Goal: Task Accomplishment & Management: Manage account settings

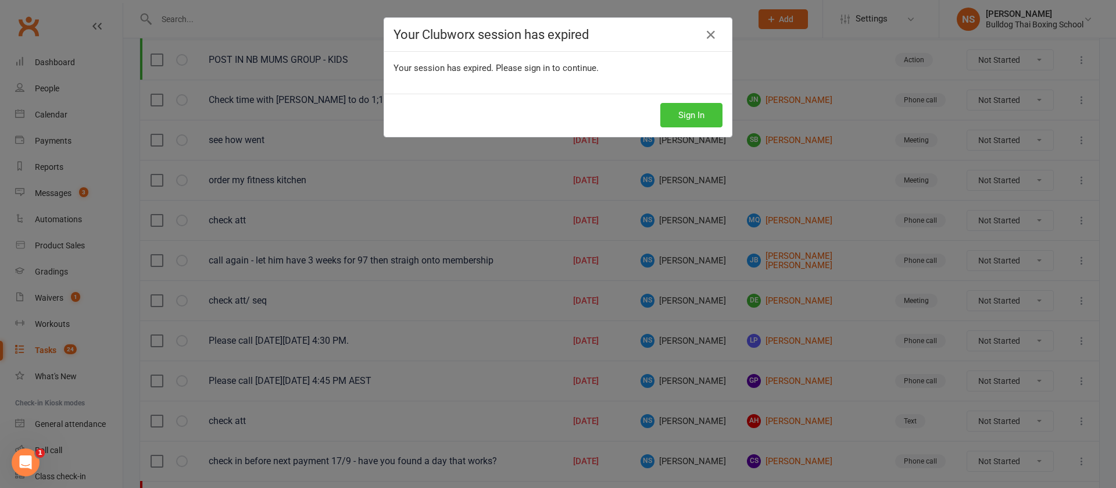
click at [685, 117] on button "Sign In" at bounding box center [691, 115] width 62 height 24
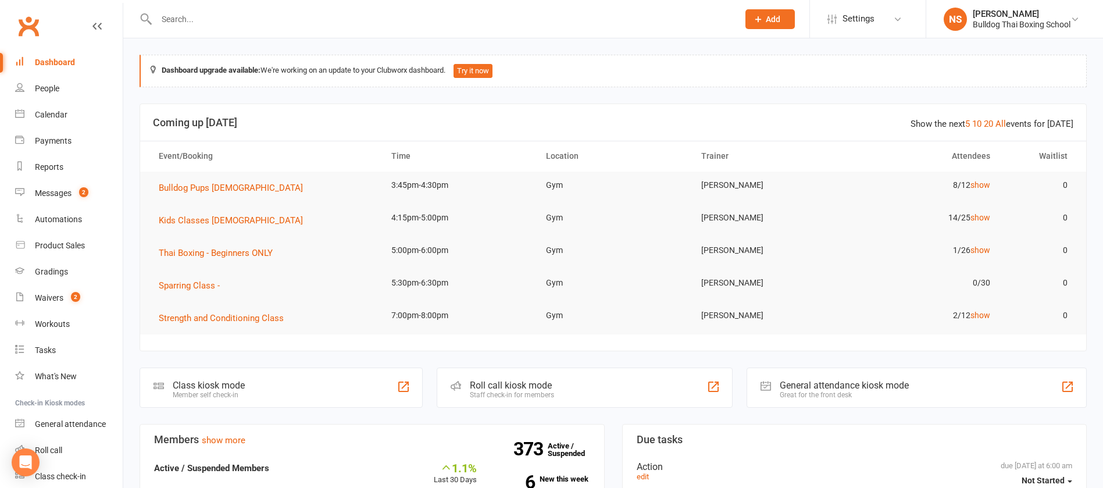
click at [196, 15] on input "text" at bounding box center [441, 19] width 577 height 16
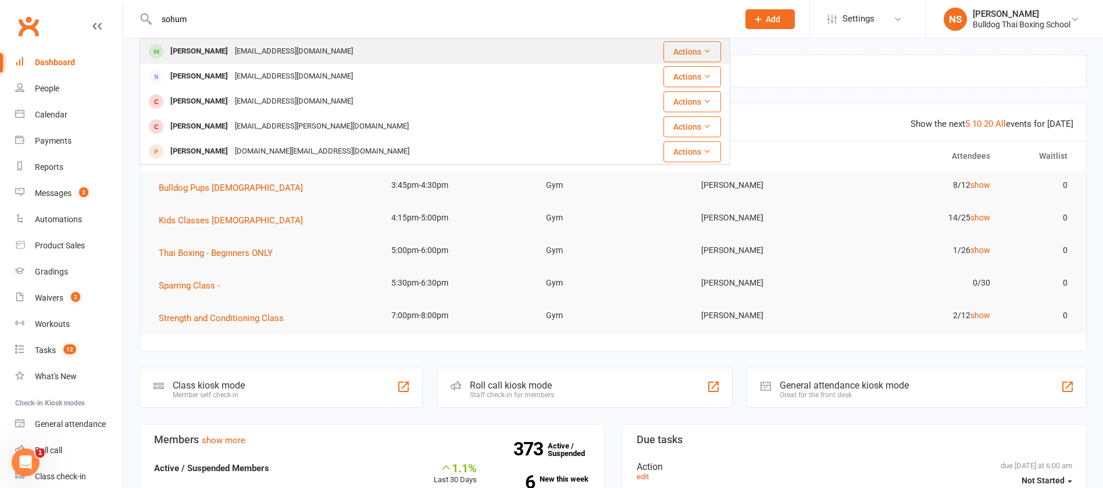
type input "sohum"
click at [194, 52] on div "[PERSON_NAME]" at bounding box center [199, 51] width 65 height 17
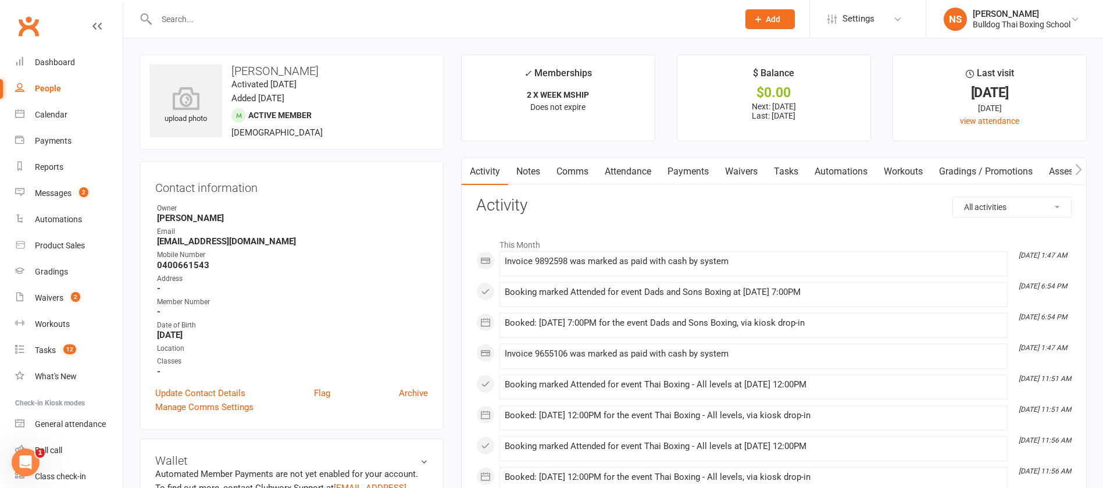
click at [564, 171] on link "Comms" at bounding box center [572, 171] width 48 height 27
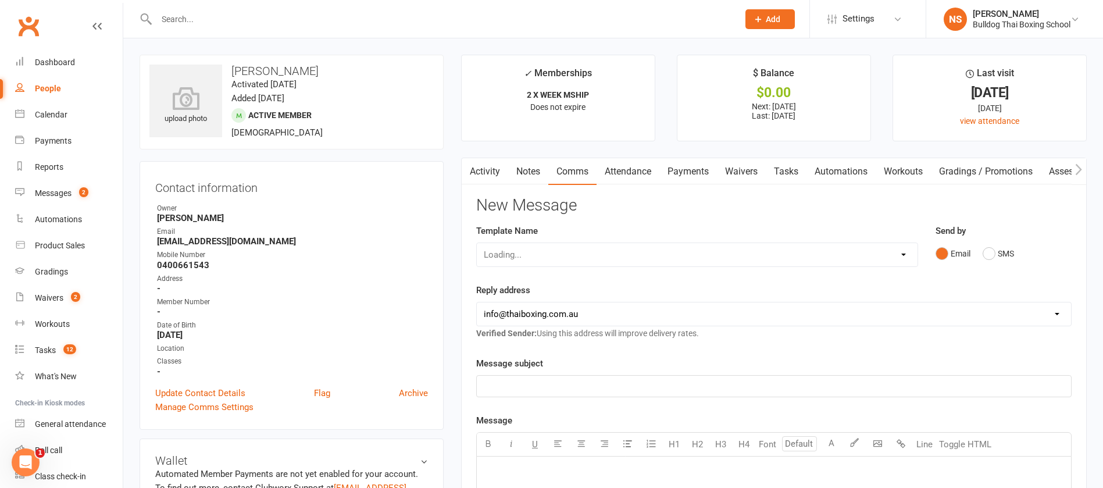
click at [543, 253] on div "Loading..." at bounding box center [697, 254] width 442 height 24
click at [555, 252] on select "Select Template [Email] Price Increase 28 Day Kick starter [SMS] 10 Pass Check …" at bounding box center [697, 254] width 441 height 23
select select "87"
click at [477, 243] on select "Select Template [Email] Price Increase 28 Day Kick starter [SMS] 10 Pass Check …" at bounding box center [697, 254] width 441 height 23
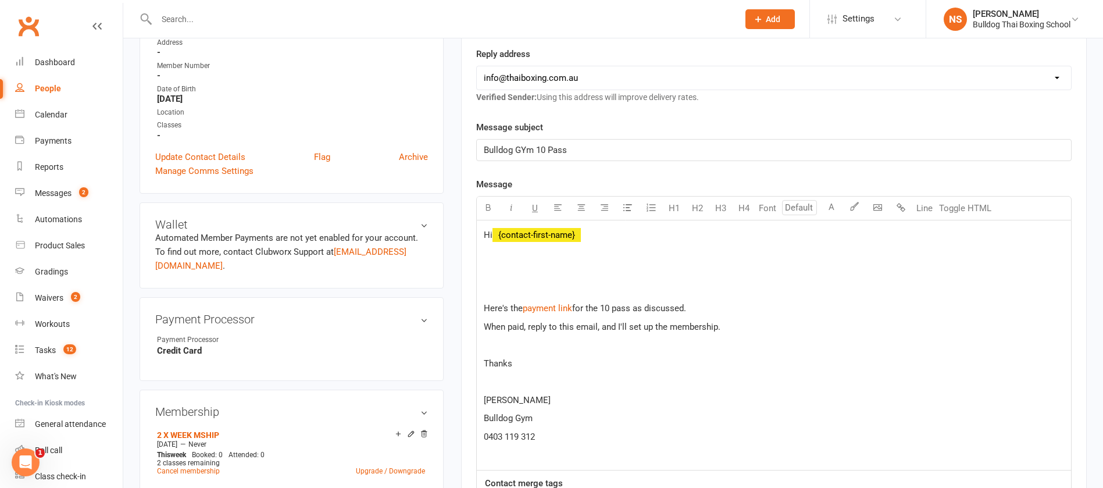
scroll to position [262, 0]
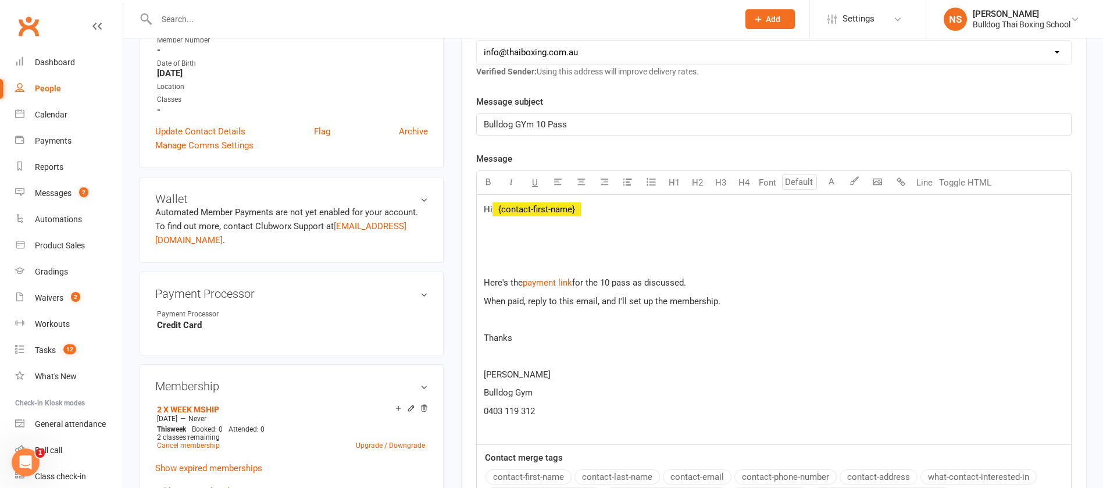
drag, startPoint x: 695, startPoint y: 287, endPoint x: 650, endPoint y: 285, distance: 44.8
click at [650, 285] on p "Here's the $ payment link $ for the 10 pass as discussed. $ ﻿ $" at bounding box center [774, 282] width 580 height 14
click at [520, 258] on p at bounding box center [774, 264] width 580 height 14
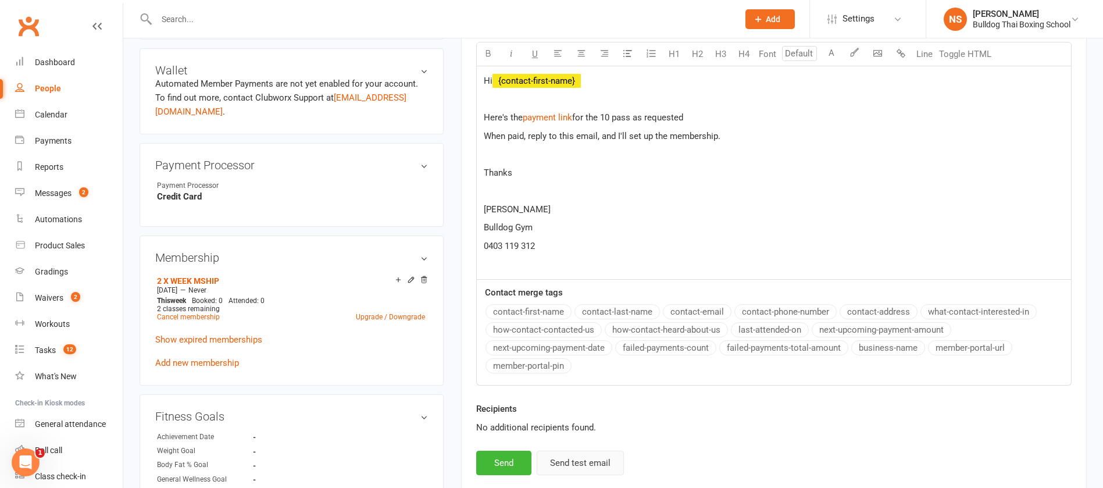
scroll to position [436, 0]
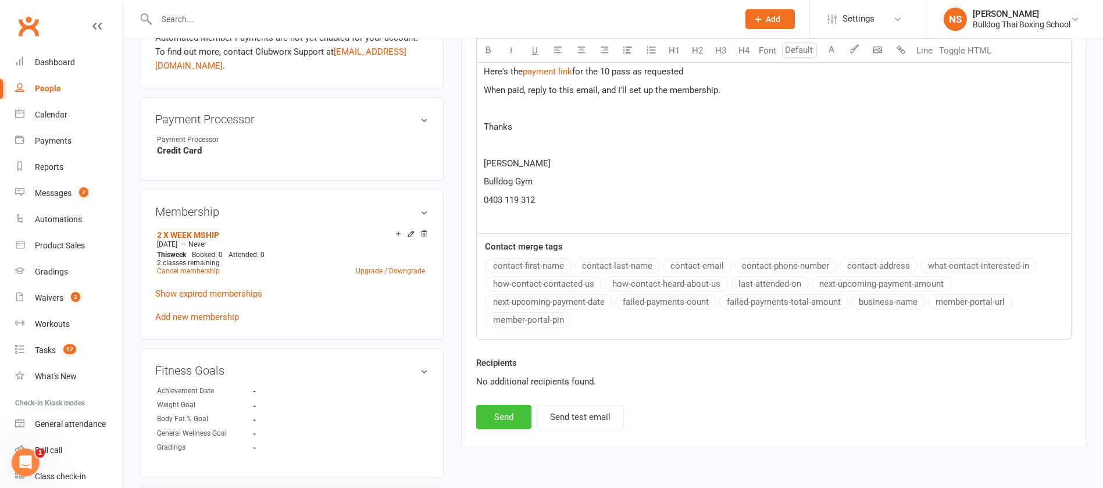
click at [500, 416] on button "Send" at bounding box center [503, 417] width 55 height 24
select select
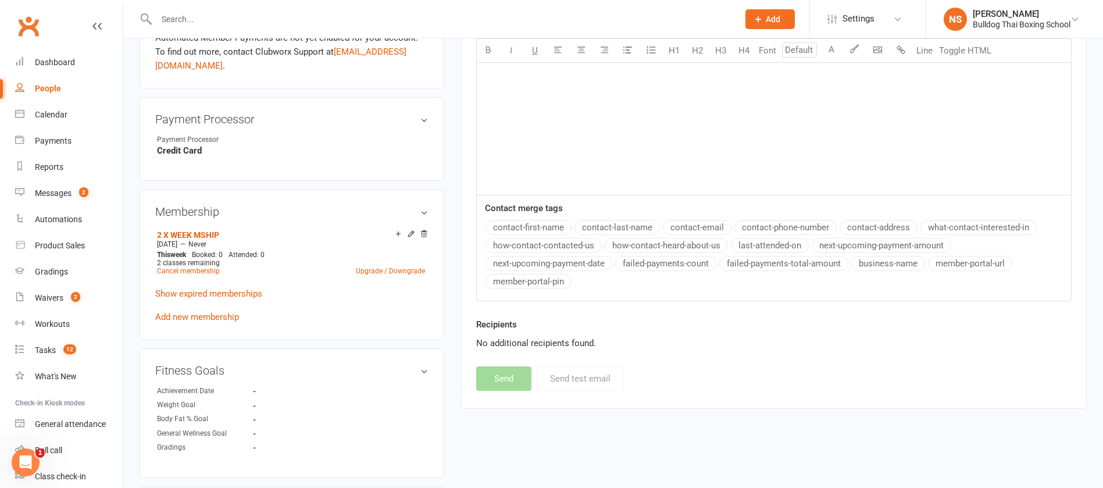
drag, startPoint x: 170, startPoint y: 13, endPoint x: 176, endPoint y: 2, distance: 13.0
click at [170, 12] on input "text" at bounding box center [441, 19] width 577 height 16
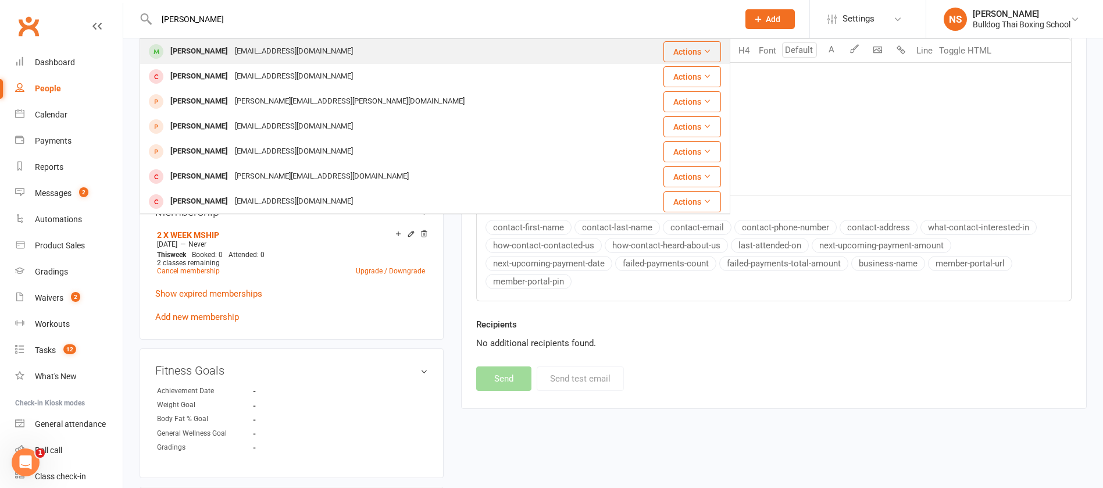
type input "[PERSON_NAME]"
click at [241, 52] on div "[EMAIL_ADDRESS][DOMAIN_NAME]" at bounding box center [293, 51] width 125 height 17
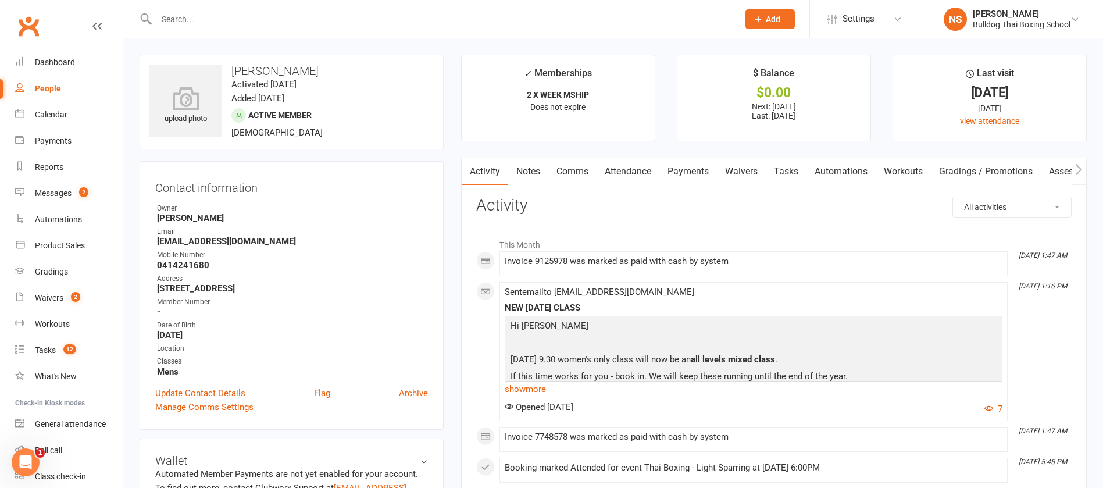
click at [532, 170] on link "Notes" at bounding box center [528, 171] width 40 height 27
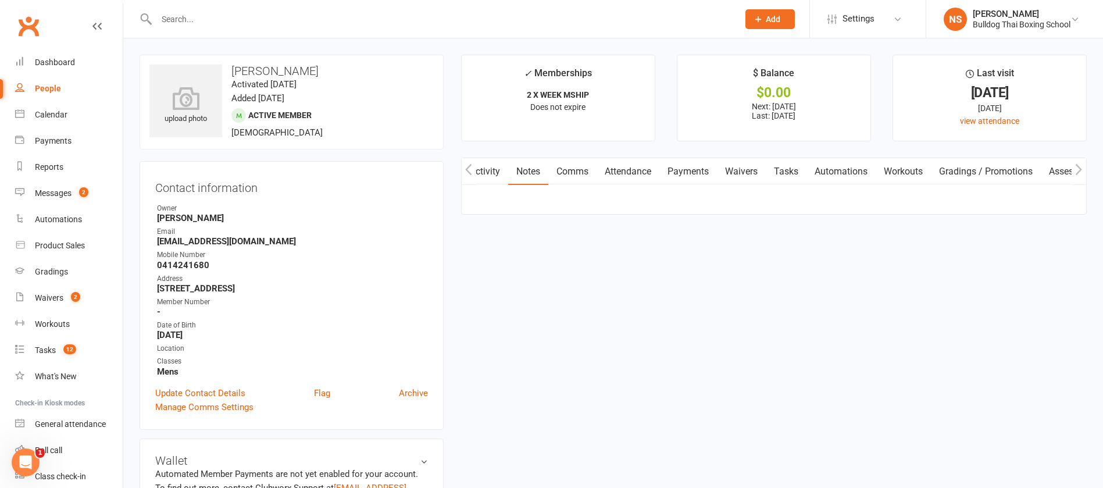
scroll to position [0, 1]
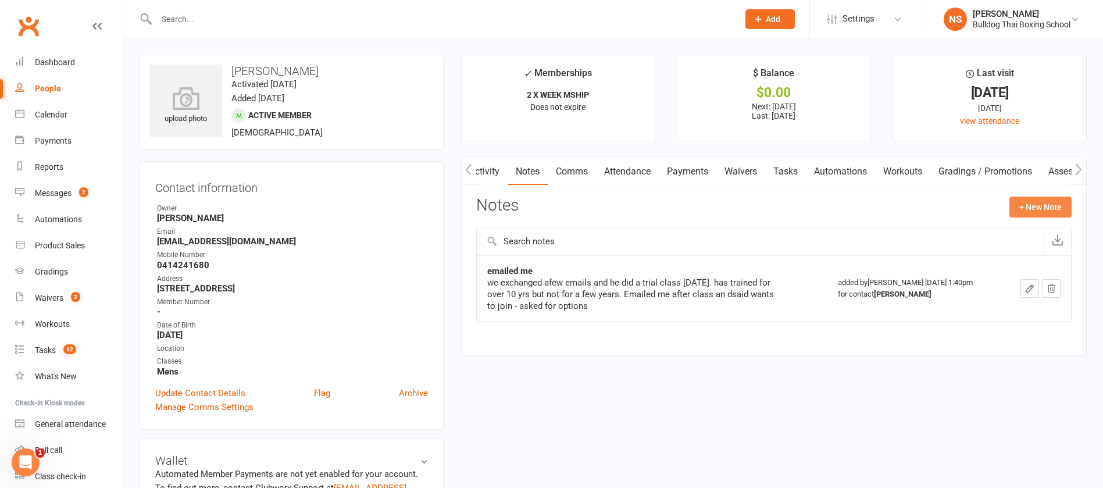
click at [1031, 208] on button "+ New Note" at bounding box center [1040, 206] width 62 height 21
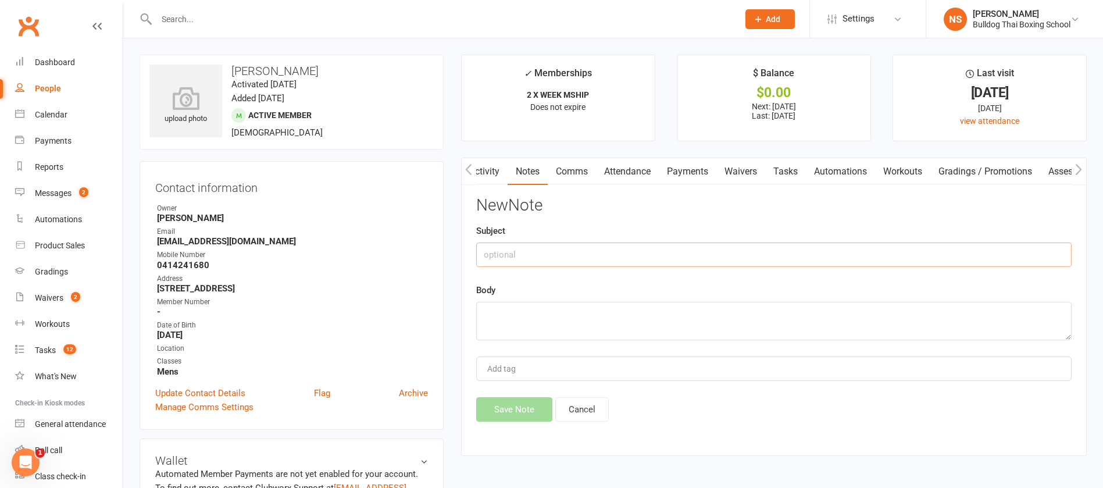
drag, startPoint x: 520, startPoint y: 260, endPoint x: 520, endPoint y: 252, distance: 8.7
click at [520, 254] on input "text" at bounding box center [773, 254] width 595 height 24
type input "emailed me to cancel"
click at [509, 314] on textarea at bounding box center [773, 321] width 595 height 38
paste textarea "Can I cancel my membership please? I love the classes but a combination of inju…"
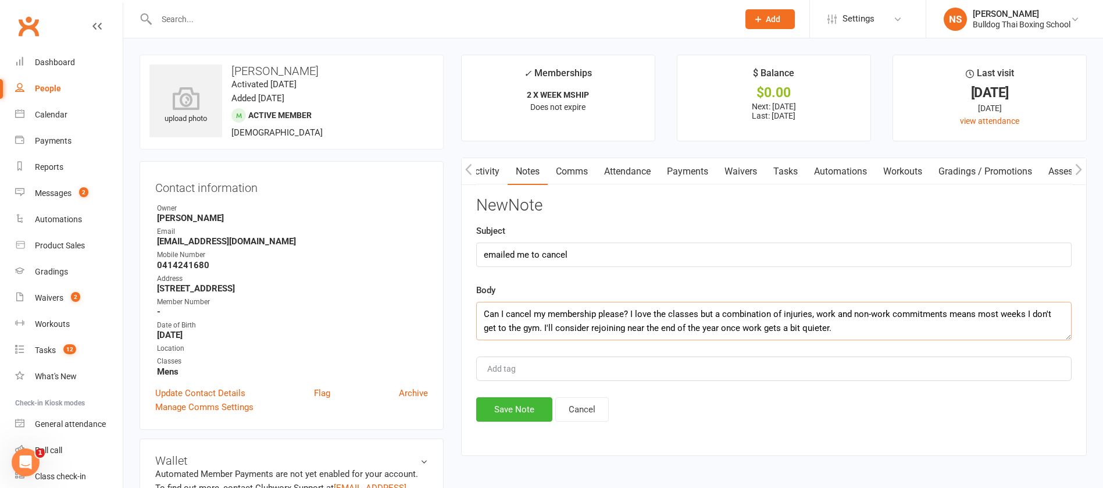
scroll to position [0, 0]
type textarea "Can I cancel my membership please? I love the classes but a combination of inju…"
click at [503, 409] on button "Save Note" at bounding box center [514, 409] width 76 height 24
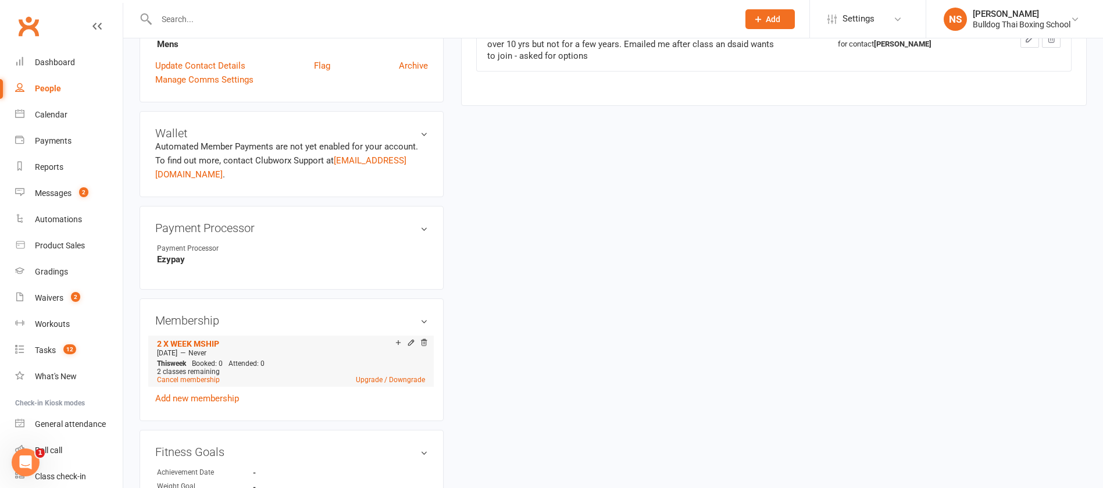
scroll to position [349, 0]
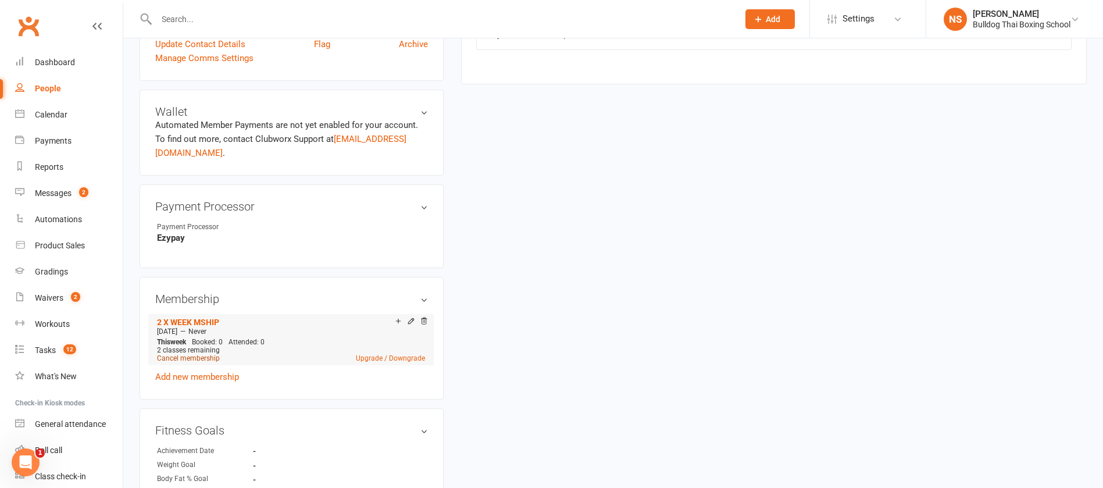
click at [185, 360] on link "Cancel membership" at bounding box center [188, 358] width 63 height 8
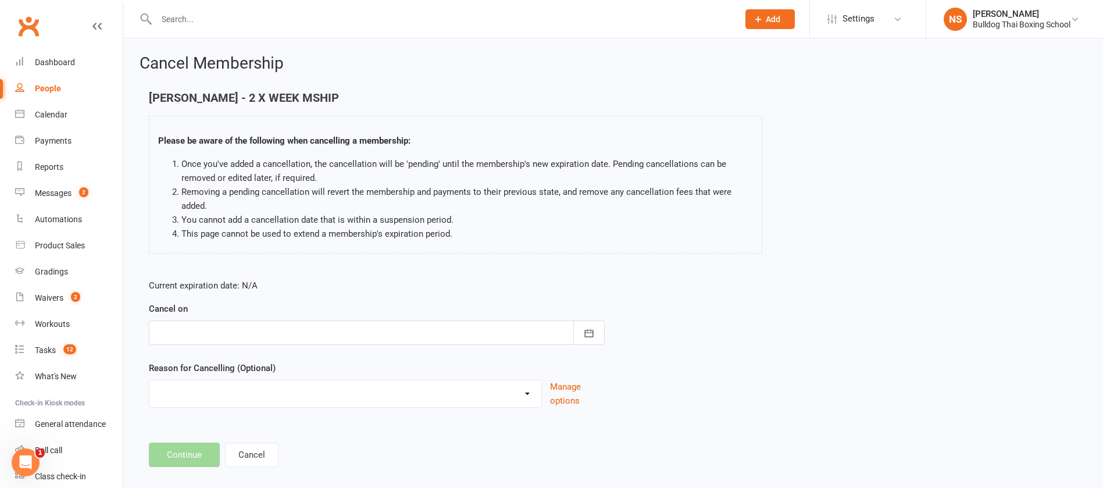
click at [197, 334] on div at bounding box center [377, 332] width 456 height 24
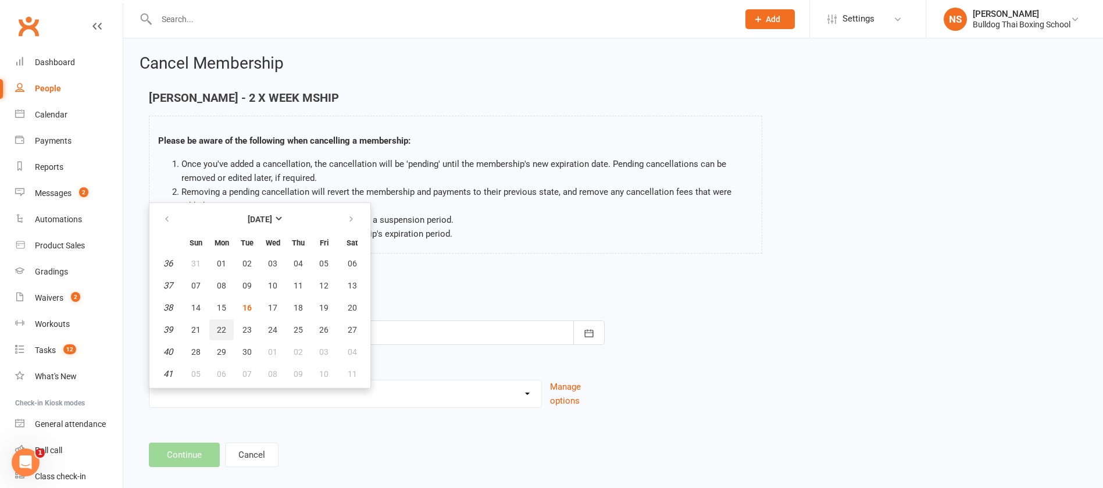
click at [220, 327] on span "22" at bounding box center [221, 329] width 9 height 9
type input "[DATE]"
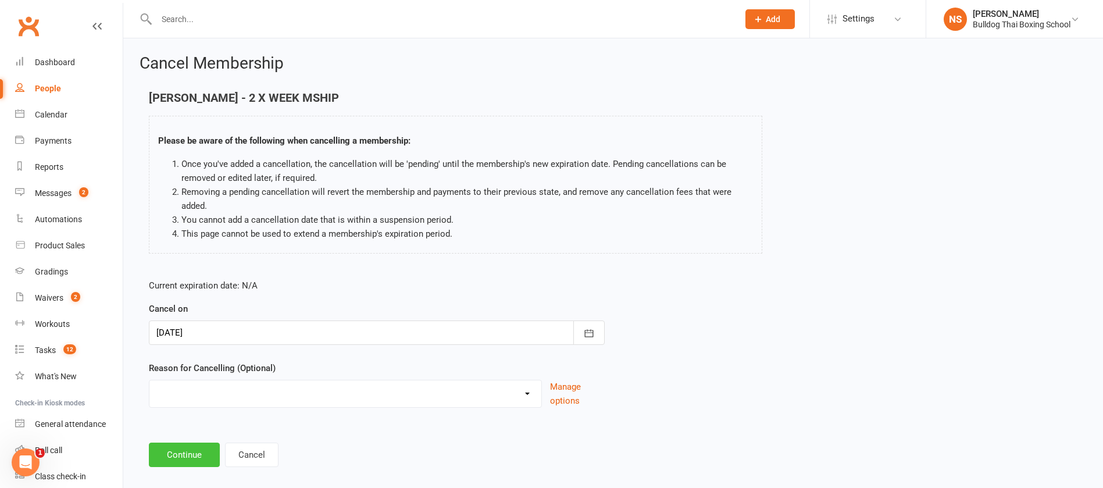
click at [195, 452] on button "Continue" at bounding box center [184, 454] width 71 height 24
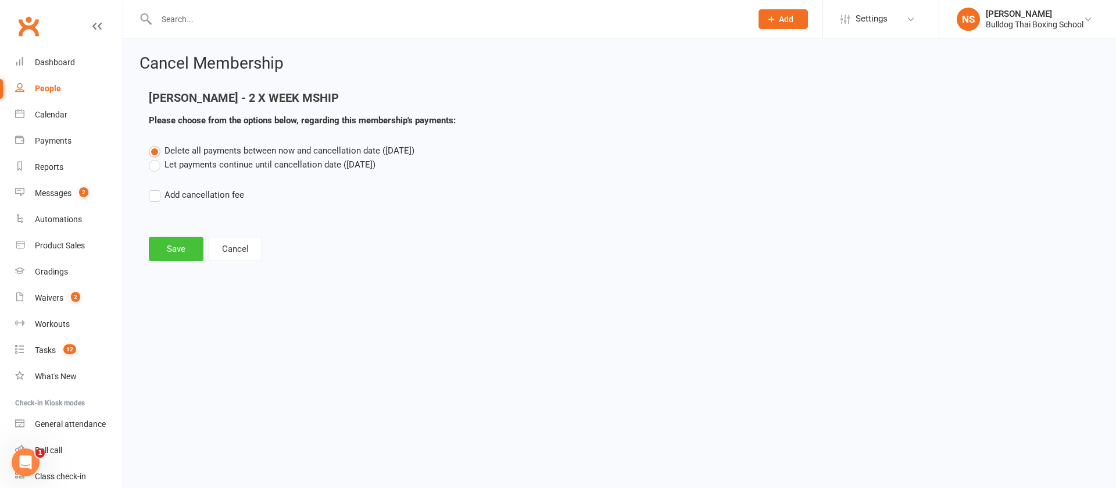
click at [173, 246] on button "Save" at bounding box center [176, 249] width 55 height 24
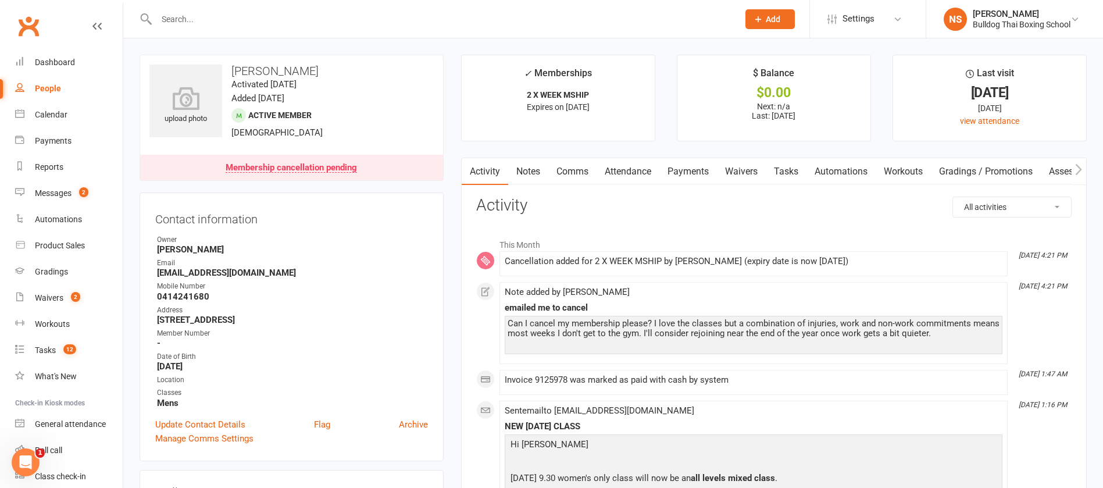
click at [580, 172] on link "Comms" at bounding box center [572, 171] width 48 height 27
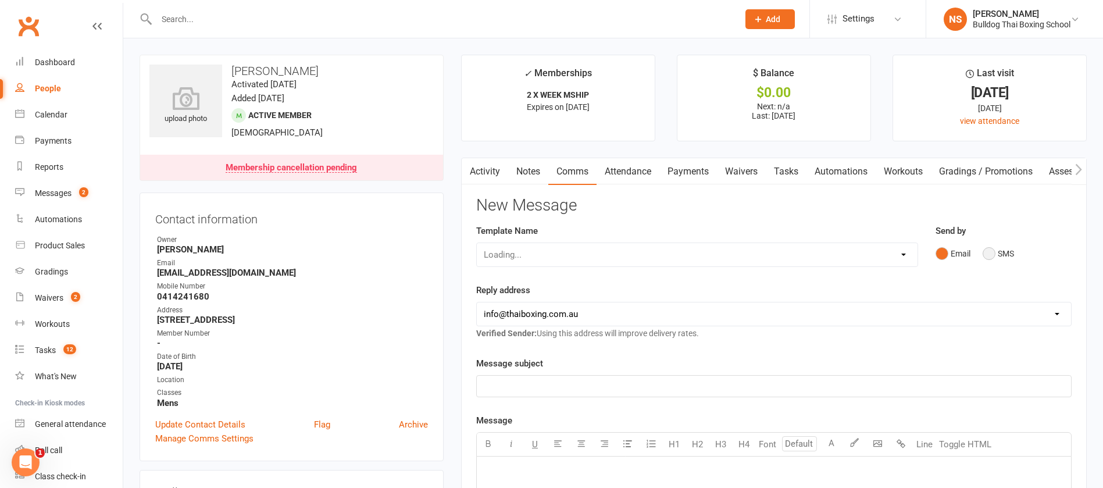
click at [992, 252] on button "SMS" at bounding box center [997, 253] width 31 height 22
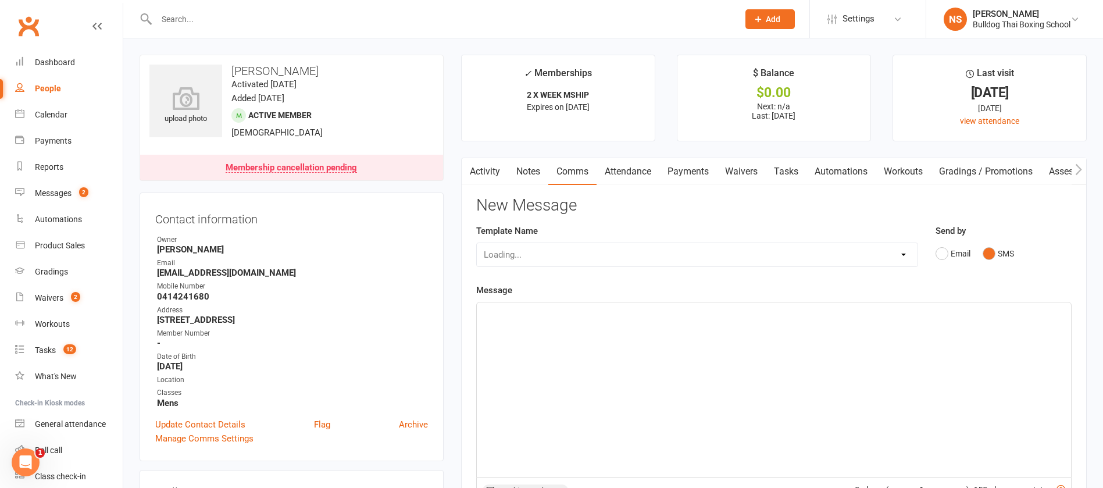
click at [538, 324] on div "﻿" at bounding box center [774, 389] width 594 height 174
click at [796, 174] on link "Tasks" at bounding box center [785, 171] width 41 height 27
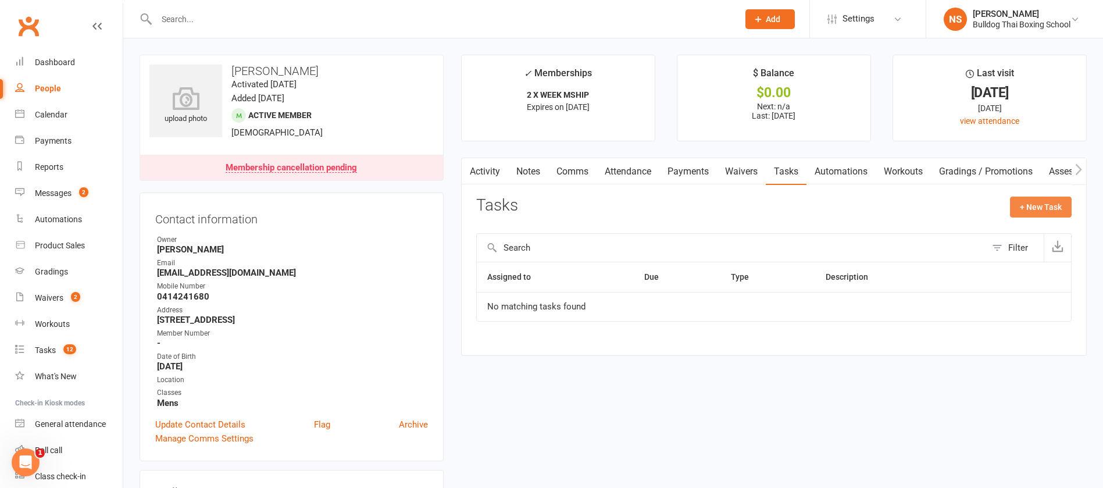
click at [1037, 207] on button "+ New Task" at bounding box center [1041, 206] width 62 height 21
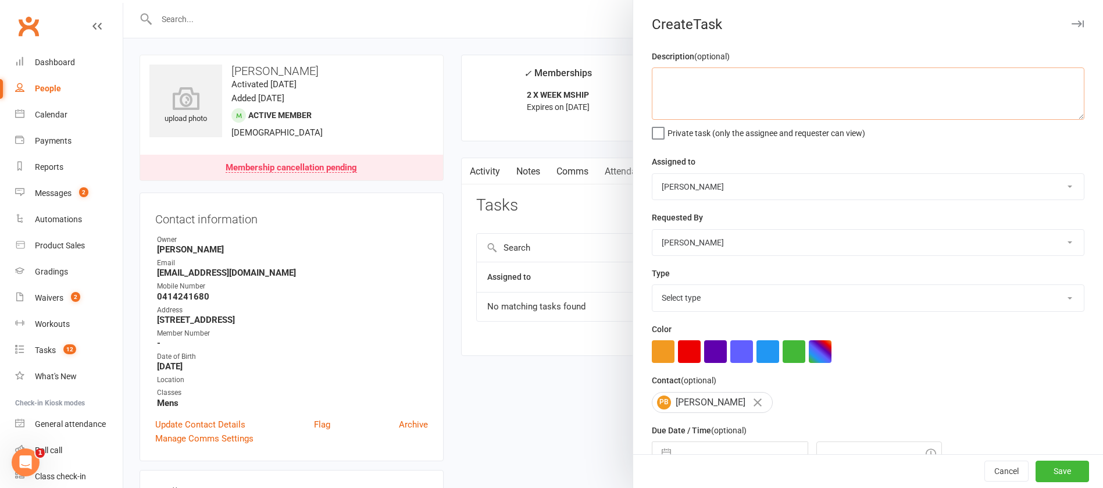
drag, startPoint x: 689, startPoint y: 97, endPoint x: 686, endPoint y: 91, distance: 6.8
click at [686, 91] on textarea at bounding box center [868, 93] width 432 height 52
type textarea "member restart"
click at [717, 299] on select "Select type Action E-mail Meeting Phone call Text Add new task type" at bounding box center [867, 298] width 431 height 26
select select "13825"
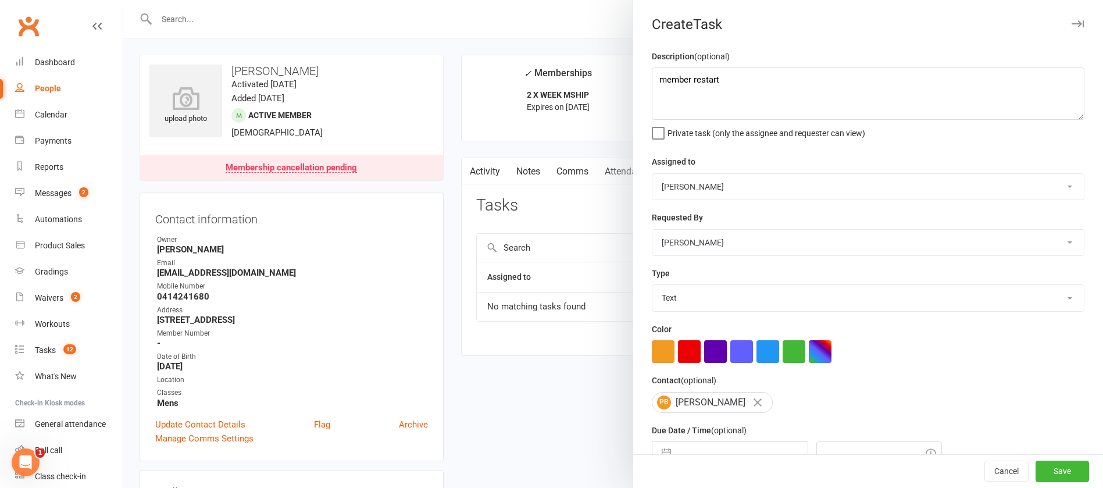
click at [652, 287] on select "Select type Action E-mail Meeting Phone call Text Add new task type" at bounding box center [867, 298] width 431 height 26
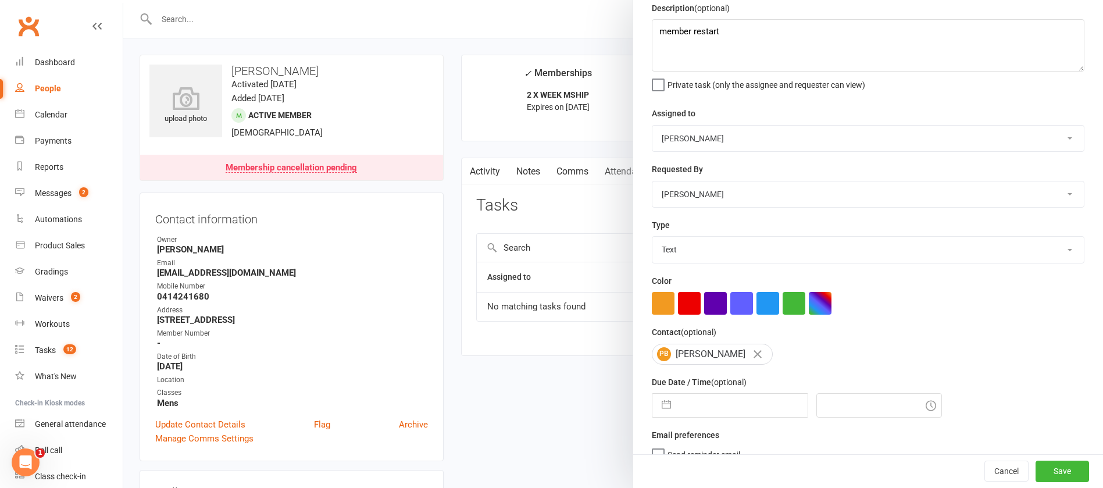
scroll to position [69, 0]
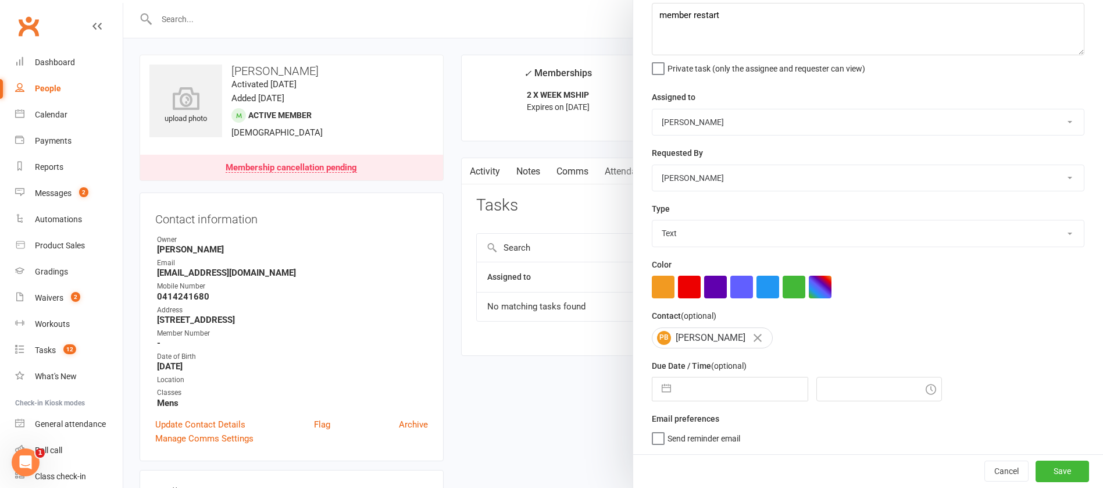
click at [691, 379] on div "Due Date / Time (optional) Navigate forward to interact with the calendar and s…" at bounding box center [868, 380] width 432 height 42
click at [694, 391] on input "text" at bounding box center [742, 388] width 131 height 23
select select "7"
select select "2025"
select select "8"
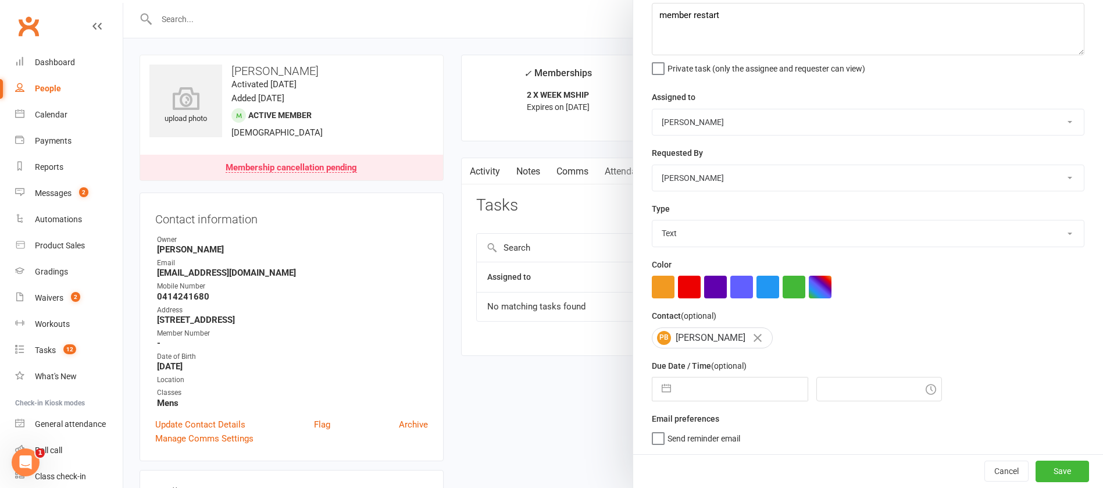
select select "2025"
select select "9"
select select "2025"
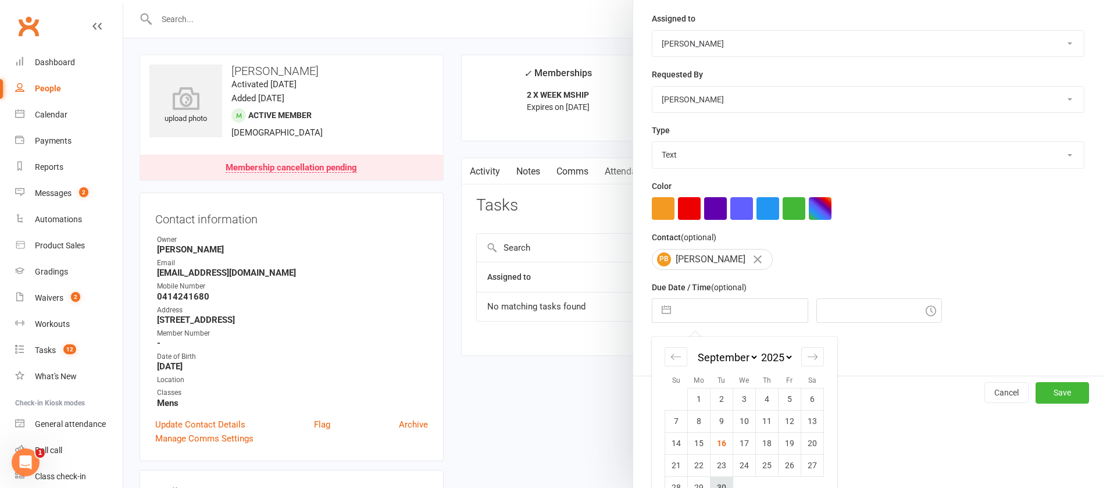
scroll to position [171, 0]
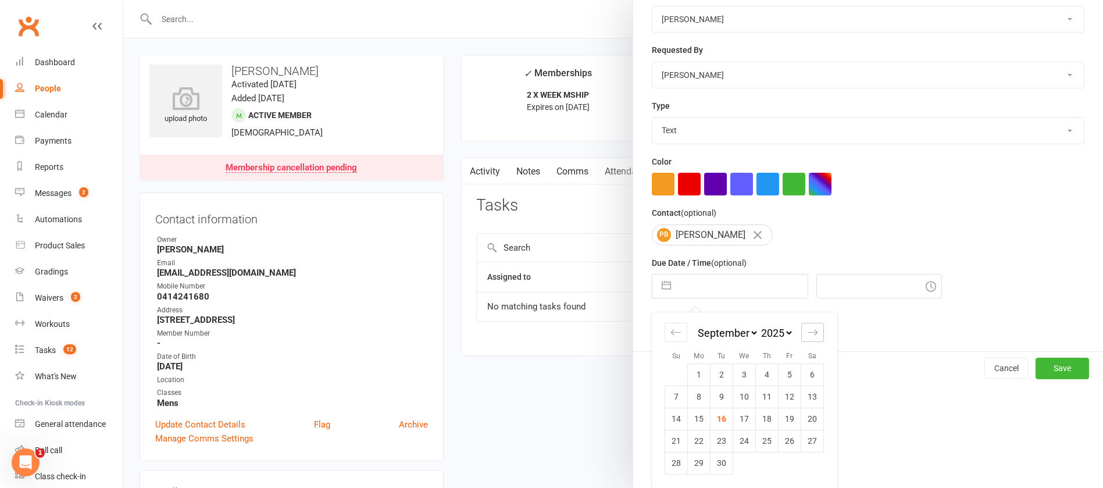
click at [808, 331] on icon "Move forward to switch to the next month." at bounding box center [812, 332] width 11 height 11
select select "10"
select select "2025"
click at [808, 332] on icon "Move forward to switch to the next month." at bounding box center [812, 332] width 11 height 11
select select "11"
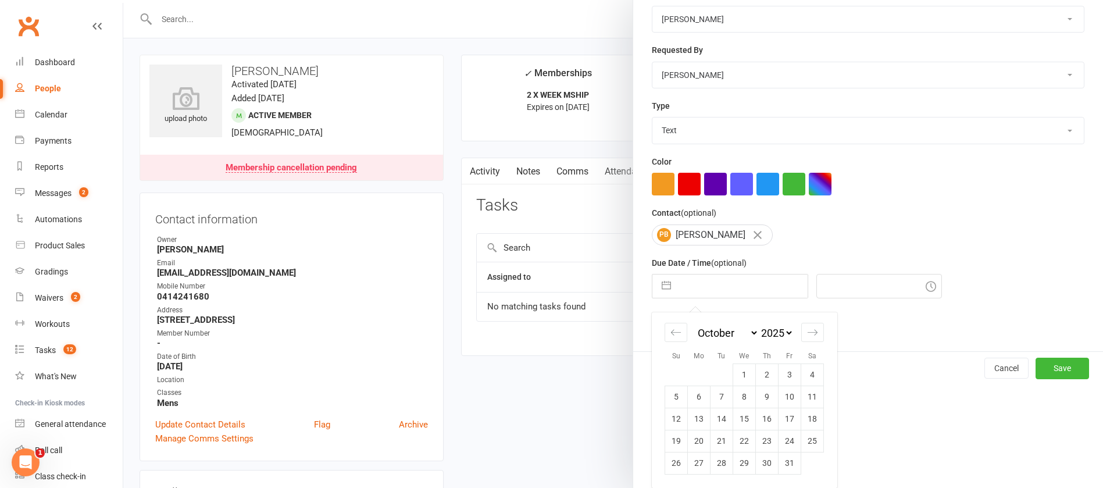
select select "2025"
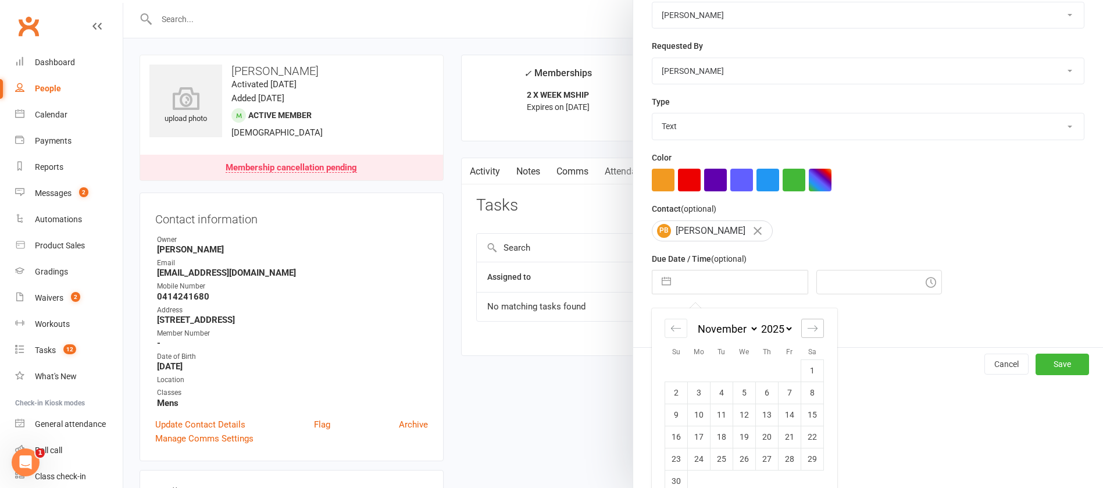
click at [811, 331] on div "Move forward to switch to the next month." at bounding box center [812, 328] width 23 height 19
select select "2026"
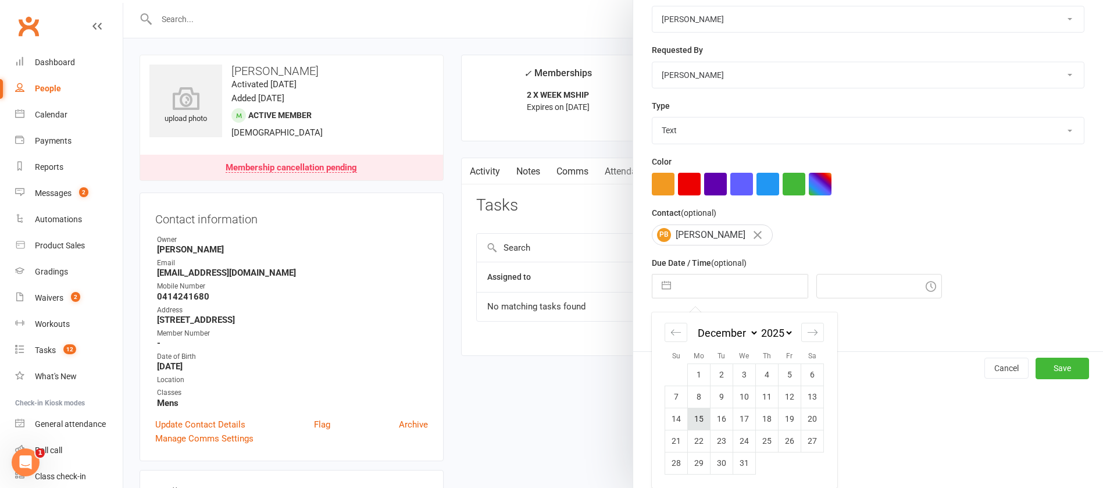
click at [695, 421] on td "15" at bounding box center [699, 418] width 23 height 22
type input "[DATE]"
type input "4:30pm"
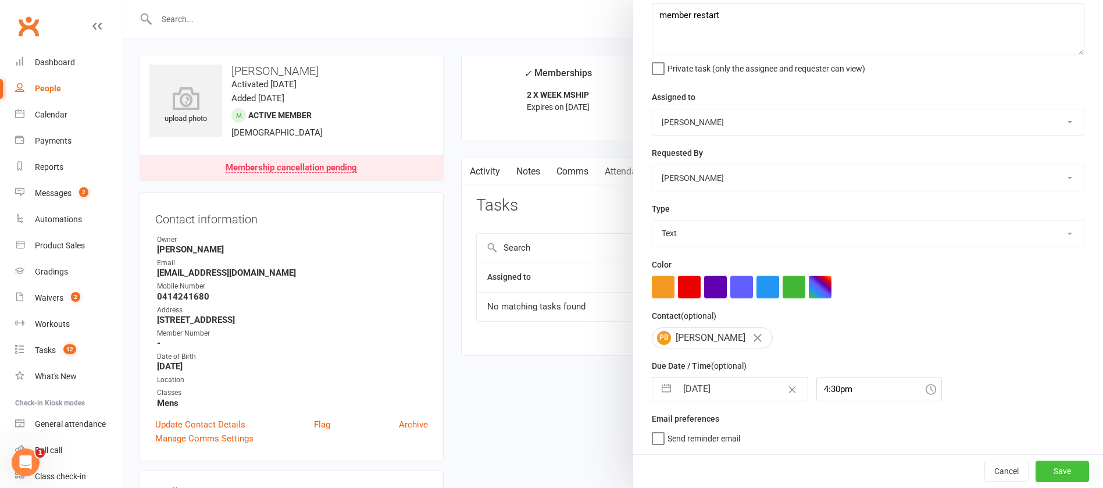
drag, startPoint x: 1020, startPoint y: 467, endPoint x: 1007, endPoint y: 457, distance: 16.6
click at [1035, 468] on button "Save" at bounding box center [1061, 470] width 53 height 21
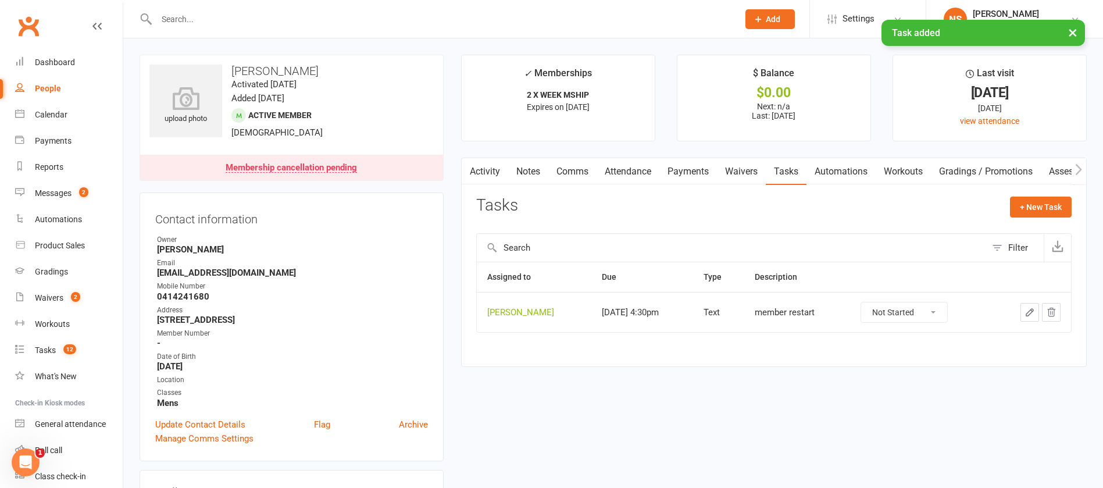
click at [1028, 313] on icon "button" at bounding box center [1029, 312] width 10 height 10
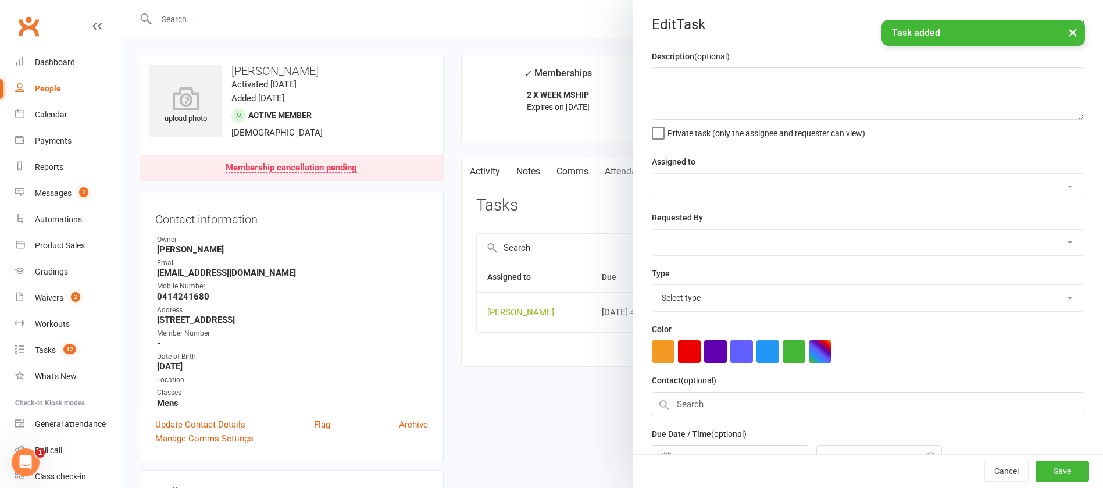
type textarea "member restart"
select select "12940"
type input "[DATE]"
type input "4:30pm"
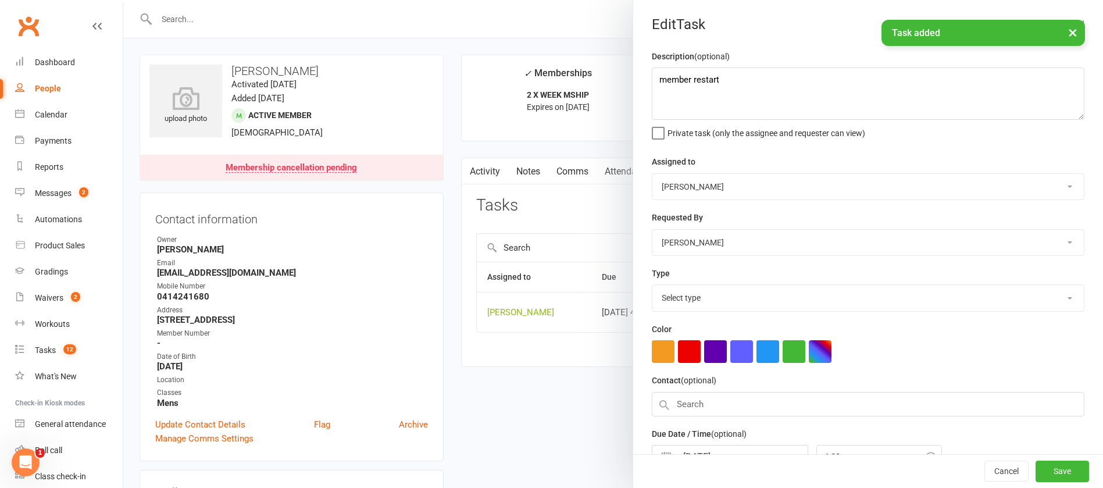
select select "13825"
drag, startPoint x: 727, startPoint y: 80, endPoint x: 733, endPoint y: 70, distance: 11.8
click at [732, 76] on textarea "member restart" at bounding box center [868, 93] width 432 height 52
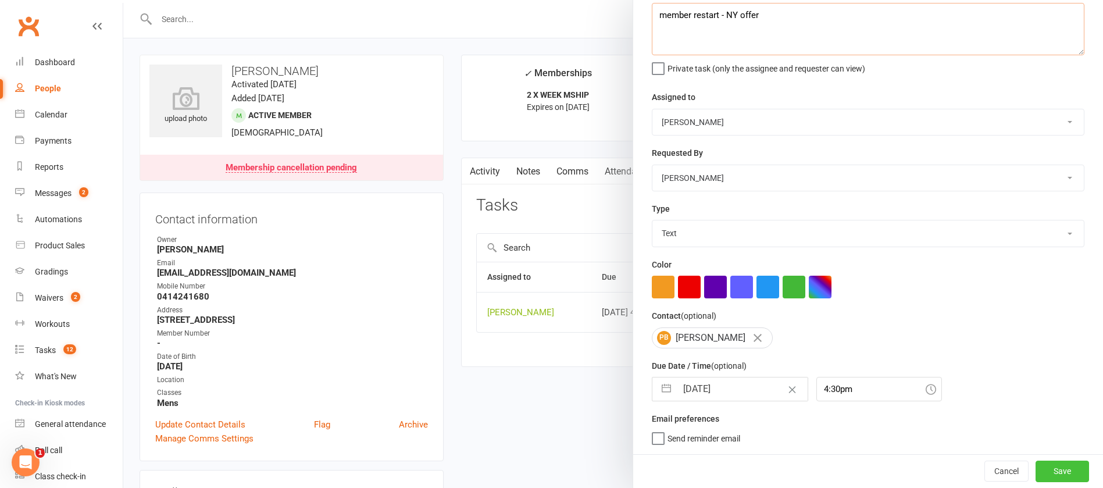
type textarea "member restart - NY offer"
click at [1035, 468] on button "Save" at bounding box center [1061, 470] width 53 height 21
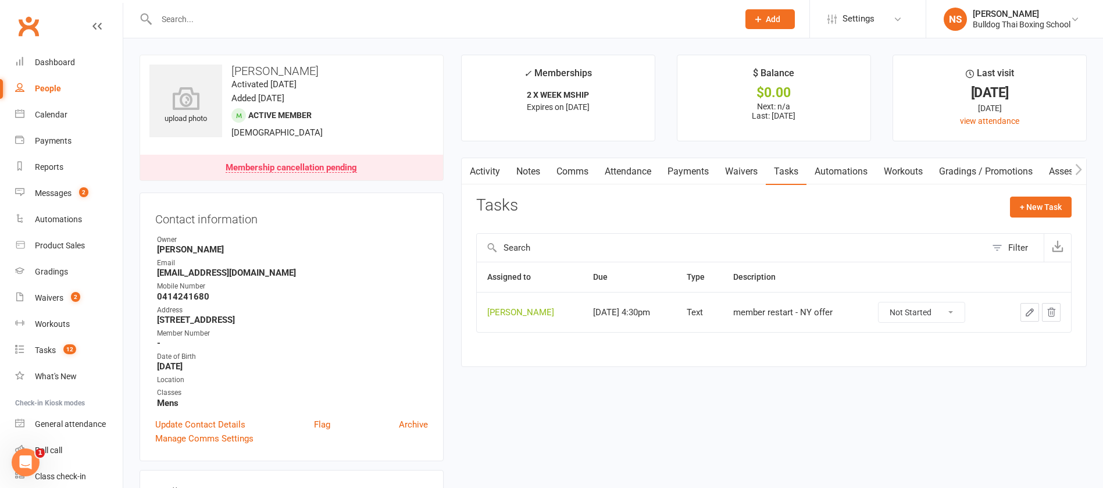
click at [206, 9] on div at bounding box center [434, 19] width 591 height 38
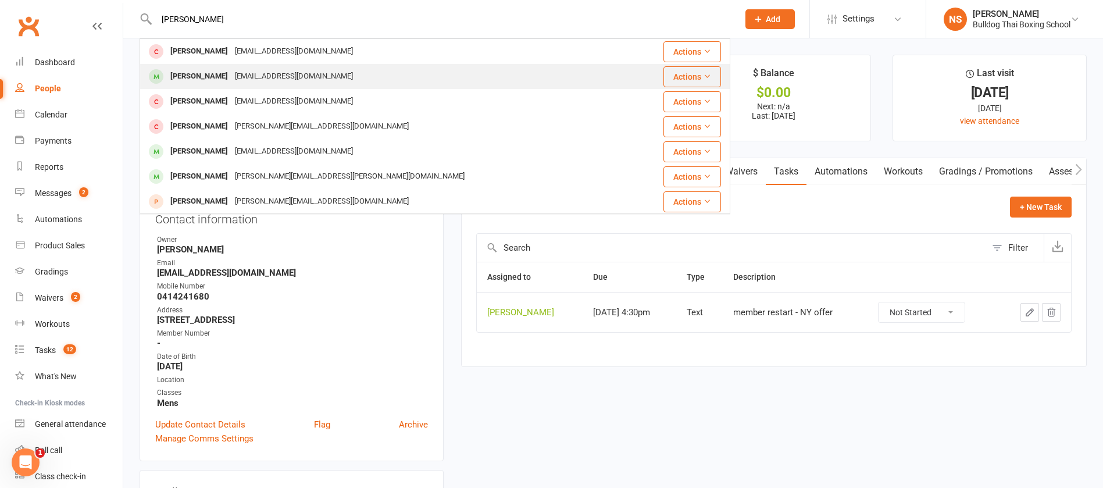
type input "[PERSON_NAME]"
click at [219, 77] on div "[PERSON_NAME]" at bounding box center [199, 76] width 65 height 17
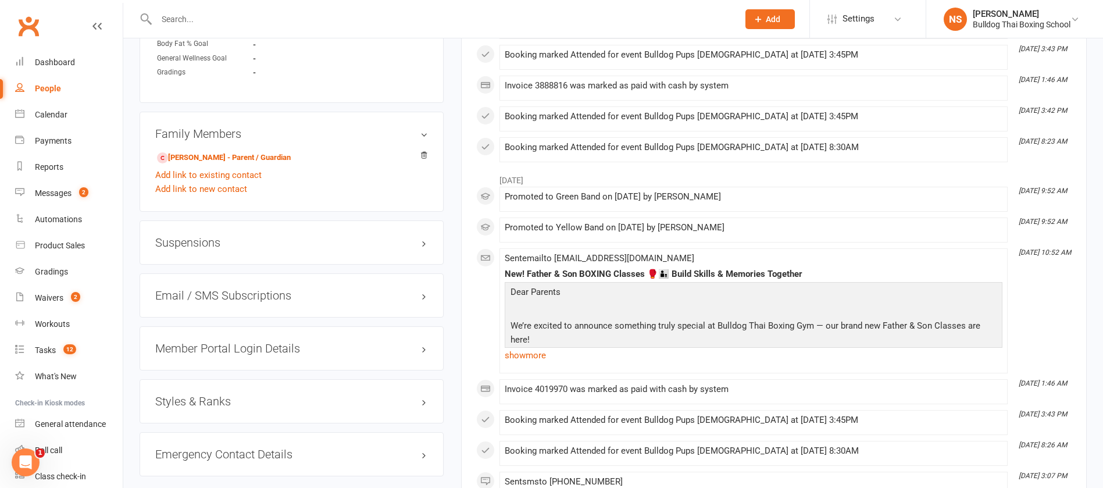
scroll to position [785, 0]
click at [191, 244] on h3 "Suspensions" at bounding box center [291, 241] width 273 height 13
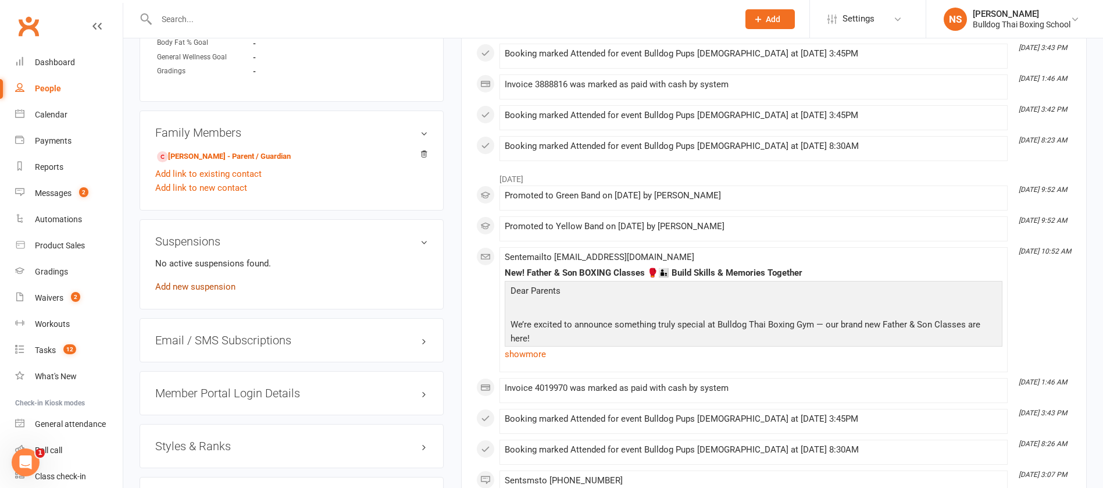
click at [194, 284] on link "Add new suspension" at bounding box center [195, 286] width 80 height 10
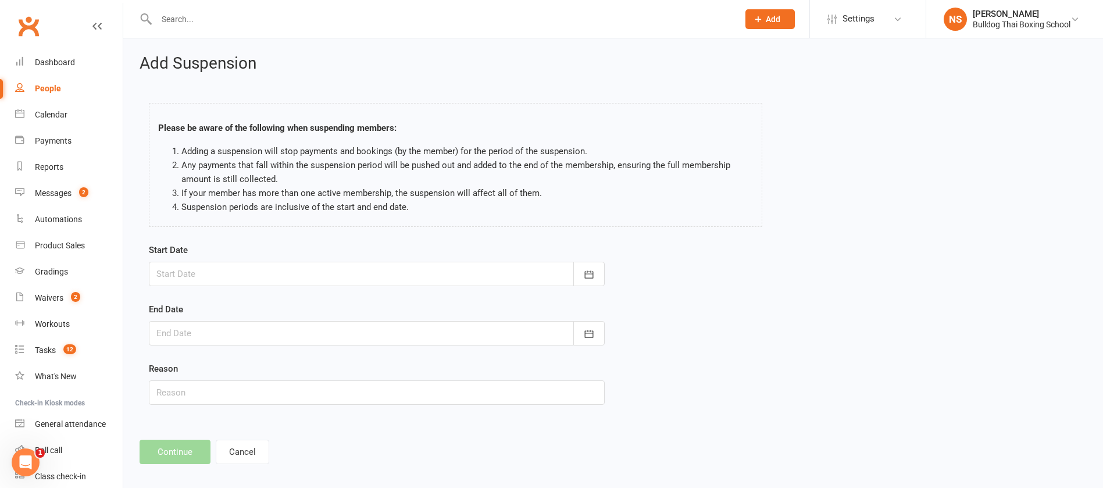
click at [181, 275] on div at bounding box center [377, 274] width 456 height 24
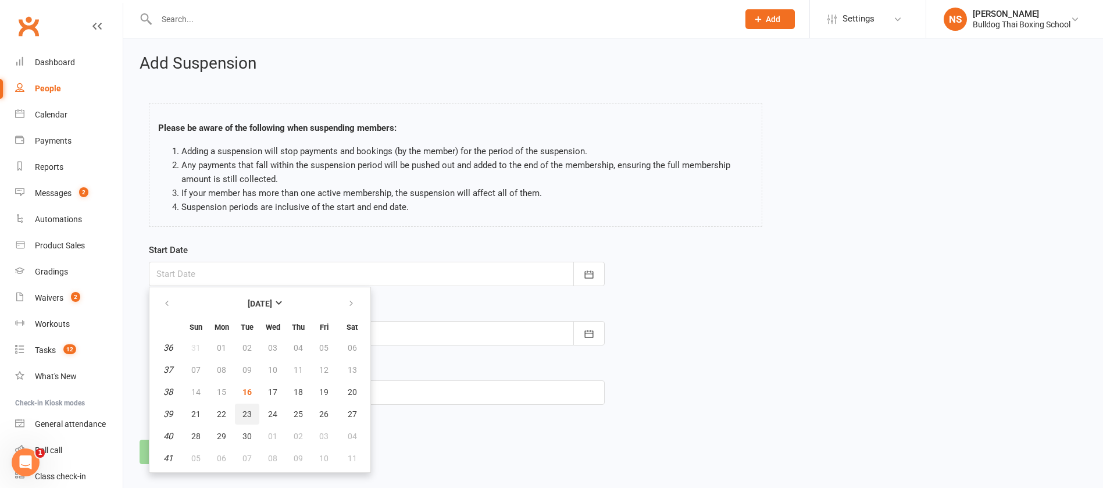
click at [244, 413] on span "23" at bounding box center [246, 413] width 9 height 9
type input "[DATE]"
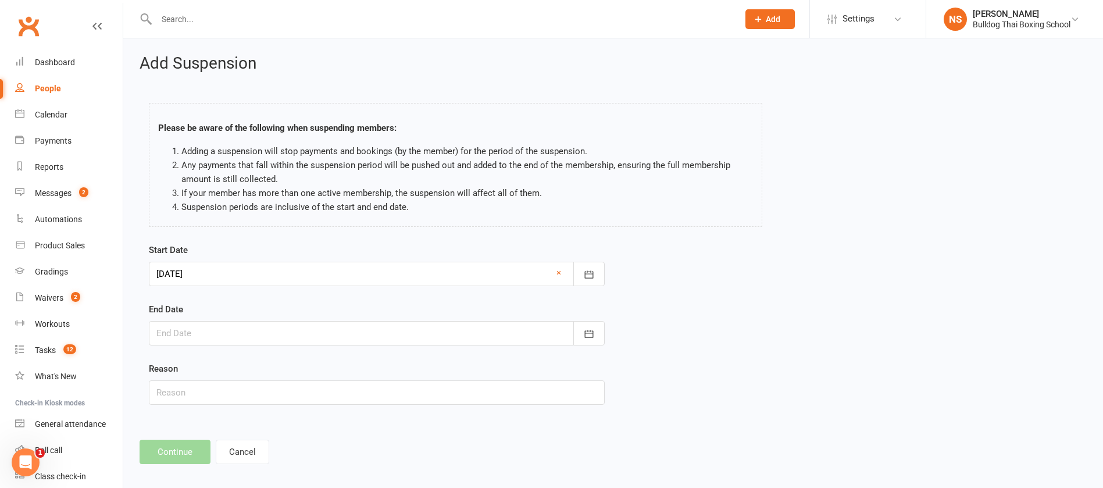
click at [224, 338] on div at bounding box center [377, 333] width 456 height 24
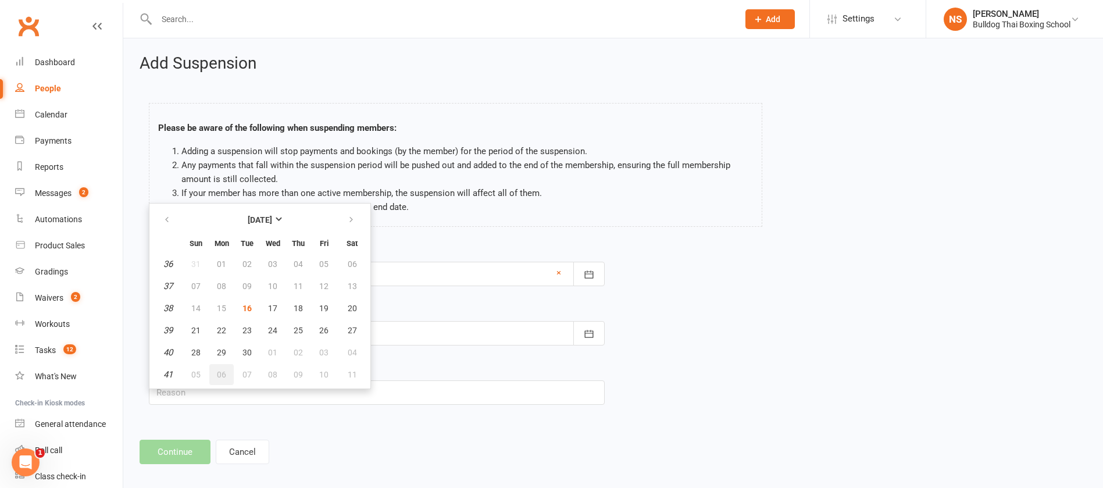
click at [224, 376] on span "06" at bounding box center [221, 374] width 9 height 9
type input "[DATE]"
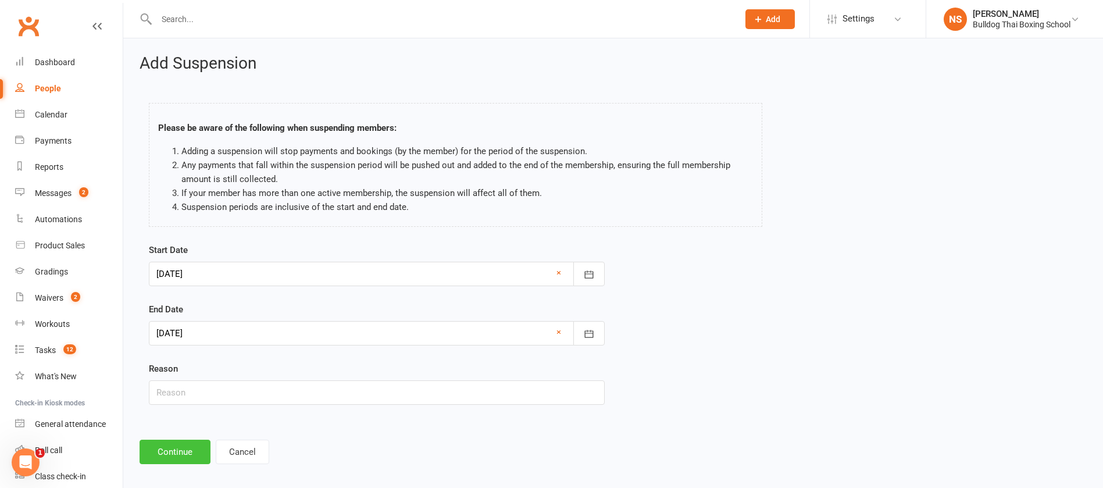
click at [174, 450] on button "Continue" at bounding box center [174, 451] width 71 height 24
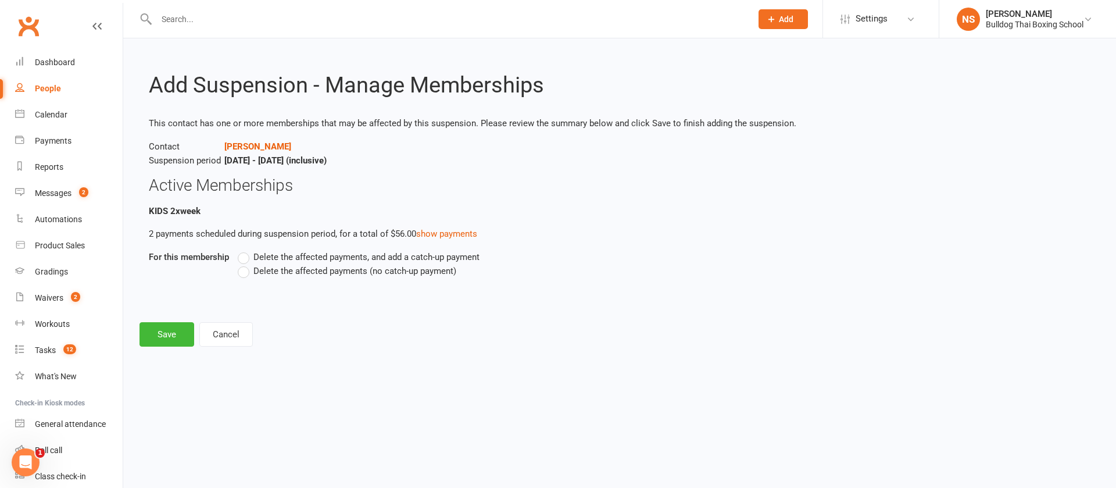
drag, startPoint x: 244, startPoint y: 273, endPoint x: 210, endPoint y: 306, distance: 47.3
click at [244, 275] on label "Delete the affected payments (no catch-up payment)" at bounding box center [347, 271] width 219 height 14
click at [244, 264] on input "Delete the affected payments (no catch-up payment)" at bounding box center [242, 264] width 8 height 0
click at [167, 335] on button "Save" at bounding box center [166, 334] width 55 height 24
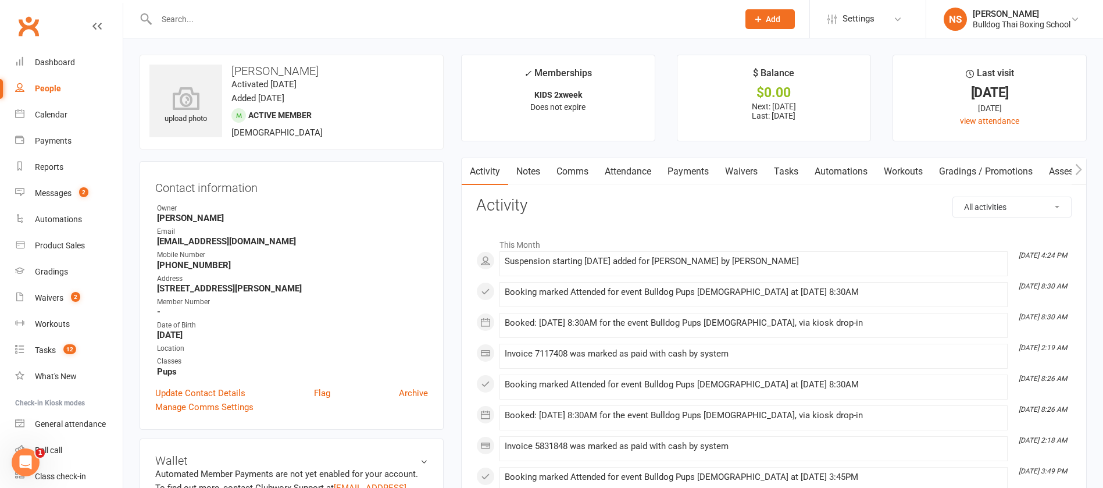
click at [188, 12] on input "text" at bounding box center [441, 19] width 577 height 16
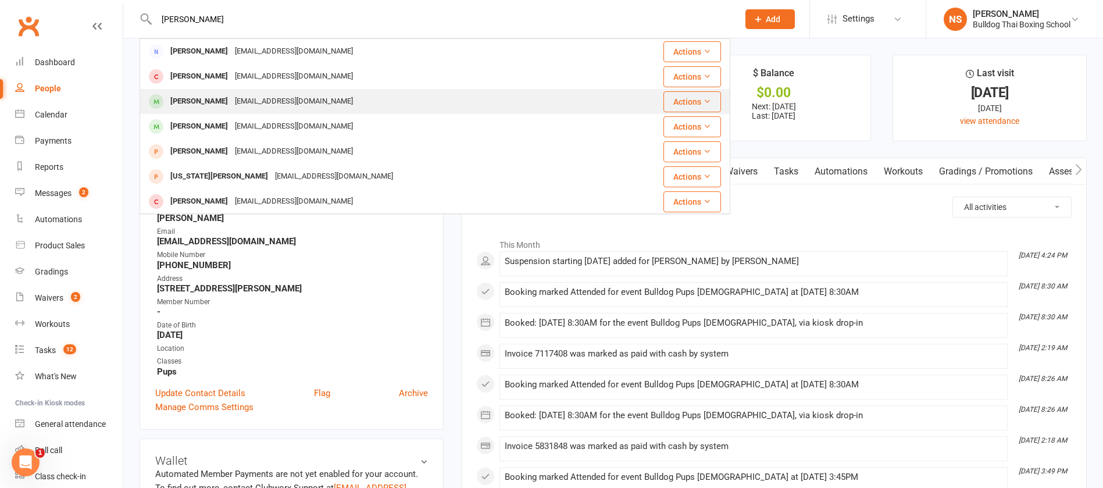
type input "[PERSON_NAME]"
click at [231, 98] on div "[EMAIL_ADDRESS][DOMAIN_NAME]" at bounding box center [293, 101] width 125 height 17
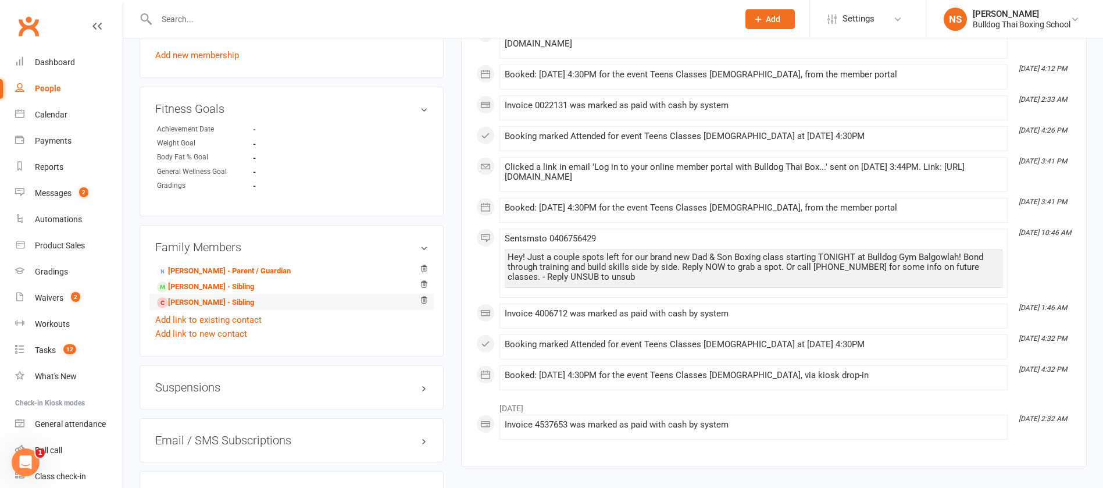
scroll to position [872, 0]
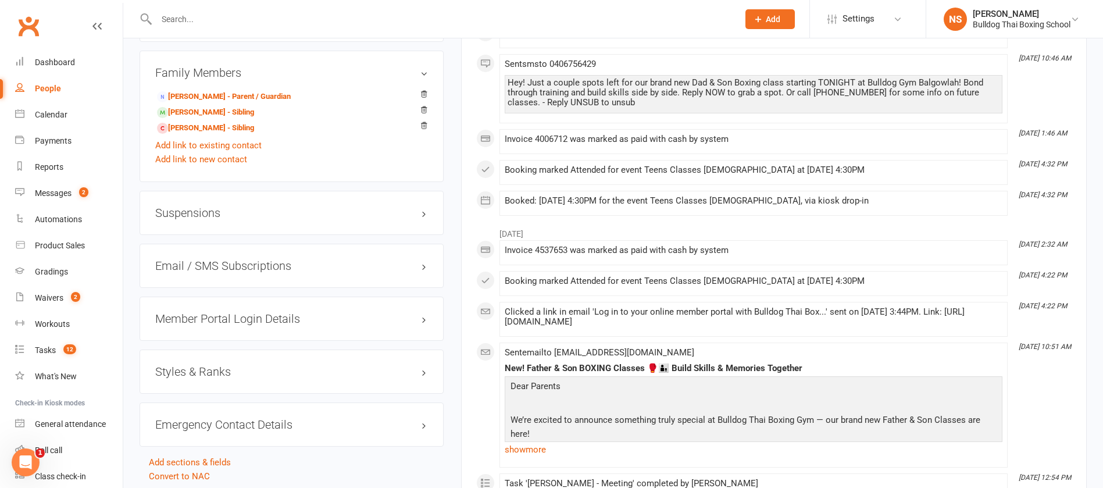
click at [188, 218] on h3 "Suspensions" at bounding box center [291, 212] width 273 height 13
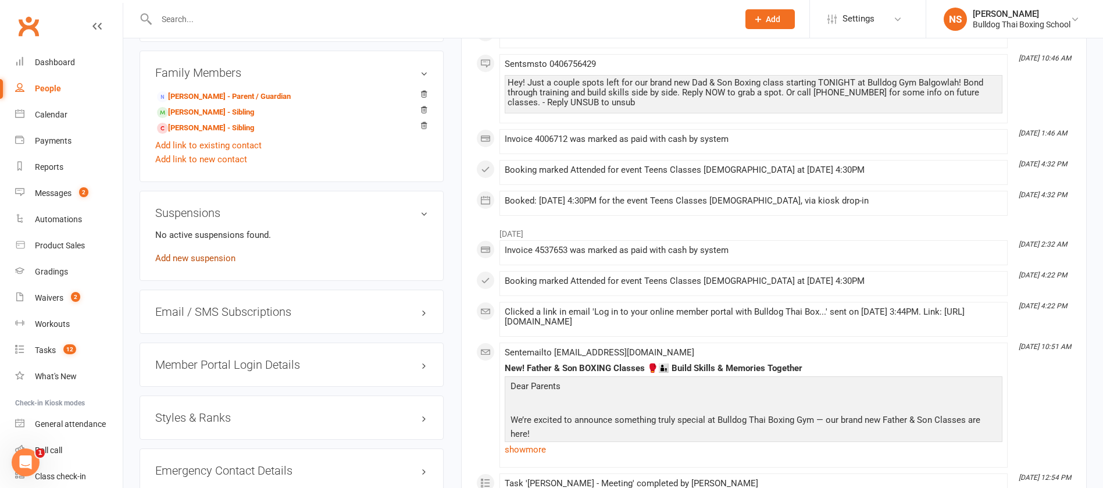
click at [190, 261] on link "Add new suspension" at bounding box center [195, 258] width 80 height 10
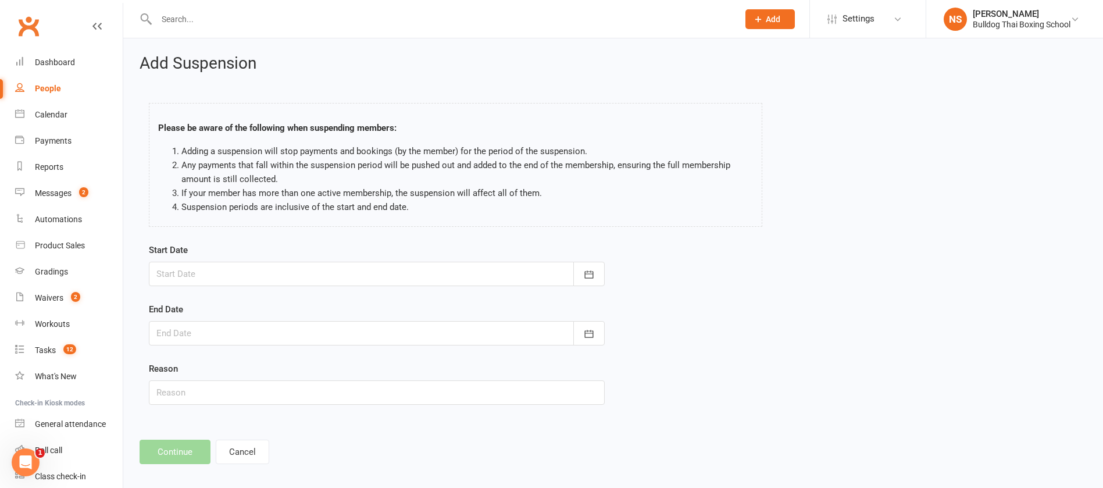
click at [203, 269] on div at bounding box center [377, 274] width 456 height 24
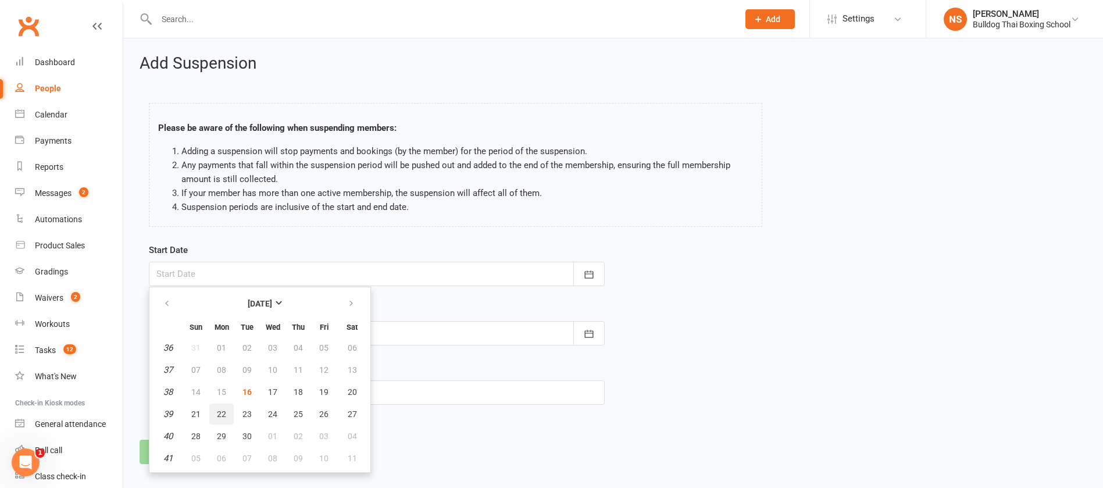
click at [212, 414] on button "22" at bounding box center [221, 413] width 24 height 21
type input "[DATE]"
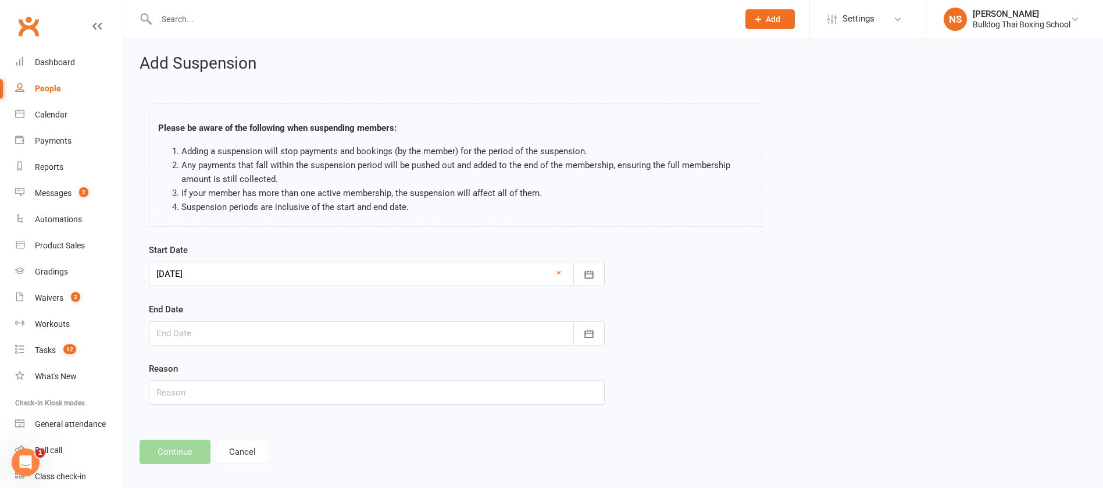
click at [196, 334] on div at bounding box center [377, 333] width 456 height 24
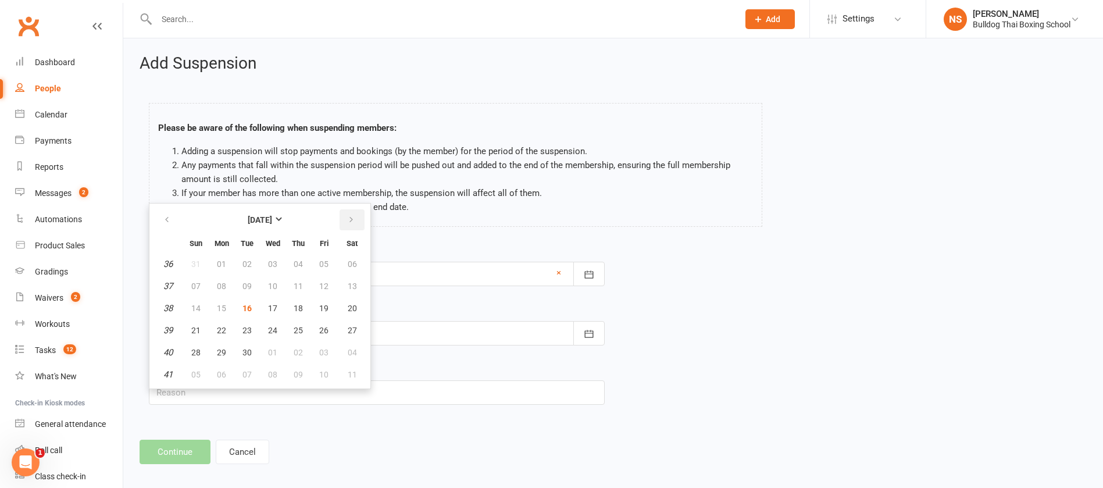
click at [345, 214] on button "button" at bounding box center [351, 219] width 25 height 21
click at [195, 306] on span "12" at bounding box center [195, 307] width 9 height 9
type input "[DATE]"
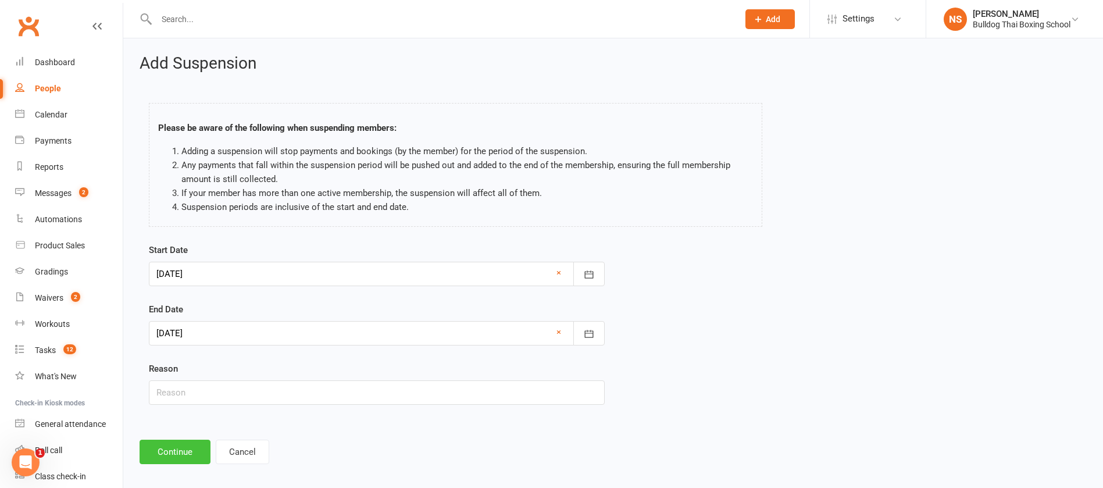
click at [170, 448] on button "Continue" at bounding box center [174, 451] width 71 height 24
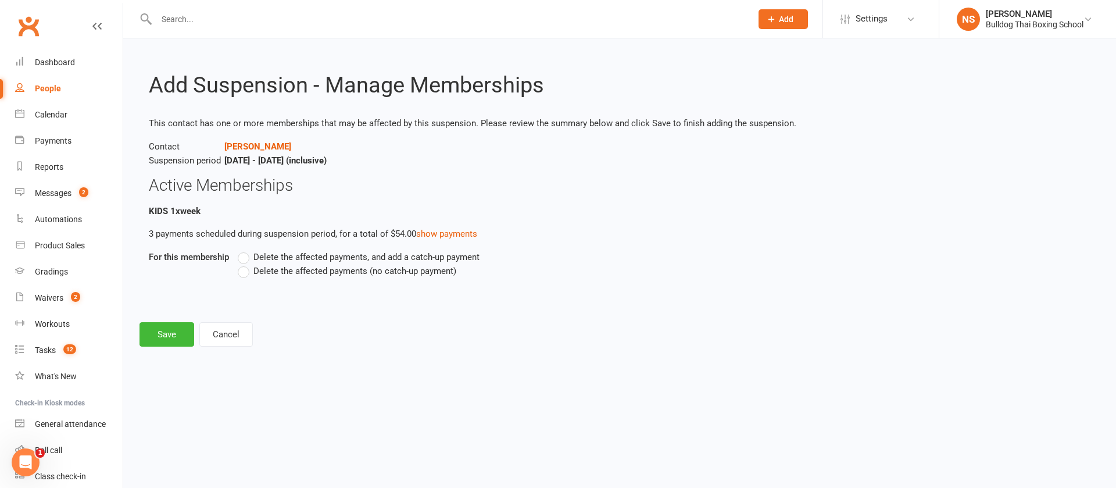
drag, startPoint x: 244, startPoint y: 275, endPoint x: 232, endPoint y: 290, distance: 18.6
click at [244, 277] on label "Delete the affected payments (no catch-up payment)" at bounding box center [347, 271] width 219 height 14
click at [244, 264] on input "Delete the affected payments (no catch-up payment)" at bounding box center [242, 264] width 8 height 0
click at [172, 330] on button "Save" at bounding box center [166, 334] width 55 height 24
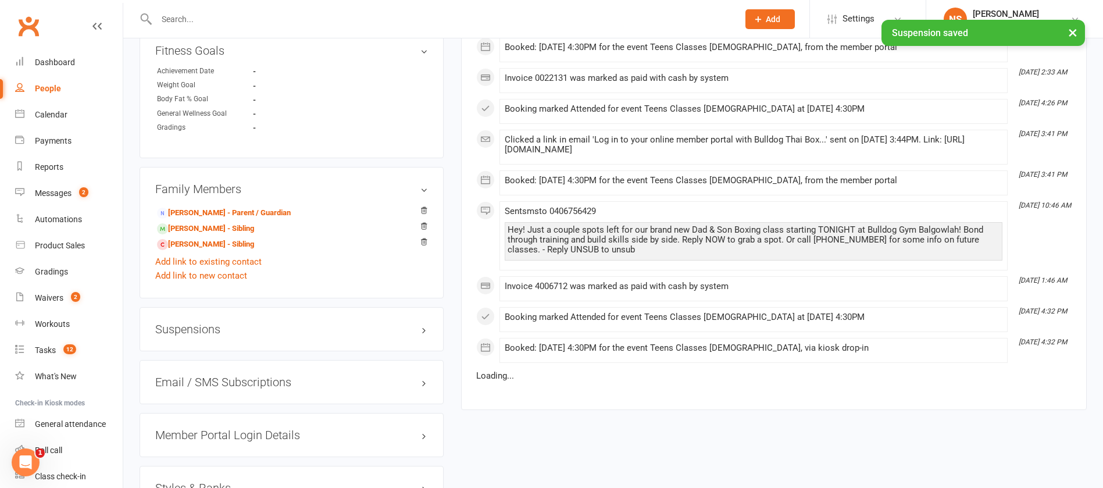
scroll to position [785, 0]
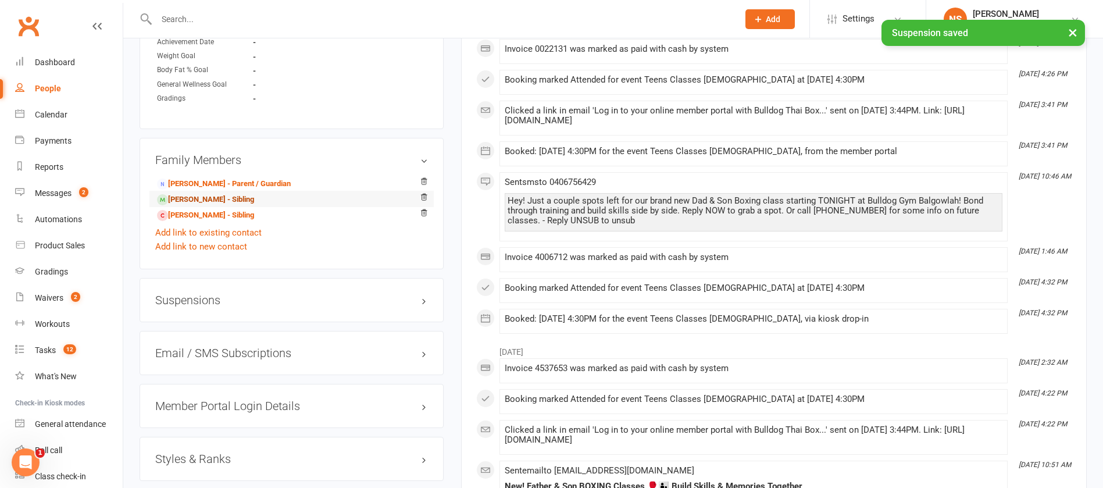
click at [196, 198] on link "[PERSON_NAME] - Sibling" at bounding box center [205, 200] width 97 height 12
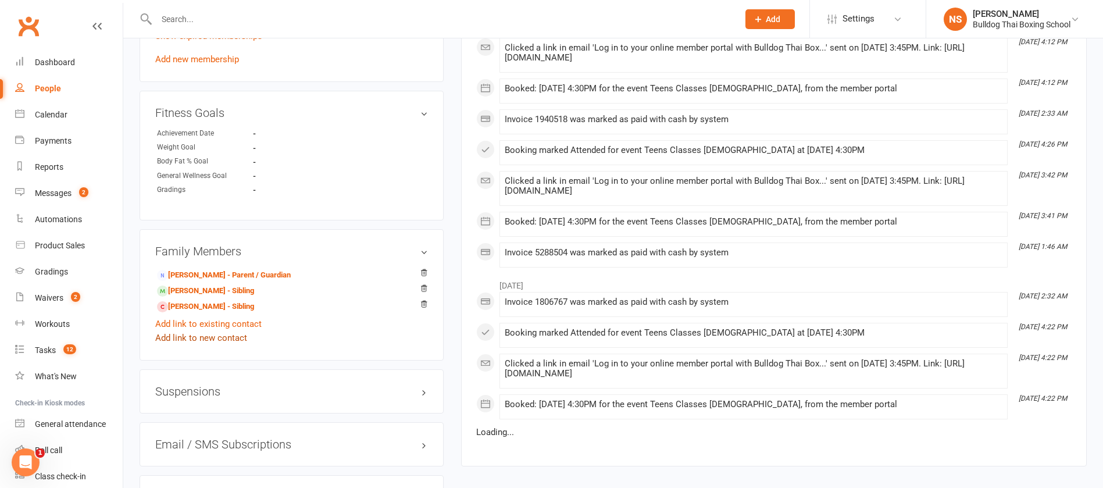
scroll to position [872, 0]
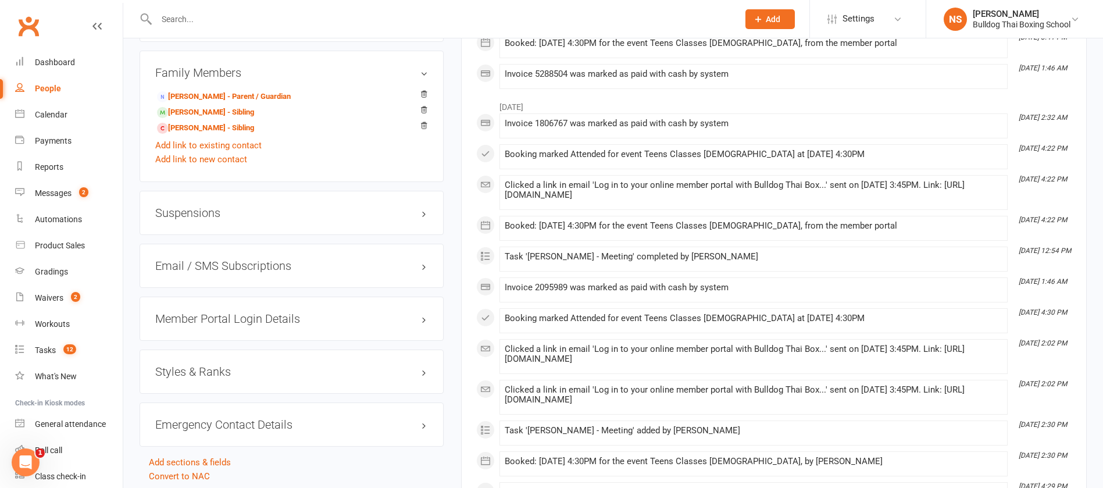
click at [186, 212] on h3 "Suspensions" at bounding box center [291, 212] width 273 height 13
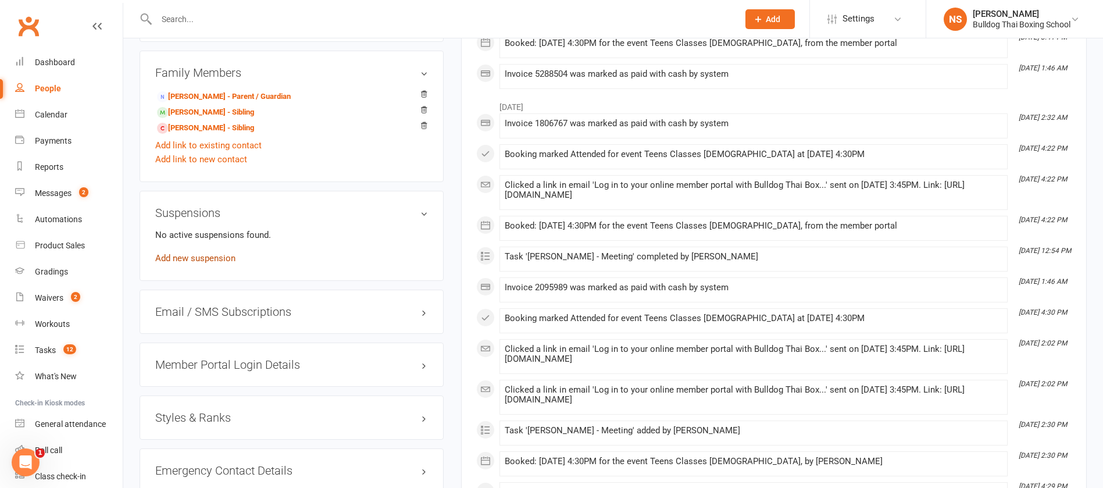
click at [195, 256] on link "Add new suspension" at bounding box center [195, 258] width 80 height 10
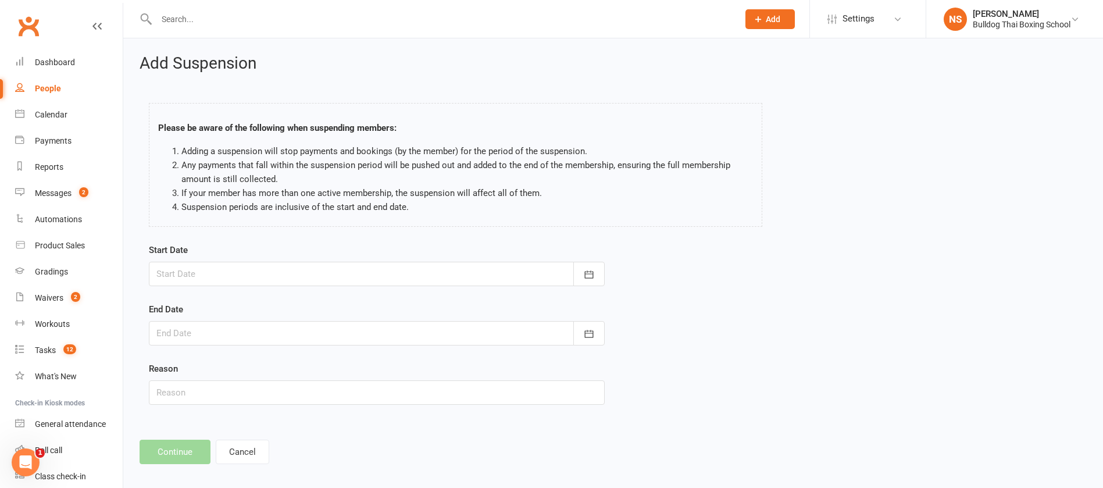
click at [199, 269] on div at bounding box center [377, 274] width 456 height 24
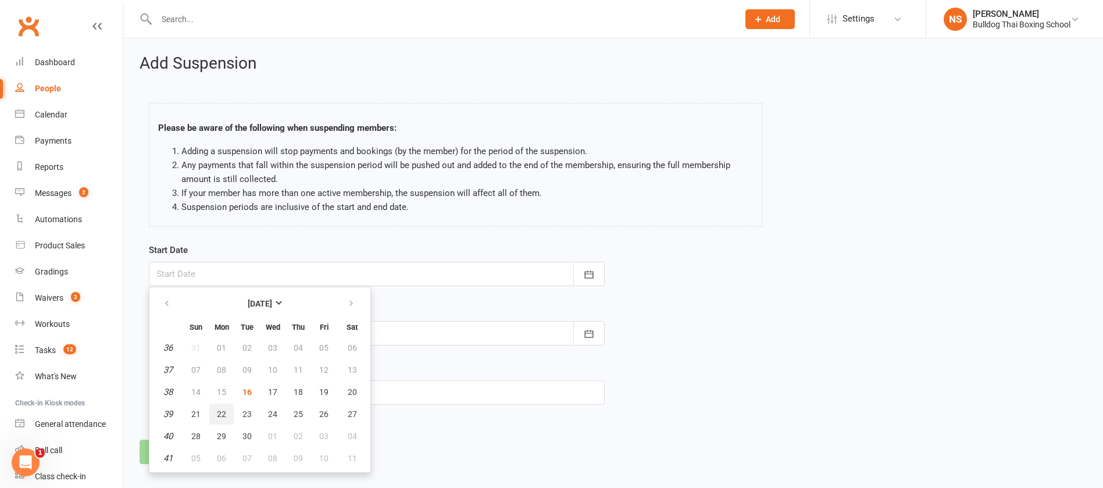
click at [219, 411] on span "22" at bounding box center [221, 413] width 9 height 9
type input "[DATE]"
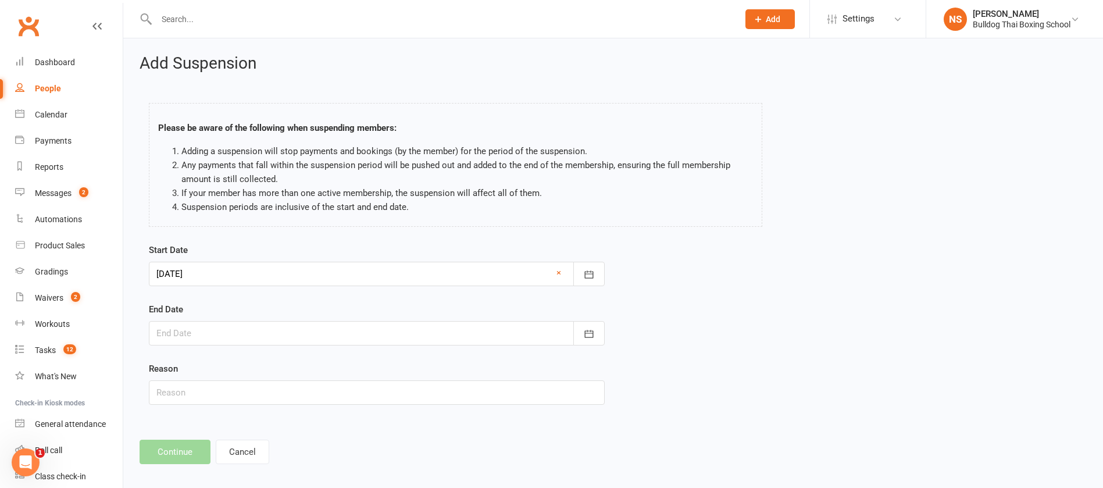
click at [188, 334] on div at bounding box center [377, 333] width 456 height 24
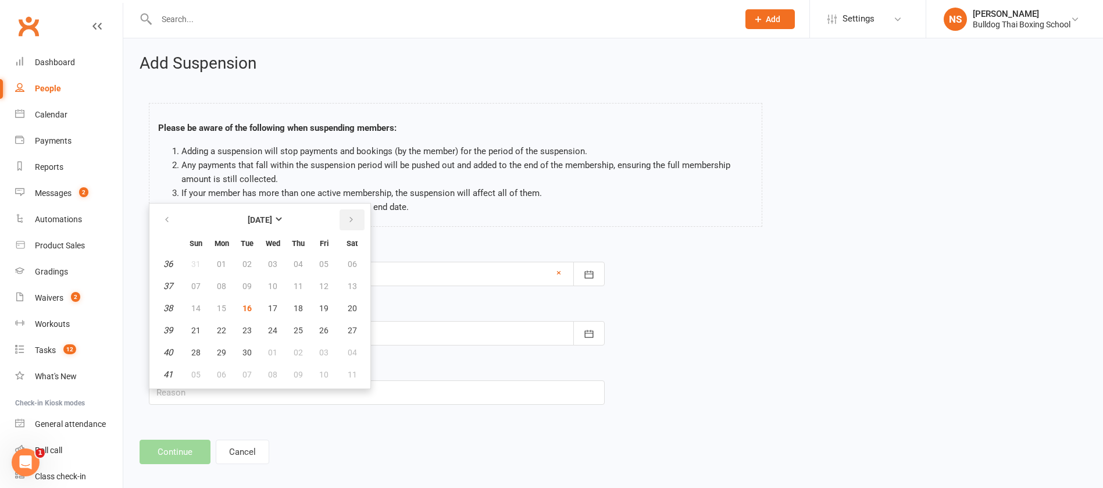
click at [349, 226] on button "button" at bounding box center [351, 219] width 25 height 21
click at [188, 310] on button "12" at bounding box center [196, 308] width 24 height 21
type input "[DATE]"
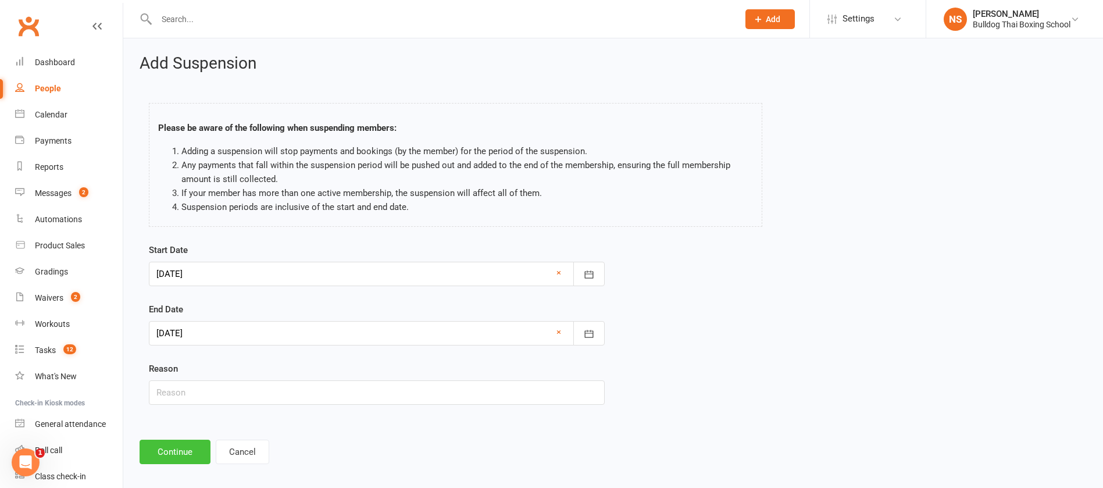
click at [184, 454] on button "Continue" at bounding box center [174, 451] width 71 height 24
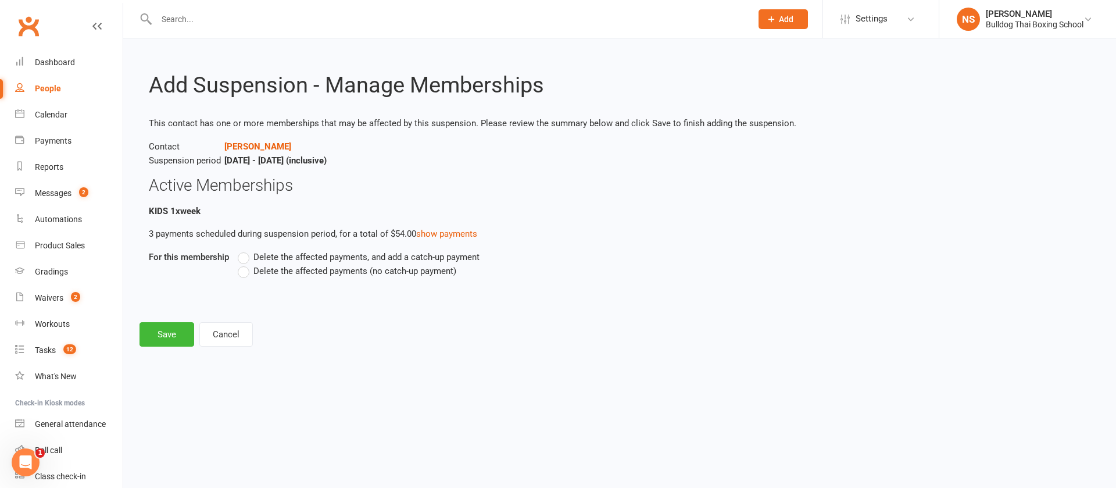
click at [248, 270] on label "Delete the affected payments (no catch-up payment)" at bounding box center [347, 271] width 219 height 14
click at [245, 264] on input "Delete the affected payments (no catch-up payment)" at bounding box center [242, 264] width 8 height 0
click at [157, 334] on button "Save" at bounding box center [166, 334] width 55 height 24
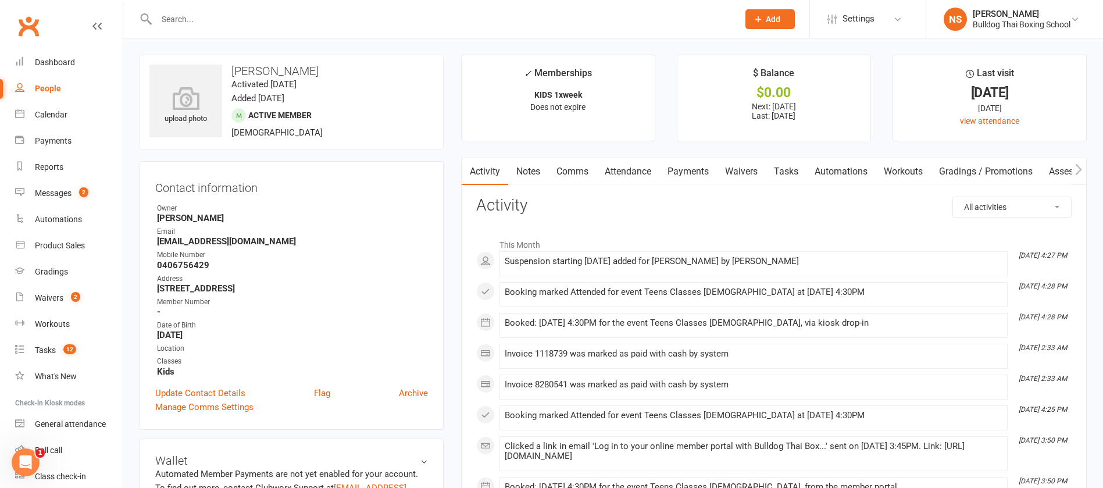
drag, startPoint x: 171, startPoint y: 19, endPoint x: 176, endPoint y: 3, distance: 16.9
click at [172, 17] on input "text" at bounding box center [441, 19] width 577 height 16
click at [41, 346] on div "Tasks" at bounding box center [45, 349] width 21 height 9
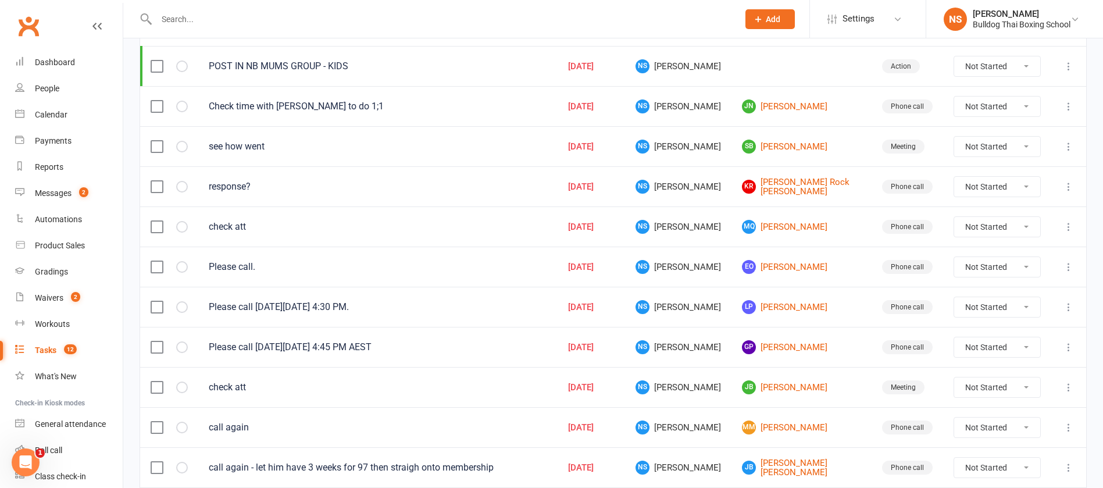
scroll to position [174, 0]
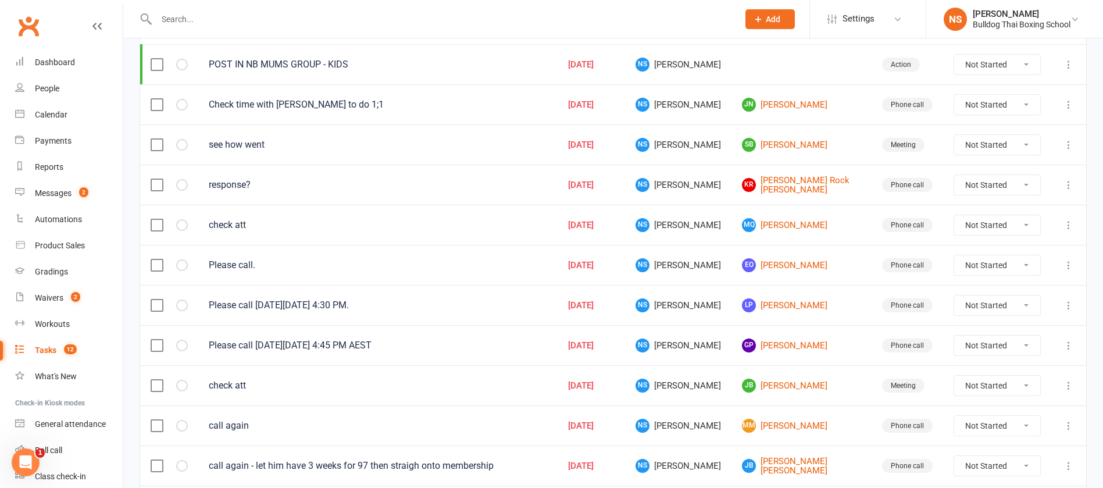
drag, startPoint x: 208, startPoint y: 300, endPoint x: 432, endPoint y: 305, distance: 224.4
click at [432, 305] on td "Please call [DATE][DATE] 4:30 PM." at bounding box center [377, 305] width 359 height 40
click at [771, 305] on link "LP [PERSON_NAME]" at bounding box center [801, 305] width 119 height 14
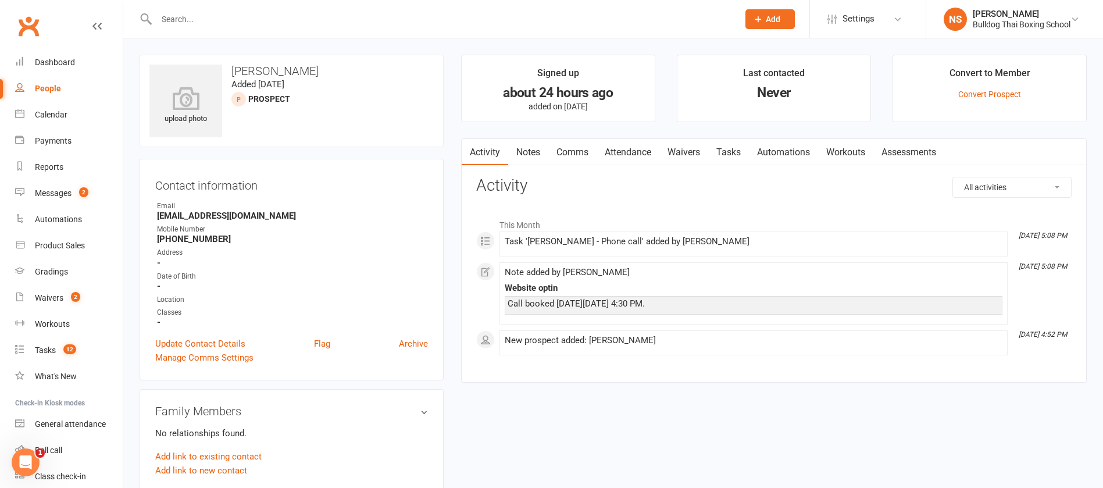
click at [530, 139] on link "Notes" at bounding box center [528, 152] width 40 height 27
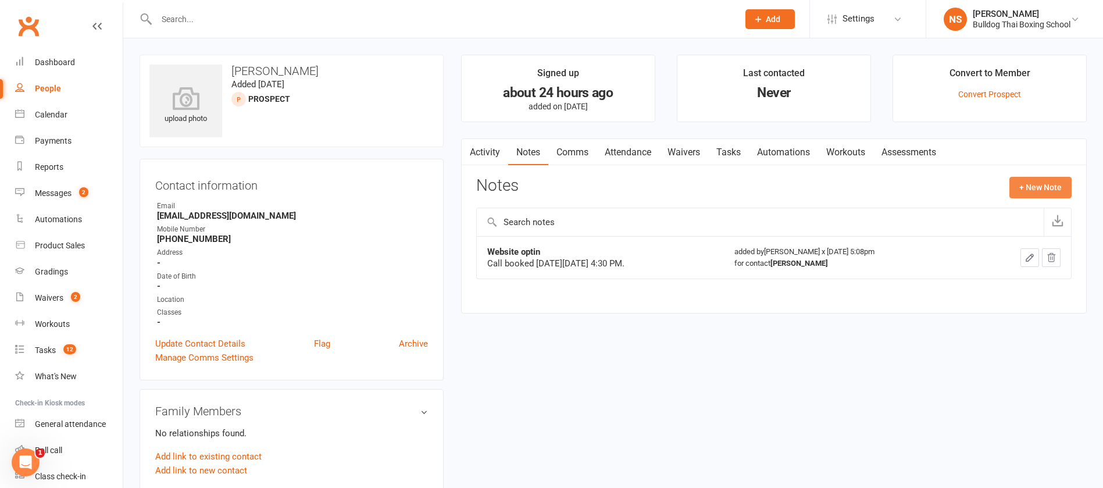
click at [1033, 174] on div "Activity Notes Comms Attendance Waivers Tasks Automations Workouts Assessments …" at bounding box center [773, 225] width 625 height 175
click at [1036, 187] on button "+ New Note" at bounding box center [1040, 187] width 62 height 21
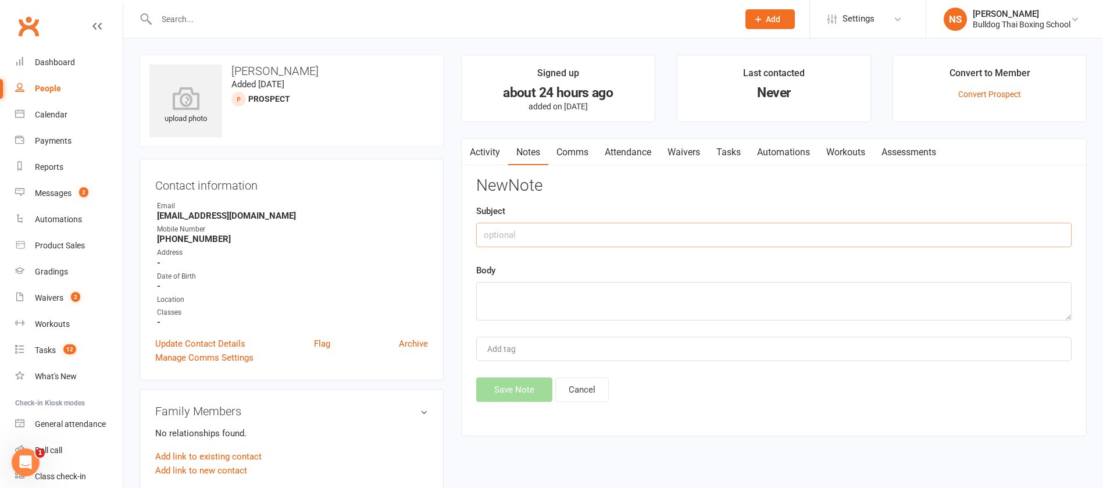
drag, startPoint x: 529, startPoint y: 234, endPoint x: 531, endPoint y: 224, distance: 9.4
click at [531, 224] on input "text" at bounding box center [773, 235] width 595 height 24
type input "called"
click at [521, 300] on textarea at bounding box center [773, 301] width 595 height 38
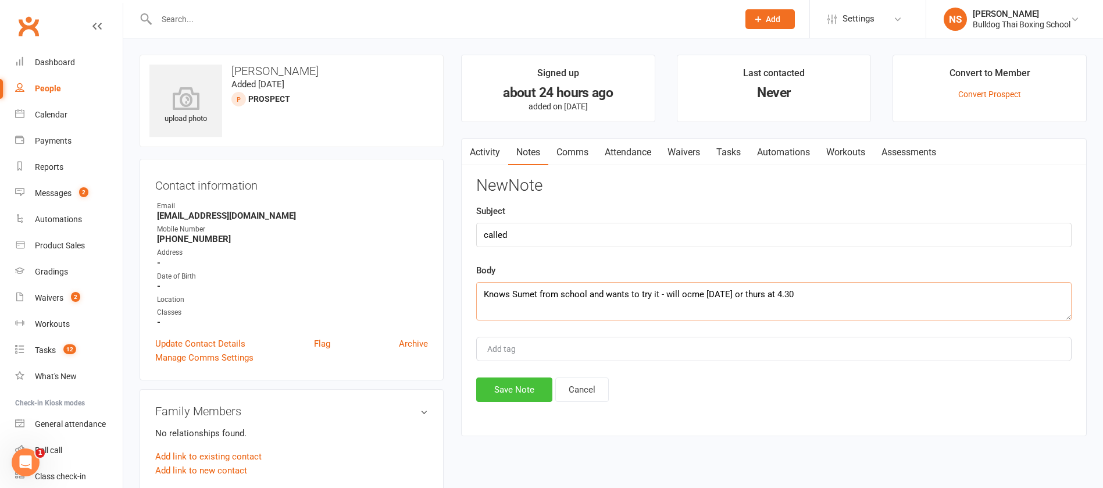
type textarea "Knows Sumet from school and wants to try it - will ocme [DATE] or thurs at 4.30"
click at [511, 395] on button "Save Note" at bounding box center [514, 389] width 76 height 24
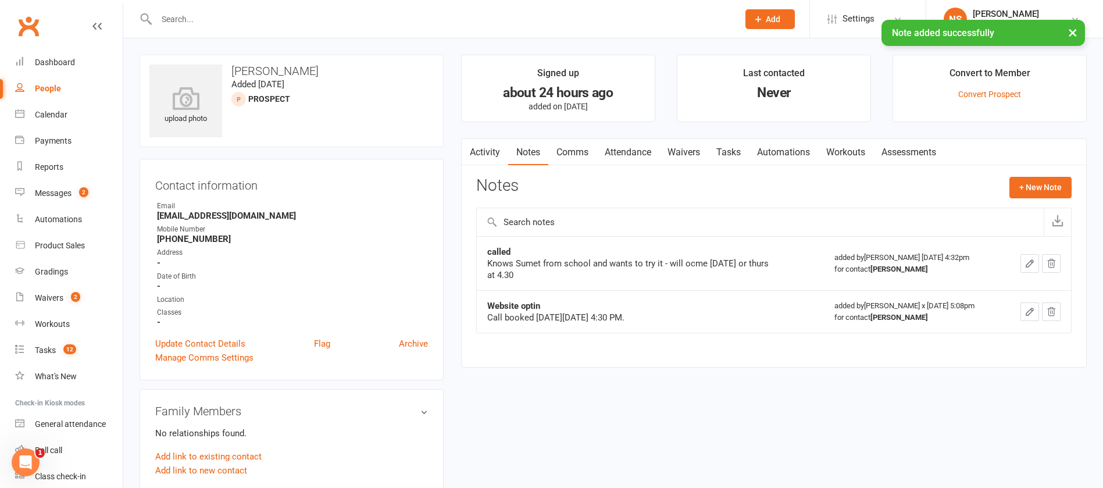
click at [580, 153] on link "Comms" at bounding box center [572, 152] width 48 height 27
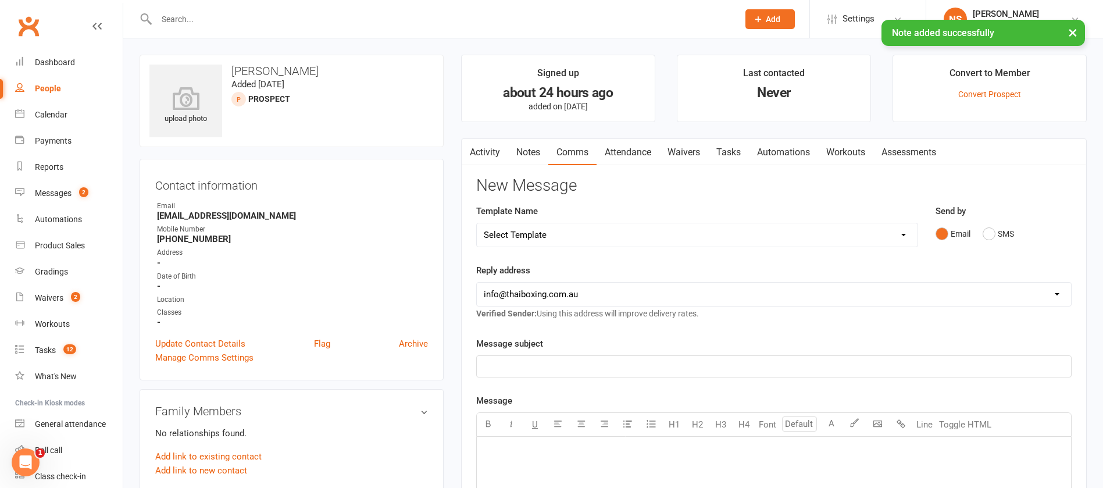
click at [638, 151] on link "Attendance" at bounding box center [627, 152] width 63 height 27
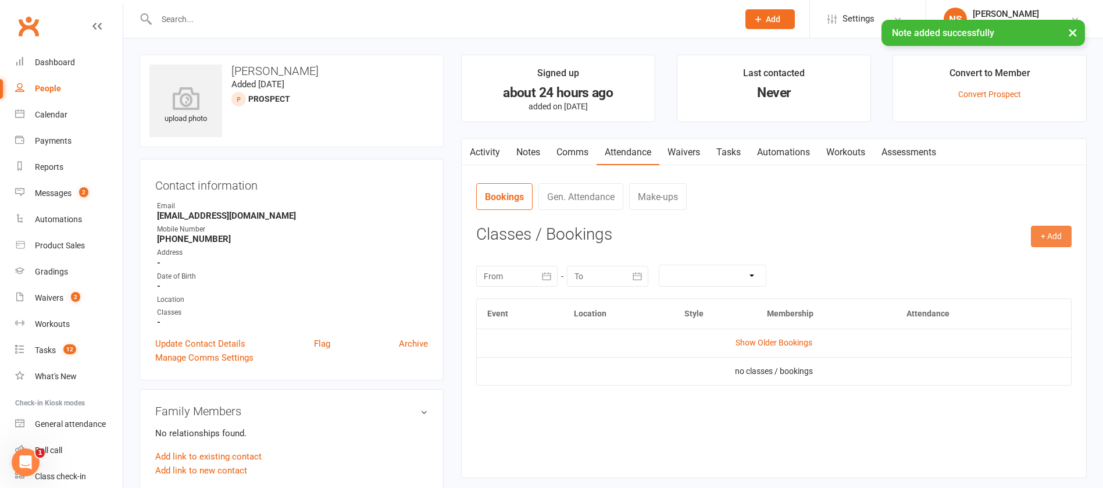
click at [1052, 236] on button "+ Add" at bounding box center [1051, 236] width 41 height 21
click at [1037, 256] on link "Book Event" at bounding box center [1013, 262] width 115 height 23
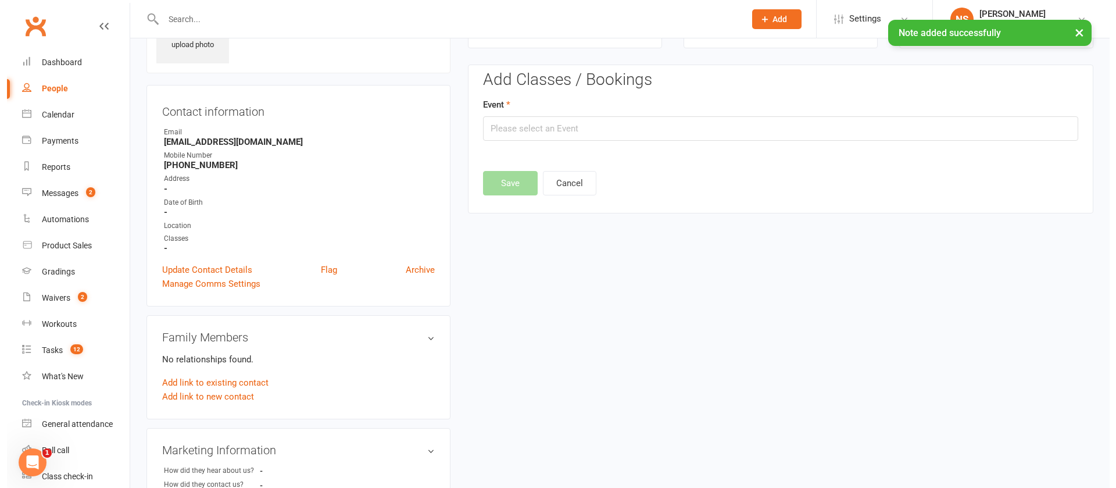
scroll to position [80, 0]
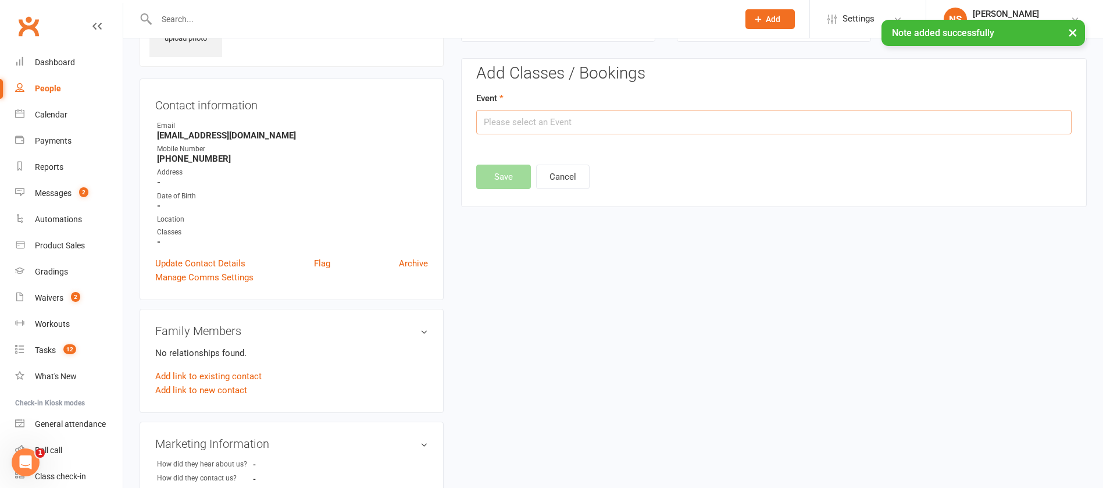
click at [627, 132] on input "text" at bounding box center [773, 122] width 595 height 24
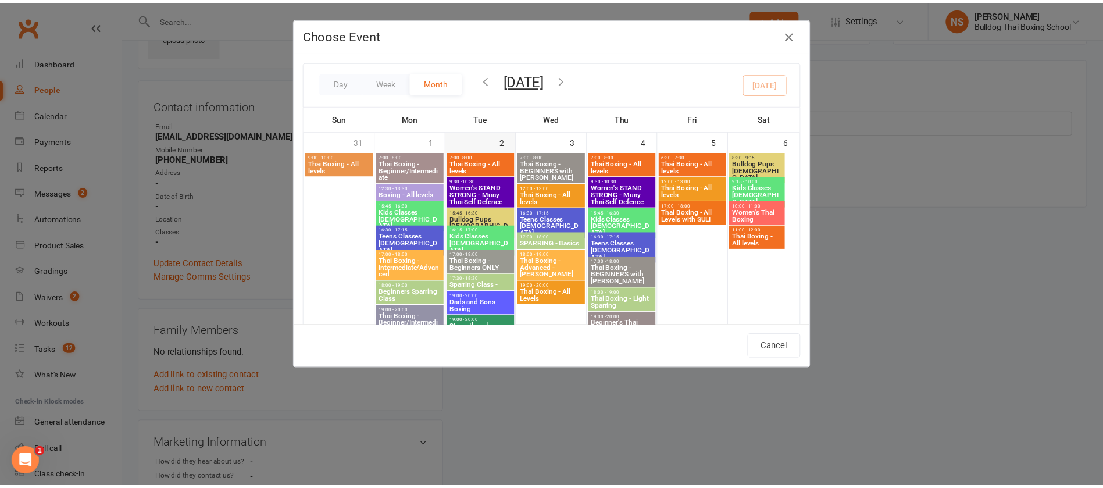
scroll to position [610, 0]
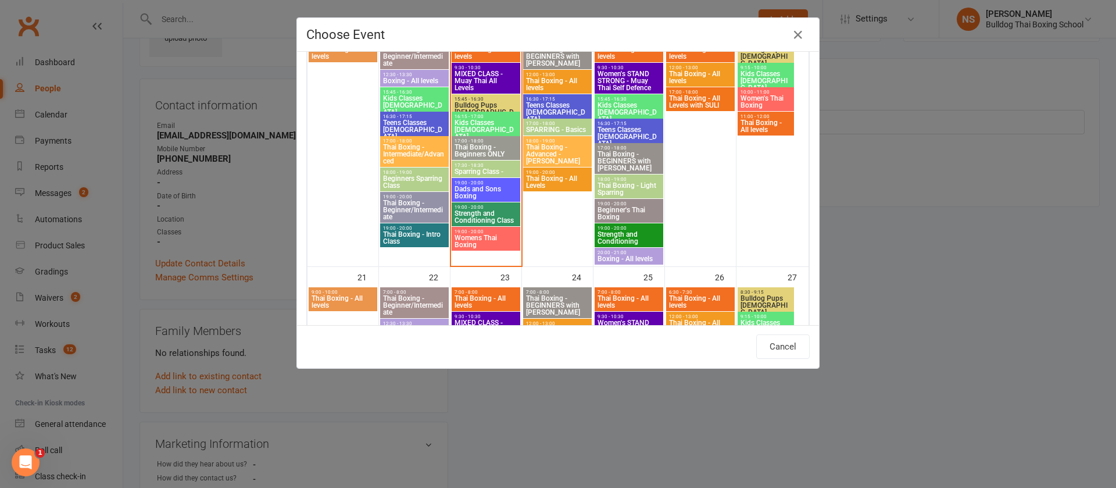
click at [548, 106] on span "Teens Classes [DEMOGRAPHIC_DATA]" at bounding box center [557, 112] width 64 height 21
type input "Teens Classes [DEMOGRAPHIC_DATA] - [DATE] 4:30:00 PM"
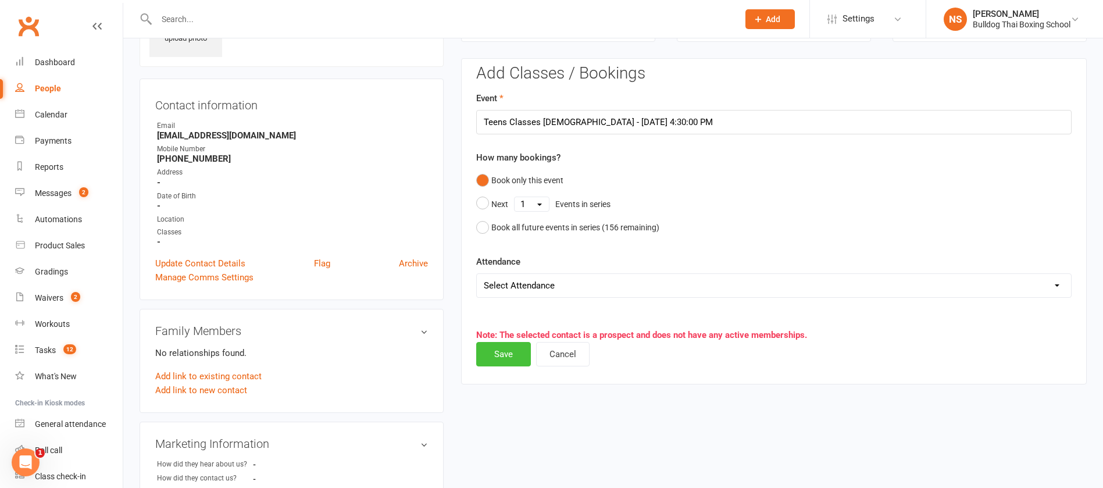
click at [500, 353] on button "Save" at bounding box center [503, 354] width 55 height 24
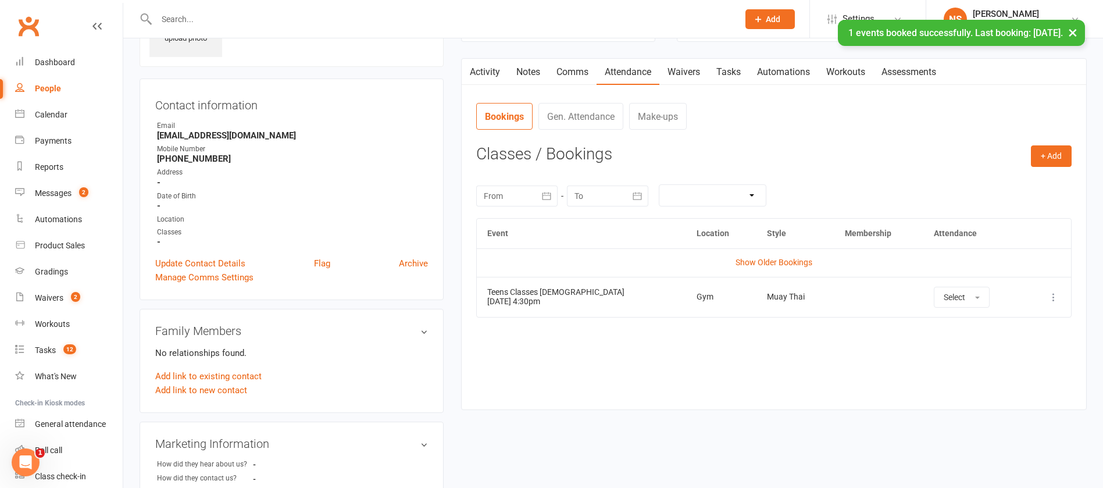
click at [693, 69] on link "Waivers" at bounding box center [683, 72] width 49 height 27
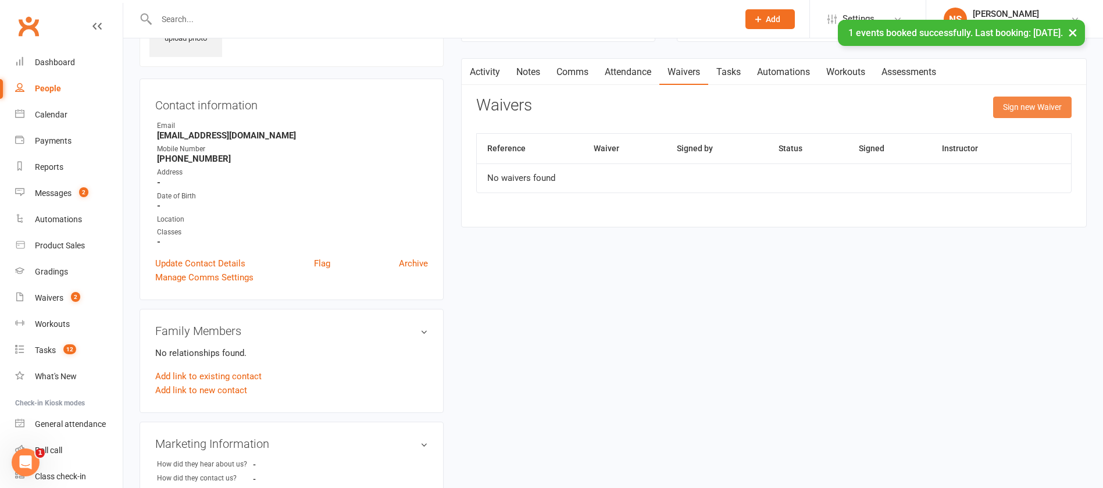
click at [1022, 104] on button "Sign new Waiver" at bounding box center [1032, 106] width 78 height 21
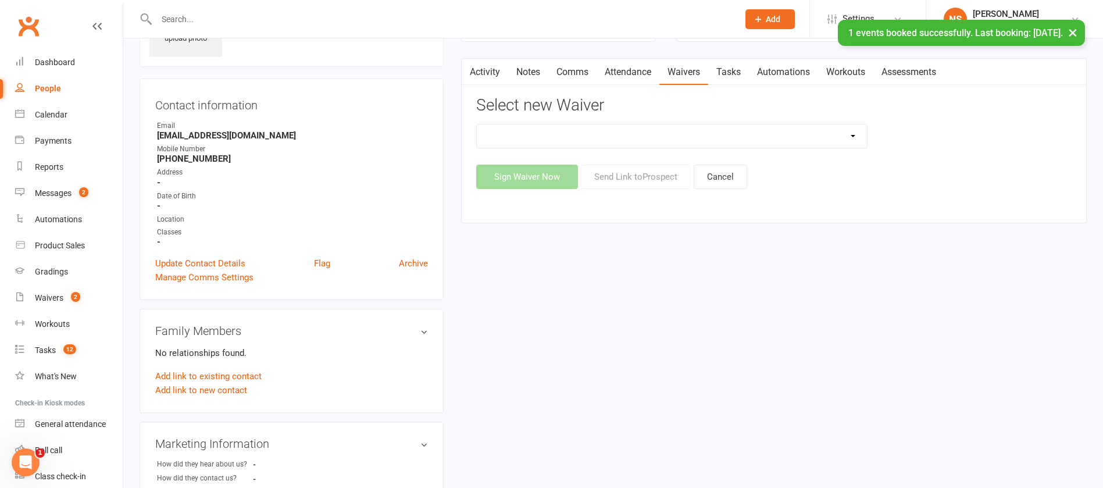
click at [703, 135] on select "12 Month Contract 14 Day Kick Off 21 Day Kick Starter 28 Day 99 and RO 35 28 Da…" at bounding box center [672, 135] width 390 height 23
select select "1551"
click at [477, 124] on select "12 Month Contract 14 Day Kick Off 21 Day Kick Starter 28 Day 99 and RO 35 28 Da…" at bounding box center [672, 135] width 390 height 23
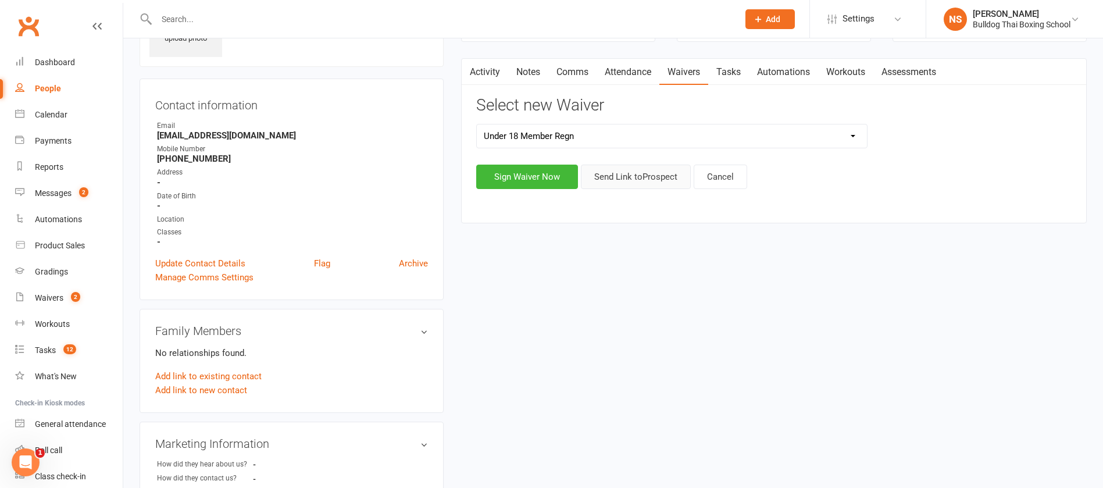
click at [645, 176] on button "Send Link to [GEOGRAPHIC_DATA]" at bounding box center [636, 176] width 110 height 24
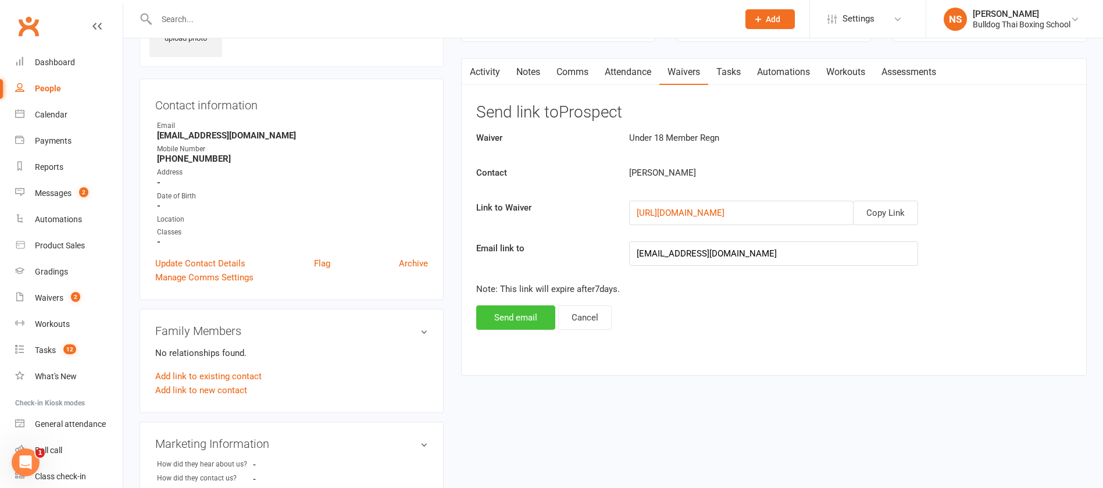
click at [493, 316] on button "Send email" at bounding box center [515, 317] width 79 height 24
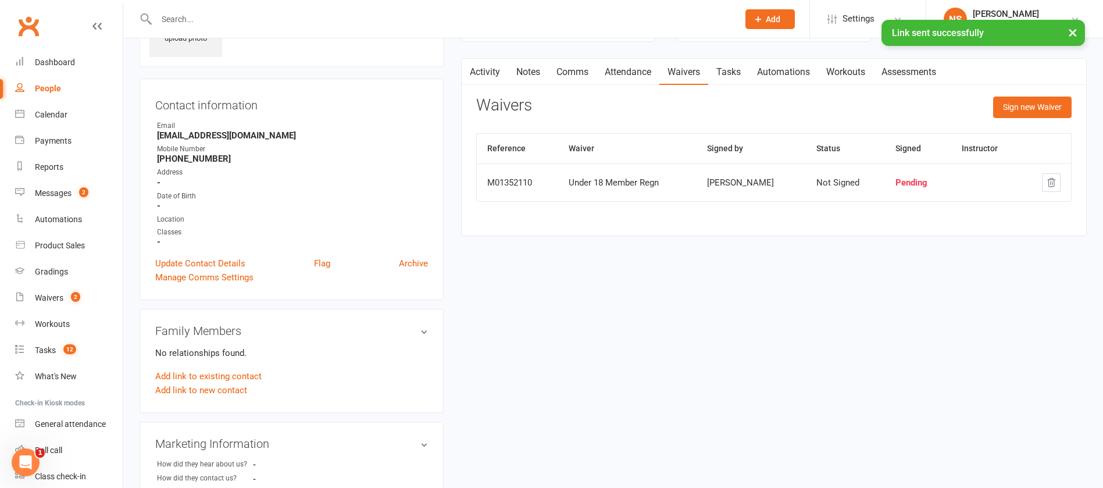
click at [729, 72] on link "Tasks" at bounding box center [728, 72] width 41 height 27
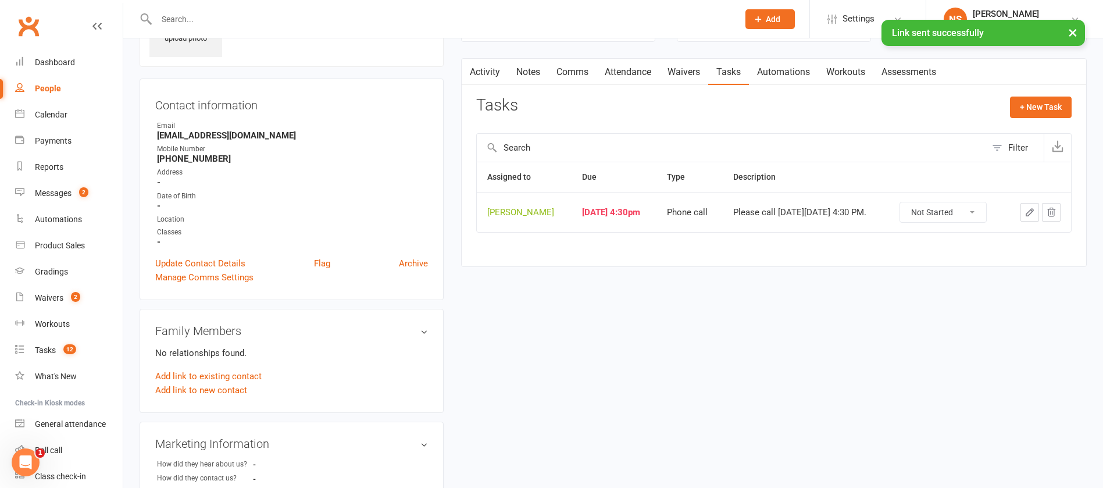
click at [1026, 217] on icon "button" at bounding box center [1029, 212] width 10 height 10
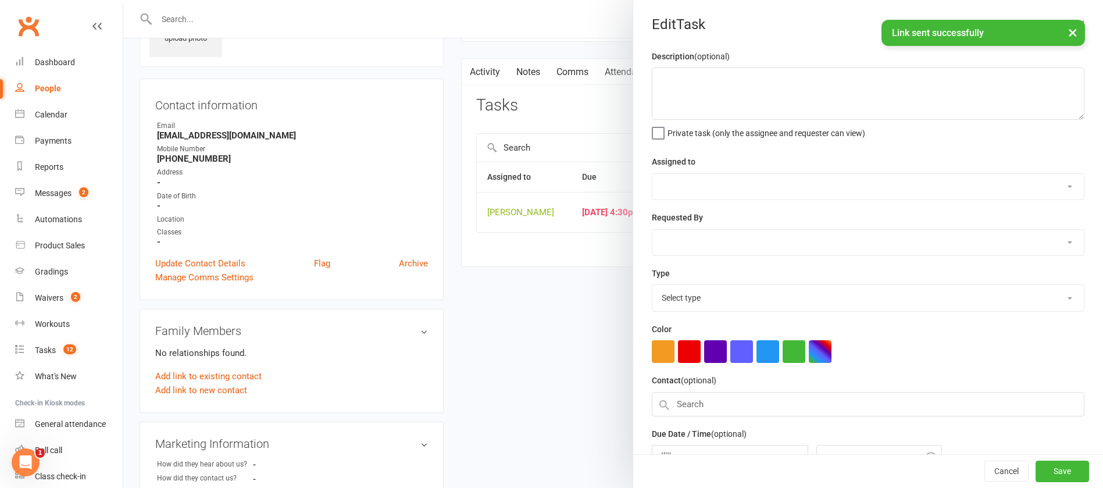
type textarea "Please call [DATE][DATE] 4:30 PM."
select select "12940"
select select "45795"
type input "[DATE]"
type input "4:30pm"
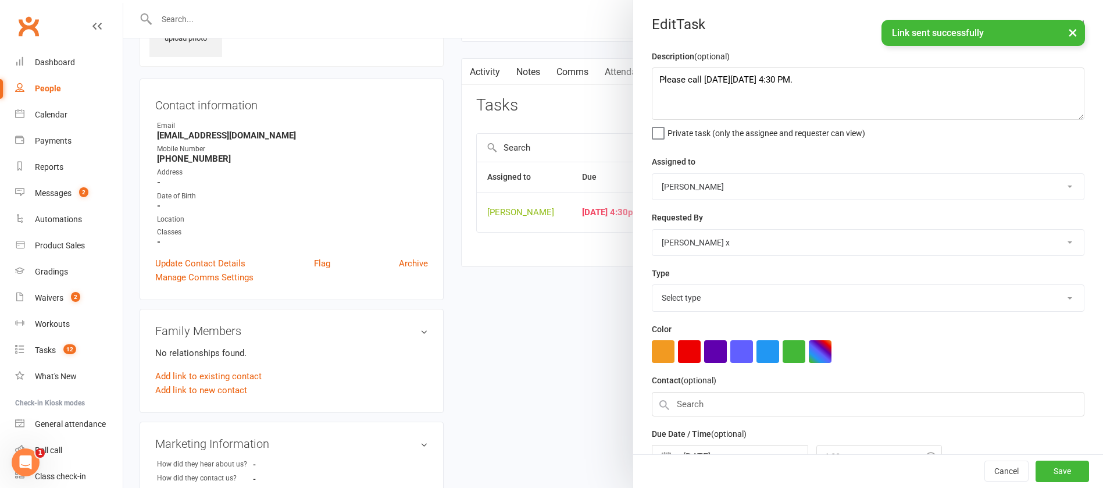
select select "12048"
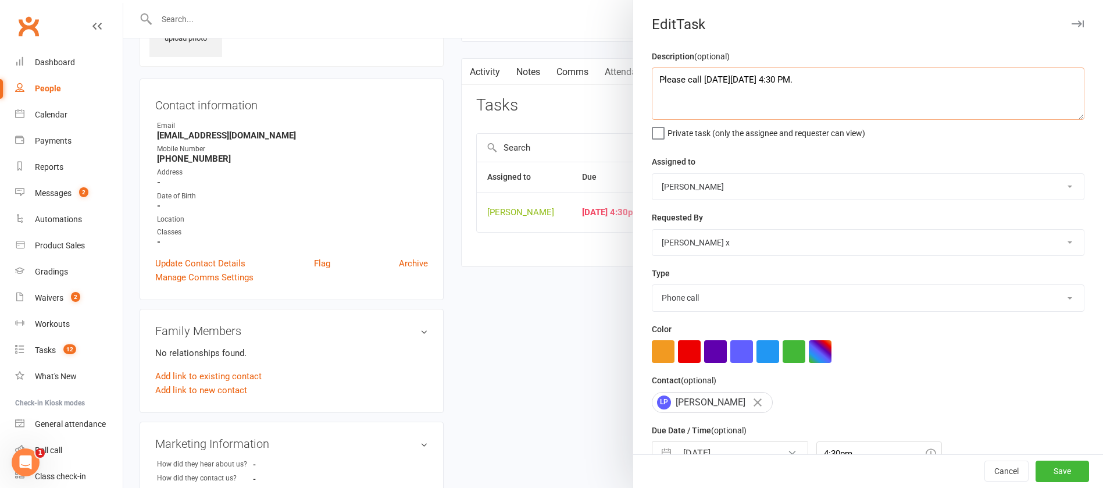
drag, startPoint x: 863, startPoint y: 88, endPoint x: 559, endPoint y: 85, distance: 304.0
click at [123, 0] on react-component "Edit Task Description (optional) Please call [DATE][DATE] 4:30 PM. Private task…" at bounding box center [123, 0] width 0 height 0
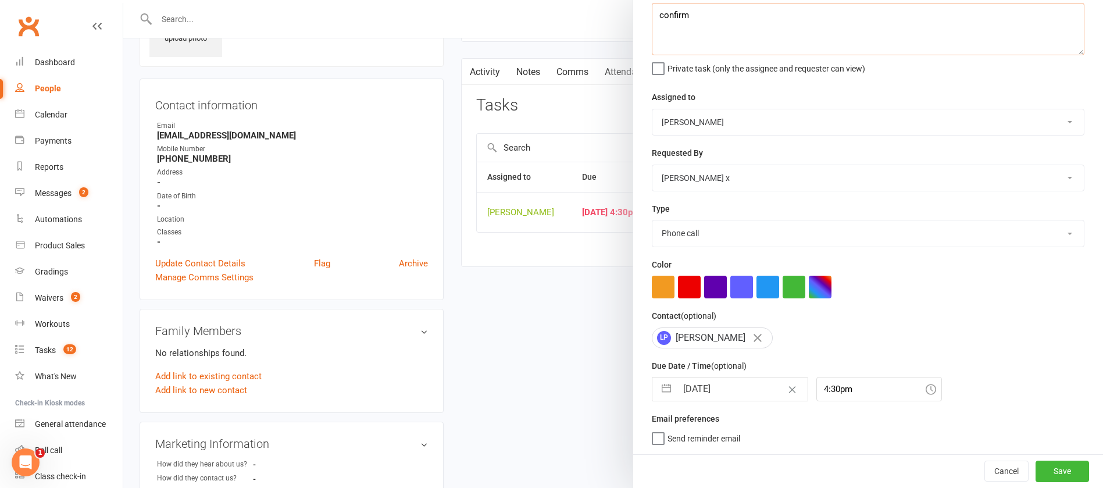
type textarea "confirm"
click at [743, 387] on input "[DATE]" at bounding box center [742, 388] width 131 height 23
select select "7"
select select "2025"
select select "8"
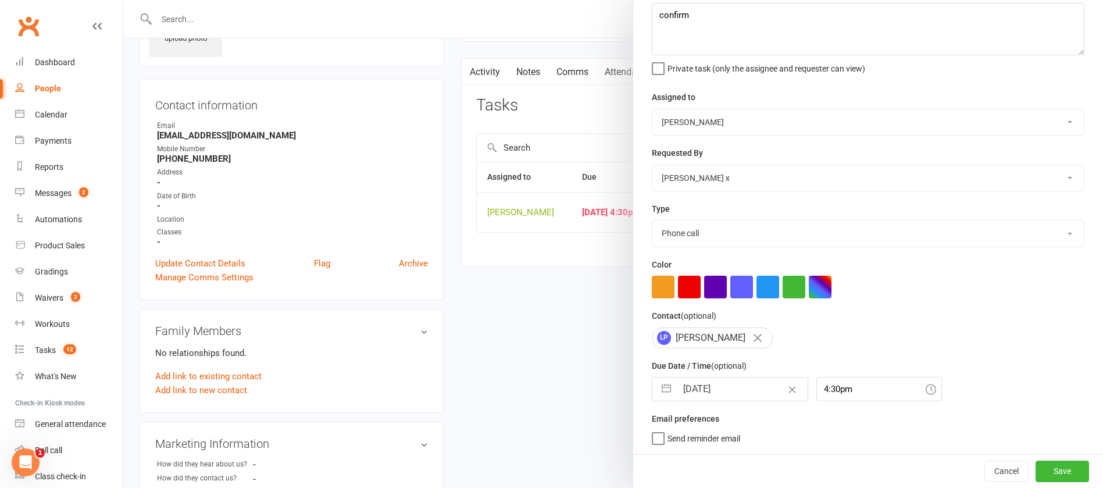
select select "2025"
select select "9"
select select "2025"
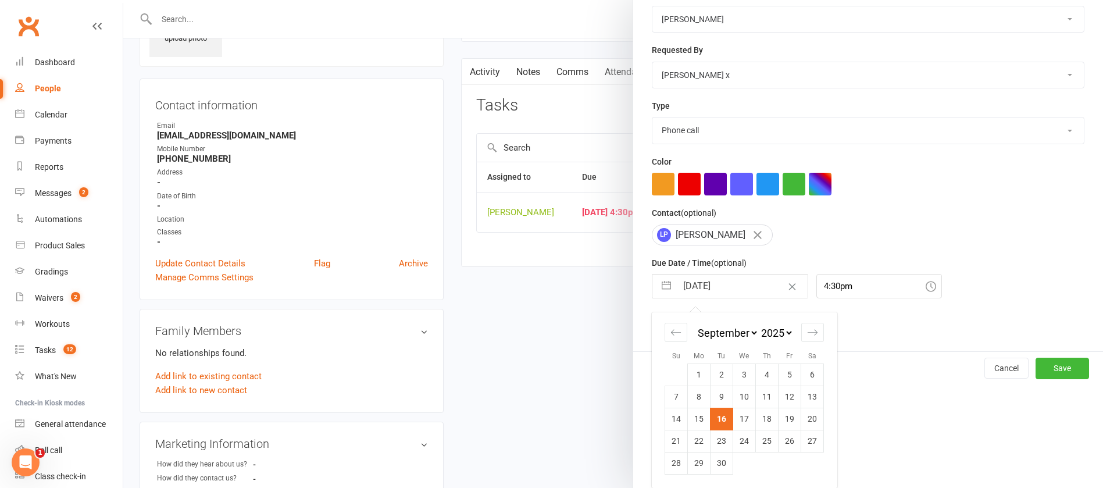
click at [738, 418] on td "17" at bounding box center [744, 418] width 23 height 22
type input "[DATE]"
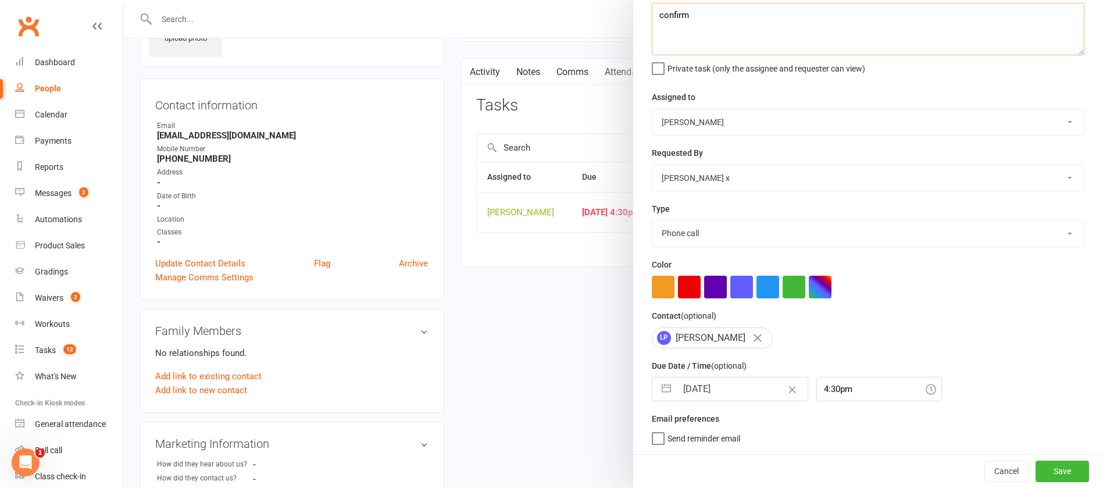
click at [704, 6] on textarea "confirm" at bounding box center [868, 29] width 432 height 52
type textarea "confirm - may move to thurs"
click at [1035, 475] on button "Save" at bounding box center [1061, 470] width 53 height 21
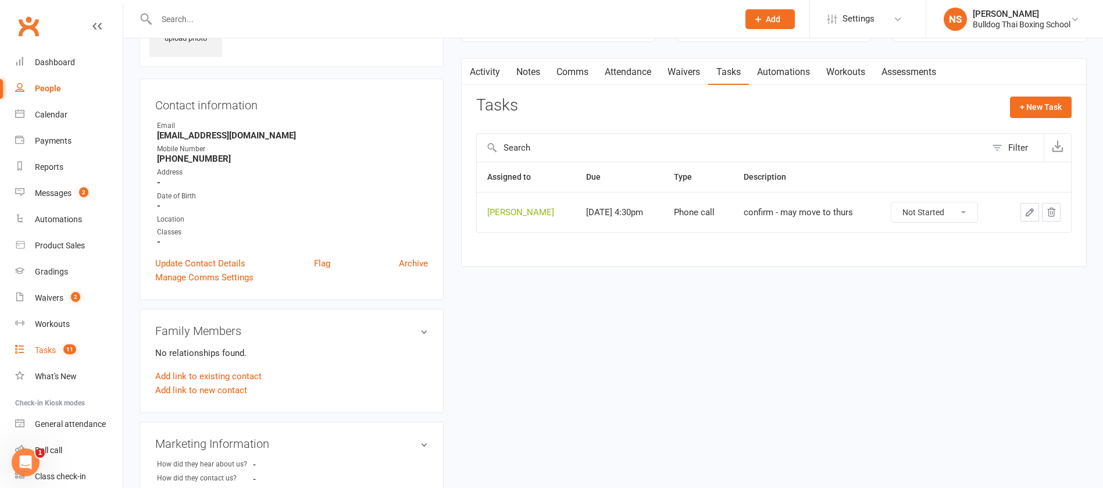
click at [51, 348] on div "Tasks" at bounding box center [45, 349] width 21 height 9
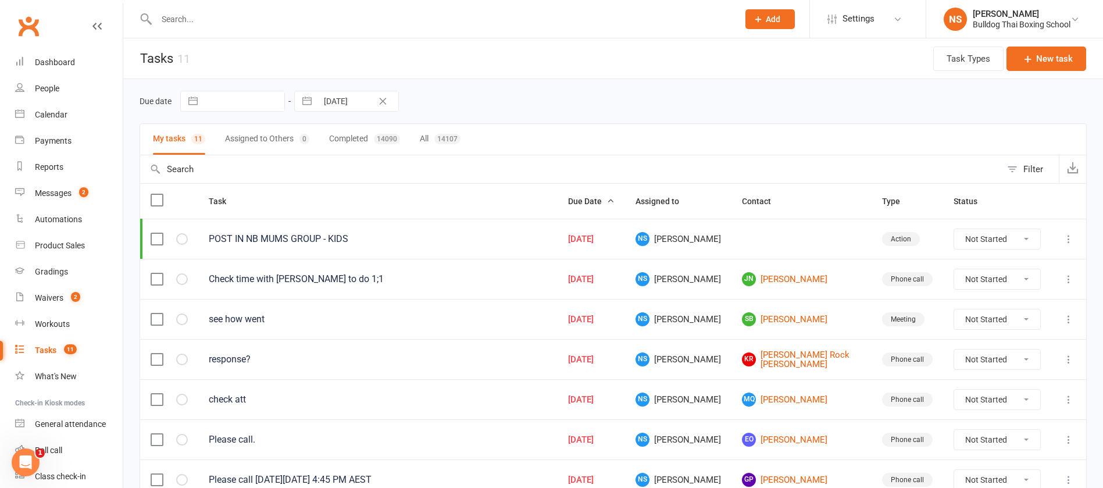
drag, startPoint x: 779, startPoint y: 16, endPoint x: 773, endPoint y: 23, distance: 9.5
click at [779, 17] on span "Add" at bounding box center [772, 19] width 15 height 9
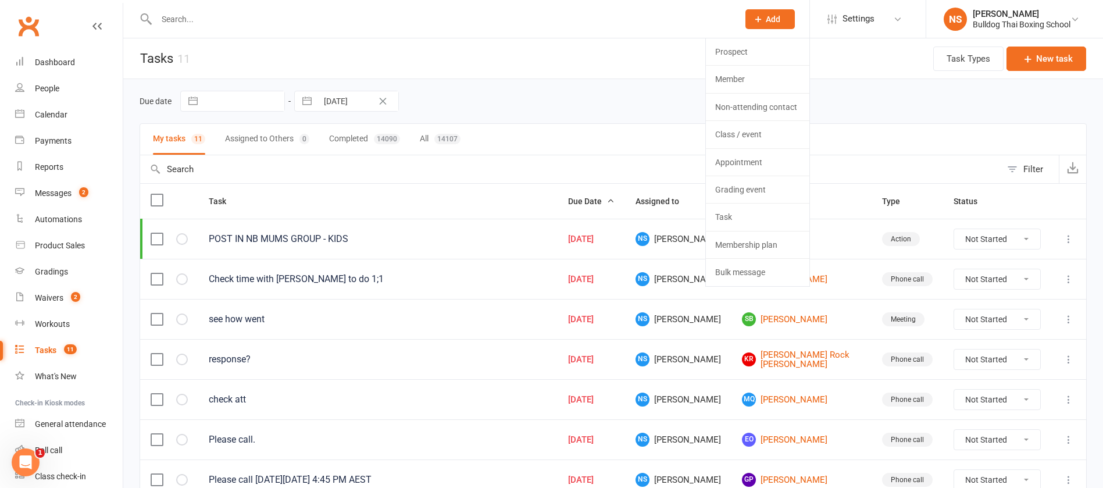
click at [338, 6] on div at bounding box center [434, 19] width 591 height 38
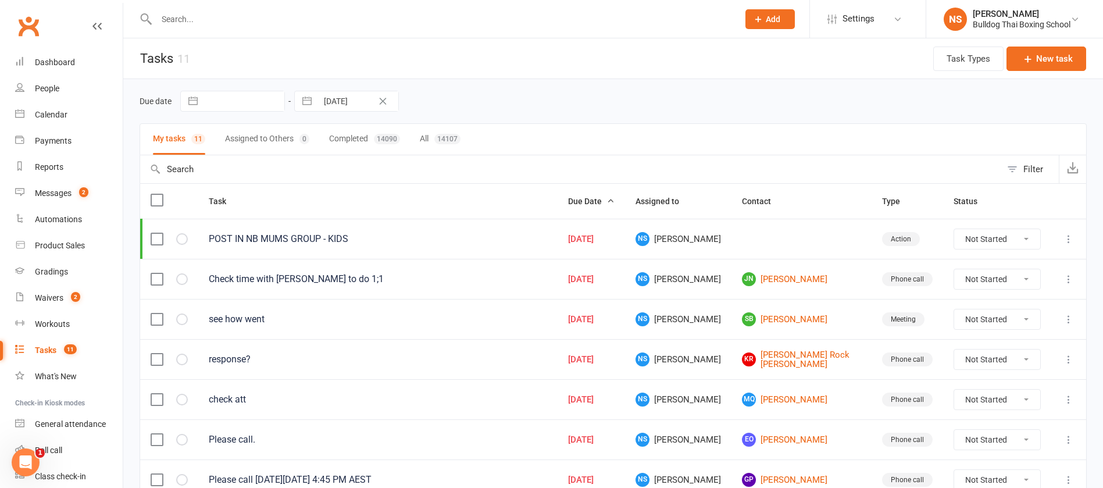
click at [201, 23] on input "text" at bounding box center [441, 19] width 577 height 16
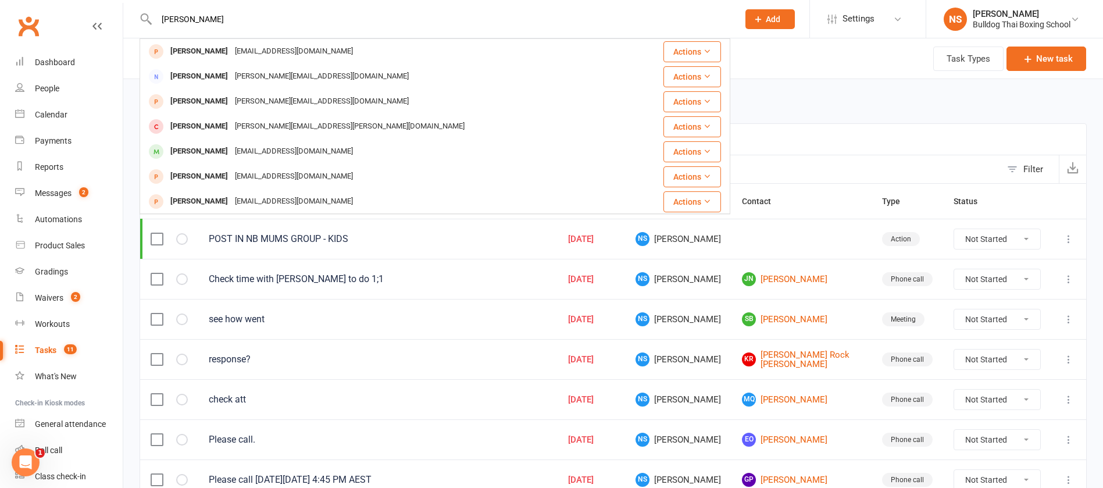
type input "[PERSON_NAME]"
click at [773, 23] on span "Add" at bounding box center [772, 19] width 15 height 9
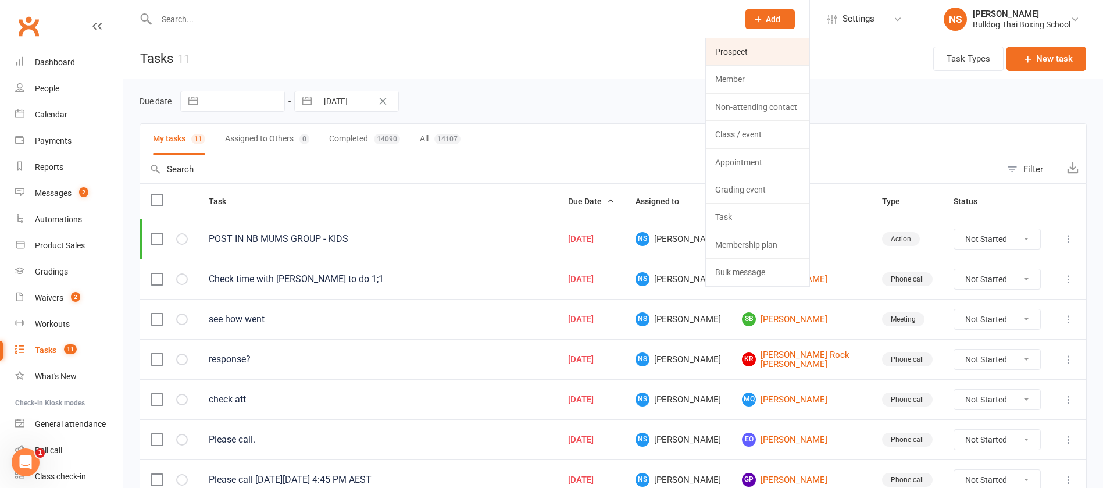
click at [765, 51] on link "Prospect" at bounding box center [757, 51] width 103 height 27
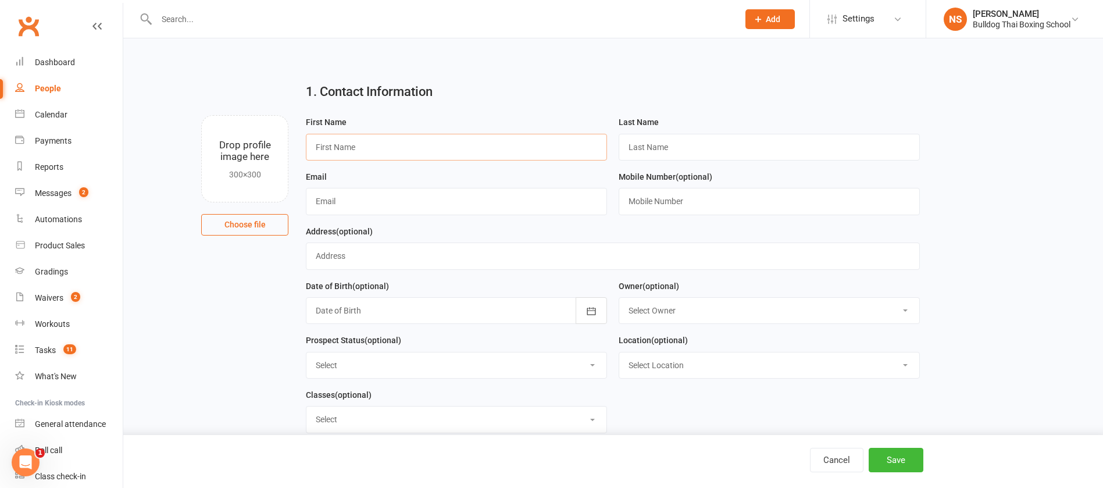
click at [437, 148] on input "text" at bounding box center [456, 147] width 301 height 27
type input "[PERSON_NAME]"
drag, startPoint x: 642, startPoint y: 144, endPoint x: 659, endPoint y: 128, distance: 23.0
click at [643, 144] on input "text" at bounding box center [768, 147] width 301 height 27
type input "Rumble"
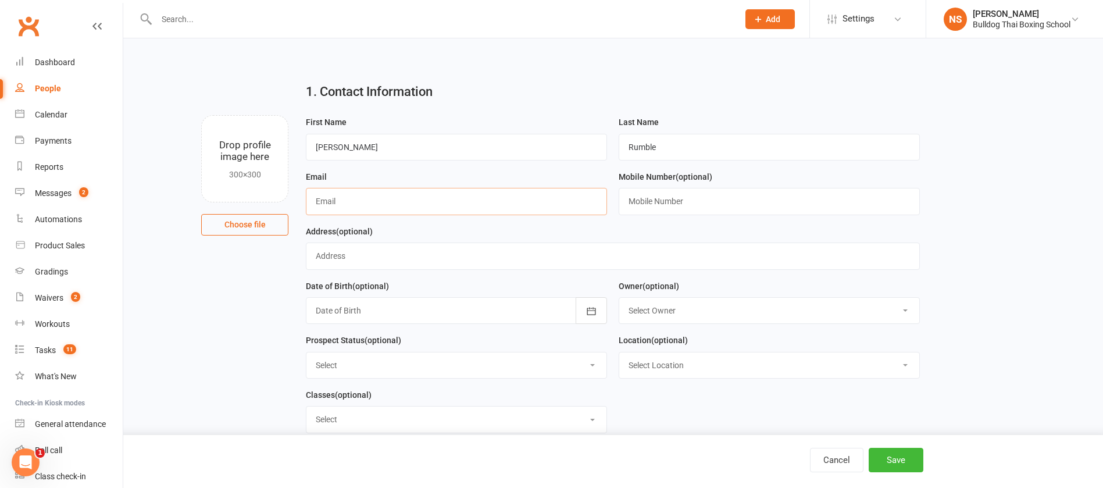
paste input "[PERSON_NAME] <[EMAIL_ADDRESS][DOMAIN_NAME]>"
drag, startPoint x: 365, startPoint y: 198, endPoint x: 317, endPoint y: 199, distance: 47.7
click at [317, 199] on input "[PERSON_NAME] <[EMAIL_ADDRESS][DOMAIN_NAME]" at bounding box center [456, 201] width 301 height 27
type input "[EMAIL_ADDRESS][DOMAIN_NAME]"
click at [904, 456] on button "Save" at bounding box center [895, 460] width 55 height 24
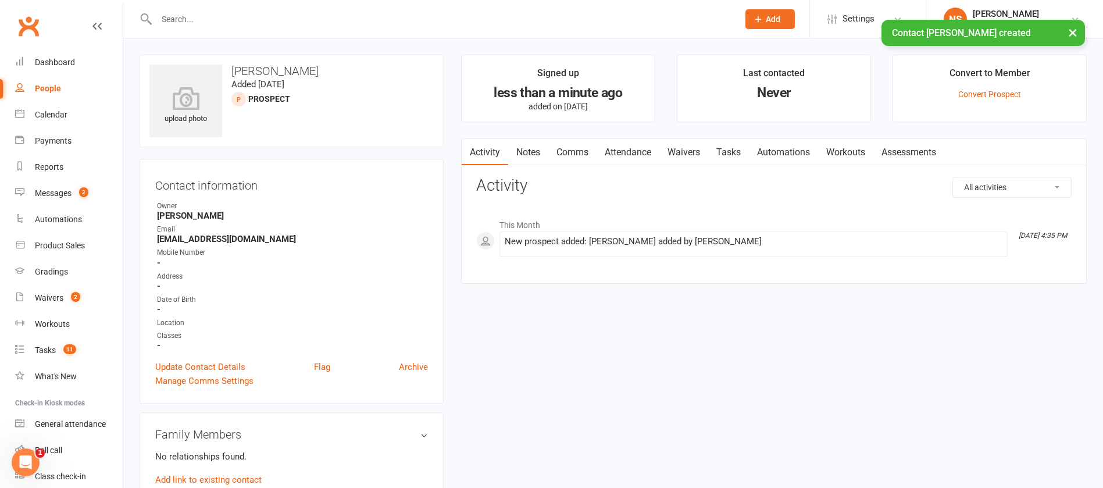
click at [528, 152] on link "Notes" at bounding box center [528, 152] width 40 height 27
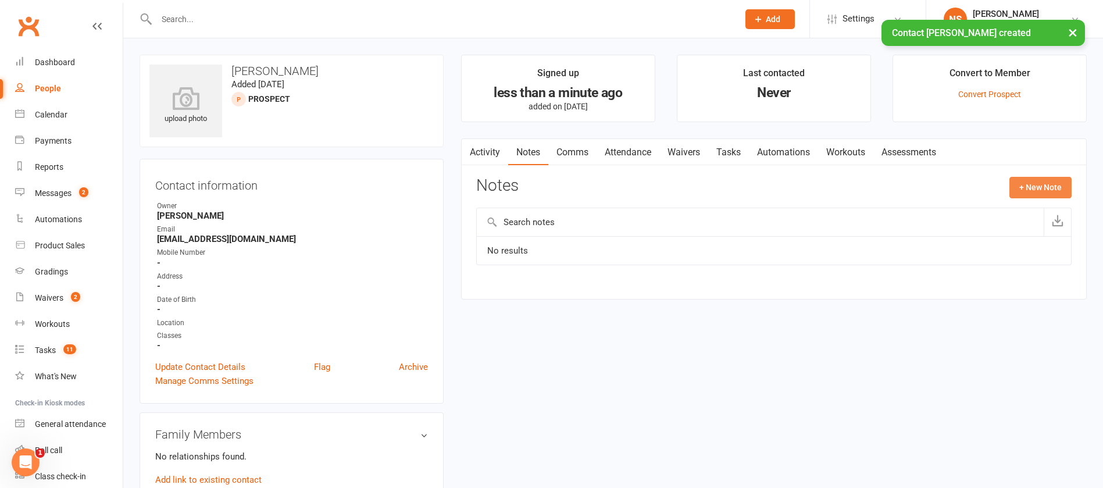
click at [1030, 192] on button "+ New Note" at bounding box center [1040, 187] width 62 height 21
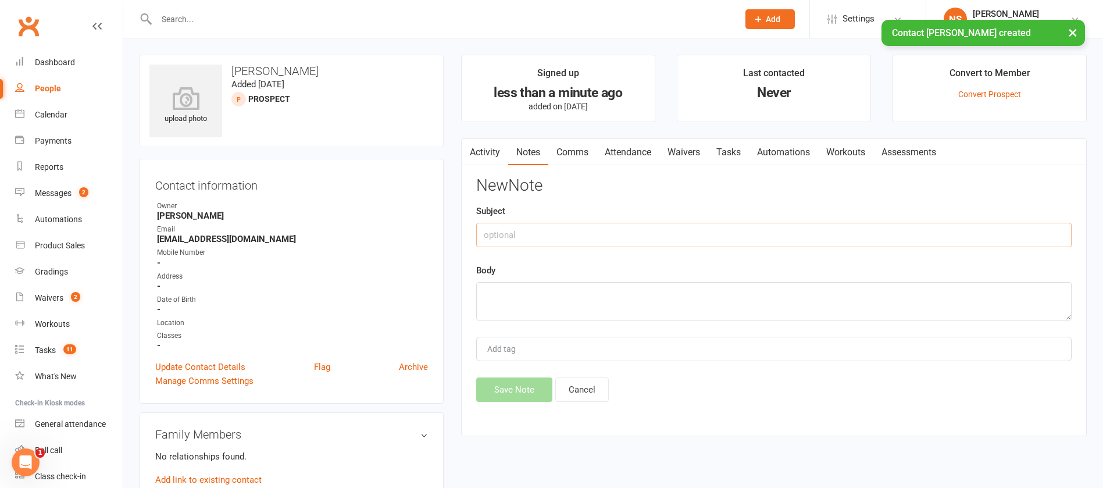
click at [558, 230] on input "text" at bounding box center [773, 235] width 595 height 24
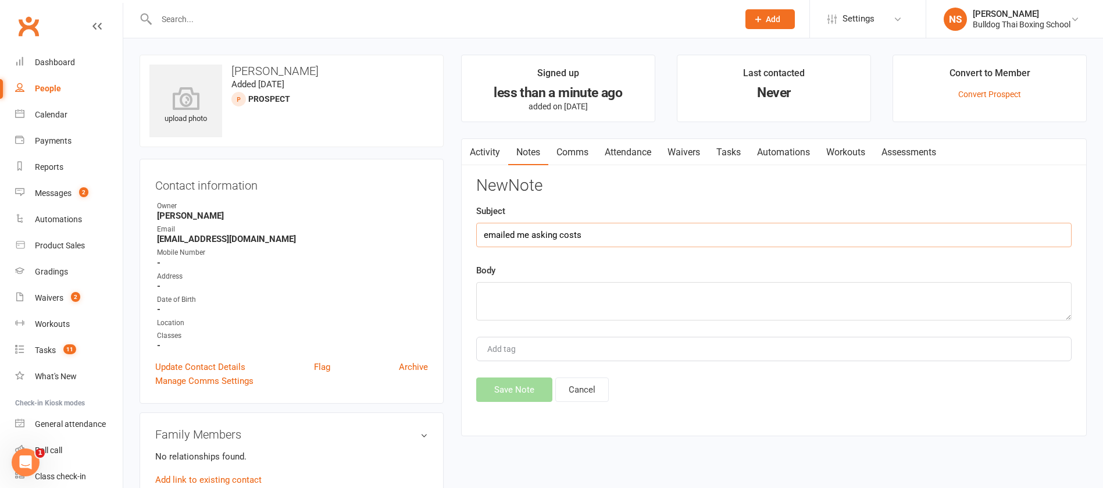
type input "emailed me asking costs"
click at [507, 309] on textarea at bounding box center [773, 301] width 595 height 38
type textarea "went over 21 day and ongoing asking if wants trial - will get back to me"
click at [514, 385] on button "Save Note" at bounding box center [514, 389] width 76 height 24
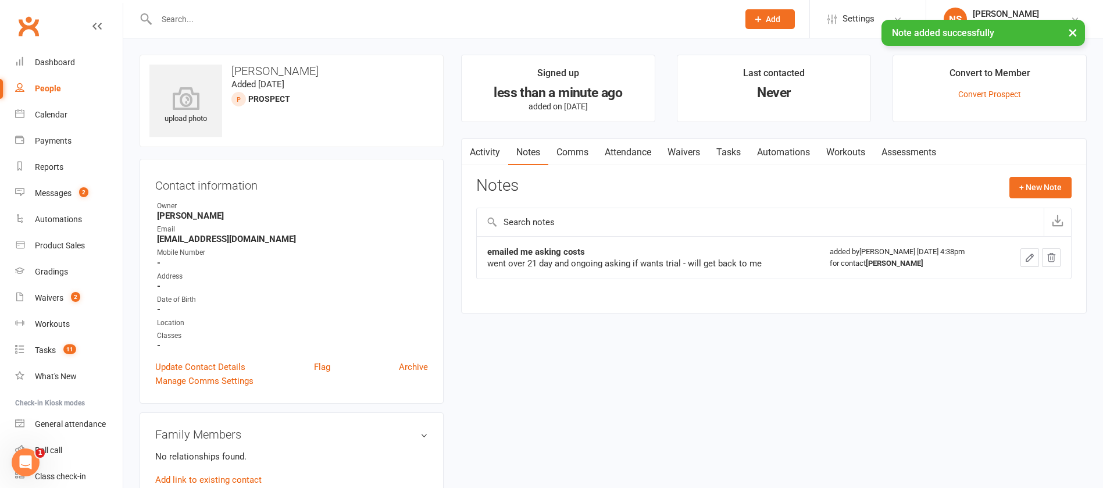
click at [728, 155] on link "Tasks" at bounding box center [728, 152] width 41 height 27
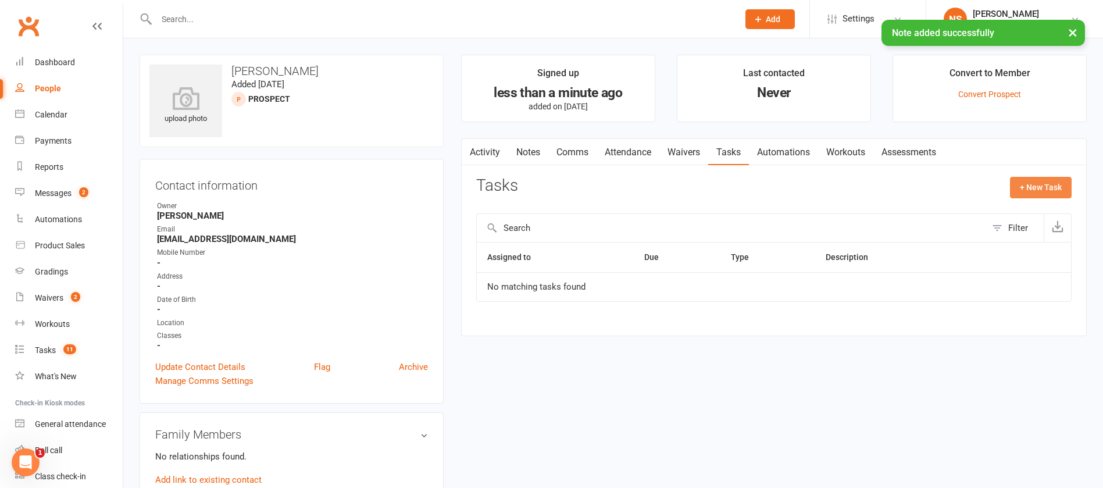
click at [1028, 183] on button "+ New Task" at bounding box center [1041, 187] width 62 height 21
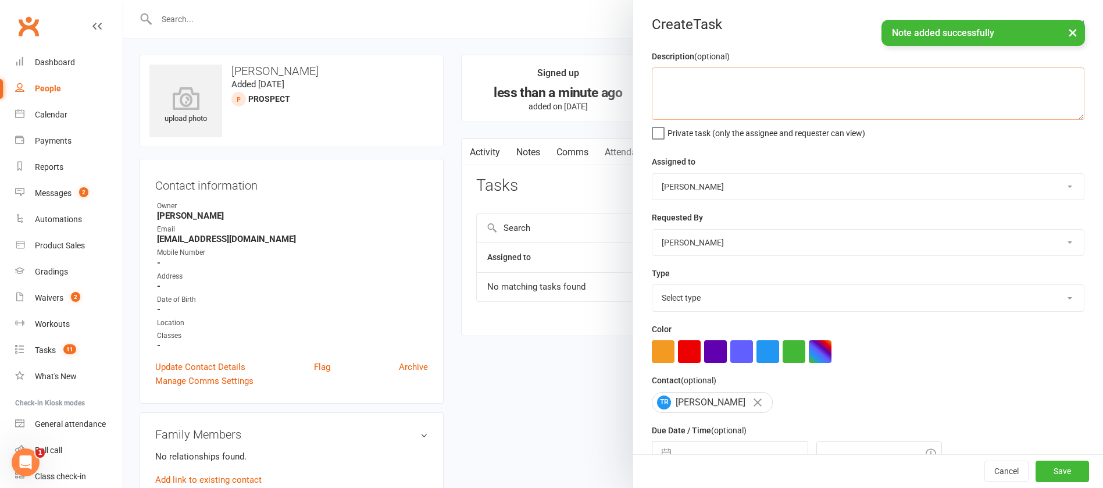
drag, startPoint x: 681, startPoint y: 76, endPoint x: 686, endPoint y: 64, distance: 13.3
click at [693, 77] on textarea at bounding box center [868, 93] width 432 height 52
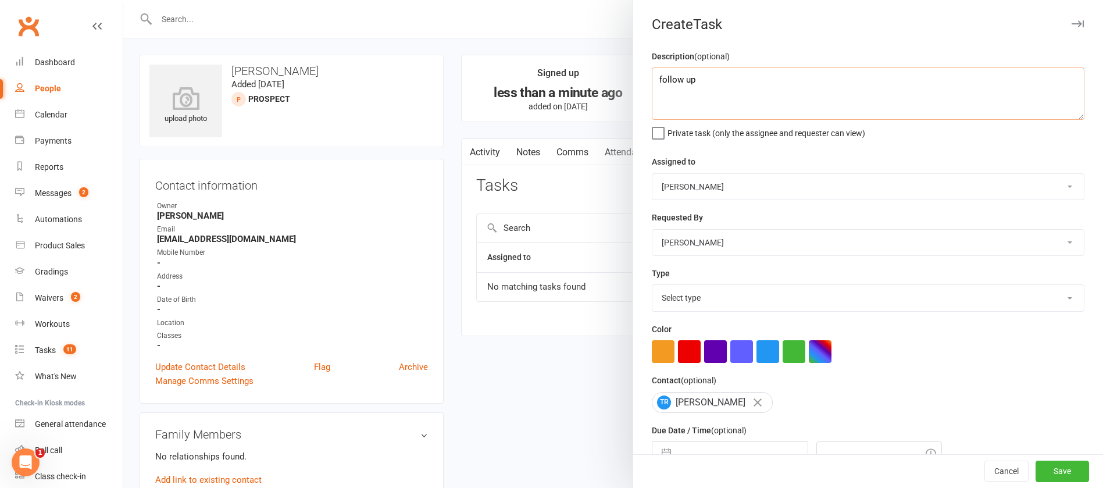
type textarea "follow up"
click at [688, 302] on select "Select type Action E-mail Meeting Phone call Text Add new task type" at bounding box center [867, 298] width 431 height 26
select select "12047"
click at [652, 287] on select "Select type Action E-mail Meeting Phone call Text Add new task type" at bounding box center [867, 298] width 431 height 26
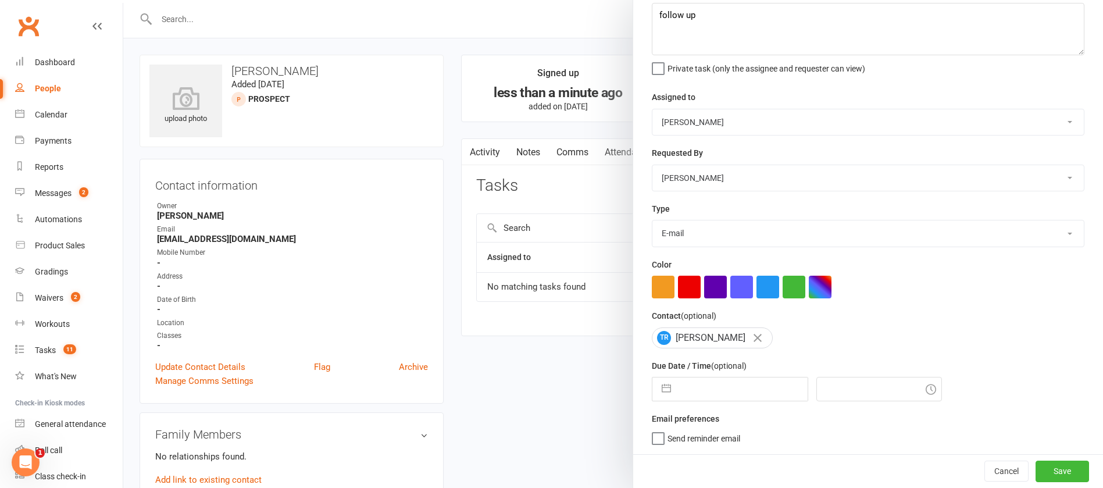
click at [706, 386] on input "text" at bounding box center [742, 388] width 131 height 23
select select "7"
select select "2025"
select select "8"
select select "2025"
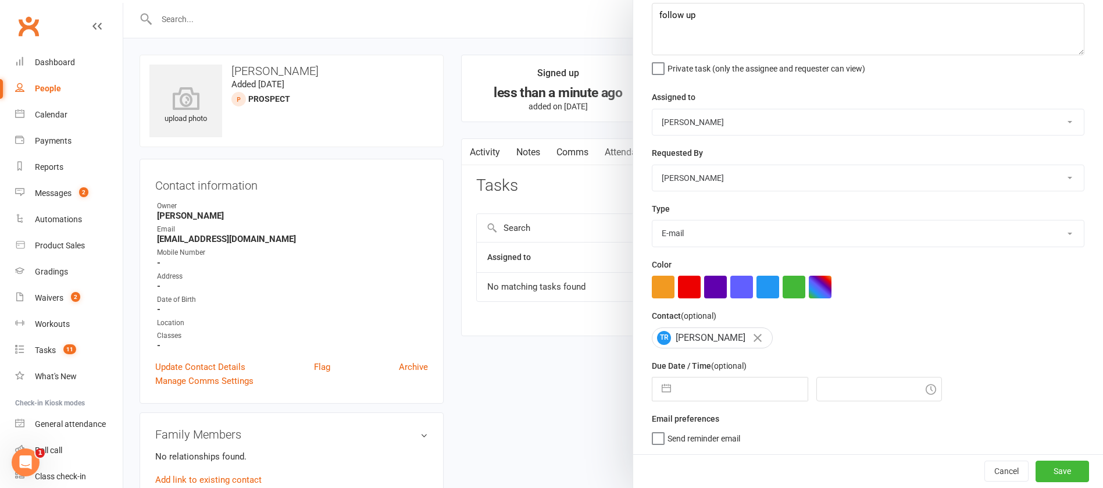
select select "9"
select select "2025"
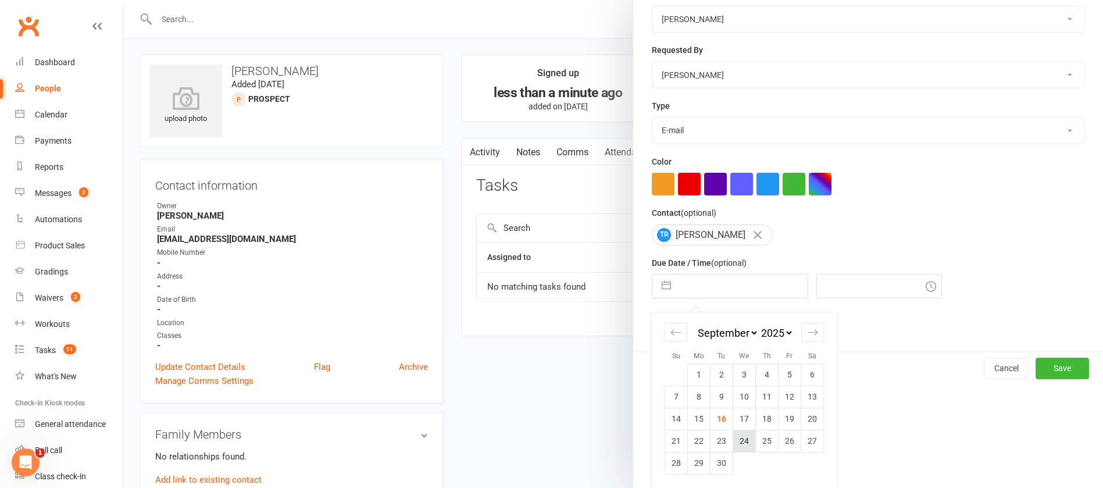
scroll to position [171, 0]
click at [766, 414] on td "18" at bounding box center [767, 418] width 23 height 22
type input "[DATE]"
type input "4:45pm"
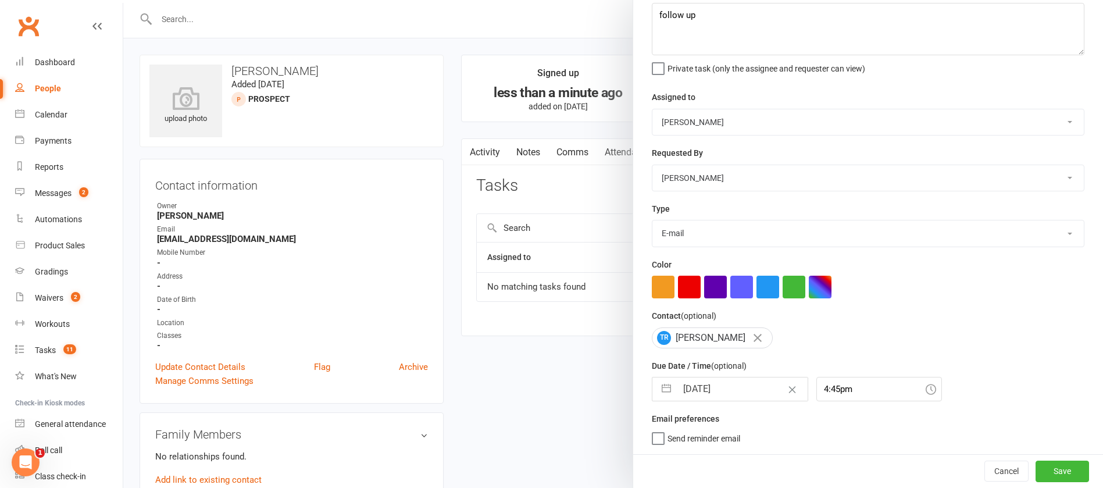
scroll to position [69, 0]
click at [1035, 464] on button "Save" at bounding box center [1061, 470] width 53 height 21
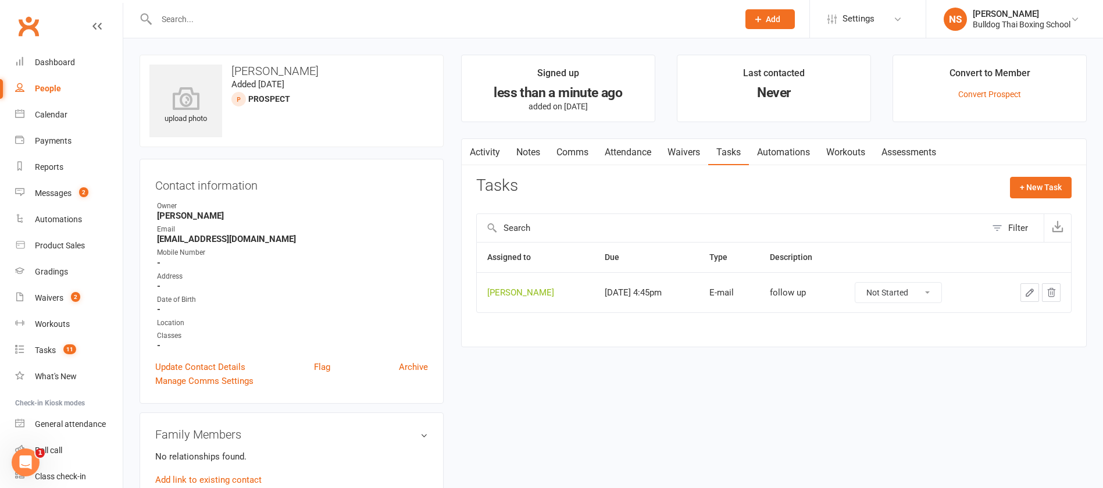
click at [531, 153] on link "Notes" at bounding box center [528, 152] width 40 height 27
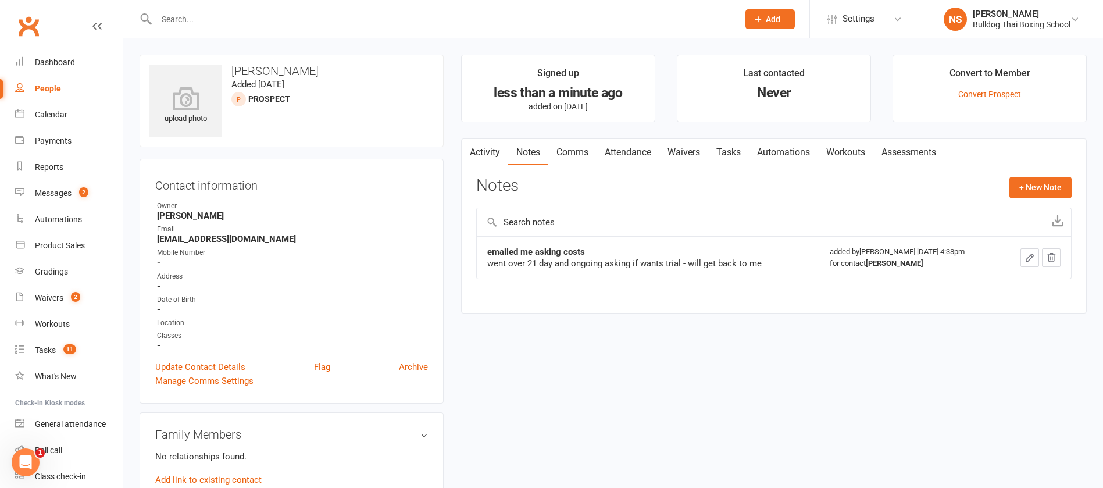
click at [1032, 253] on icon "button" at bounding box center [1029, 257] width 10 height 10
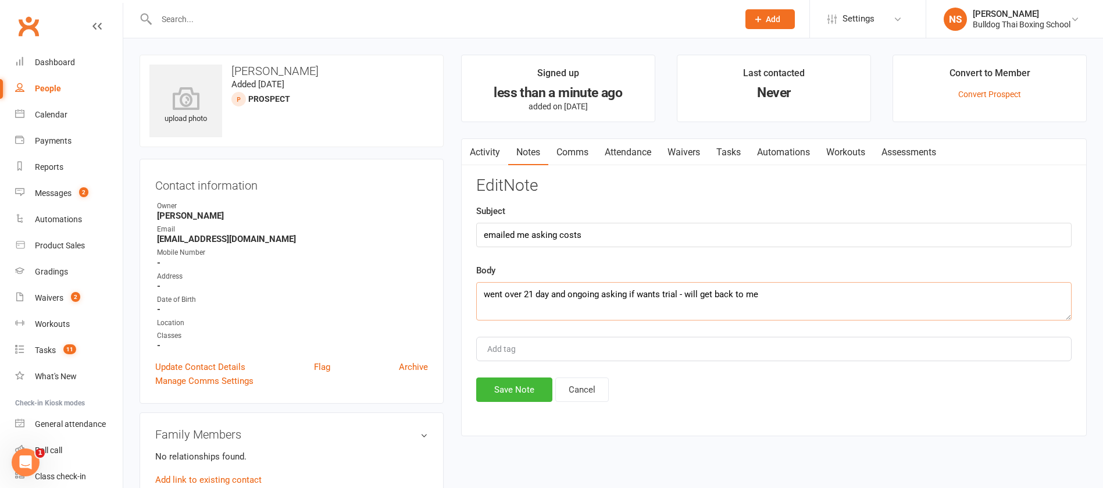
click at [779, 295] on textarea "went over 21 day and ongoing asking if wants trial - will get back to me" at bounding box center [773, 301] width 595 height 38
click at [481, 291] on textarea "went over 21 day and ongoing asking if wants trial - will get back to me" at bounding box center [773, 301] width 595 height 38
paste textarea "A few lessons here and there but I'd be a beginner. More interested in the fitn…"
click at [485, 295] on textarea "A few lessons here and there but I'd be a beginner. More interested in the fitn…" at bounding box center [773, 301] width 595 height 38
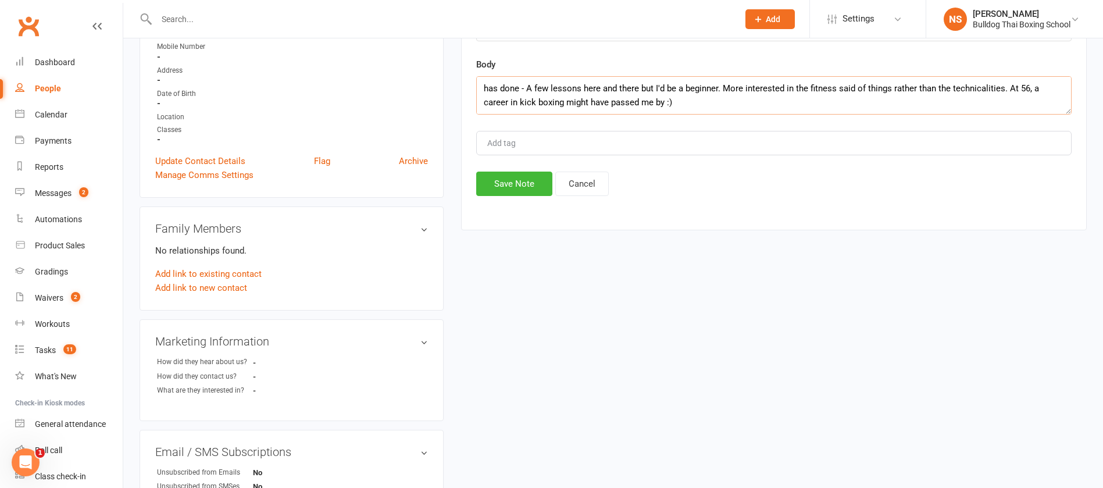
scroll to position [262, 0]
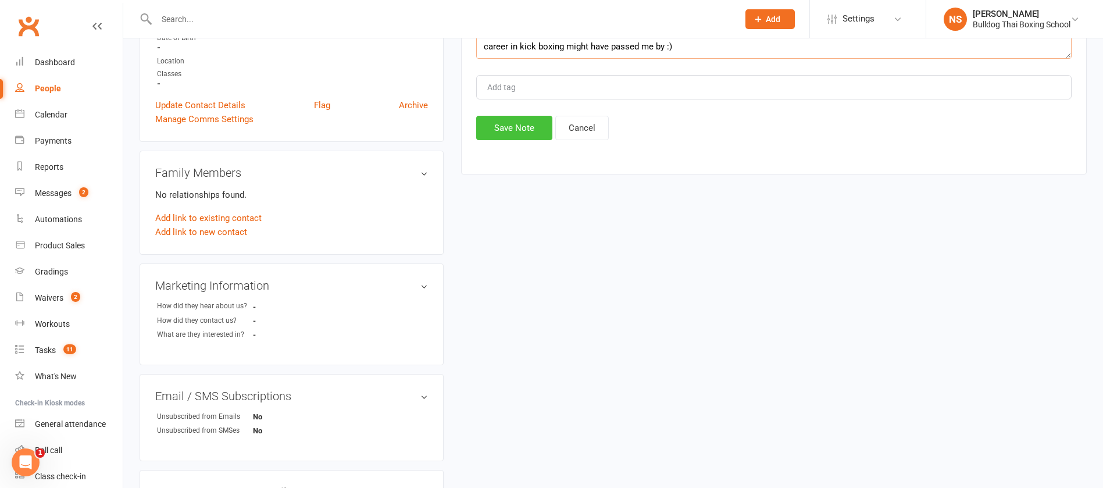
type textarea "has done - A few lessons here and there but I'd be a beginner. More interested …"
click at [518, 129] on button "Save Note" at bounding box center [514, 128] width 76 height 24
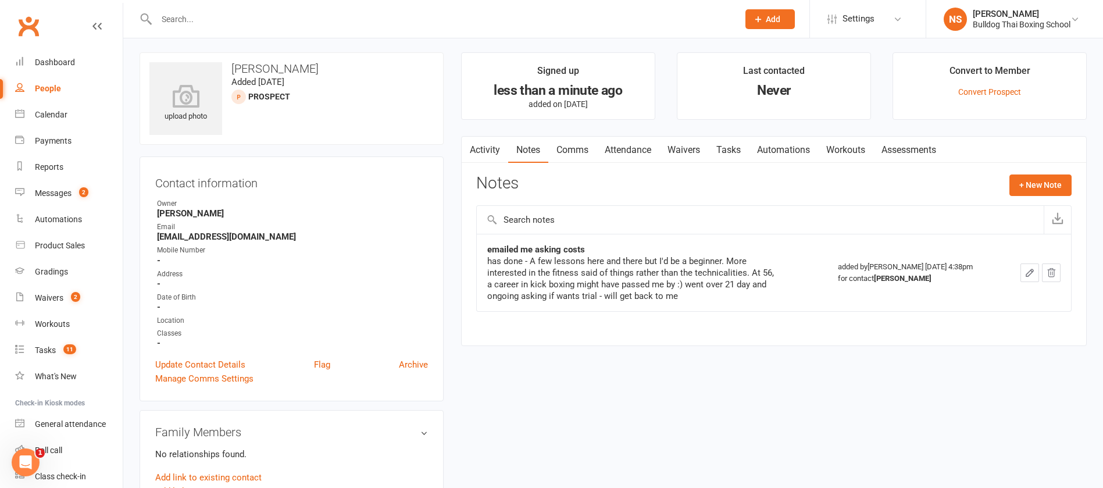
scroll to position [0, 0]
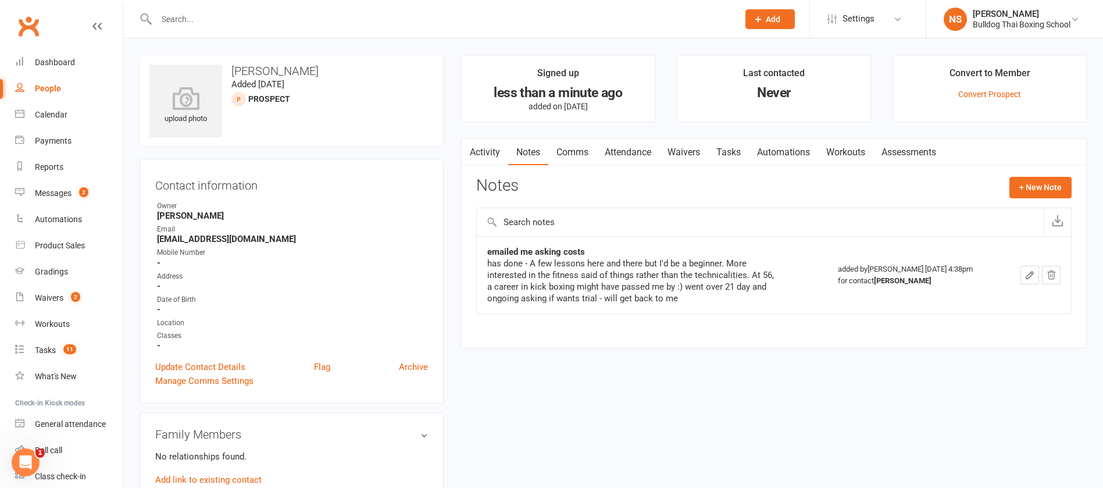
click at [1029, 271] on icon "button" at bounding box center [1029, 275] width 10 height 10
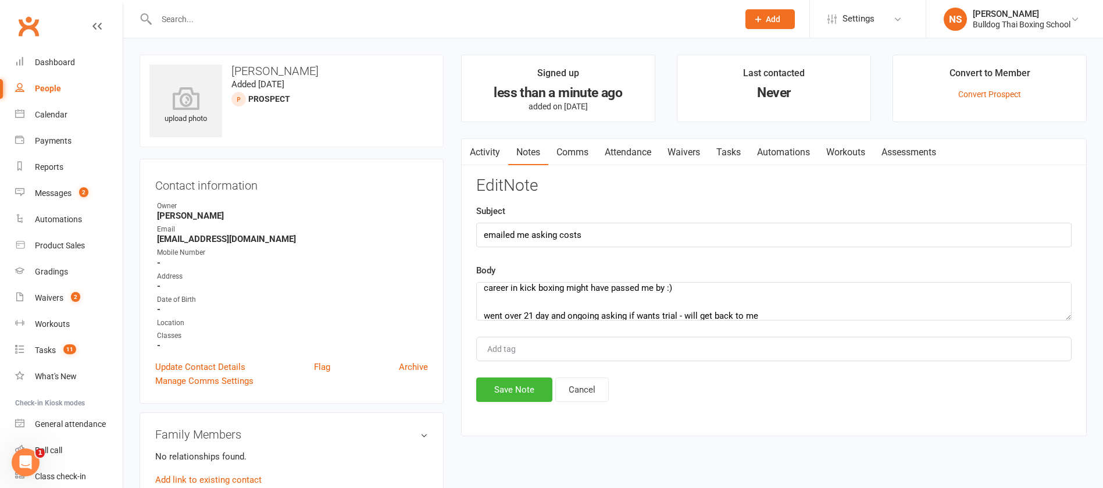
scroll to position [28, 0]
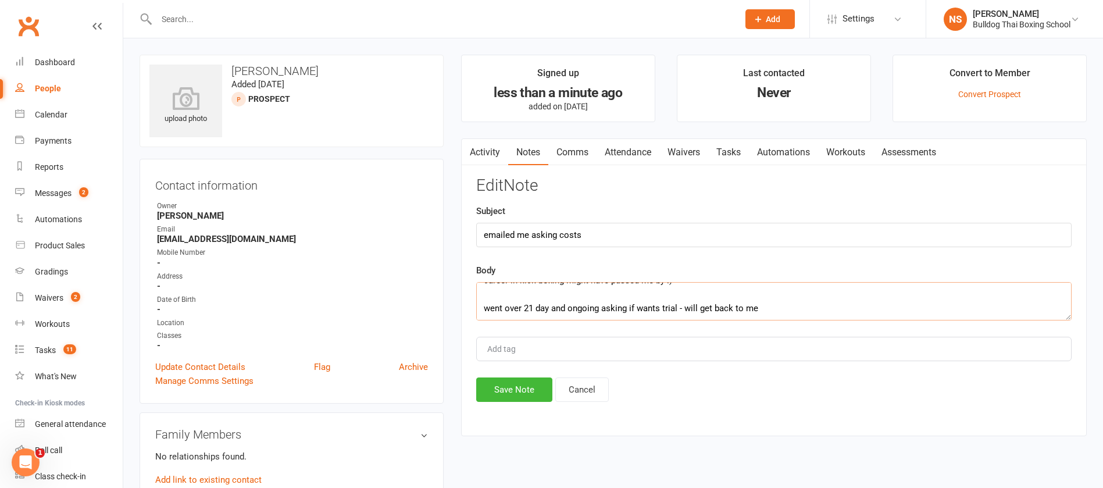
click at [678, 305] on textarea "has done - A few lessons here and there but I'd be a beginner. More interested …" at bounding box center [773, 301] width 595 height 38
type textarea "has done - A few lessons here and there but I'd be a beginner. More interested …"
click at [508, 398] on button "Save Note" at bounding box center [514, 389] width 76 height 24
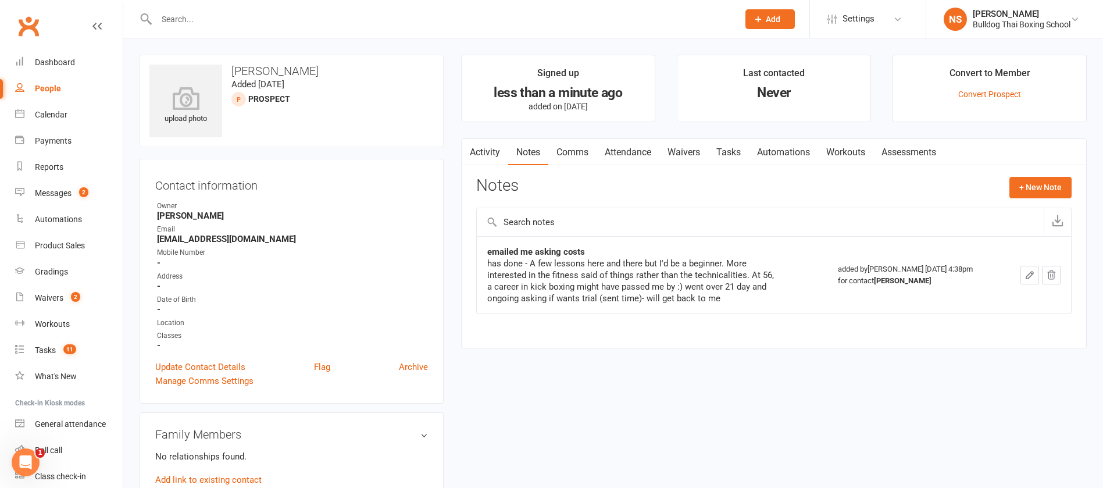
click at [739, 152] on link "Tasks" at bounding box center [728, 152] width 41 height 27
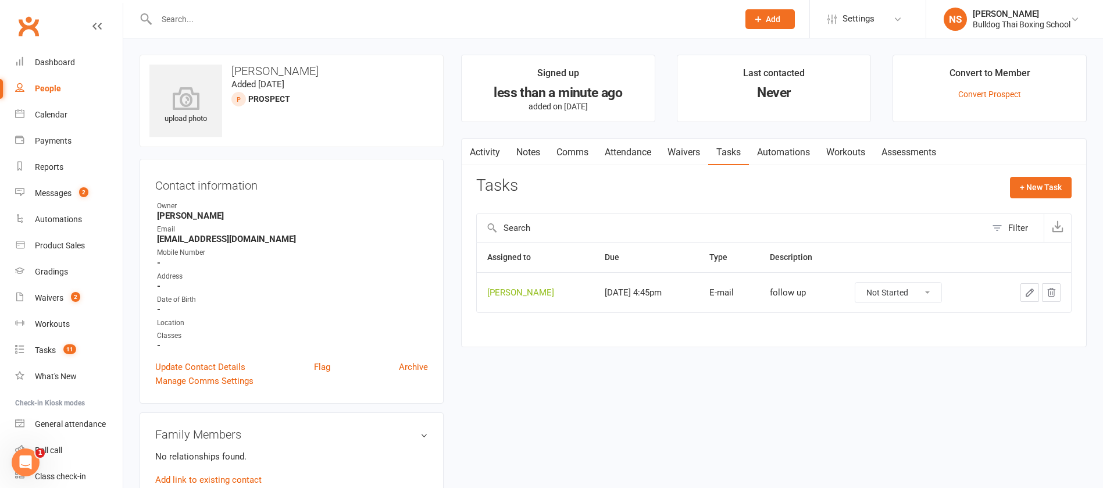
click at [202, 26] on input "text" at bounding box center [441, 19] width 577 height 16
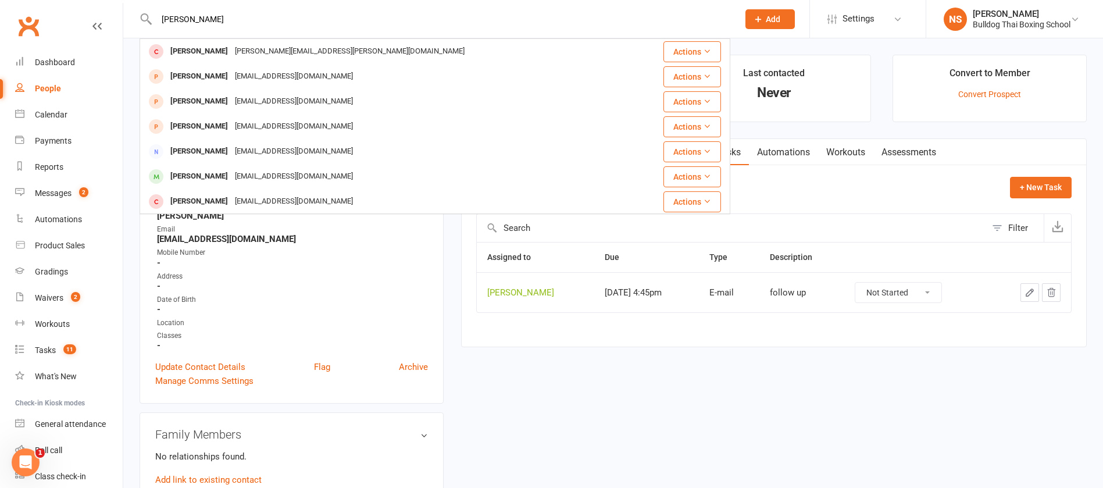
type input "[PERSON_NAME]"
click at [452, 287] on main "Signed up less than a minute ago added on [DATE] Last contacted Never Convert t…" at bounding box center [773, 207] width 643 height 304
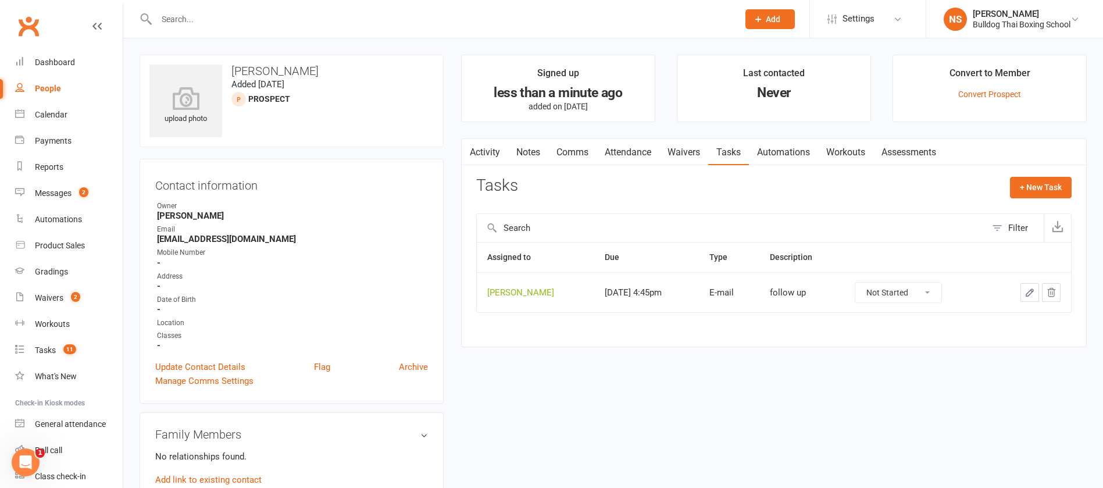
drag, startPoint x: 183, startPoint y: 14, endPoint x: 187, endPoint y: 7, distance: 8.1
click at [187, 7] on div at bounding box center [434, 19] width 591 height 38
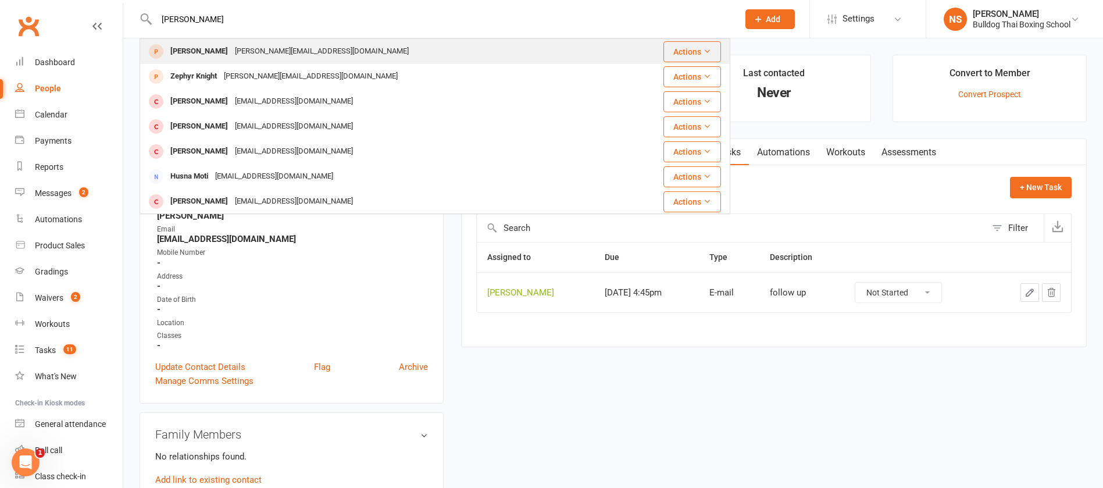
type input "[PERSON_NAME]"
click at [201, 56] on div "[PERSON_NAME]" at bounding box center [199, 51] width 65 height 17
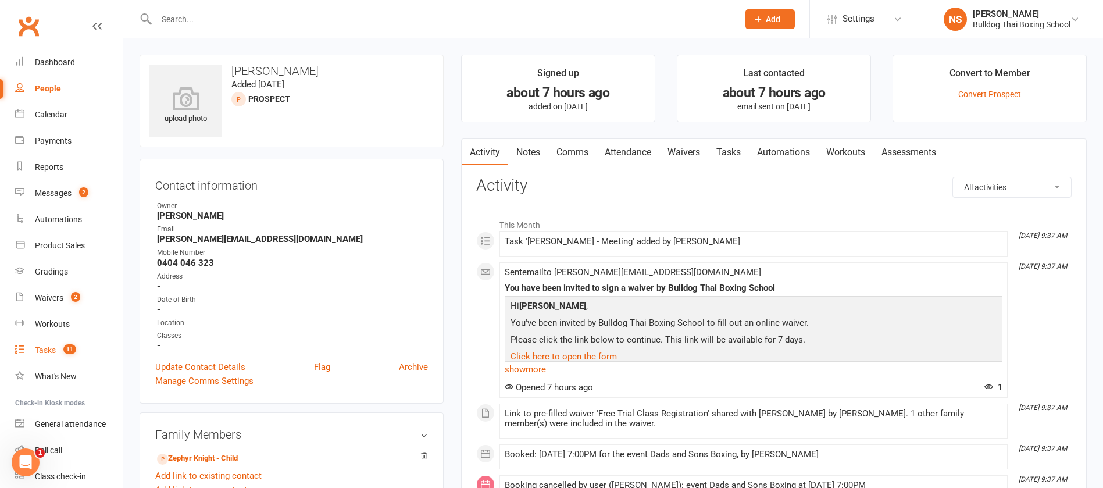
click at [55, 348] on div "Tasks" at bounding box center [45, 349] width 21 height 9
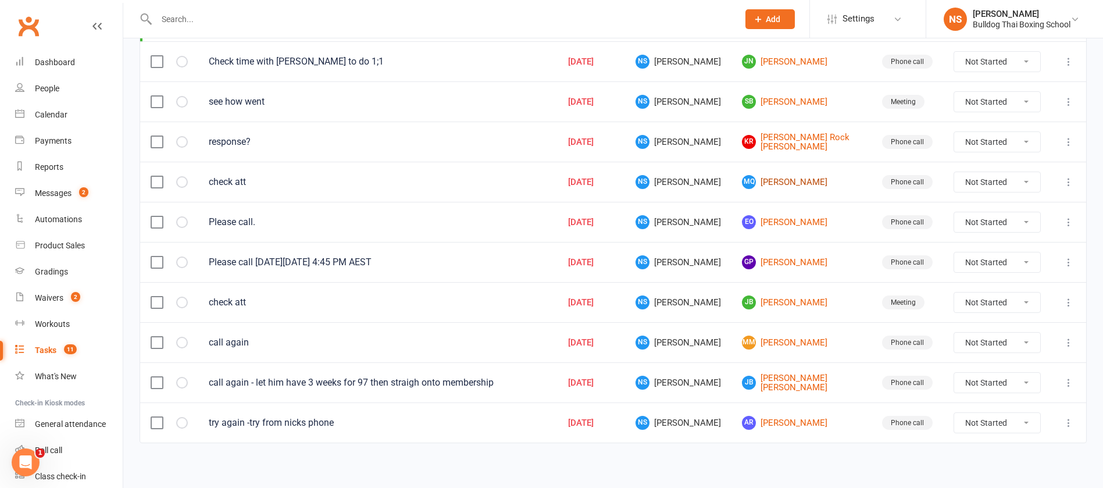
scroll to position [221, 0]
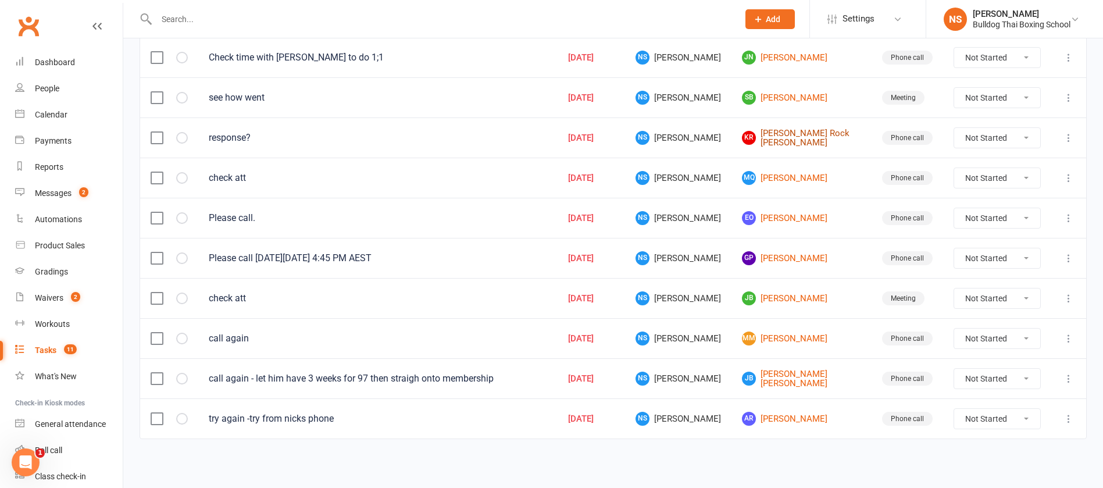
click at [788, 137] on link "[PERSON_NAME] [PERSON_NAME]" at bounding box center [801, 137] width 119 height 19
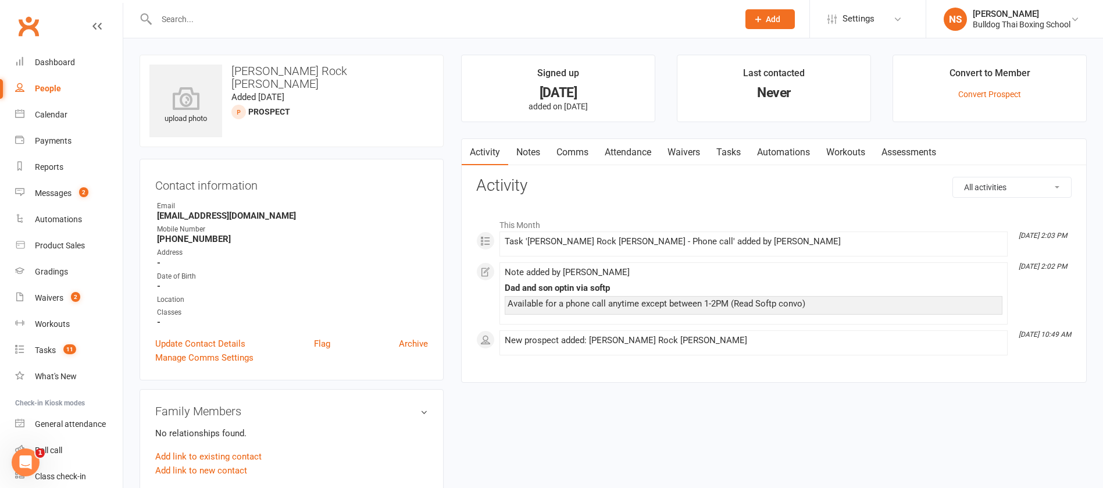
click at [525, 150] on link "Notes" at bounding box center [528, 152] width 40 height 27
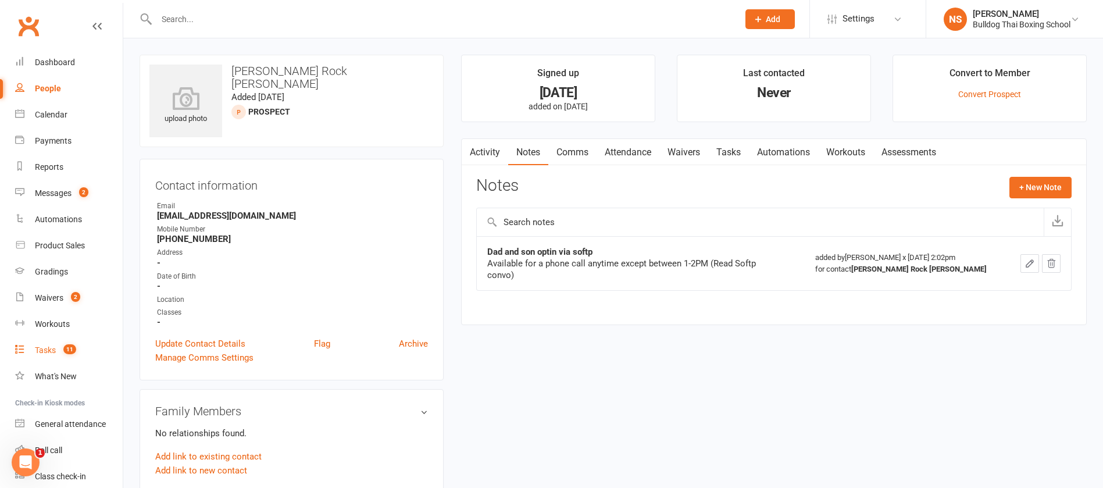
click at [49, 349] on div "Tasks" at bounding box center [45, 349] width 21 height 9
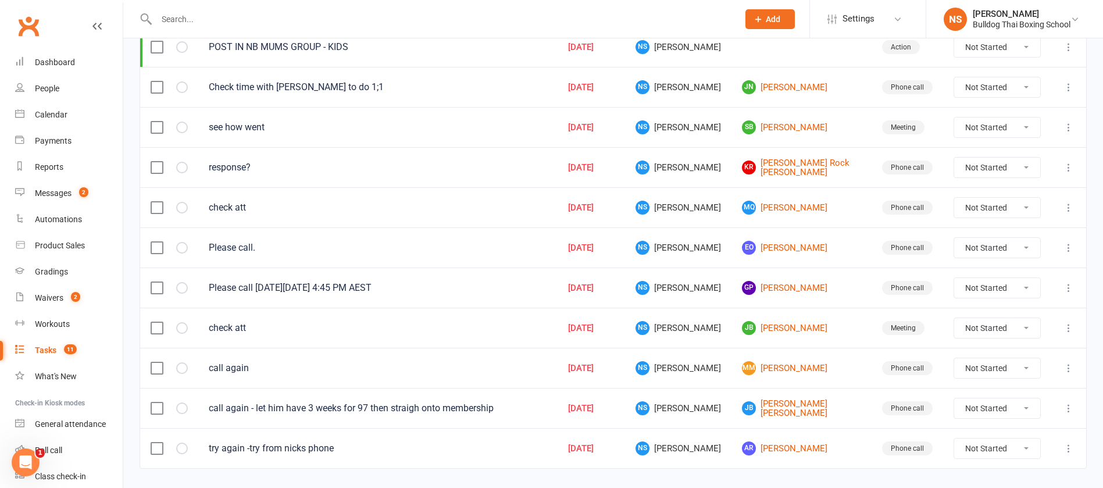
scroll to position [221, 0]
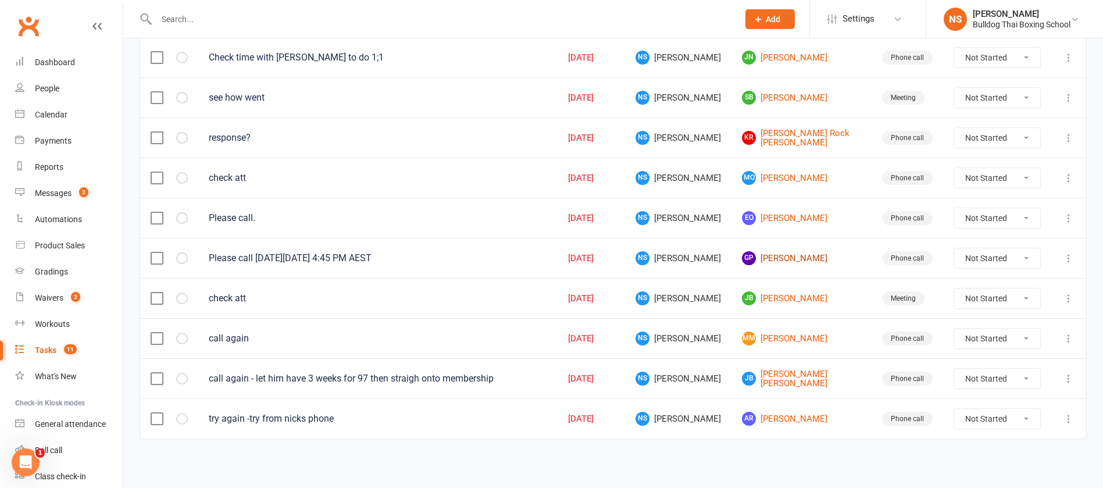
click at [795, 259] on link "GP [PERSON_NAME]" at bounding box center [801, 258] width 119 height 14
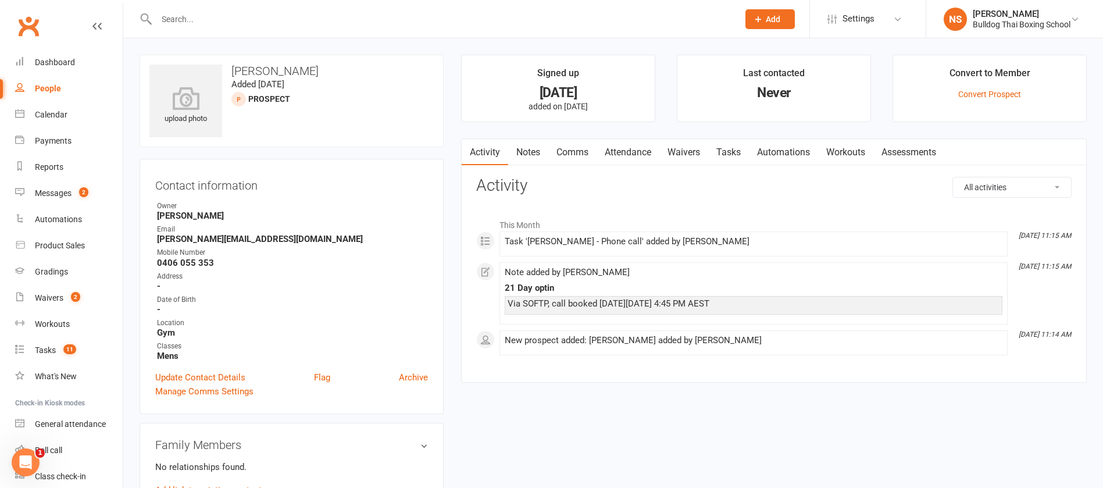
click at [525, 152] on link "Notes" at bounding box center [528, 152] width 40 height 27
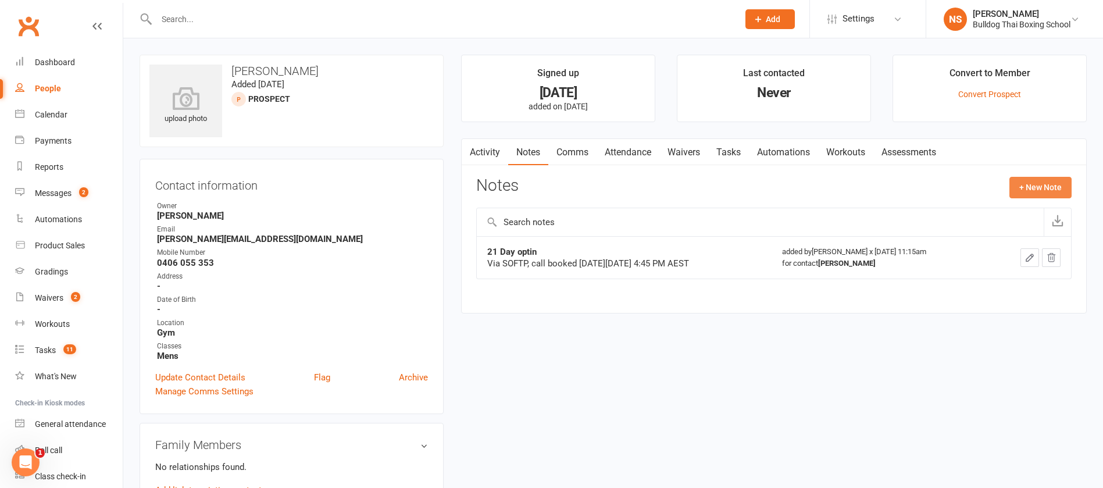
click at [1028, 184] on button "+ New Note" at bounding box center [1040, 187] width 62 height 21
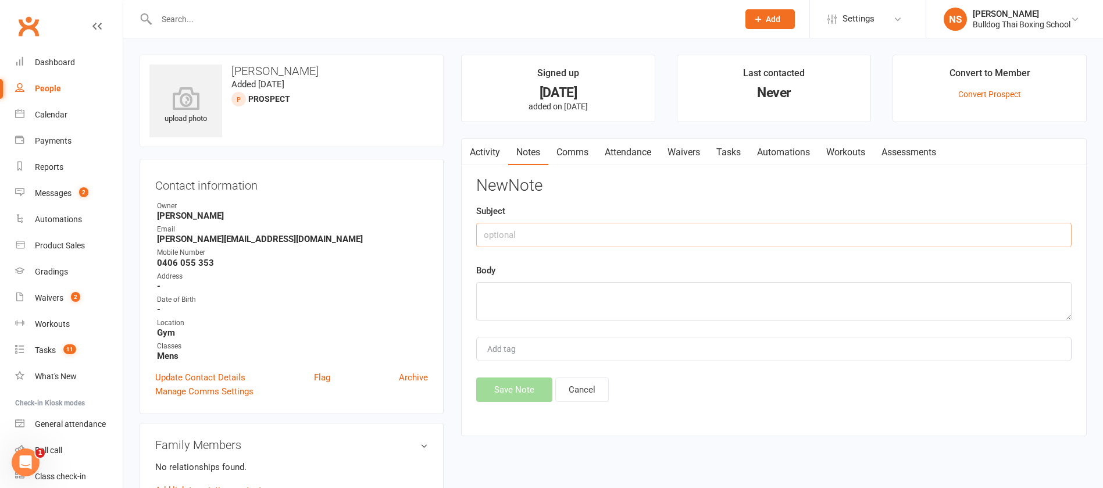
drag, startPoint x: 579, startPoint y: 232, endPoint x: 584, endPoint y: 191, distance: 41.0
click at [576, 228] on input "text" at bounding box center [773, 235] width 595 height 24
type input "called"
click at [505, 282] on div "Body" at bounding box center [773, 291] width 595 height 57
drag, startPoint x: 496, startPoint y: 296, endPoint x: 506, endPoint y: 290, distance: 11.0
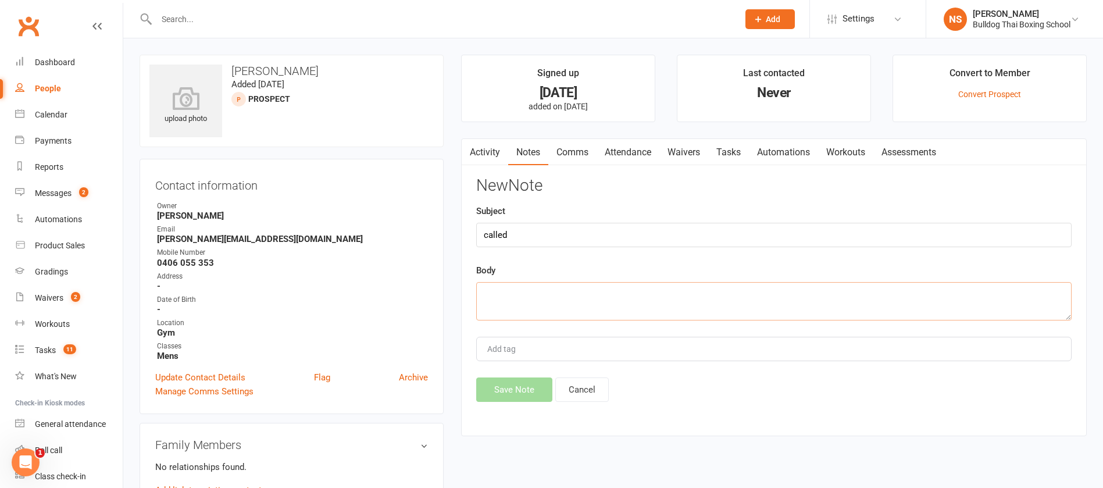
click at [499, 296] on textarea at bounding box center [773, 301] width 595 height 38
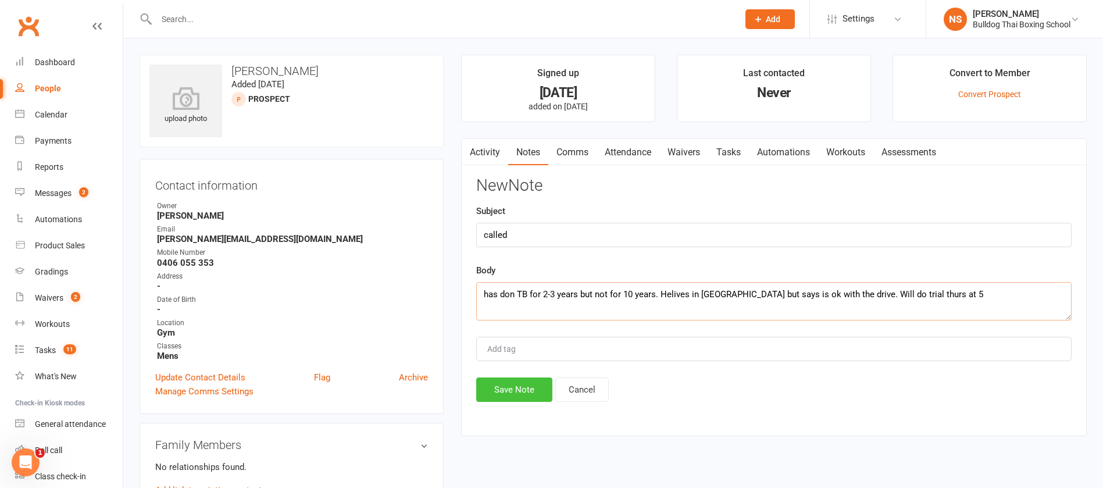
type textarea "has don TB for 2-3 years but not for 10 years. Helives in [GEOGRAPHIC_DATA] but…"
click at [507, 388] on button "Save Note" at bounding box center [514, 389] width 76 height 24
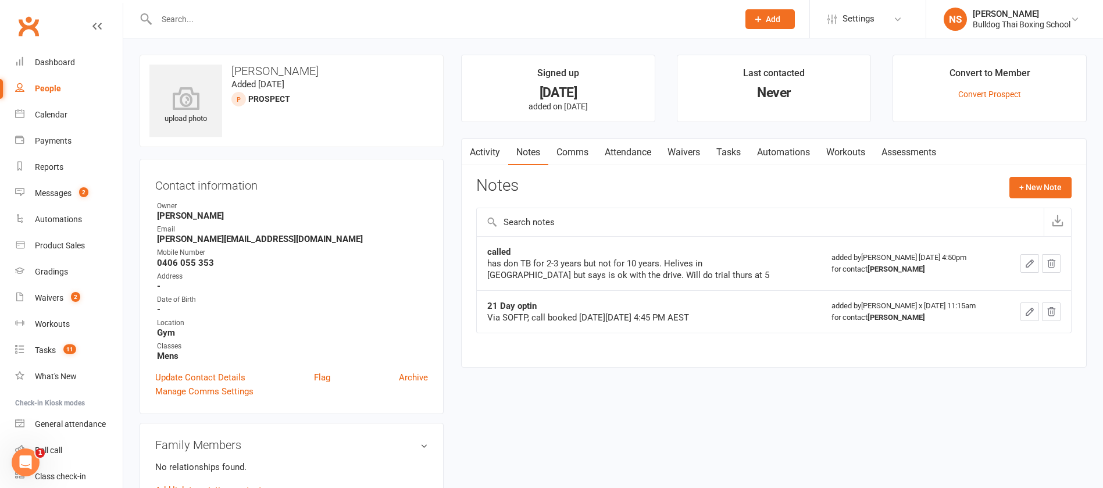
click at [731, 153] on link "Tasks" at bounding box center [728, 152] width 41 height 27
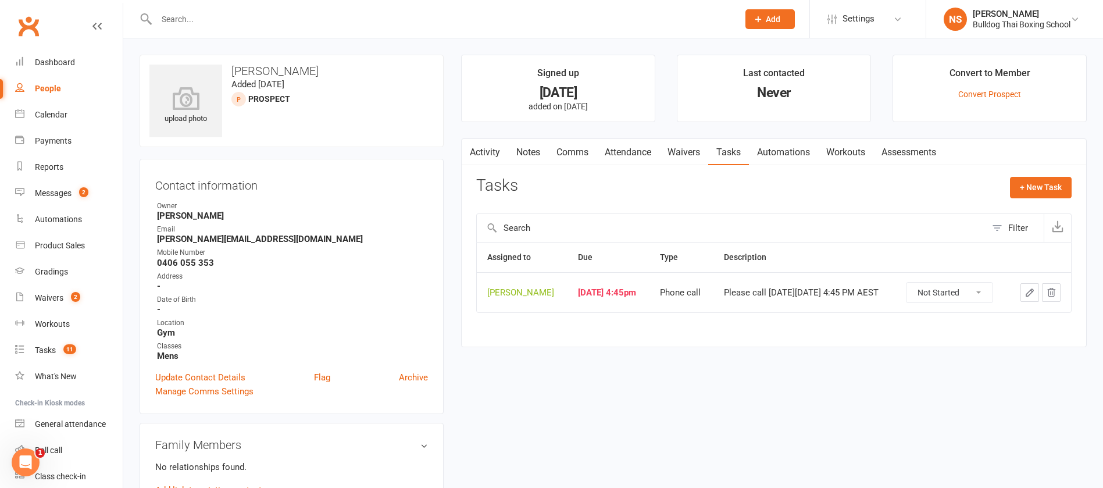
click at [1028, 298] on icon "button" at bounding box center [1029, 292] width 10 height 10
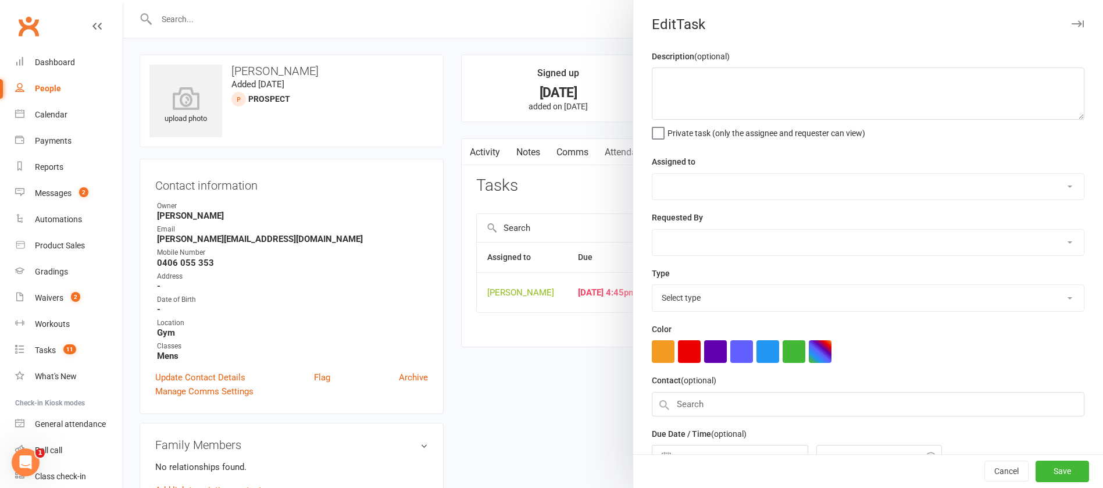
type textarea "Please call [DATE][DATE] 4:45 PM AEST"
select select "12940"
select select "45795"
type input "[DATE]"
type input "4:45pm"
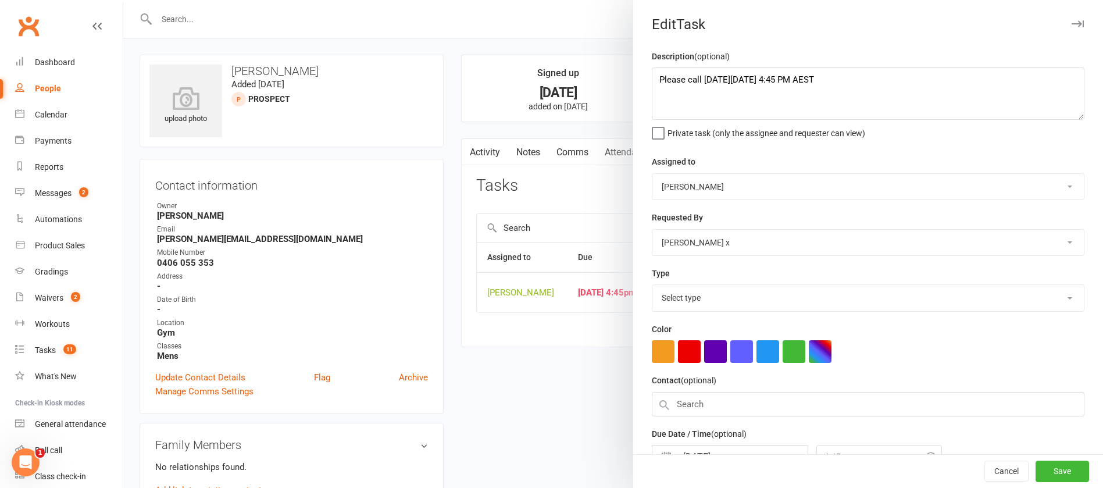
select select "12048"
drag, startPoint x: 855, startPoint y: 78, endPoint x: 632, endPoint y: 75, distance: 222.6
click at [633, 75] on div "Description (optional) Please call [DATE][DATE] 4:45 PM AEST Private task (only…" at bounding box center [868, 283] width 470 height 469
type textarea "class reminder"
click at [684, 295] on select "Action E-mail Meeting Phone call Text Add new task type" at bounding box center [867, 298] width 431 height 26
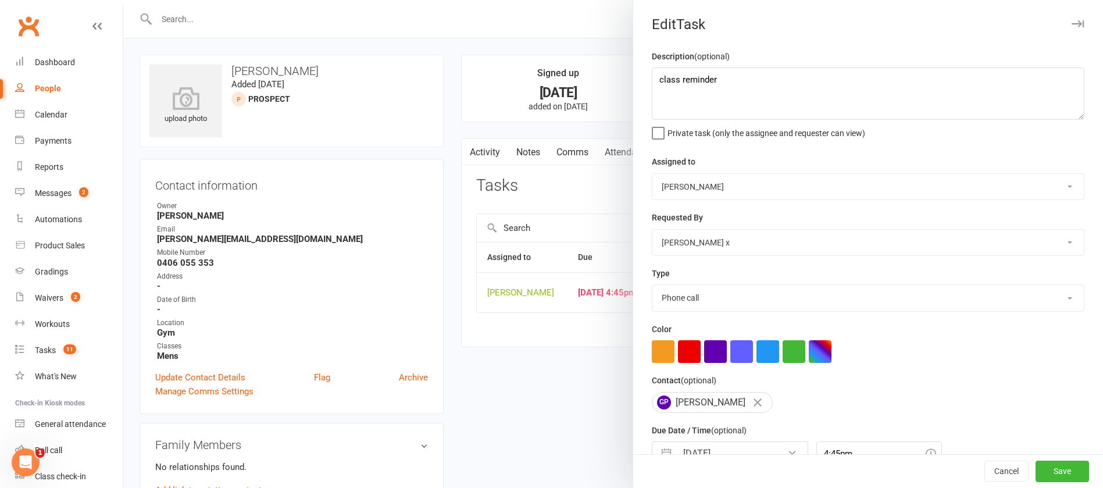
select select "13825"
click at [652, 287] on select "Action E-mail Meeting Phone call Text Add new task type" at bounding box center [867, 298] width 431 height 26
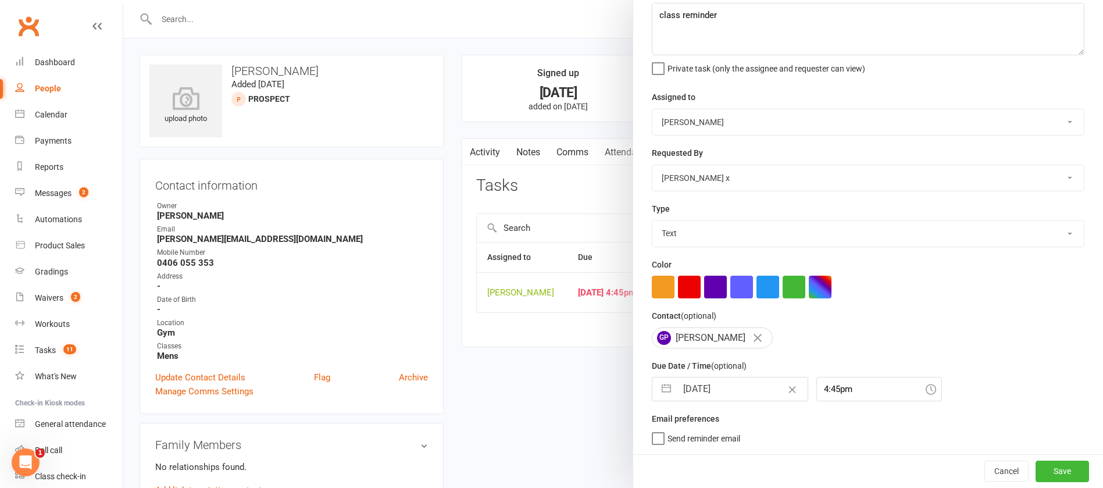
select select "7"
select select "2025"
select select "8"
select select "2025"
select select "9"
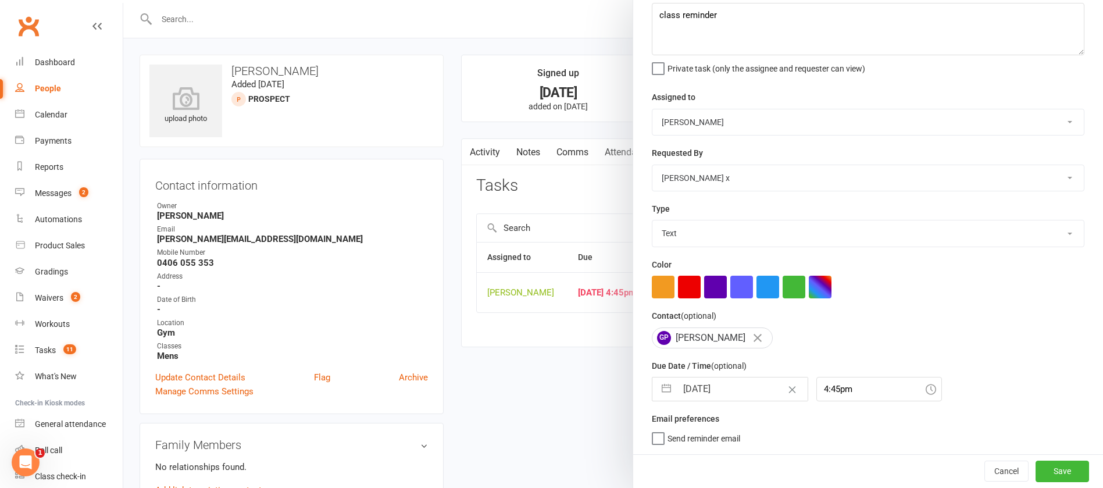
select select "2025"
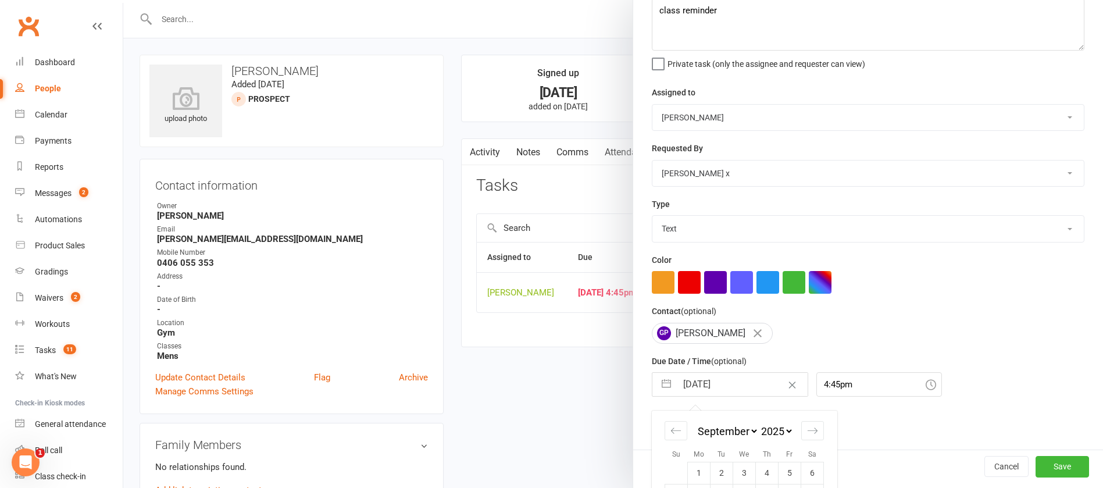
click at [730, 388] on input "[DATE]" at bounding box center [742, 384] width 131 height 23
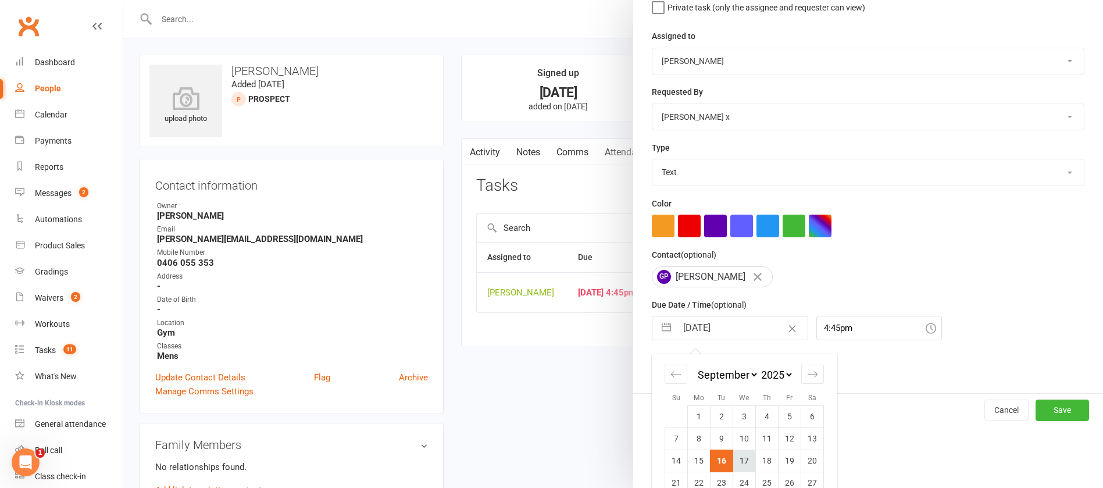
scroll to position [171, 0]
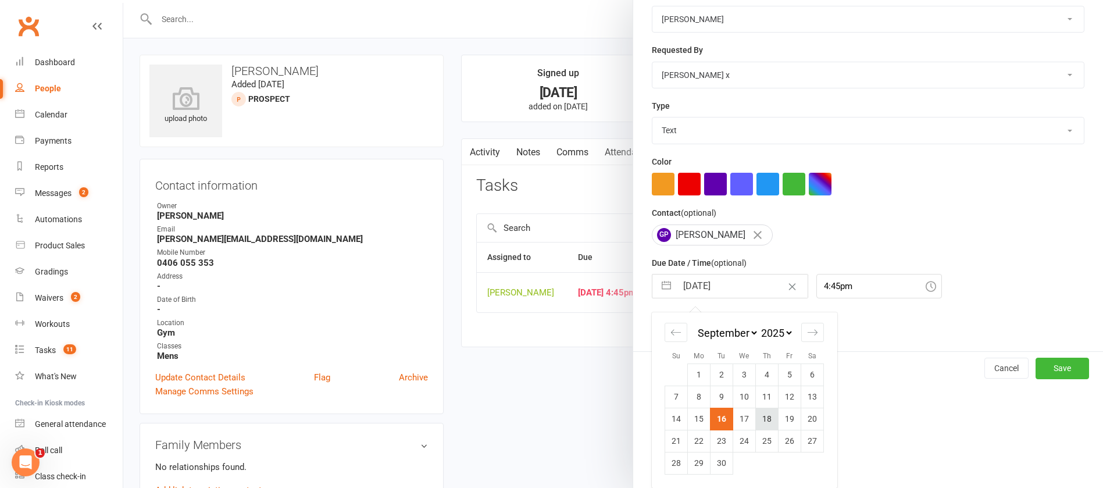
click at [760, 420] on td "18" at bounding box center [767, 418] width 23 height 22
type input "[DATE]"
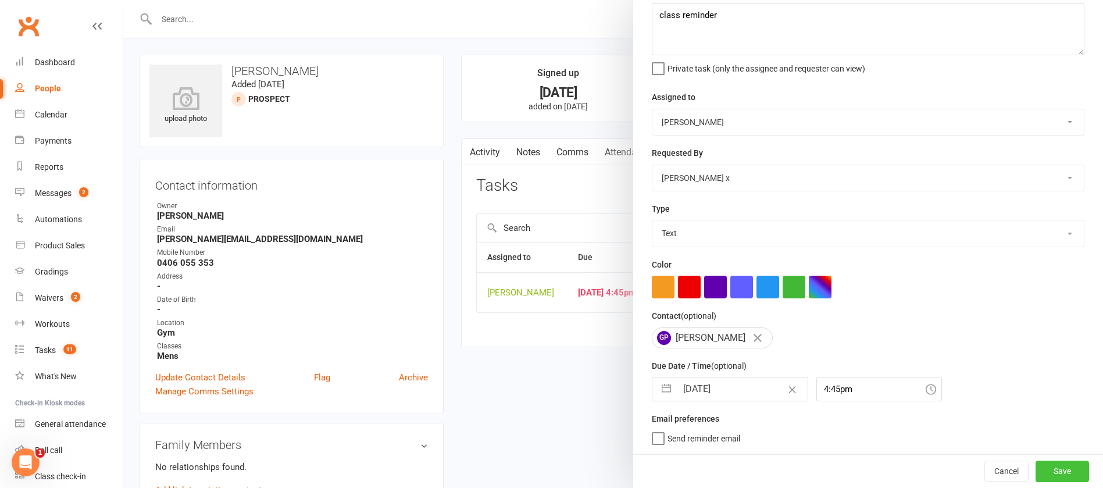
click at [1035, 468] on button "Save" at bounding box center [1061, 470] width 53 height 21
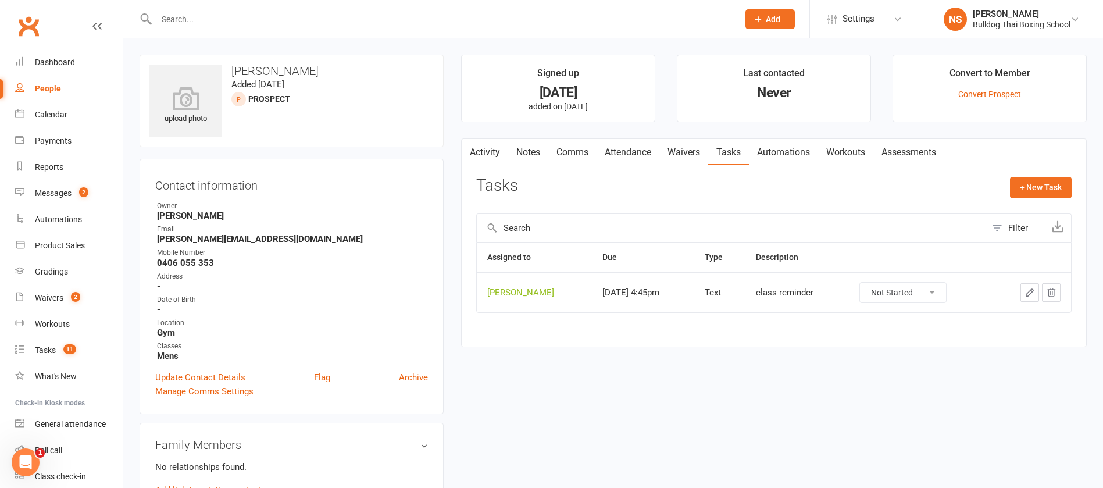
click at [634, 153] on link "Attendance" at bounding box center [627, 152] width 63 height 27
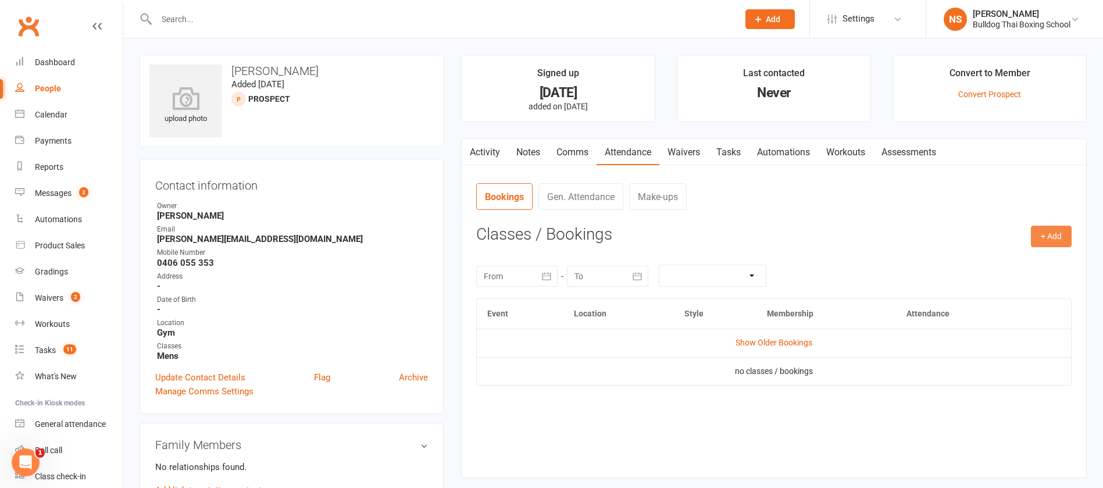
click at [1046, 237] on button "+ Add" at bounding box center [1051, 236] width 41 height 21
click at [1012, 259] on link "Book Event" at bounding box center [1013, 262] width 115 height 23
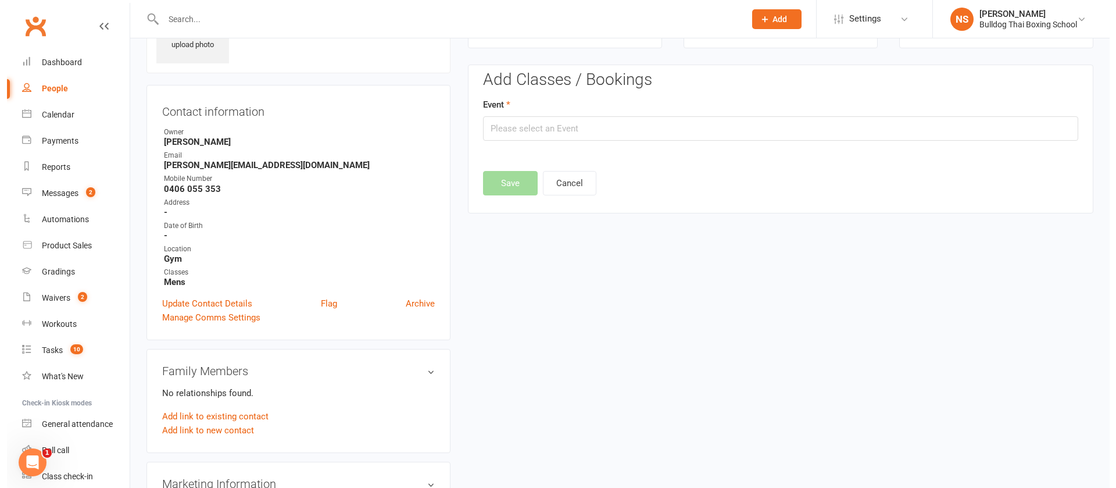
scroll to position [80, 0]
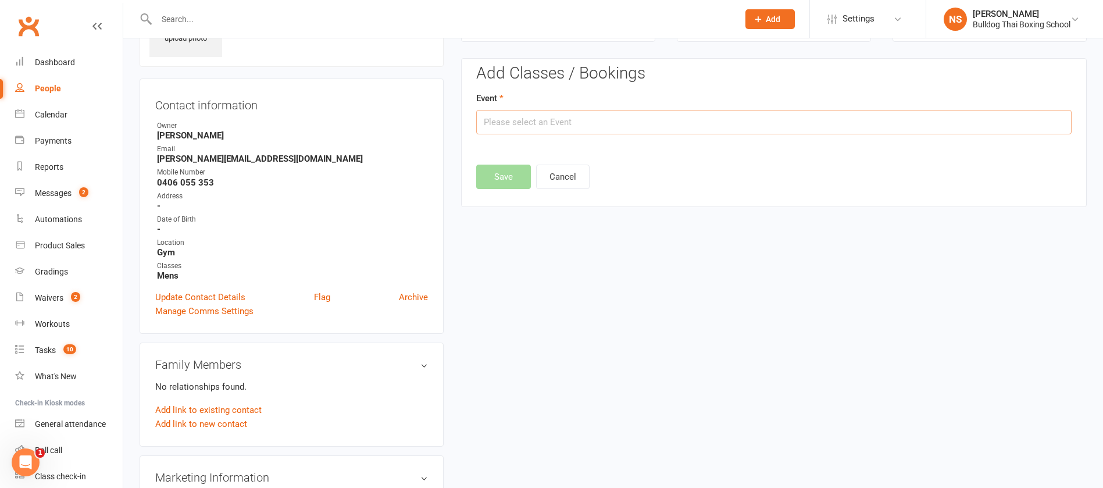
click at [627, 125] on input "text" at bounding box center [773, 122] width 595 height 24
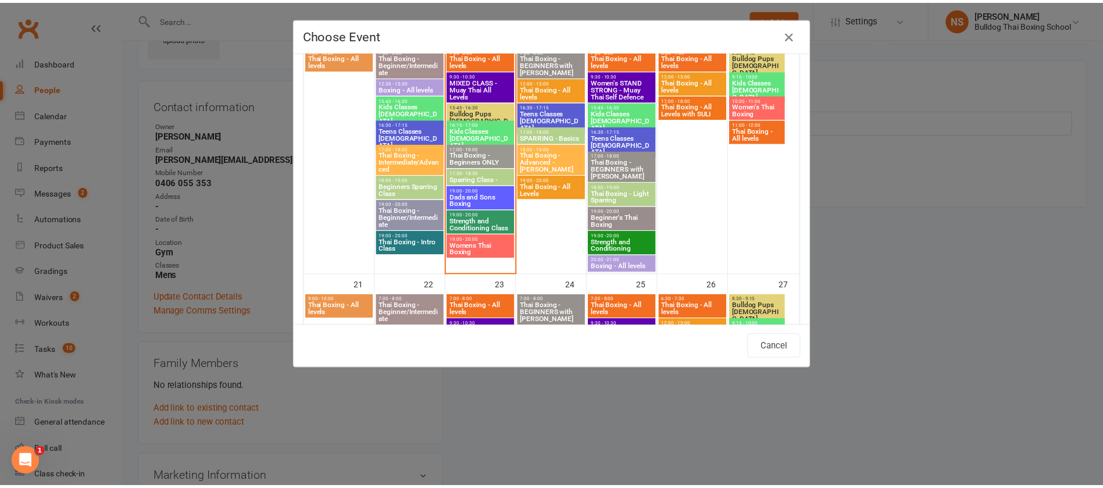
scroll to position [610, 0]
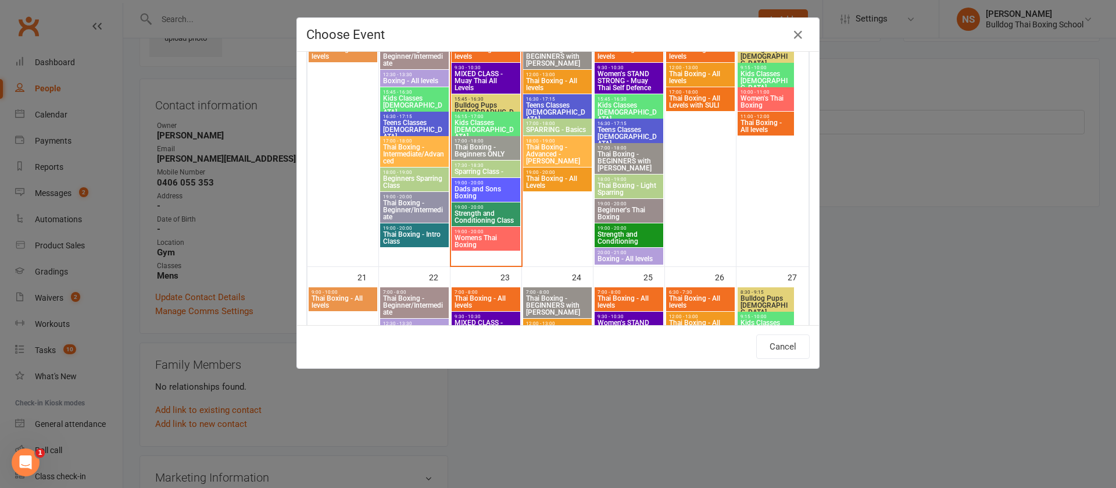
click at [623, 158] on span "Thai Boxing - BEGINNERS with [PERSON_NAME]" at bounding box center [629, 161] width 64 height 21
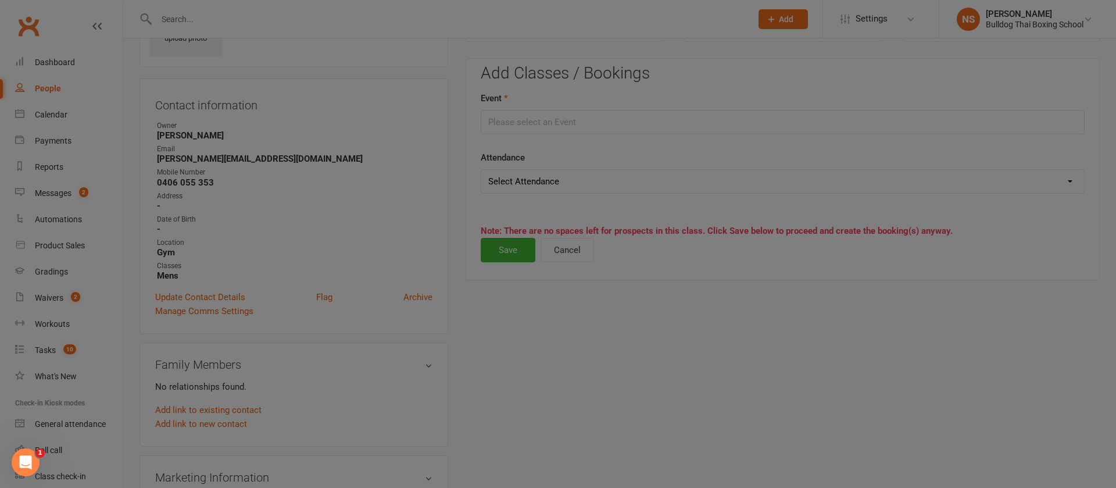
type input "Thai Boxing - BEGINNERS with Armanno - [DATE] 5:00:00 PM"
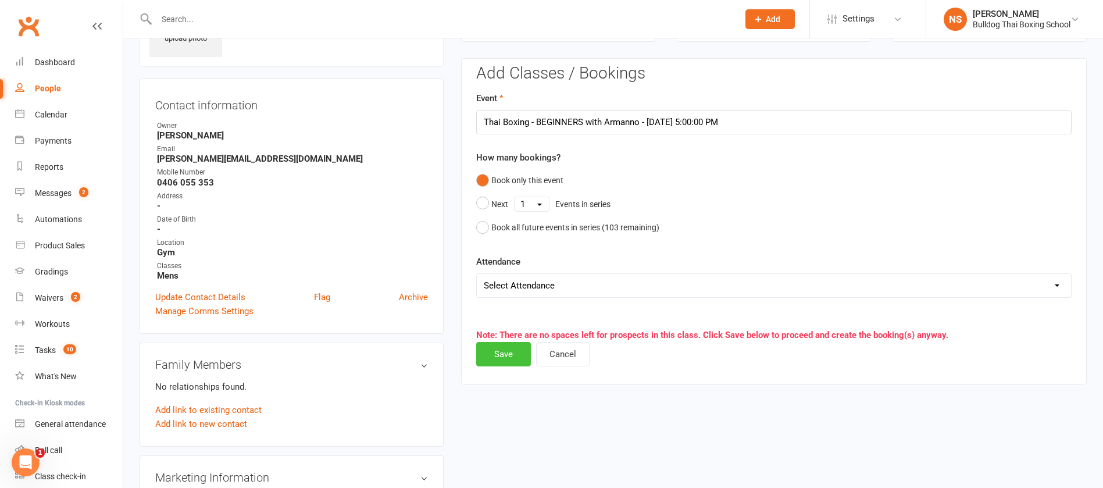
click at [496, 353] on button "Save" at bounding box center [503, 354] width 55 height 24
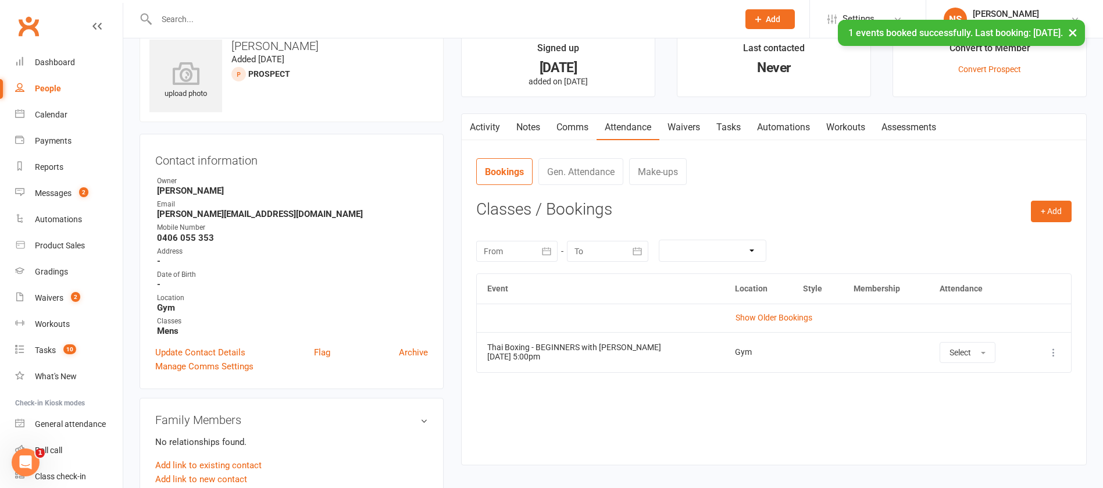
scroll to position [0, 0]
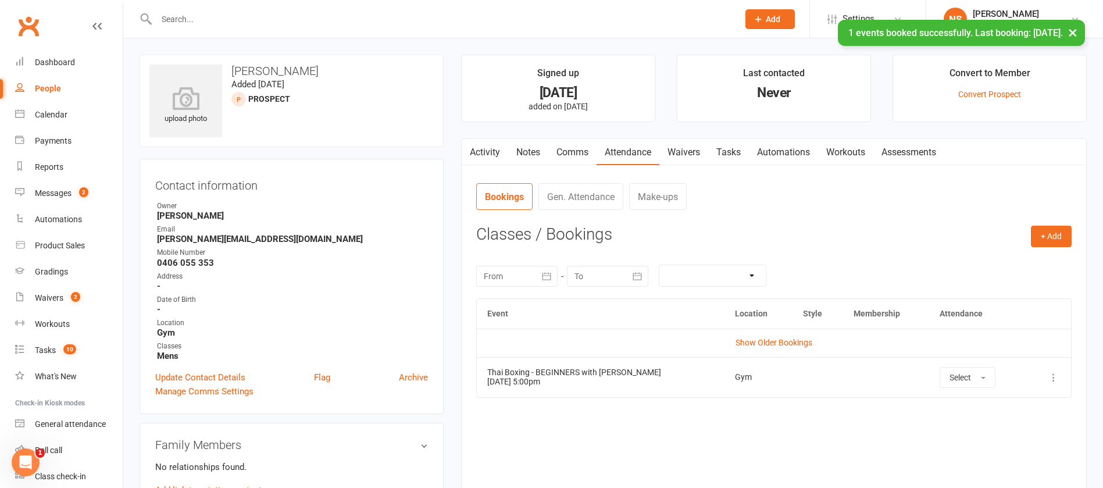
click at [680, 148] on link "Waivers" at bounding box center [683, 152] width 49 height 27
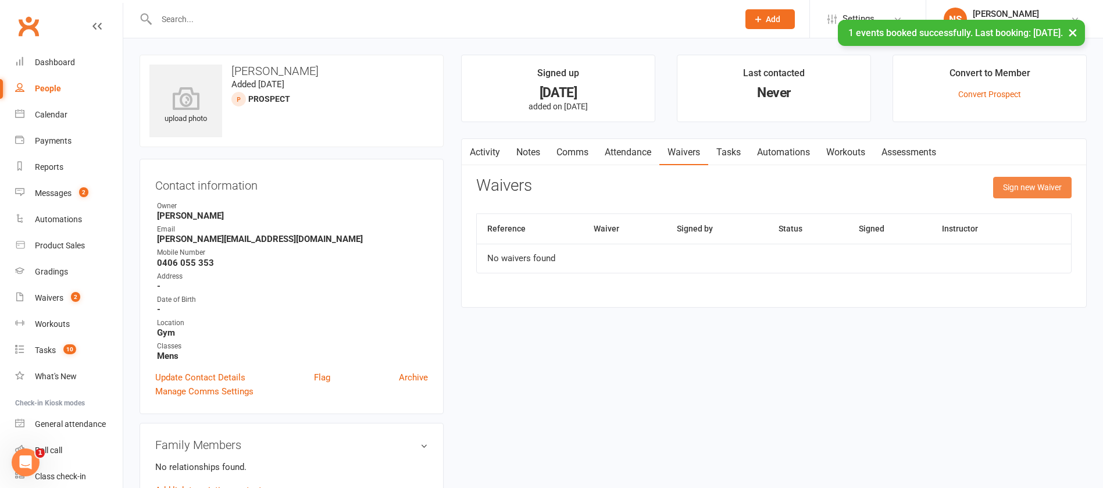
click at [1049, 184] on button "Sign new Waiver" at bounding box center [1032, 187] width 78 height 21
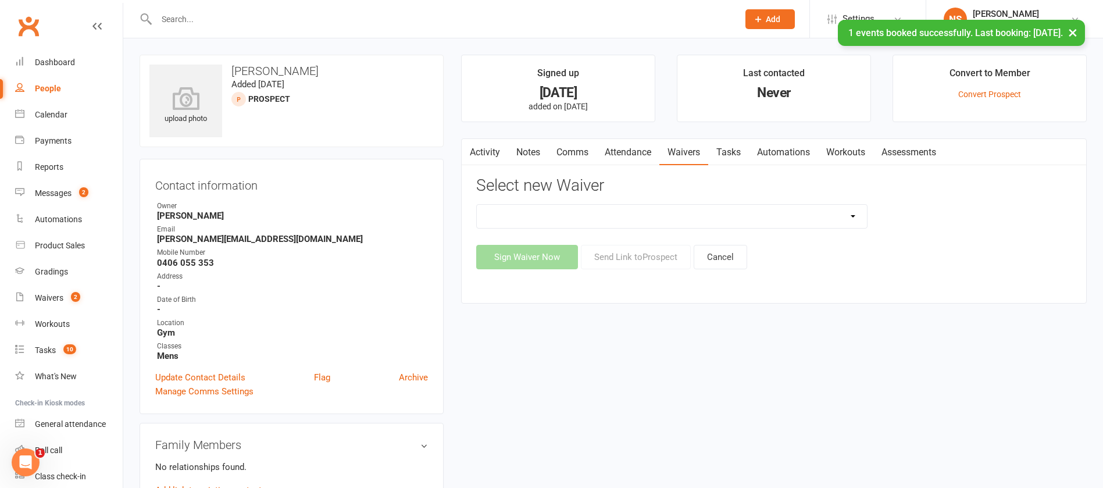
click at [704, 216] on select "12 Month Contract 14 Day Kick Off 21 Day Kick Starter 28 Day 99 and RO 35 28 Da…" at bounding box center [672, 216] width 390 height 23
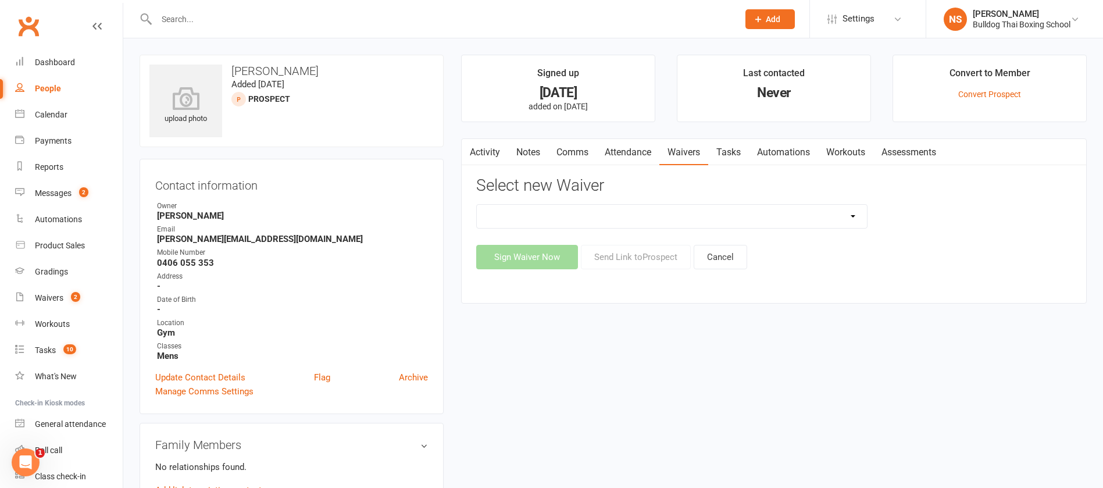
select select "1375"
click at [477, 205] on select "12 Month Contract 14 Day Kick Off 21 Day Kick Starter 28 Day 99 and RO 35 28 Da…" at bounding box center [672, 216] width 390 height 23
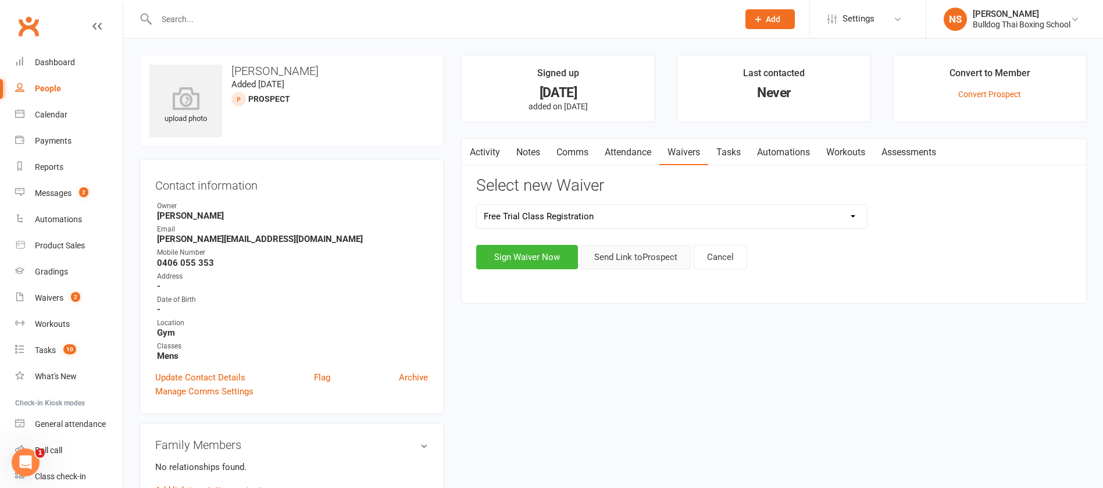
click at [620, 253] on button "Send Link to [GEOGRAPHIC_DATA]" at bounding box center [636, 257] width 110 height 24
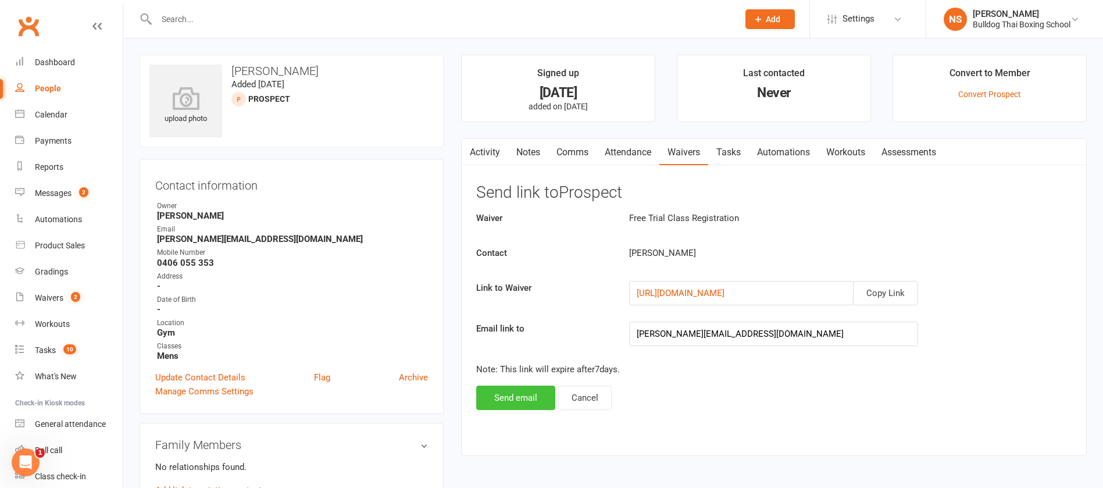
click at [524, 403] on button "Send email" at bounding box center [515, 397] width 79 height 24
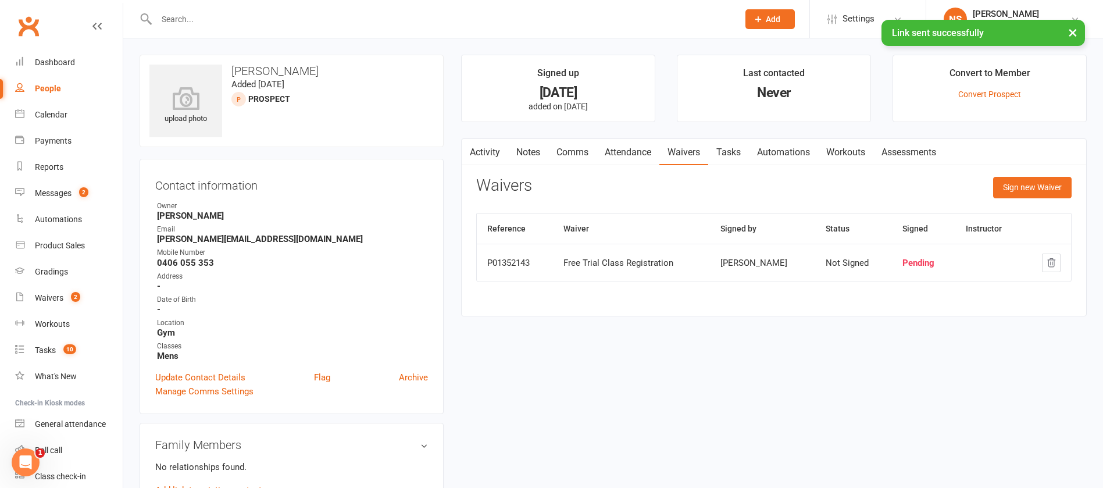
click at [732, 145] on link "Tasks" at bounding box center [728, 152] width 41 height 27
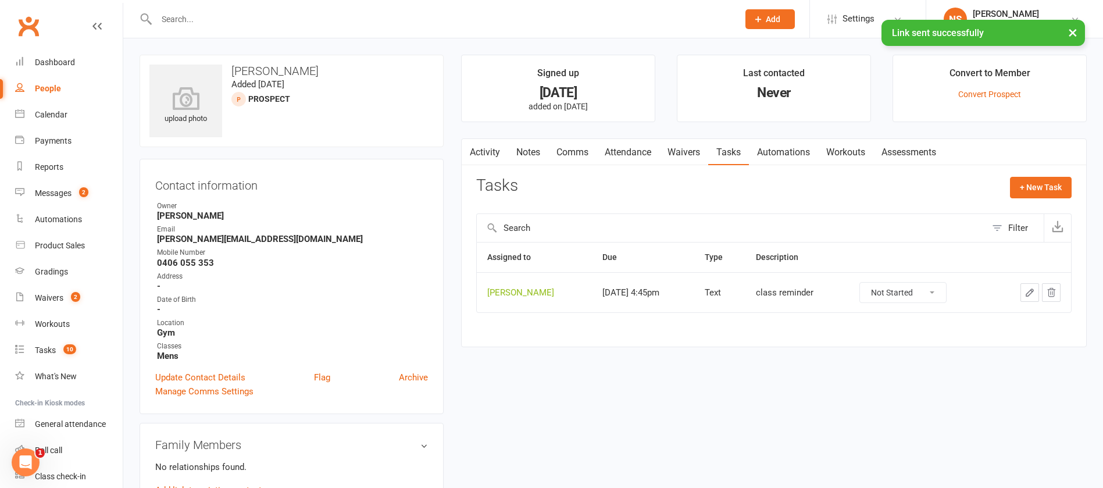
click at [1028, 293] on icon "button" at bounding box center [1029, 292] width 7 height 7
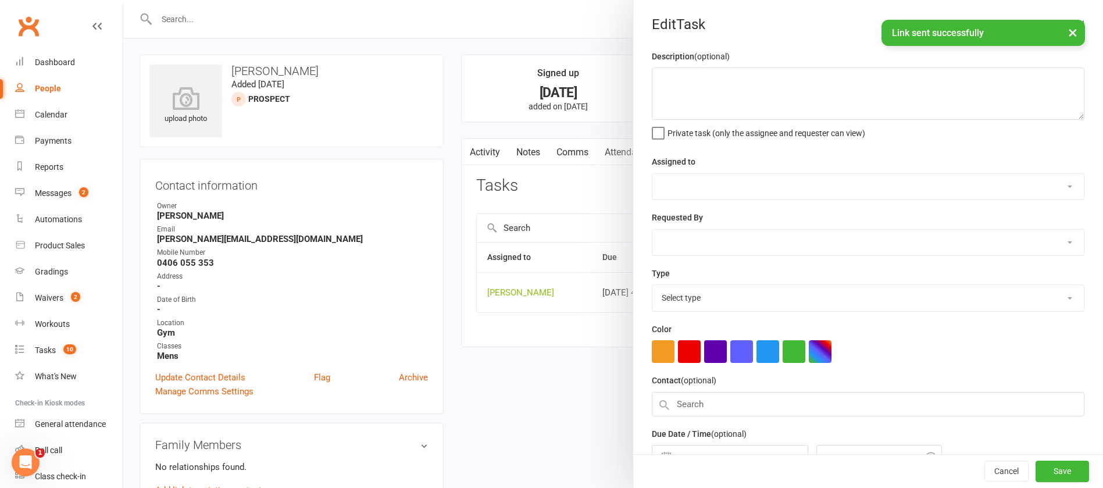
type textarea "class reminder"
select select "12940"
select select "45795"
type input "[DATE]"
type input "4:45pm"
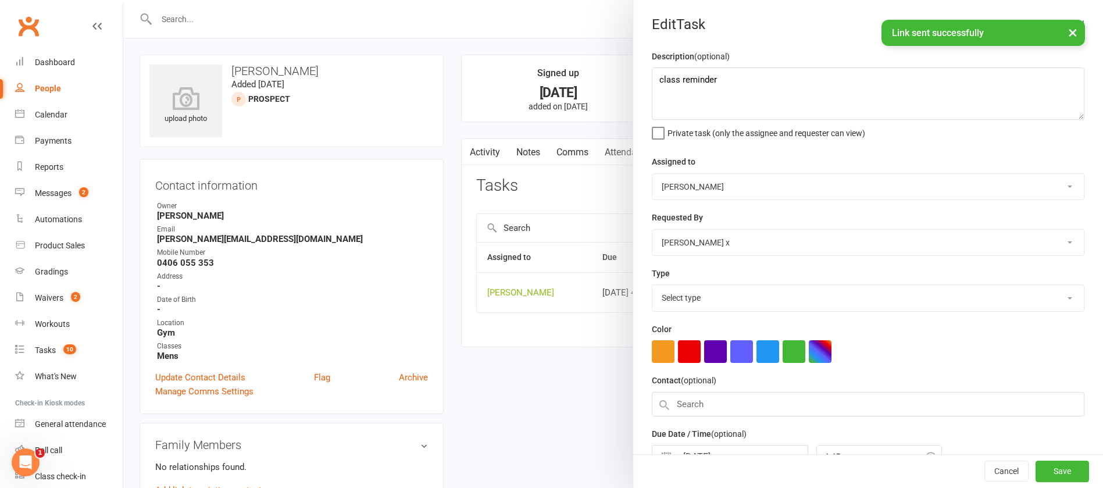
select select "13825"
drag, startPoint x: 739, startPoint y: 88, endPoint x: 793, endPoint y: 56, distance: 62.8
click at [739, 77] on textarea "class reminder" at bounding box center [868, 93] width 432 height 52
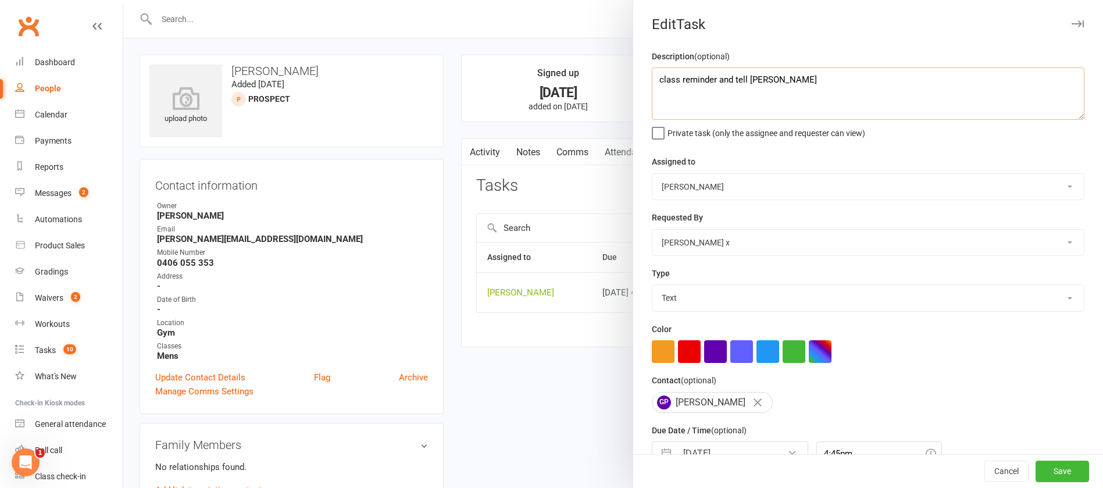
scroll to position [69, 0]
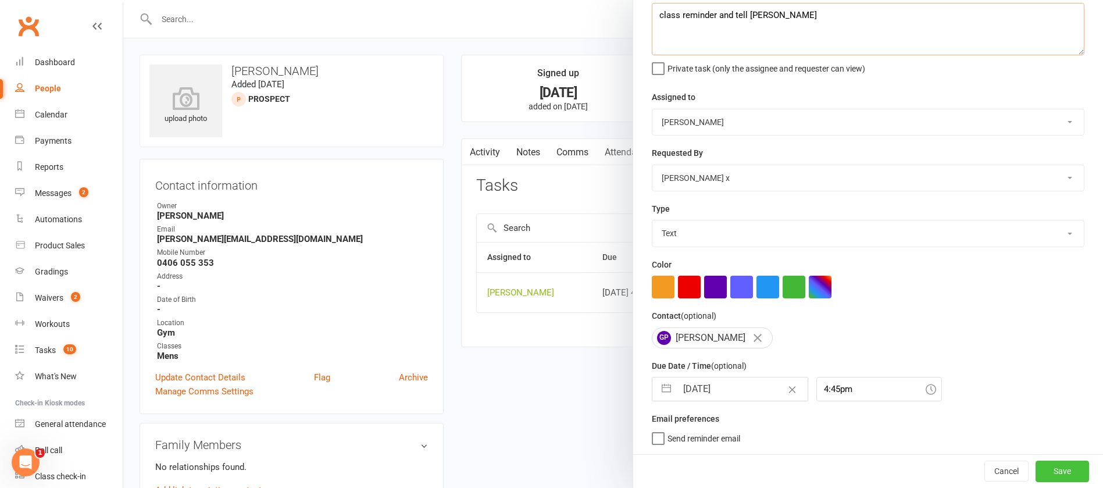
type textarea "class reminder and tell [PERSON_NAME]"
click at [1035, 471] on button "Save" at bounding box center [1061, 470] width 53 height 21
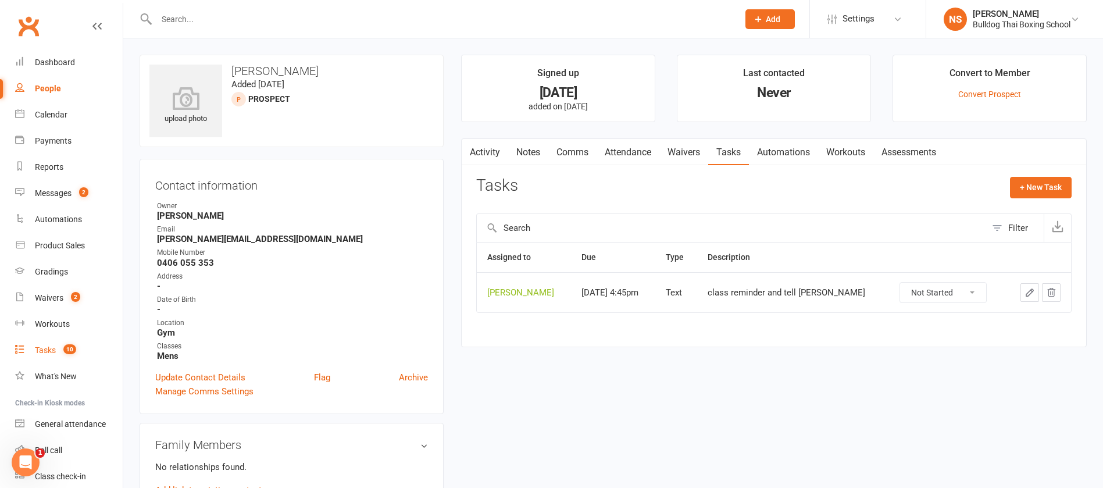
click at [42, 353] on div "Tasks" at bounding box center [45, 349] width 21 height 9
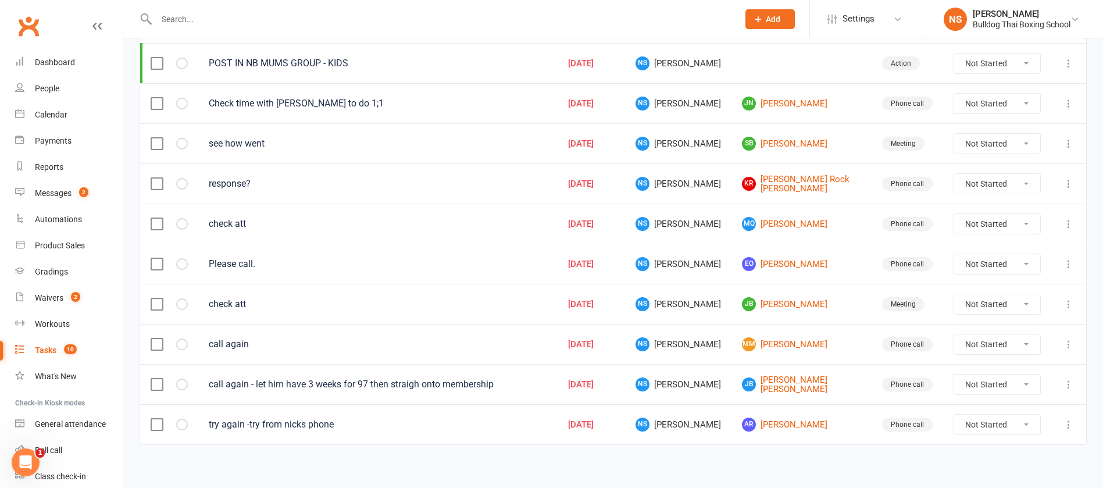
scroll to position [181, 0]
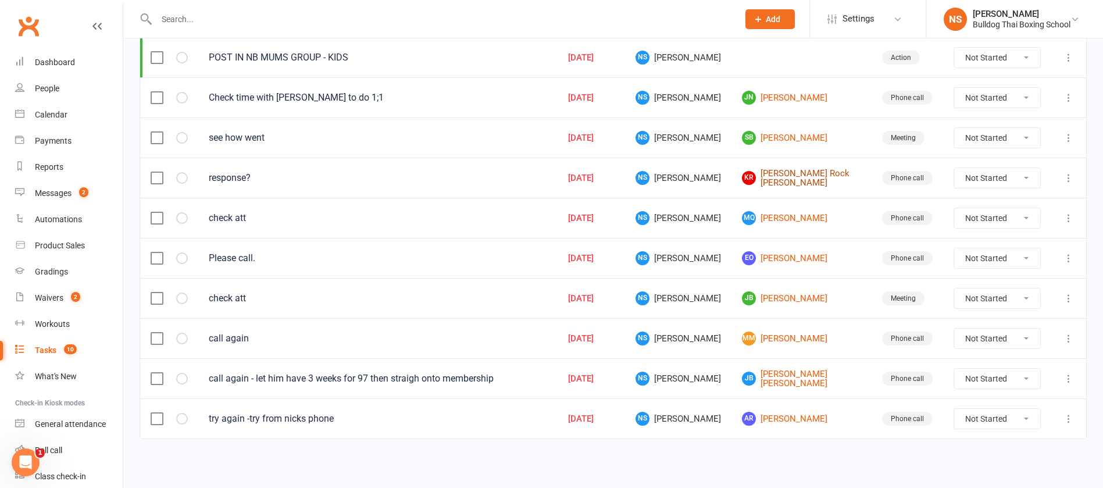
click at [765, 177] on link "[PERSON_NAME] [PERSON_NAME]" at bounding box center [801, 178] width 119 height 19
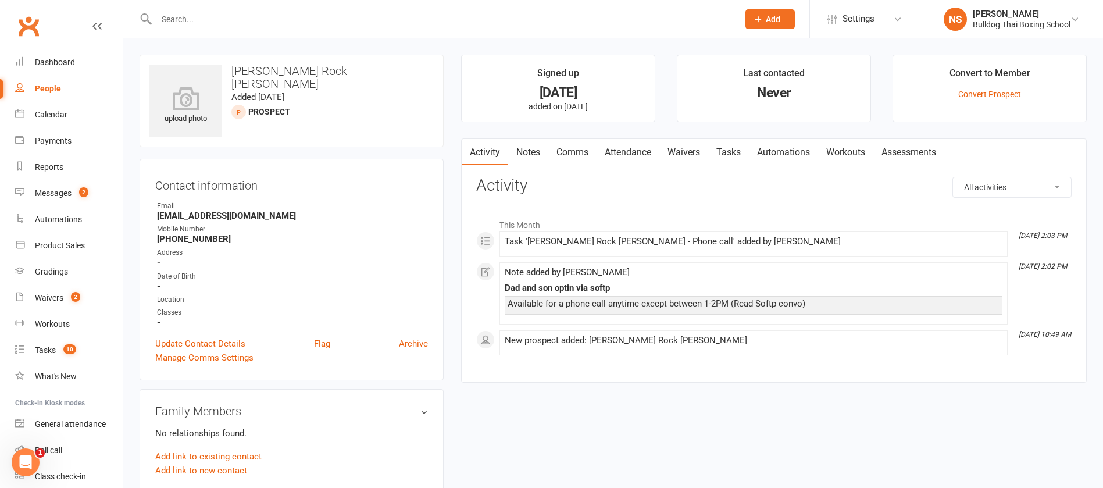
click at [531, 152] on link "Notes" at bounding box center [528, 152] width 40 height 27
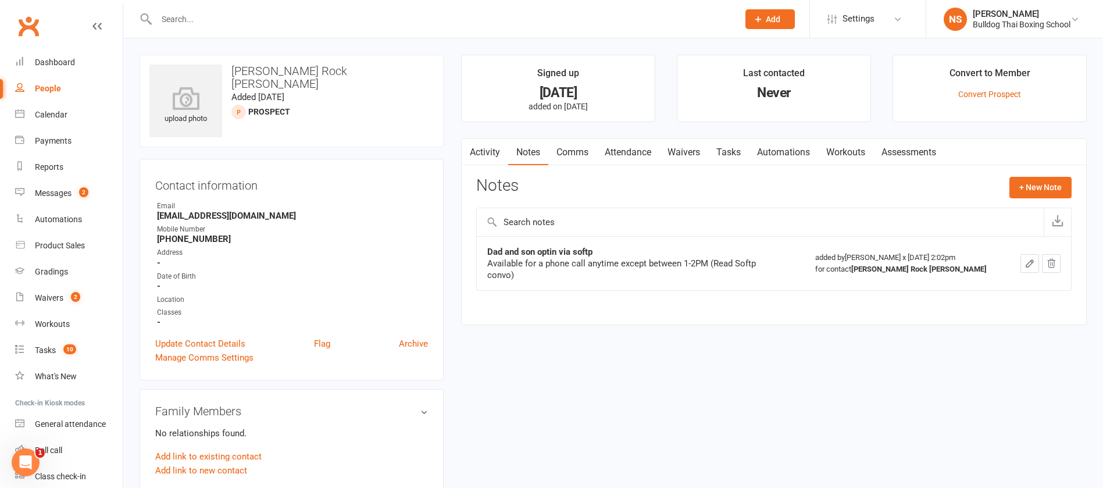
click at [1031, 259] on icon "button" at bounding box center [1029, 263] width 10 height 10
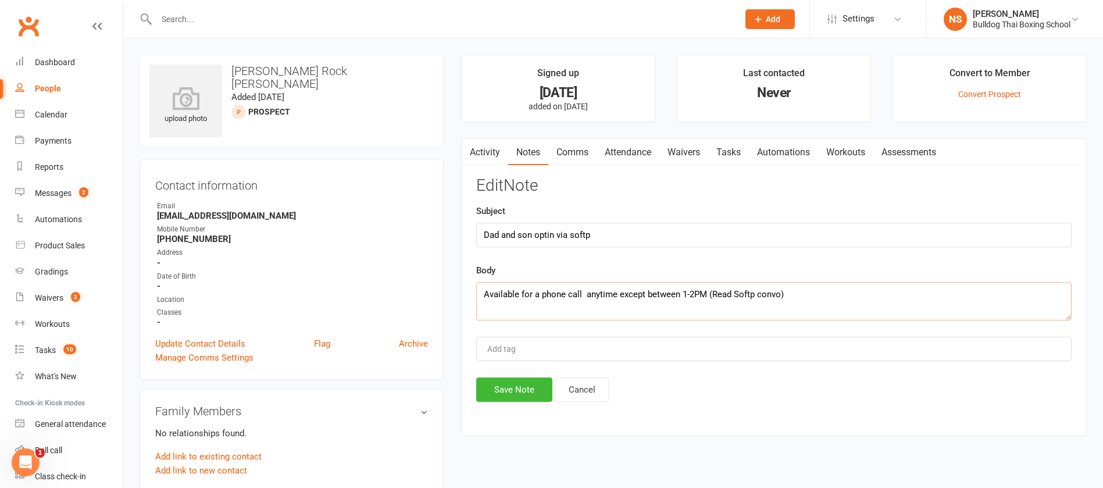
drag, startPoint x: 808, startPoint y: 296, endPoint x: 457, endPoint y: 302, distance: 351.1
click at [457, 302] on main "Signed up [DATE] added on [DATE] Last contacted Never Convert to Member Convert…" at bounding box center [773, 251] width 643 height 393
type textarea "asked to arrange a time but didnt respond"
drag, startPoint x: 523, startPoint y: 392, endPoint x: 513, endPoint y: 364, distance: 29.4
click at [523, 391] on button "Save Note" at bounding box center [514, 389] width 76 height 24
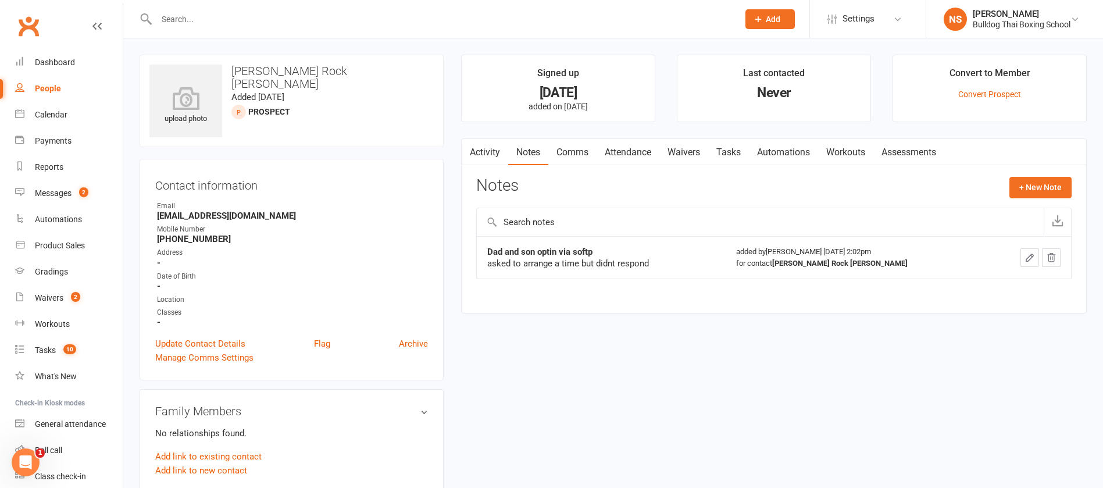
click at [1027, 255] on icon "button" at bounding box center [1029, 257] width 10 height 10
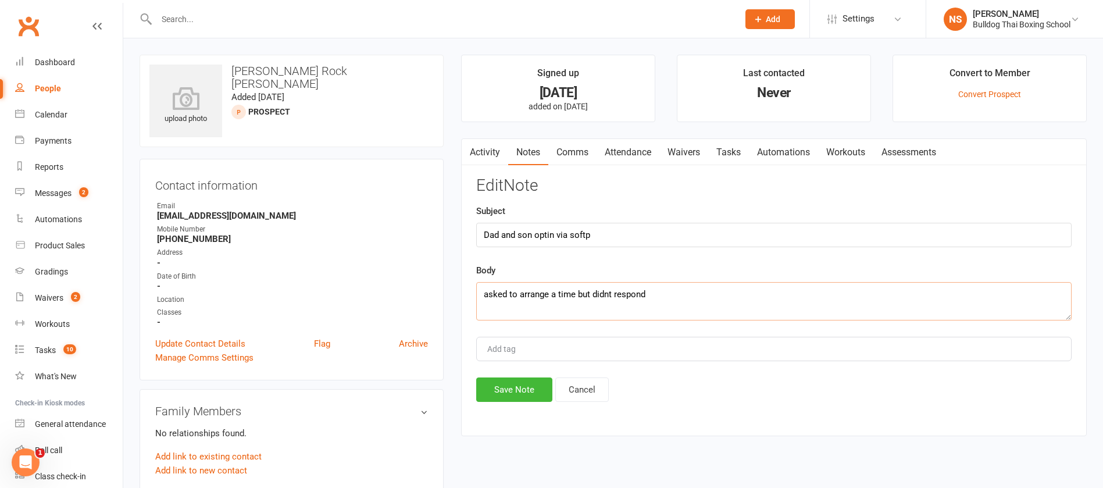
click at [681, 294] on textarea "asked to arrange a time but didnt respond" at bounding box center [773, 301] width 595 height 38
type textarea "asked to arrange a time but didnt respond - called LVM - call to book free trial"
click at [498, 387] on button "Save Note" at bounding box center [514, 389] width 76 height 24
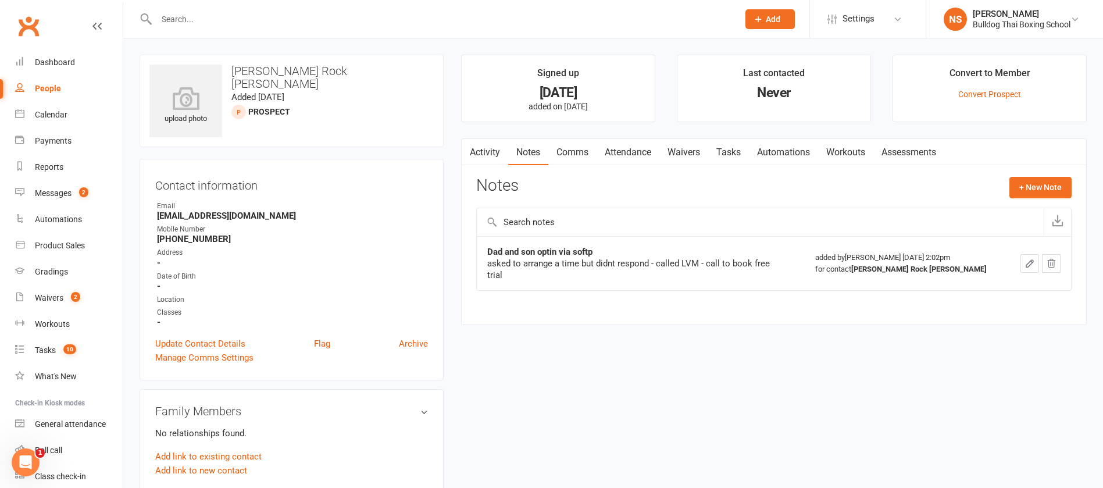
click at [728, 149] on link "Tasks" at bounding box center [728, 152] width 41 height 27
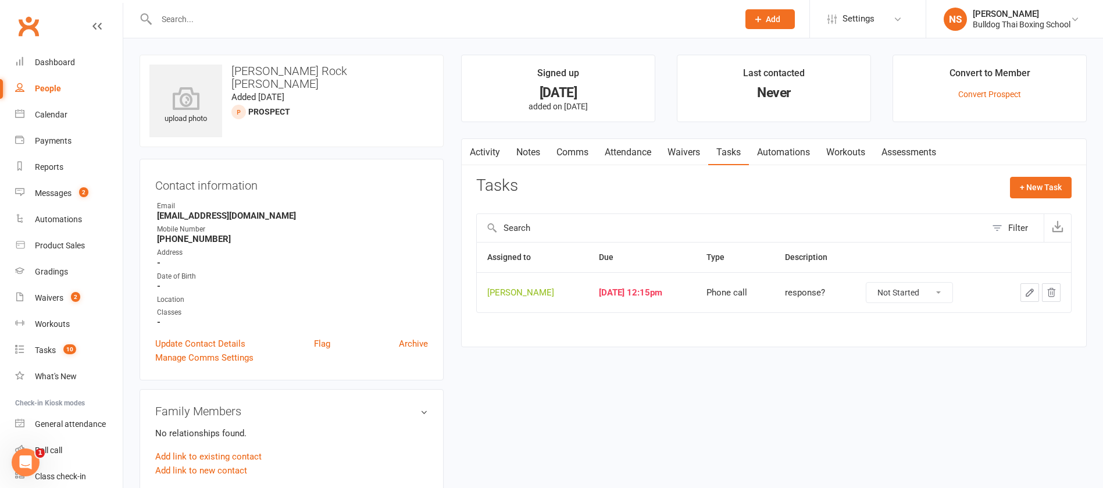
click at [1031, 287] on button "button" at bounding box center [1029, 292] width 19 height 19
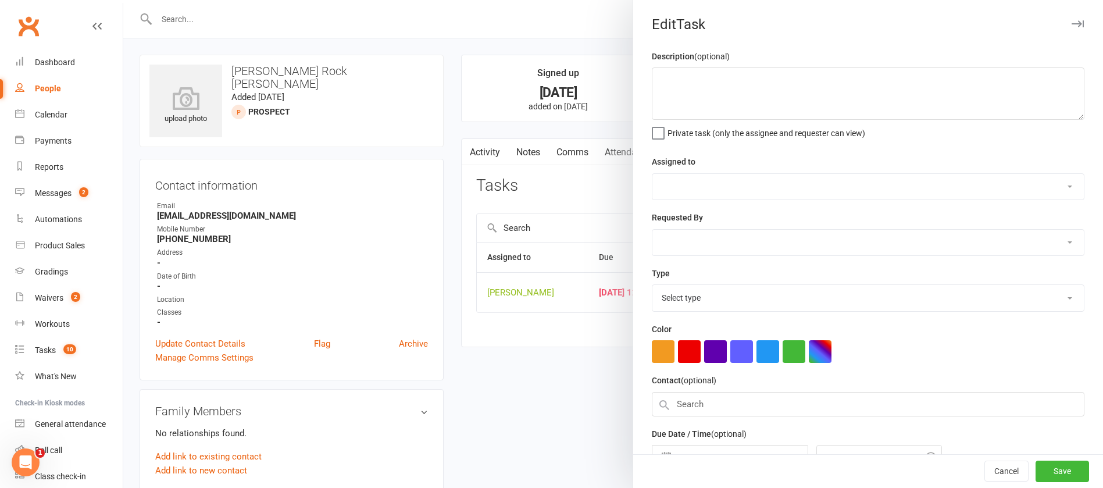
type textarea "response?"
select select "12940"
select select "45795"
type input "[DATE]"
type input "12:15pm"
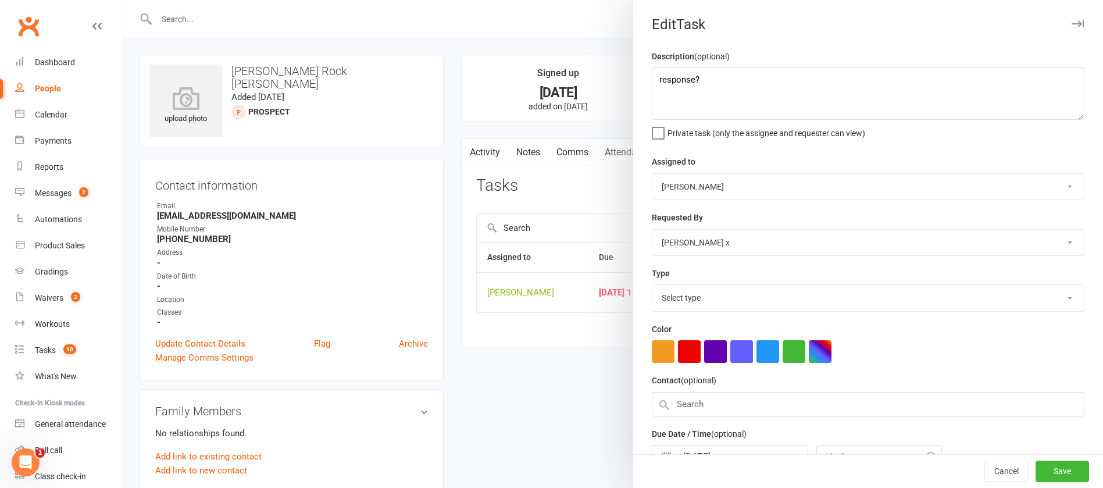
select select "12048"
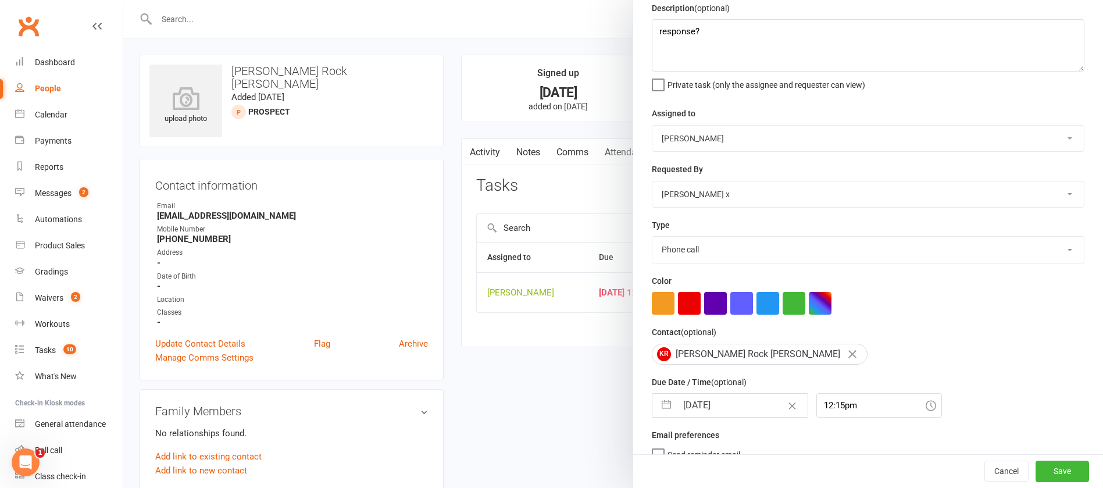
scroll to position [69, 0]
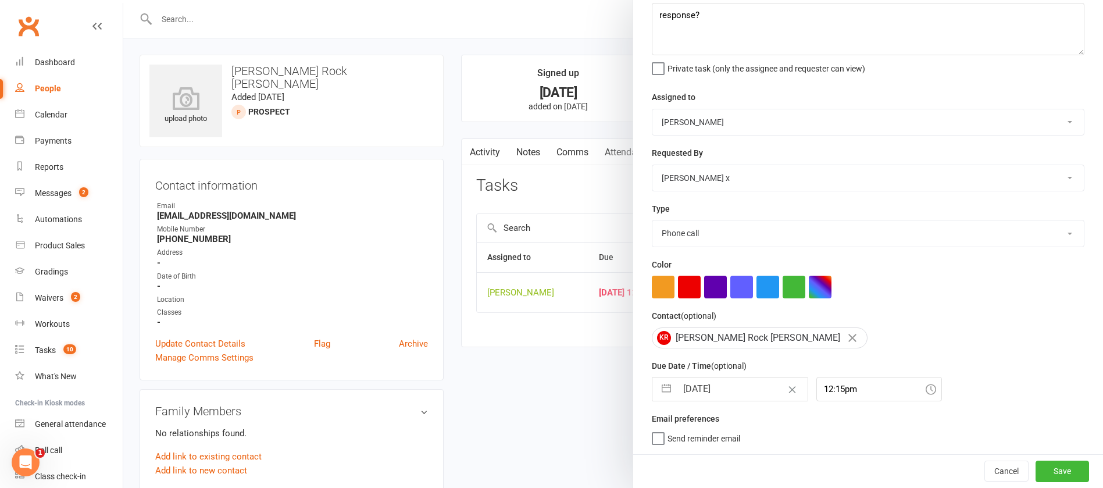
select select "7"
select select "2025"
select select "8"
select select "2025"
select select "9"
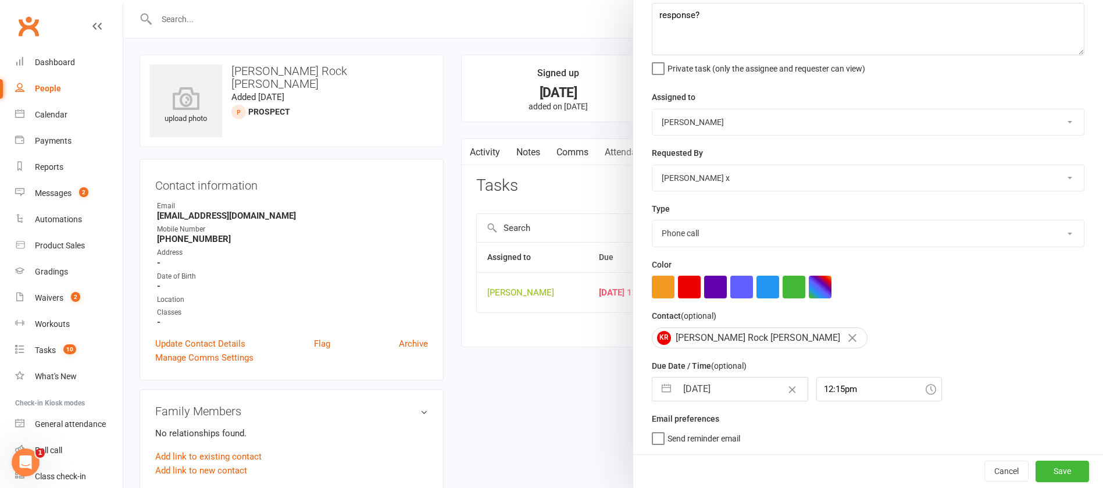
select select "2025"
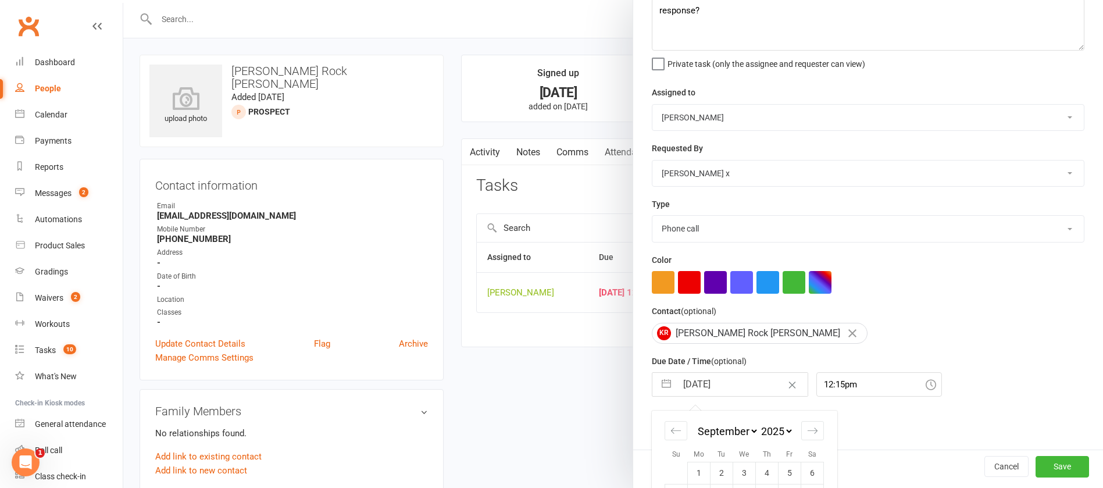
click at [732, 392] on input "[DATE]" at bounding box center [742, 384] width 131 height 23
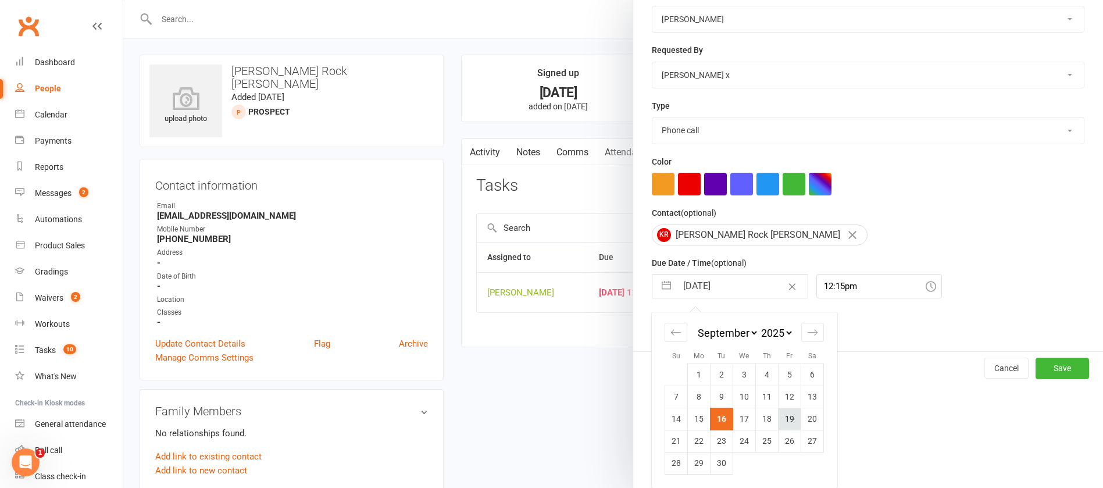
click at [790, 418] on td "19" at bounding box center [789, 418] width 23 height 22
type input "[DATE]"
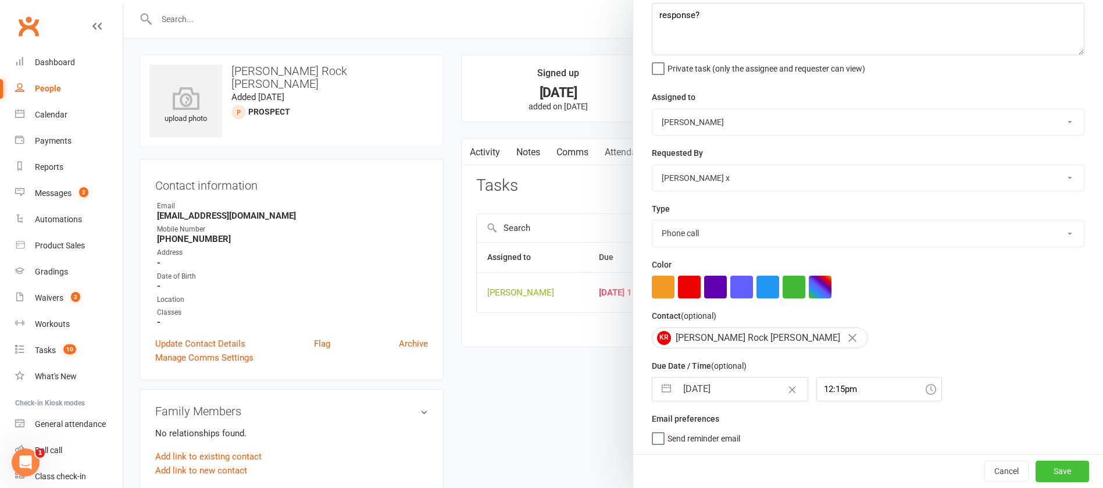
click at [1035, 473] on button "Save" at bounding box center [1061, 470] width 53 height 21
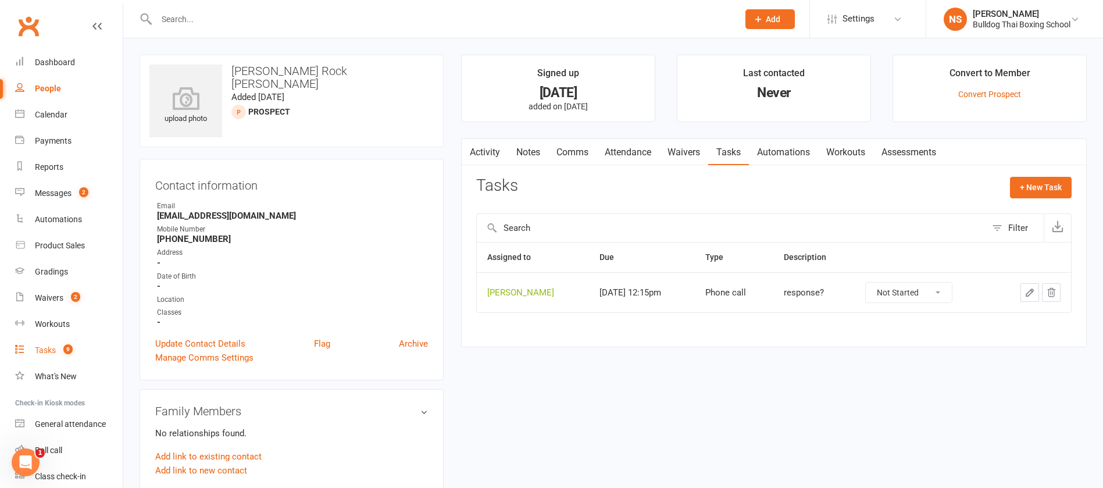
click at [54, 353] on div "Tasks" at bounding box center [45, 349] width 21 height 9
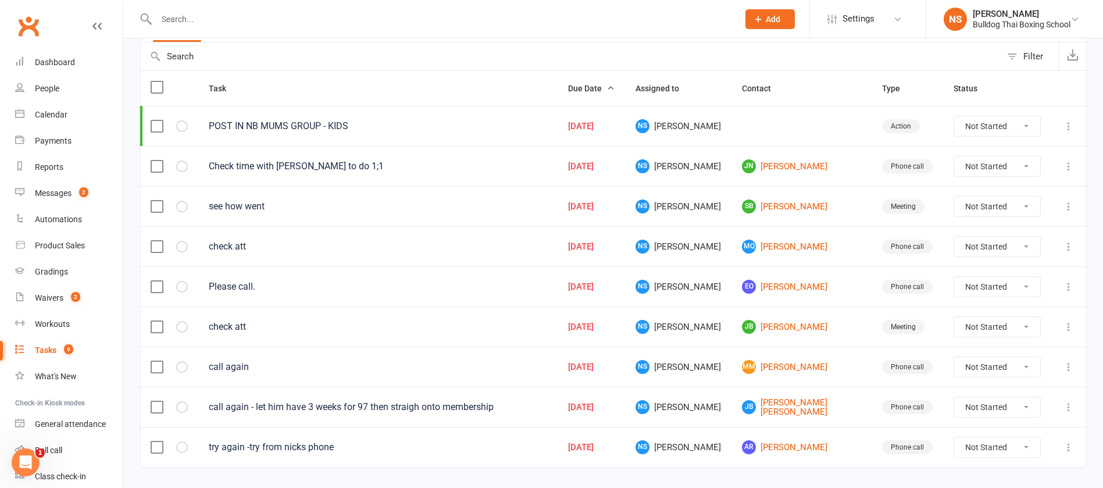
scroll to position [141, 0]
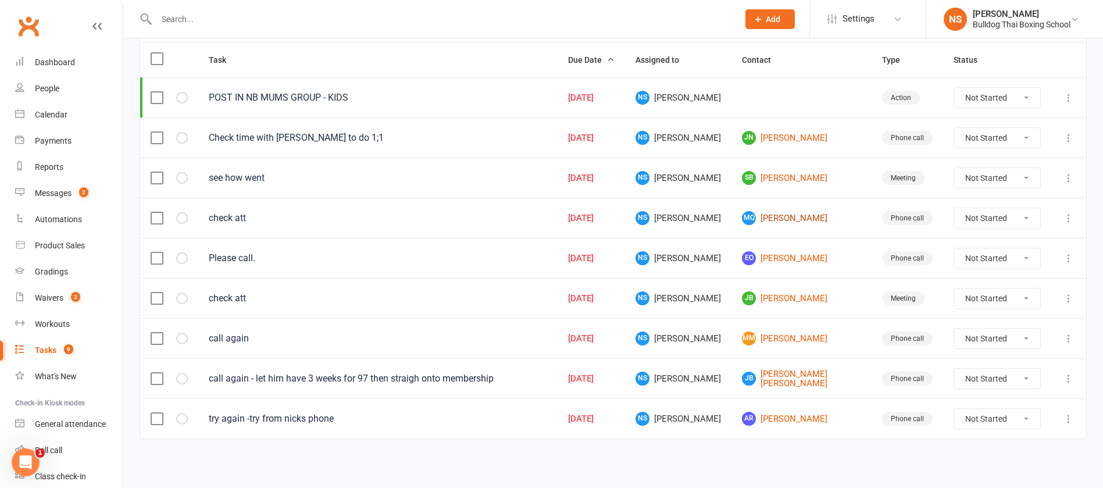
click at [790, 217] on link "MQ [PERSON_NAME]" at bounding box center [801, 218] width 119 height 14
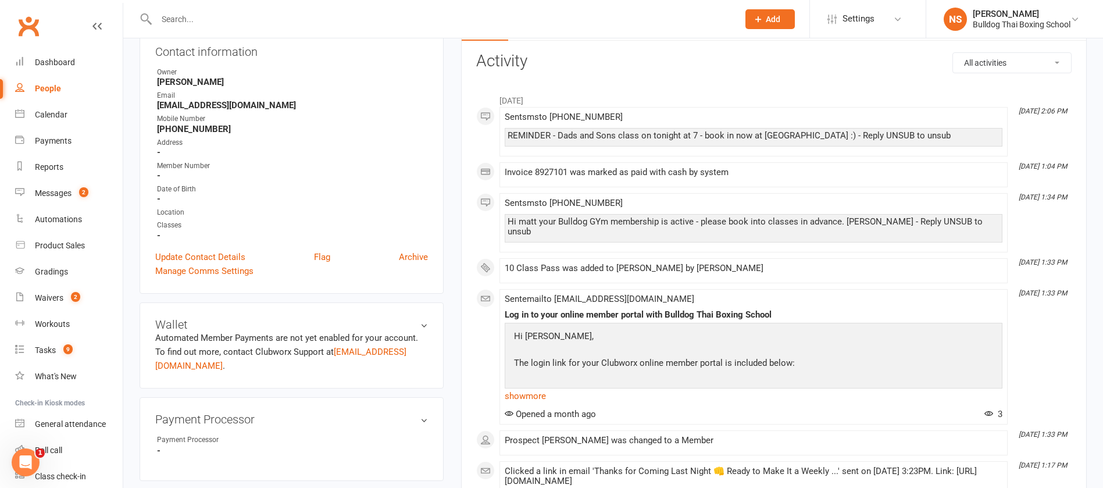
scroll to position [174, 0]
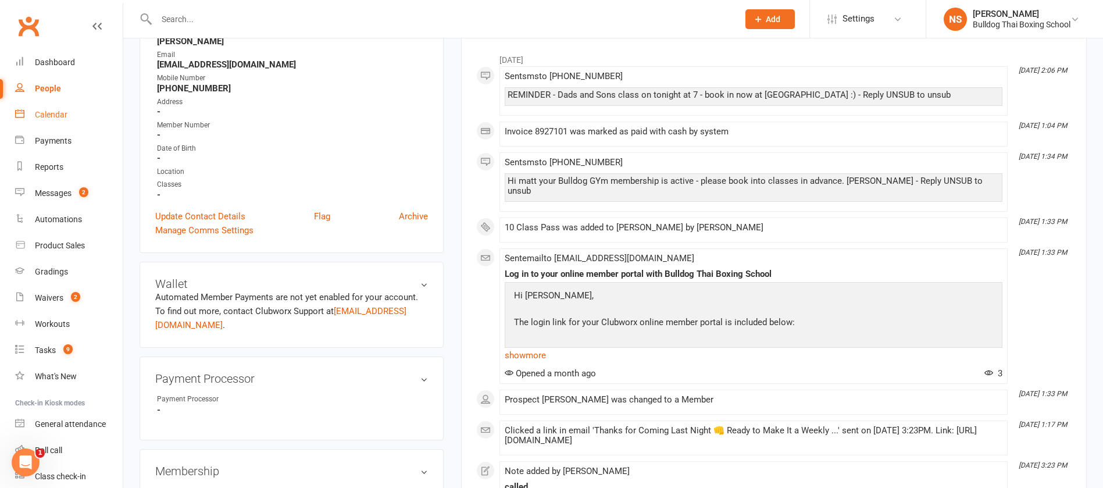
click at [49, 114] on div "Calendar" at bounding box center [51, 114] width 33 height 9
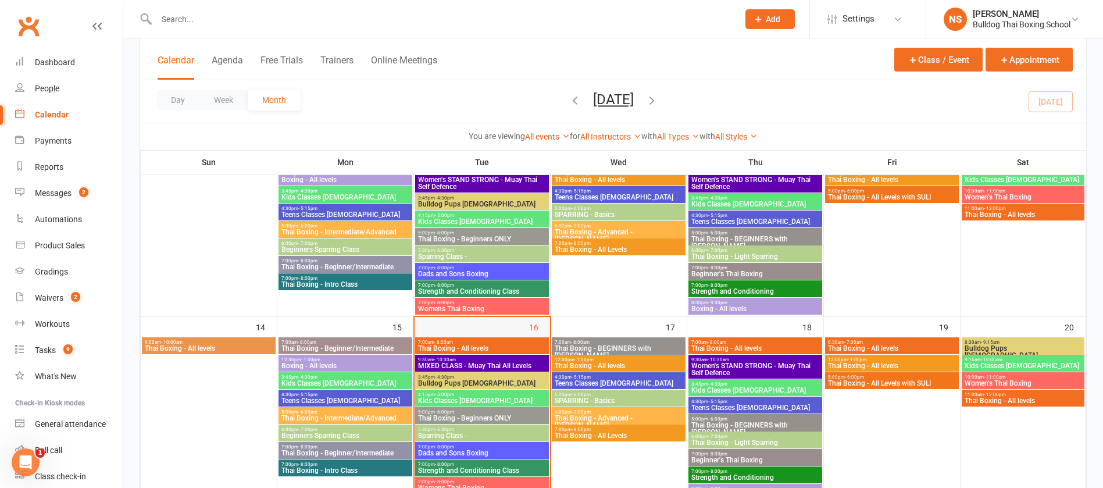
scroll to position [349, 0]
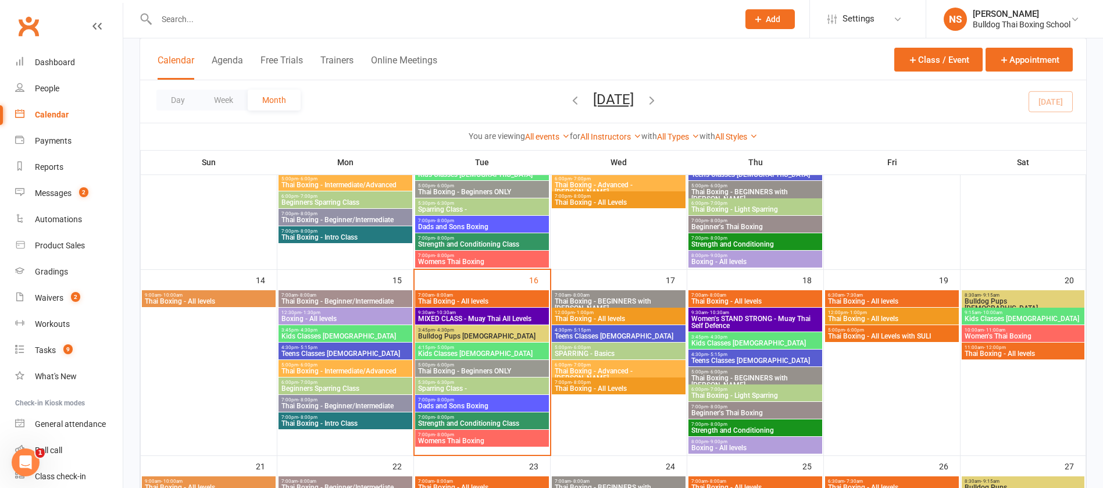
click at [461, 402] on span "Dads and Sons Boxing" at bounding box center [481, 405] width 129 height 7
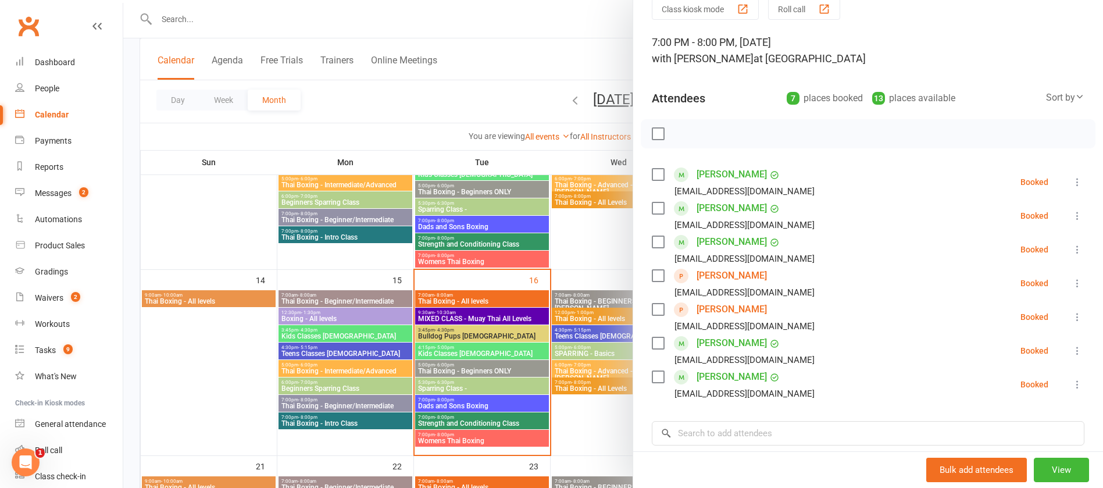
scroll to position [87, 0]
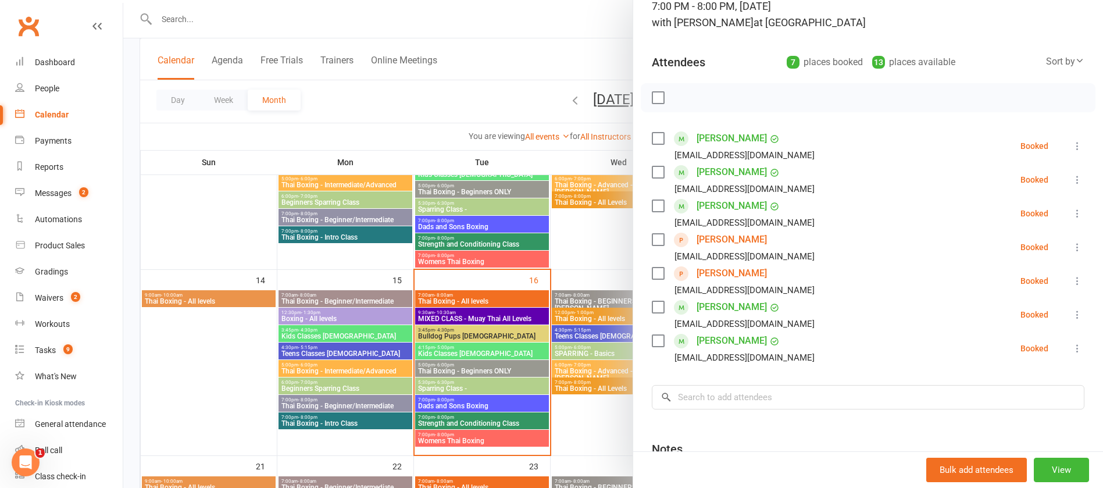
click at [711, 142] on link "[PERSON_NAME]" at bounding box center [731, 138] width 70 height 19
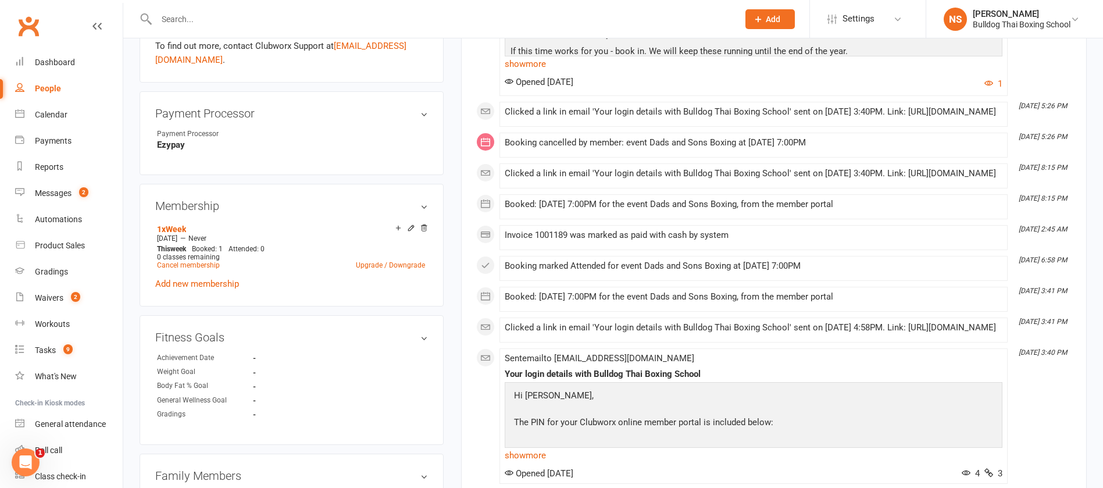
scroll to position [610, 0]
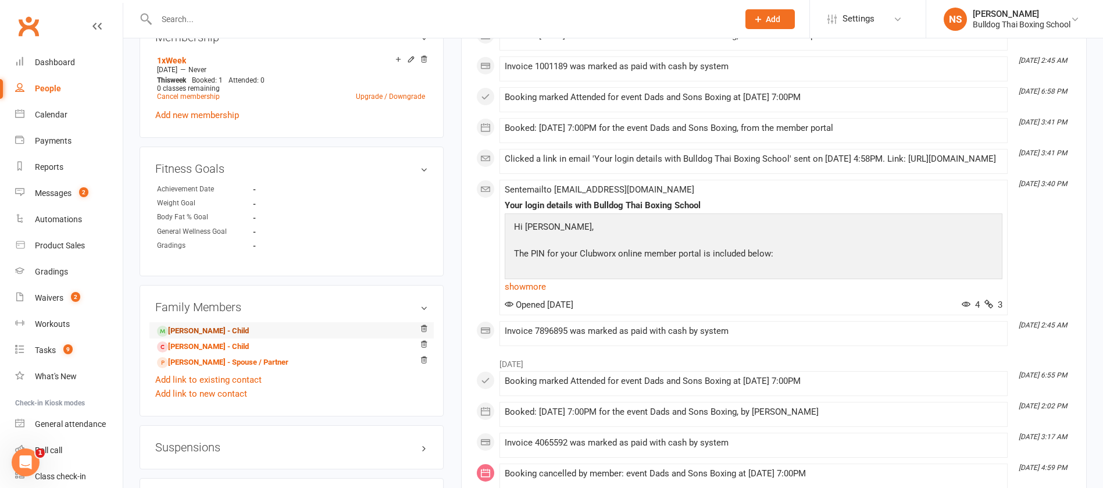
click at [198, 331] on link "[PERSON_NAME] - Child" at bounding box center [203, 331] width 92 height 12
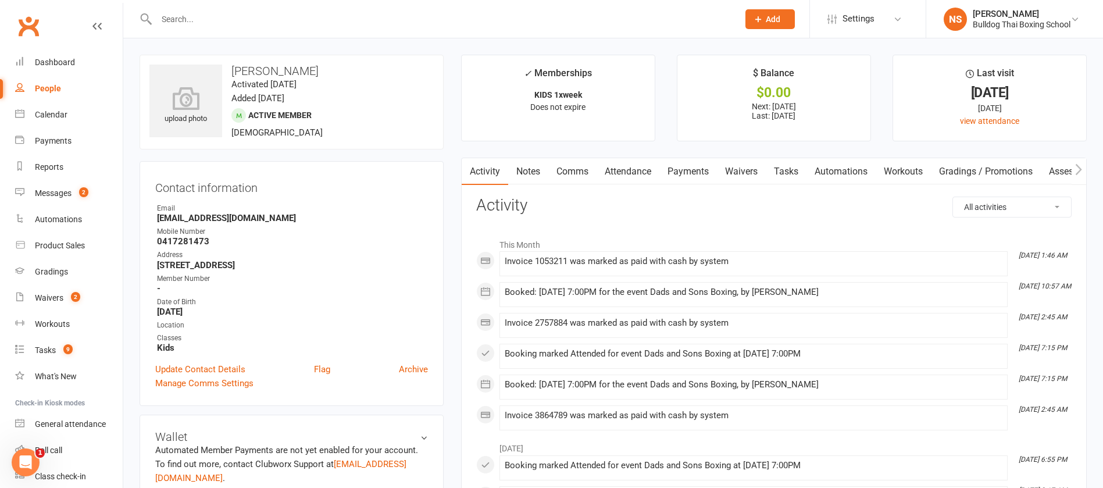
click at [629, 171] on link "Attendance" at bounding box center [627, 171] width 63 height 27
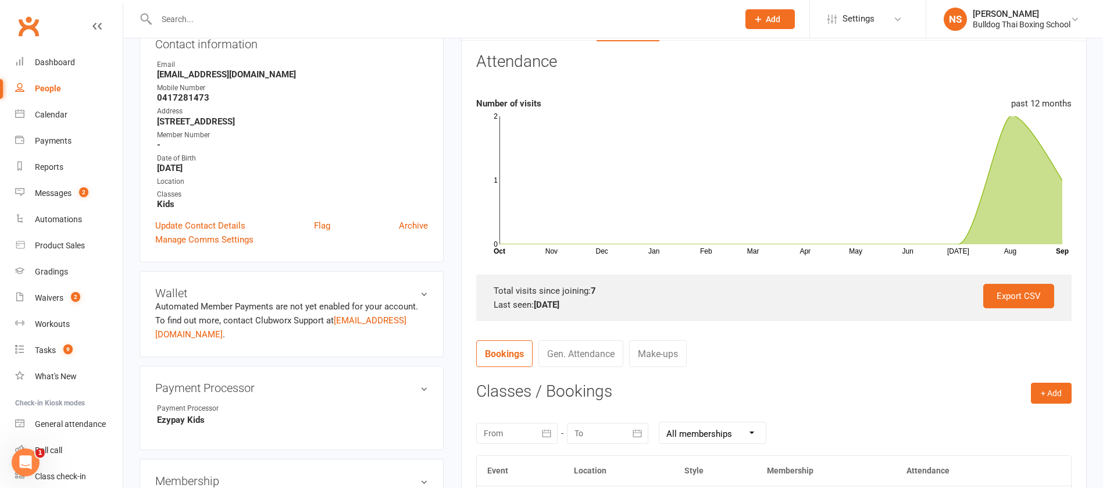
scroll to position [262, 0]
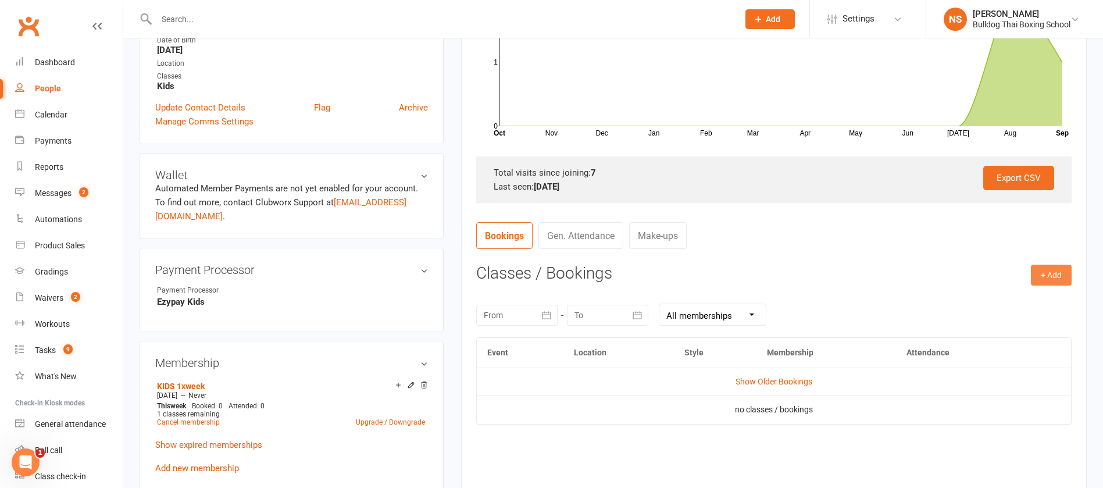
click at [1044, 270] on button "+ Add" at bounding box center [1051, 274] width 41 height 21
click at [1030, 297] on link "Book Event" at bounding box center [1013, 300] width 115 height 23
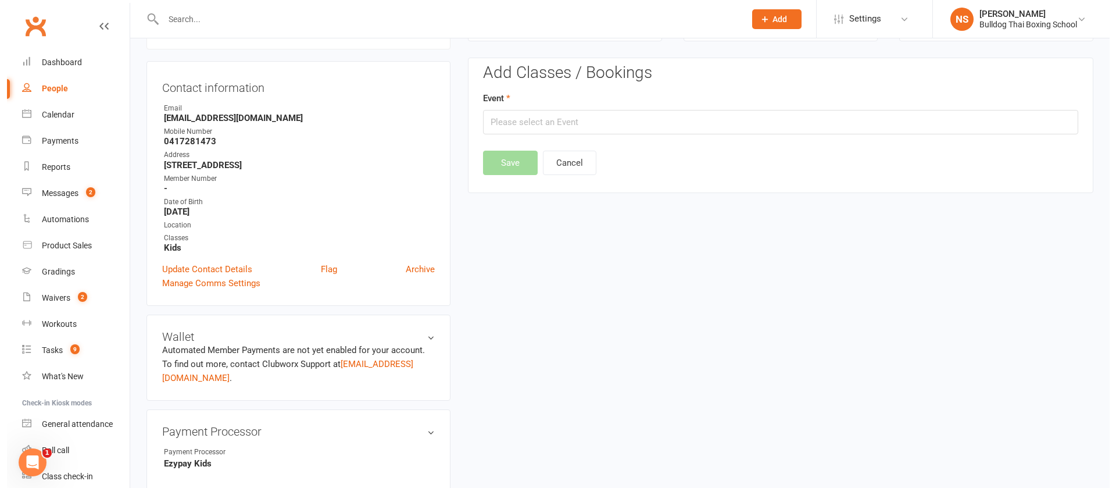
scroll to position [99, 0]
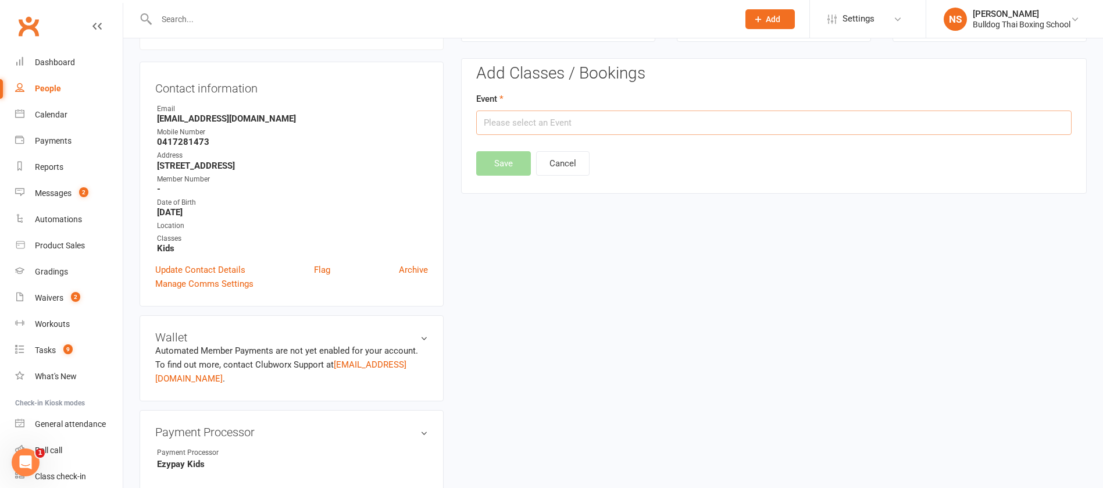
click at [621, 117] on input "text" at bounding box center [773, 122] width 595 height 24
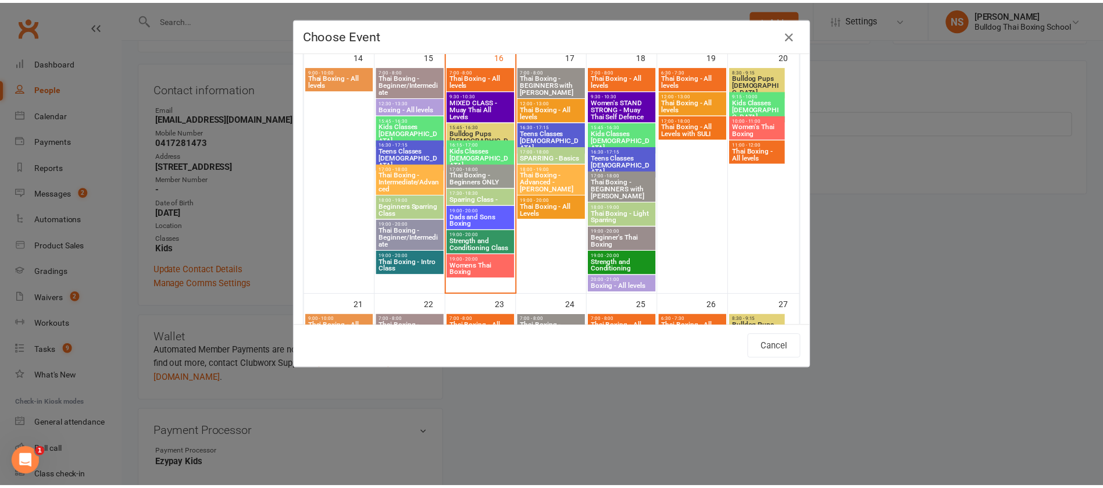
scroll to position [610, 0]
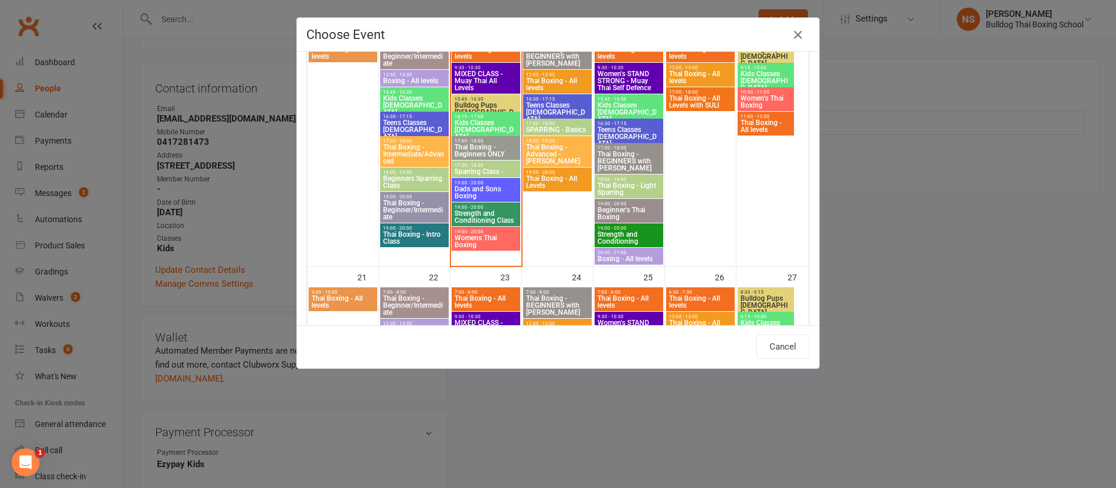
click at [477, 190] on span "Dads and Sons Boxing" at bounding box center [486, 192] width 64 height 14
type input "Dads and Sons Boxing - [DATE] 7:00:00 PM"
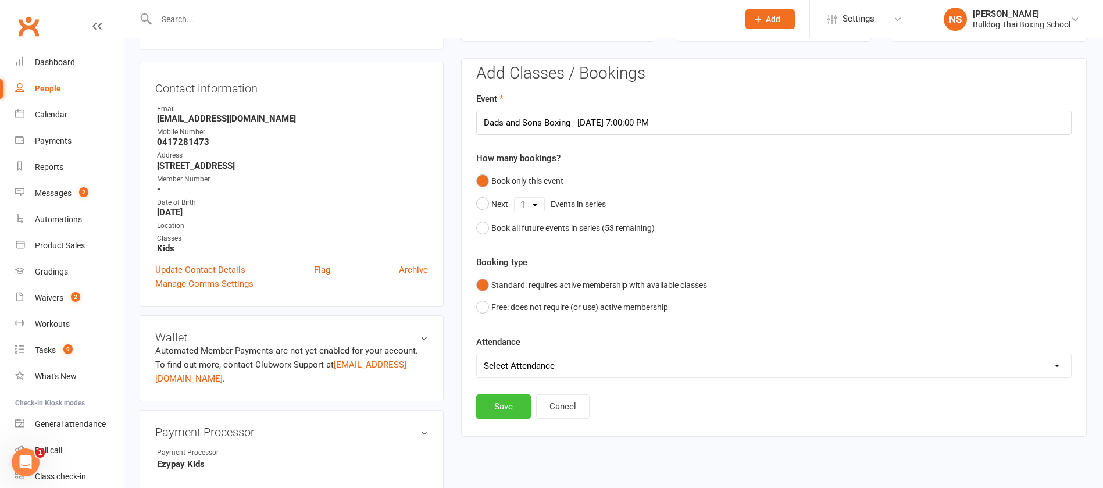
click at [505, 404] on button "Save" at bounding box center [503, 406] width 55 height 24
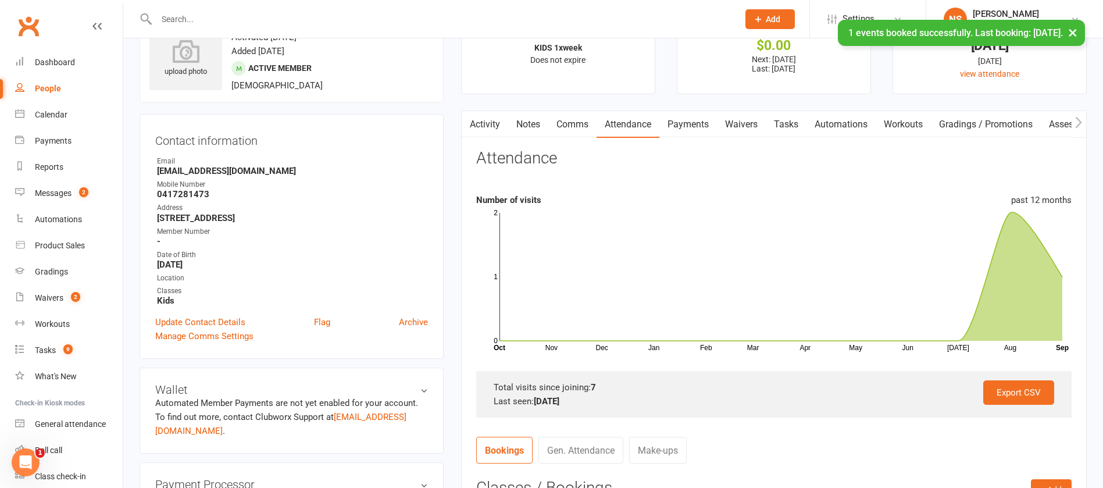
scroll to position [0, 0]
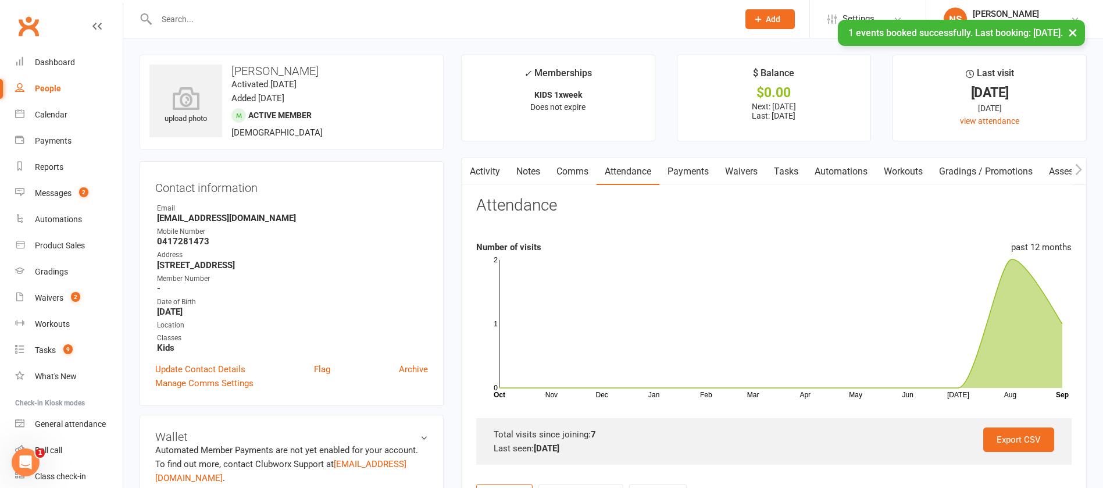
click at [788, 169] on link "Tasks" at bounding box center [785, 171] width 41 height 27
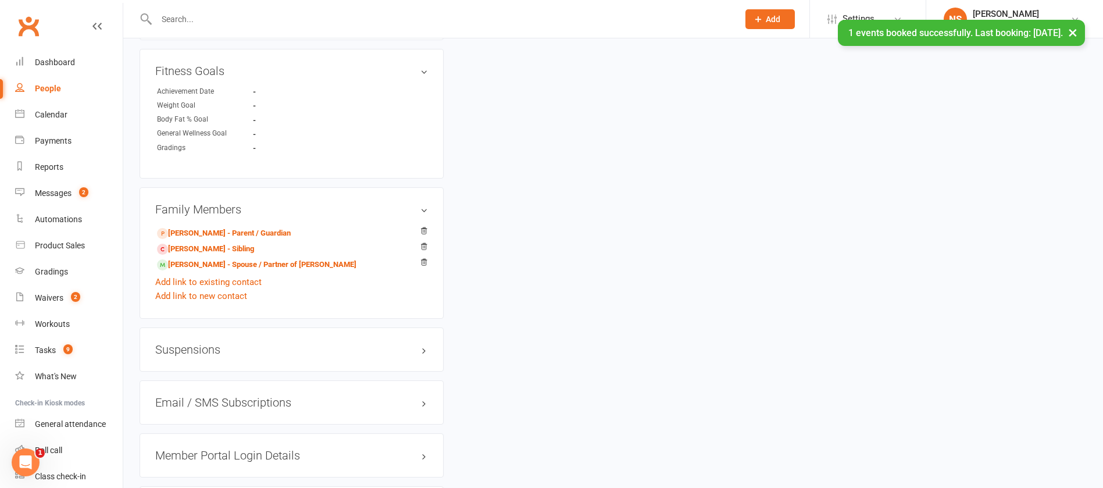
scroll to position [785, 0]
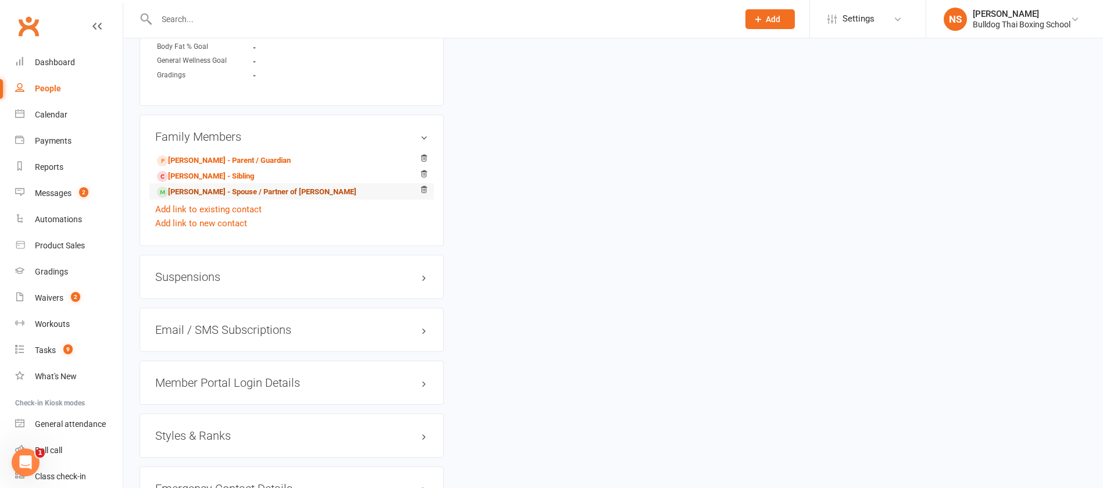
click at [184, 191] on link "[PERSON_NAME] - Spouse / Partner of [PERSON_NAME]" at bounding box center [256, 192] width 199 height 12
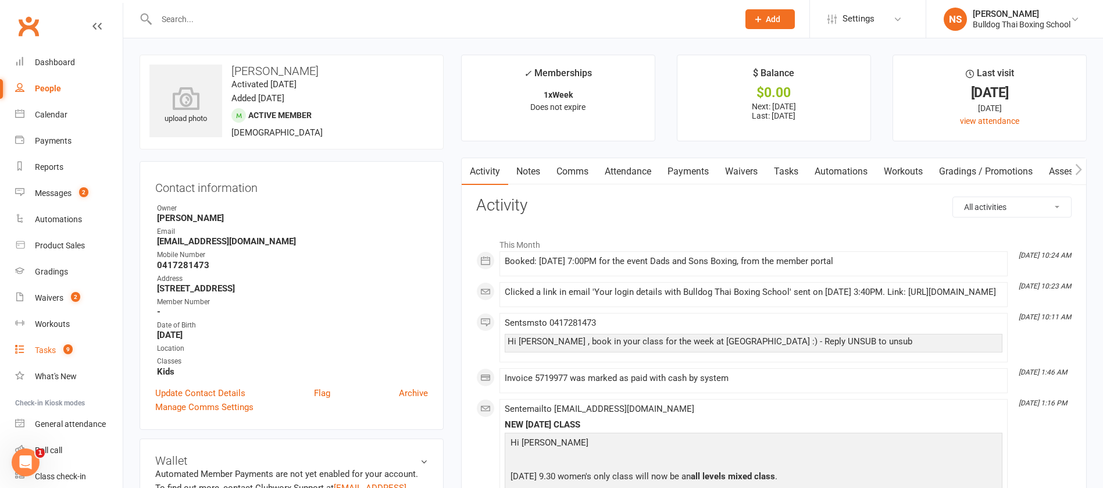
click at [42, 351] on div "Tasks" at bounding box center [45, 349] width 21 height 9
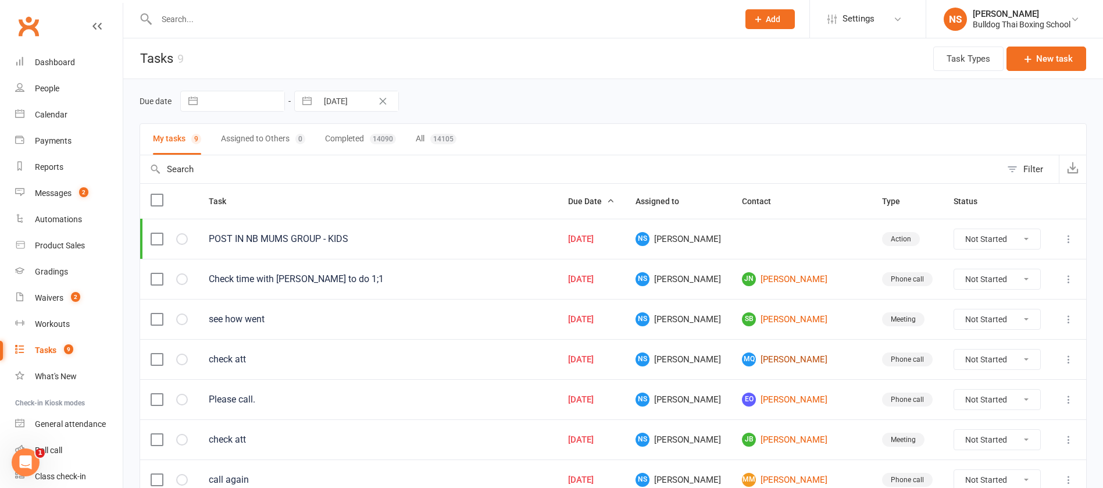
click at [777, 357] on link "MQ [PERSON_NAME]" at bounding box center [801, 359] width 119 height 14
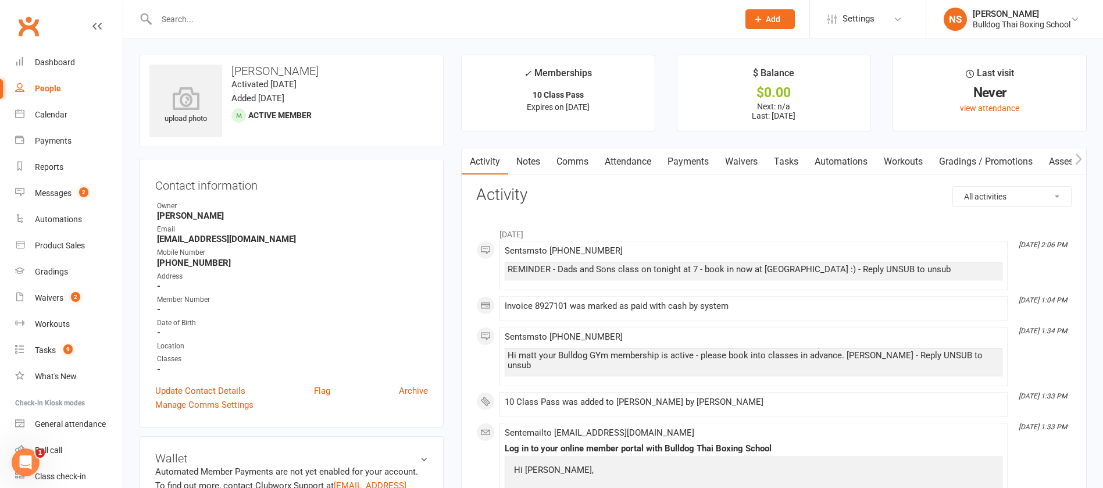
click at [573, 158] on link "Comms" at bounding box center [572, 161] width 48 height 27
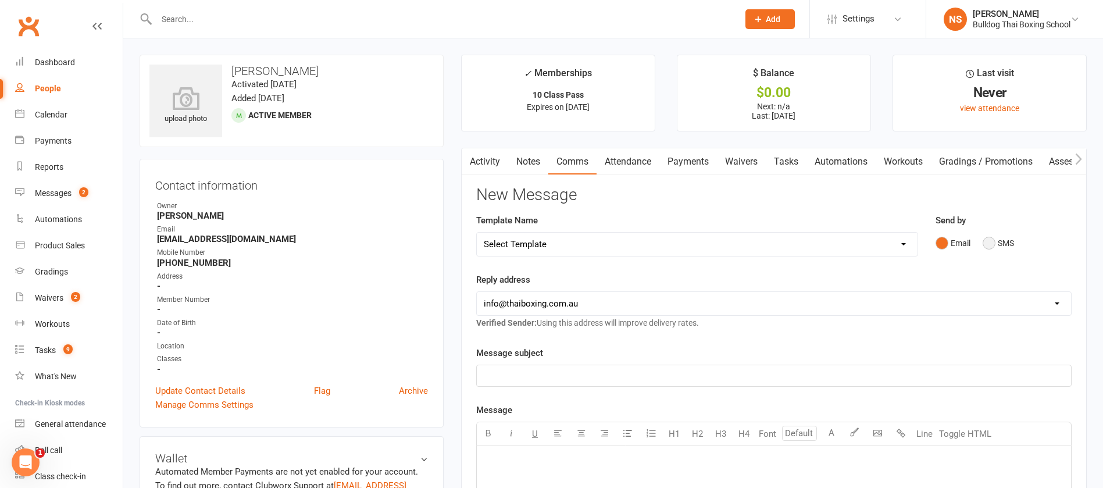
click at [990, 237] on button "SMS" at bounding box center [997, 243] width 31 height 22
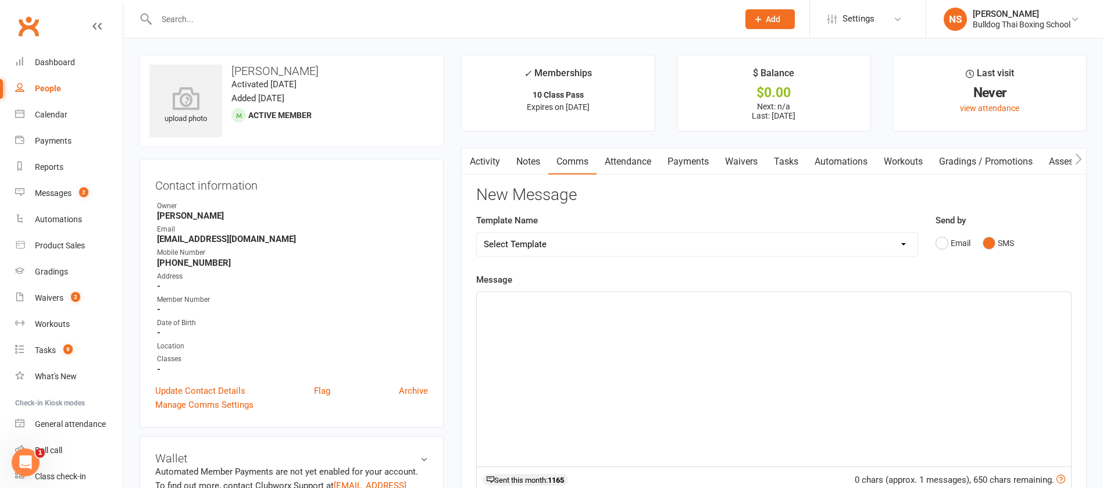
drag, startPoint x: 511, startPoint y: 307, endPoint x: 593, endPoint y: 271, distance: 90.1
click at [510, 306] on p "﻿" at bounding box center [774, 302] width 580 height 14
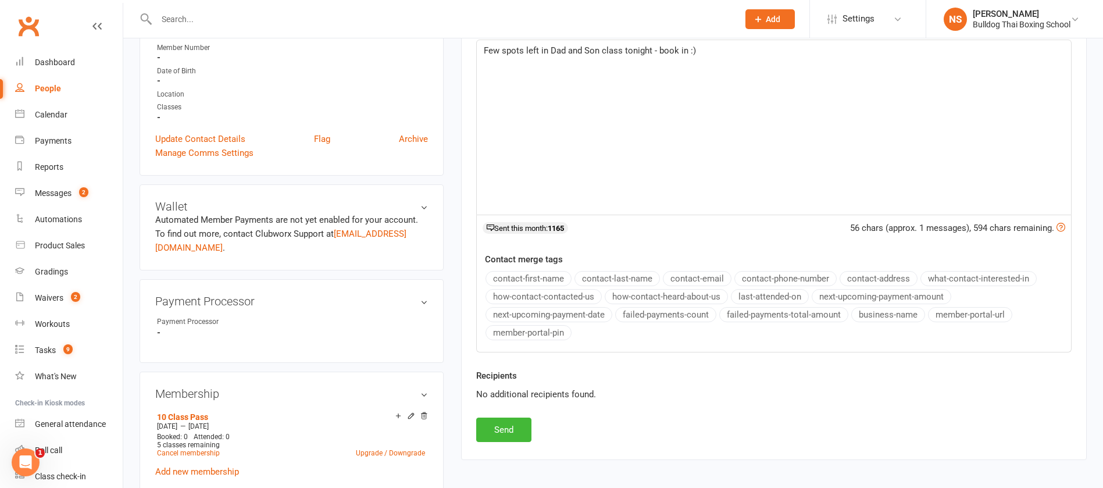
scroll to position [262, 0]
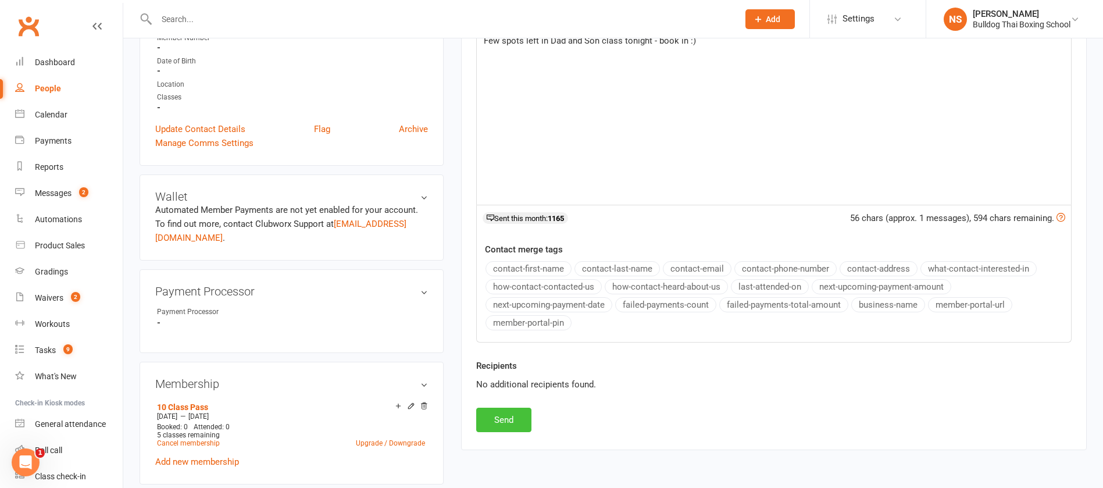
click at [511, 423] on button "Send" at bounding box center [503, 419] width 55 height 24
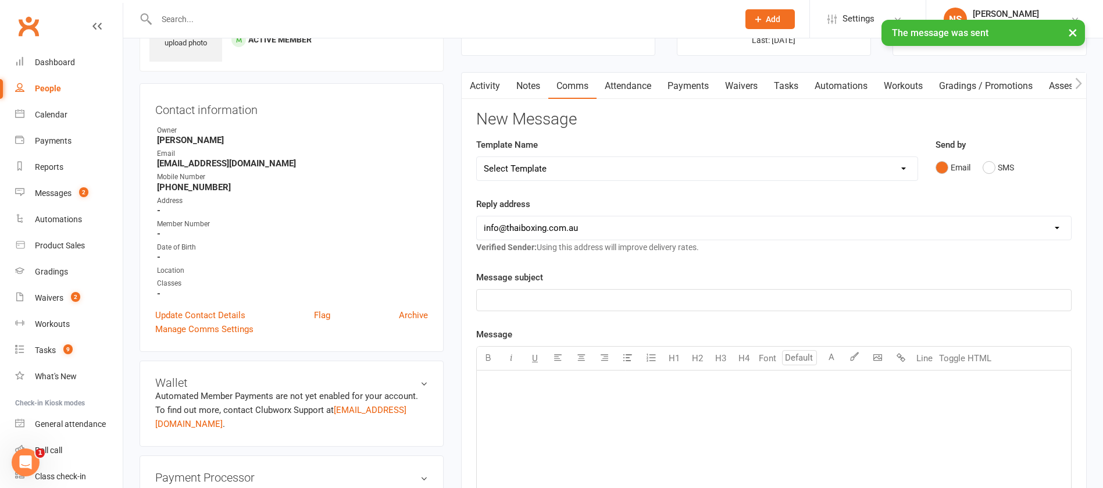
scroll to position [0, 0]
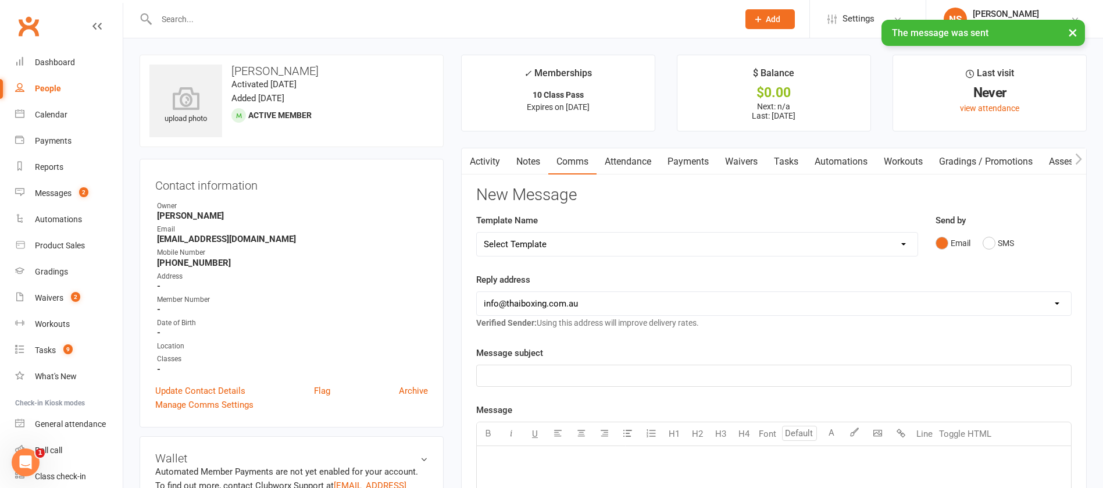
click at [786, 160] on link "Tasks" at bounding box center [785, 161] width 41 height 27
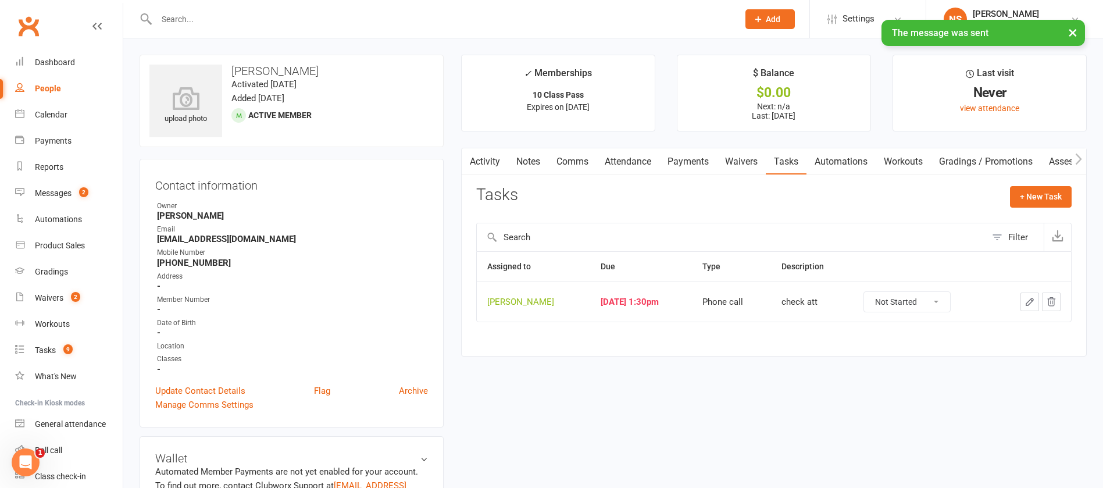
click at [1036, 299] on button "button" at bounding box center [1029, 301] width 19 height 19
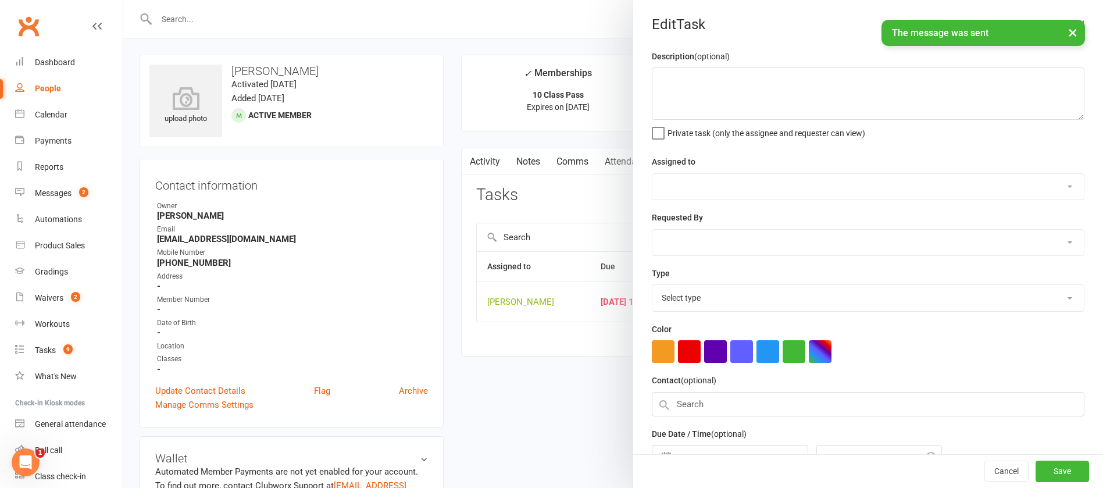
type textarea "check att"
select select "12940"
type input "[DATE]"
type input "1:30pm"
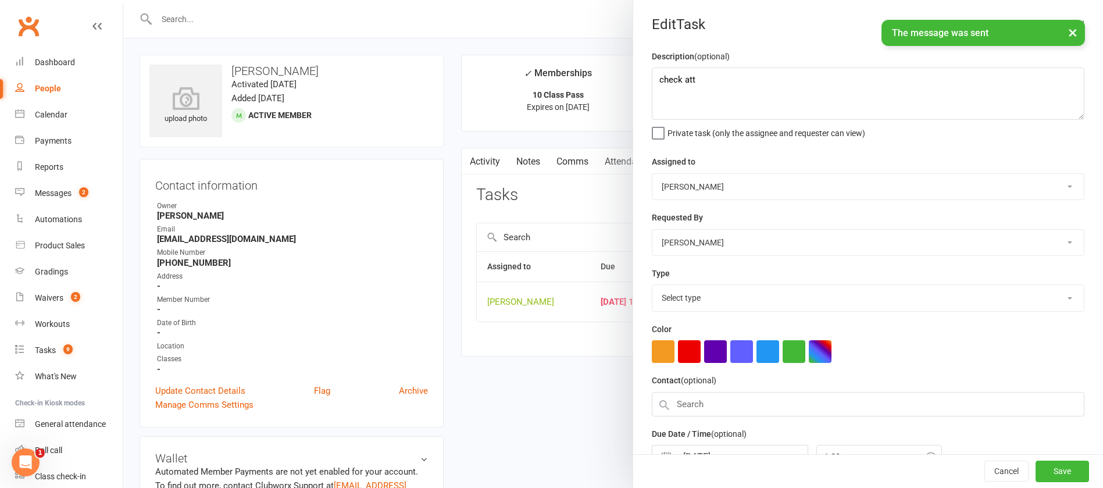
select select "12048"
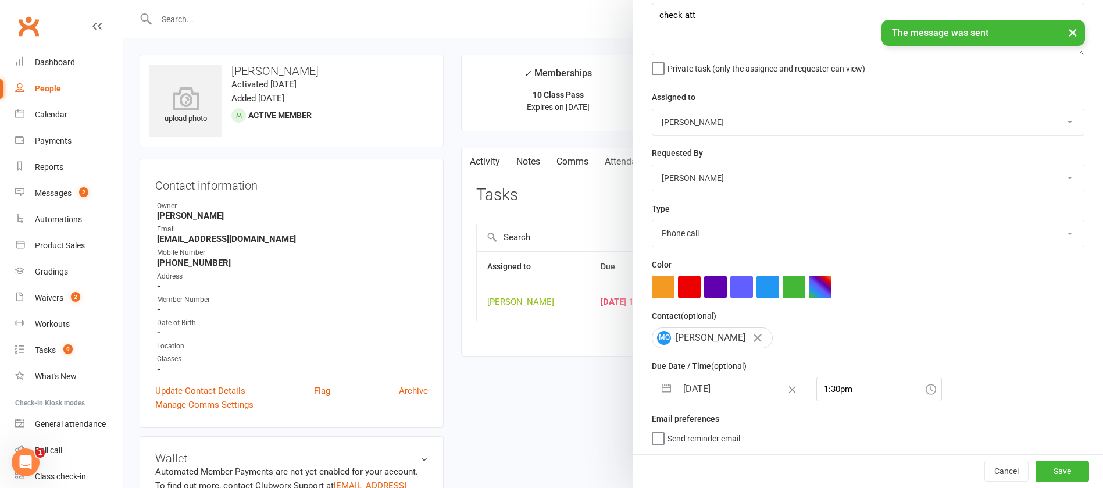
drag, startPoint x: 742, startPoint y: 382, endPoint x: 740, endPoint y: 374, distance: 7.8
click at [741, 382] on input "[DATE]" at bounding box center [742, 388] width 131 height 23
select select "7"
select select "2025"
select select "8"
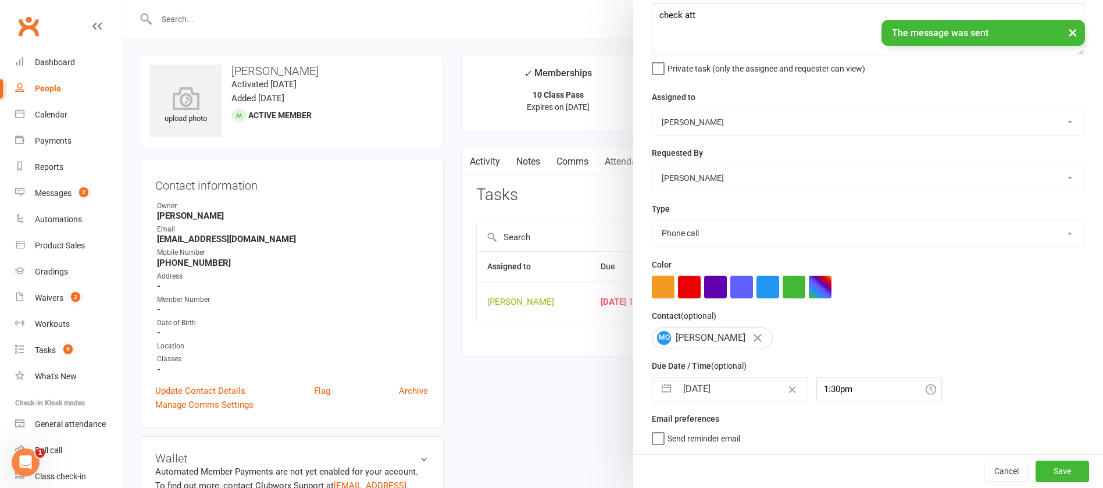
select select "2025"
select select "9"
select select "2025"
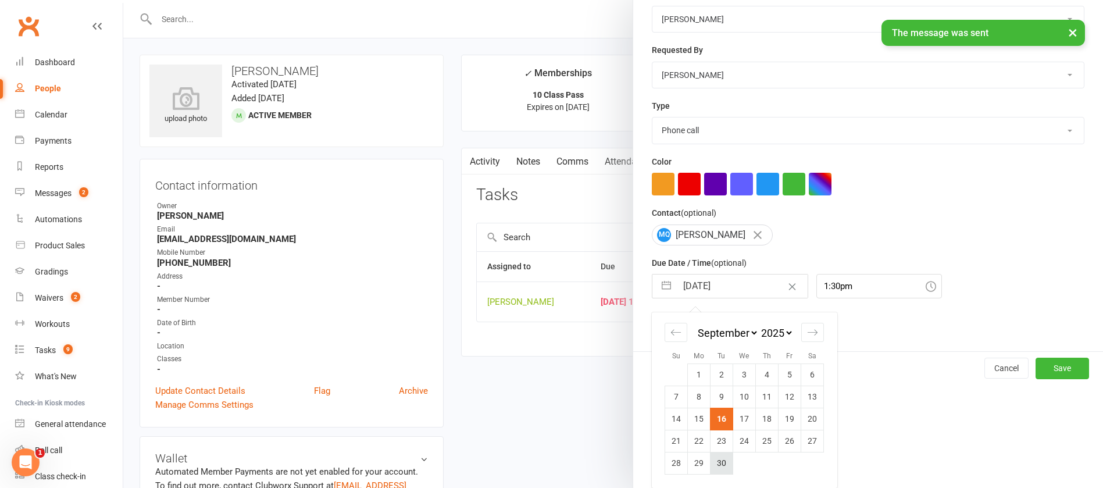
click at [715, 461] on td "30" at bounding box center [721, 463] width 23 height 22
type input "[DATE]"
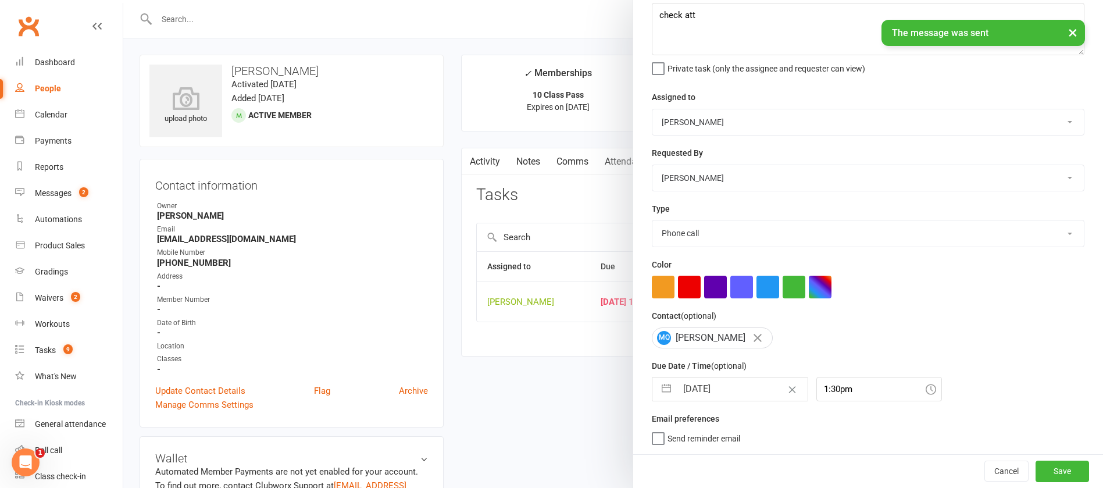
scroll to position [69, 0]
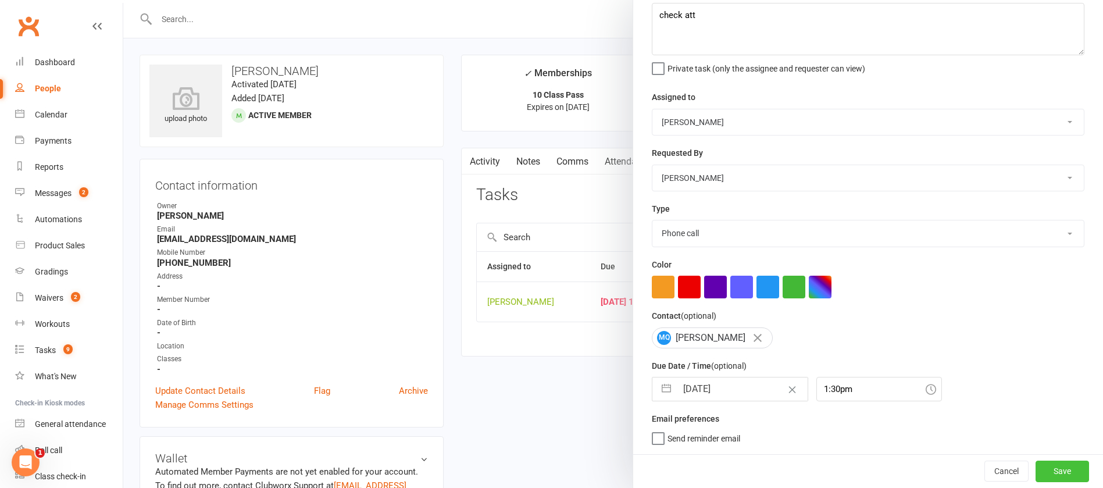
drag, startPoint x: 1033, startPoint y: 463, endPoint x: 1022, endPoint y: 464, distance: 11.6
click at [1035, 465] on button "Save" at bounding box center [1061, 470] width 53 height 21
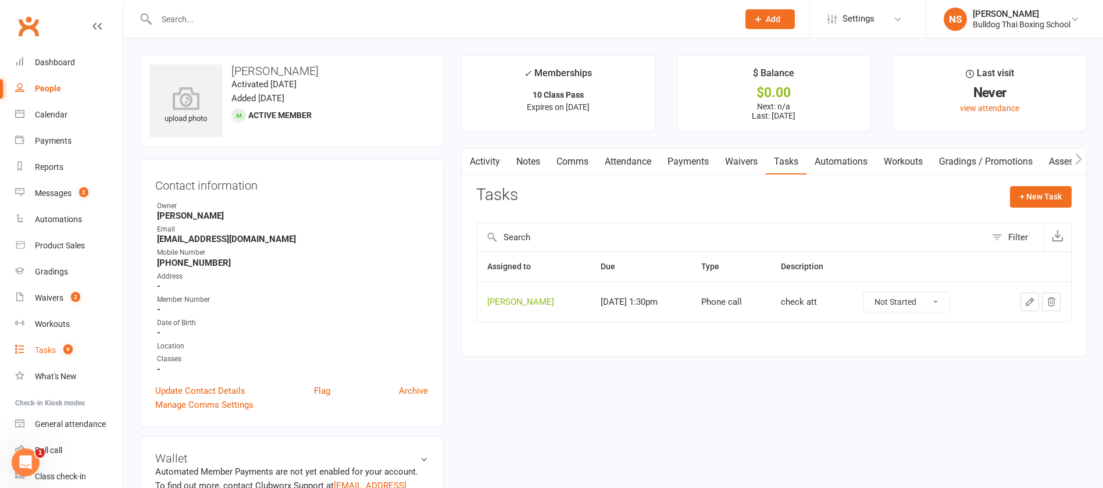
click at [42, 347] on div "Tasks" at bounding box center [45, 349] width 21 height 9
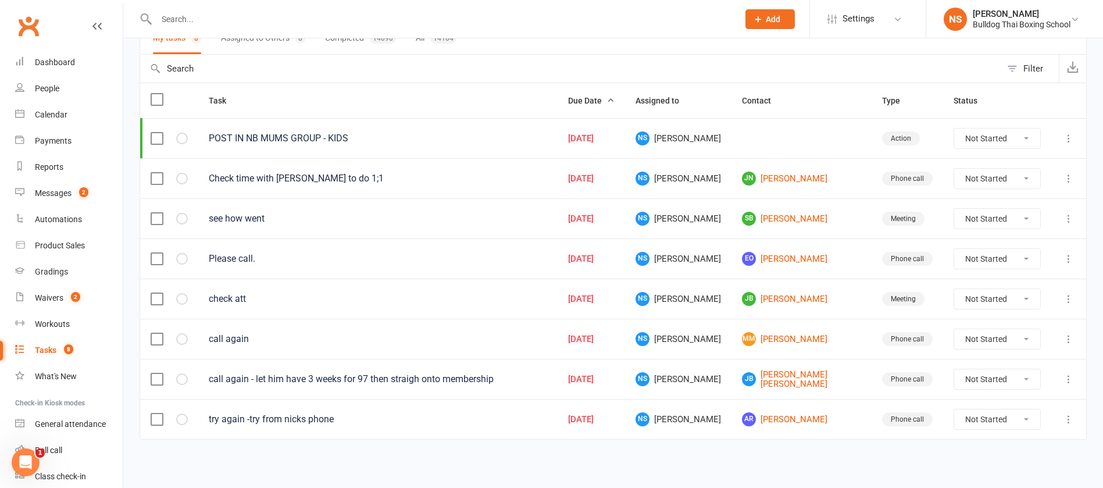
scroll to position [101, 0]
click at [764, 257] on link "EO [PERSON_NAME]" at bounding box center [801, 258] width 119 height 14
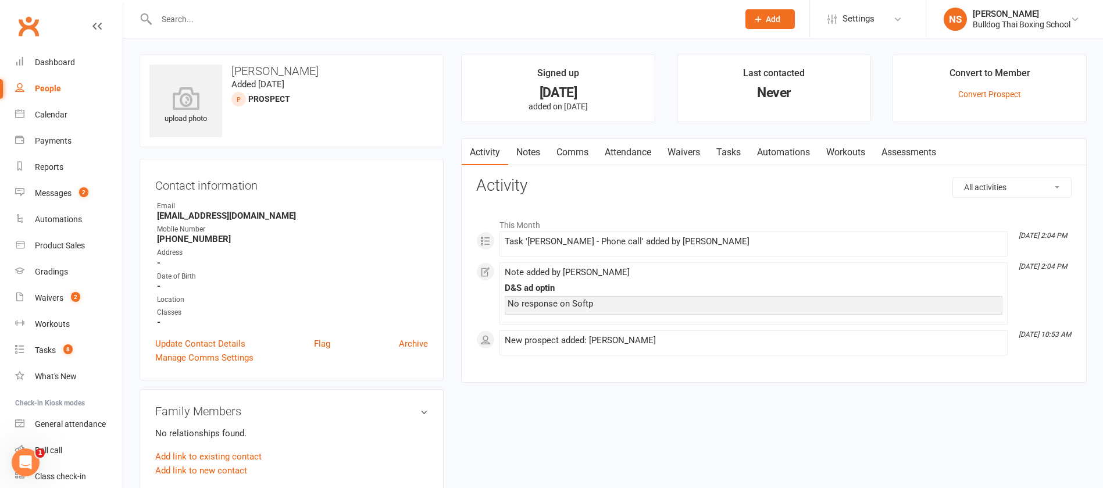
click at [525, 149] on link "Notes" at bounding box center [528, 152] width 40 height 27
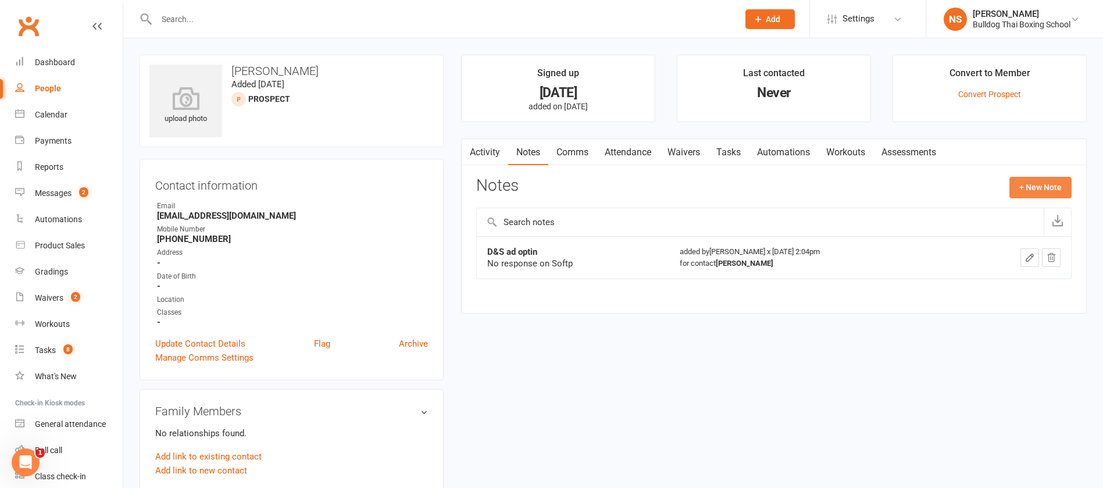
click at [1035, 185] on button "+ New Note" at bounding box center [1040, 187] width 62 height 21
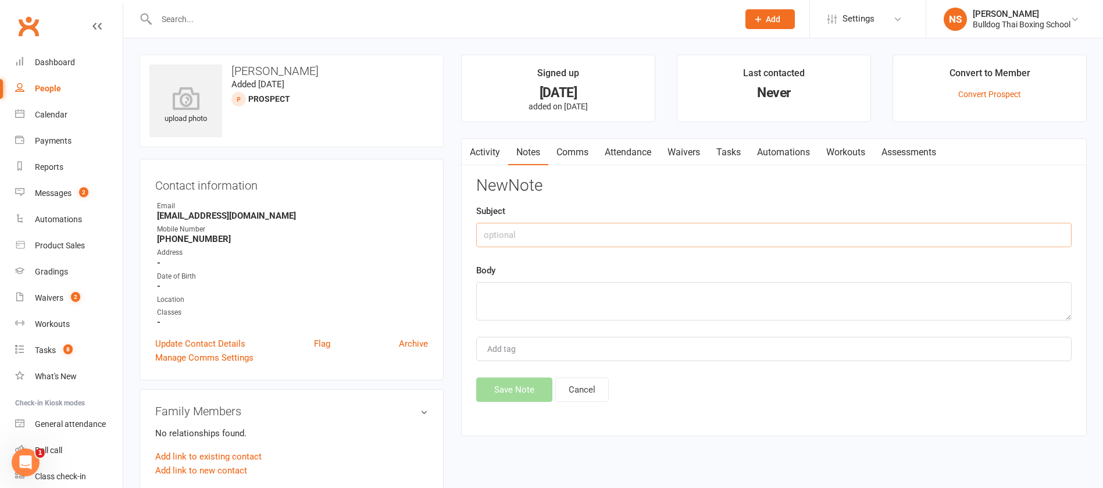
click at [595, 241] on input "text" at bounding box center [773, 235] width 595 height 24
type input "messaged in SOFTP"
click at [546, 302] on textarea at bounding box center [773, 301] width 595 height 38
type textarea "and called an dLVM, call to book trial"
click at [509, 387] on button "Save Note" at bounding box center [514, 389] width 76 height 24
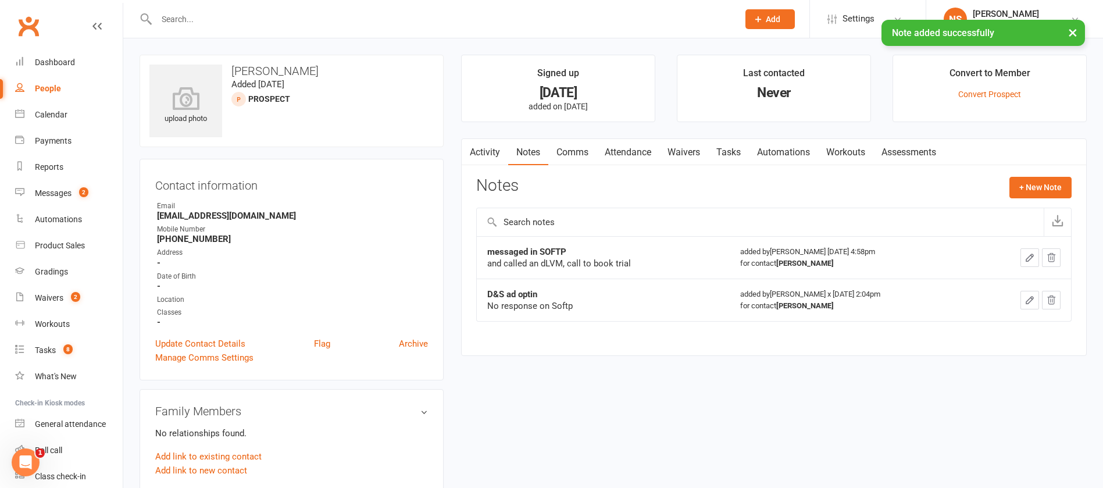
click at [725, 156] on link "Tasks" at bounding box center [728, 152] width 41 height 27
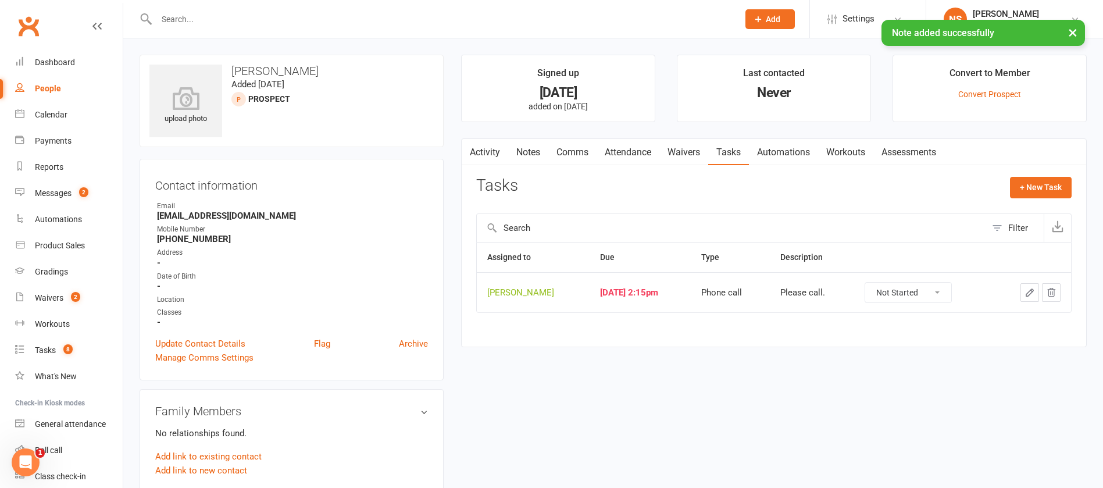
click at [1030, 289] on icon "button" at bounding box center [1029, 292] width 7 height 7
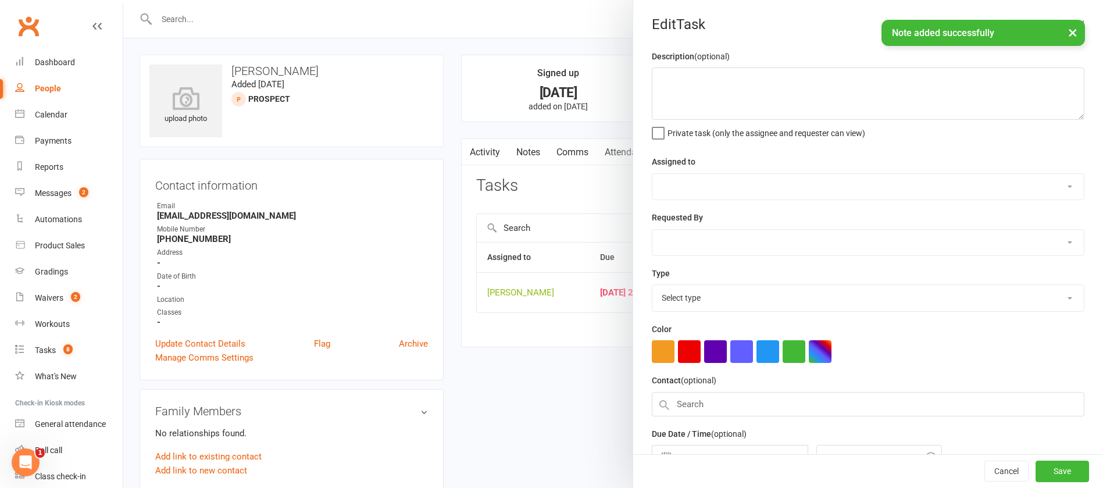
type textarea "Please call."
select select "12940"
select select "45795"
type input "[DATE]"
type input "2:15pm"
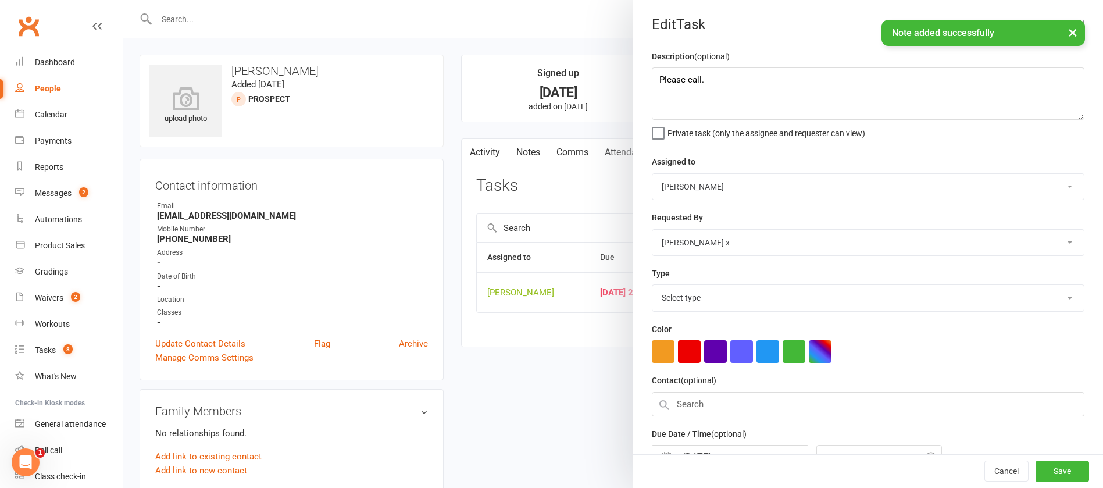
select select "12048"
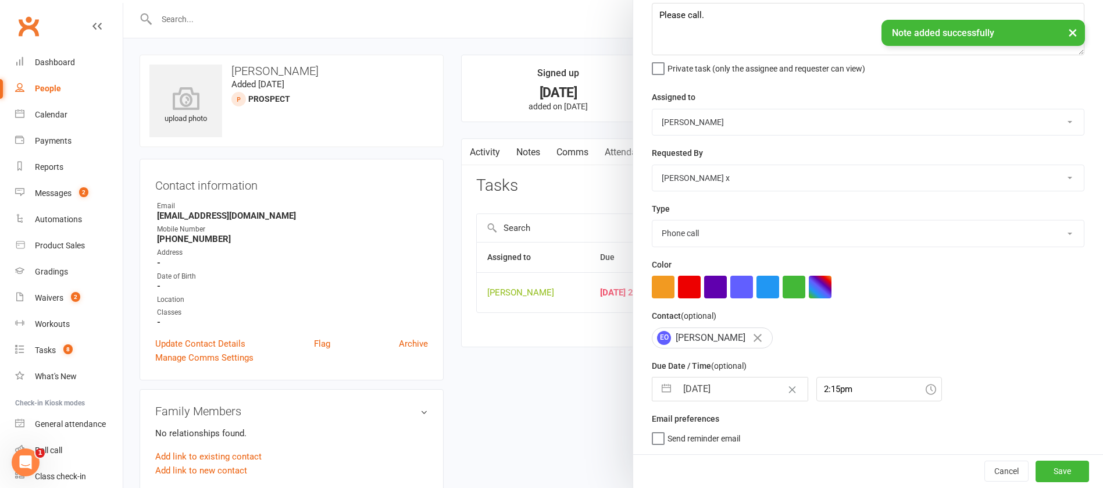
click at [743, 386] on input "[DATE]" at bounding box center [742, 388] width 131 height 23
select select "7"
select select "2025"
select select "8"
select select "2025"
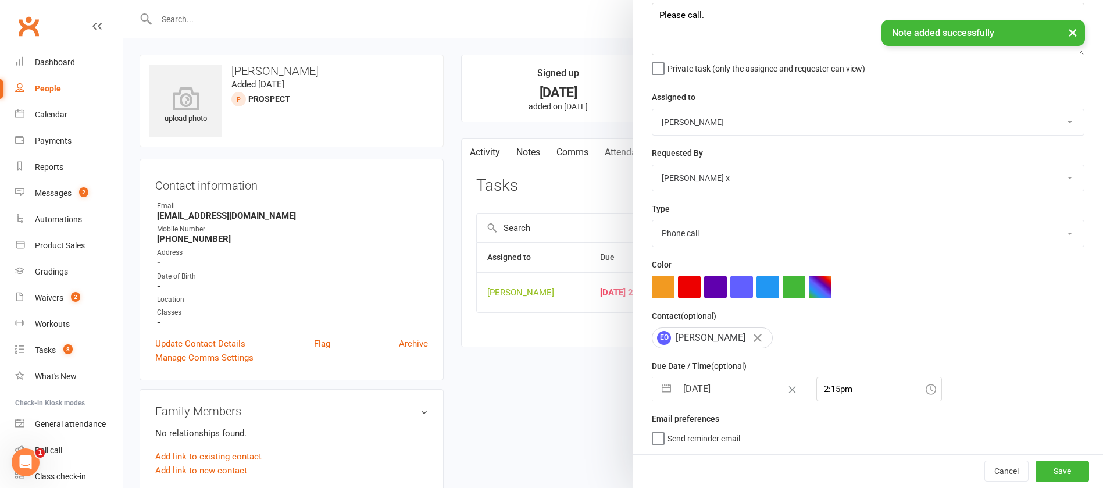
select select "9"
select select "2025"
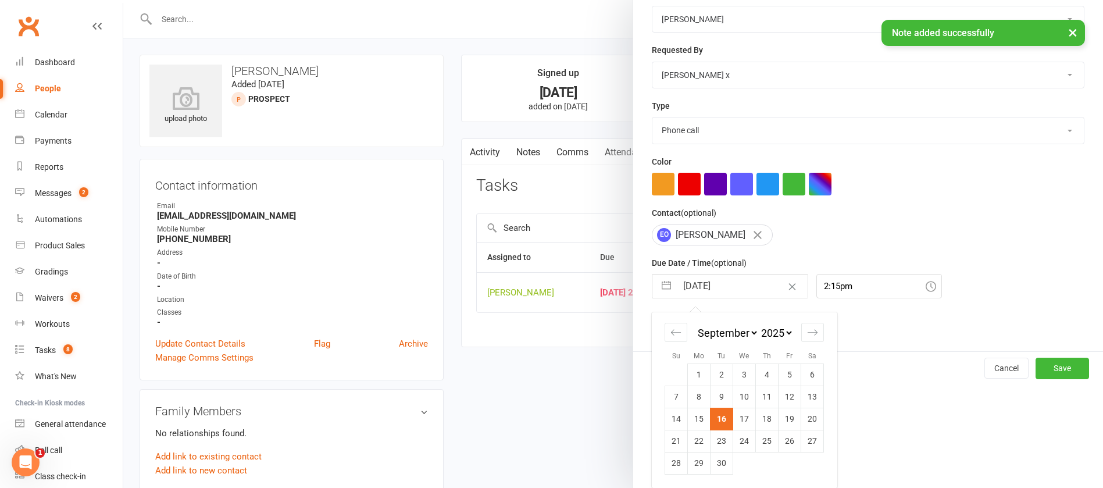
click at [783, 418] on td "19" at bounding box center [789, 418] width 23 height 22
type input "[DATE]"
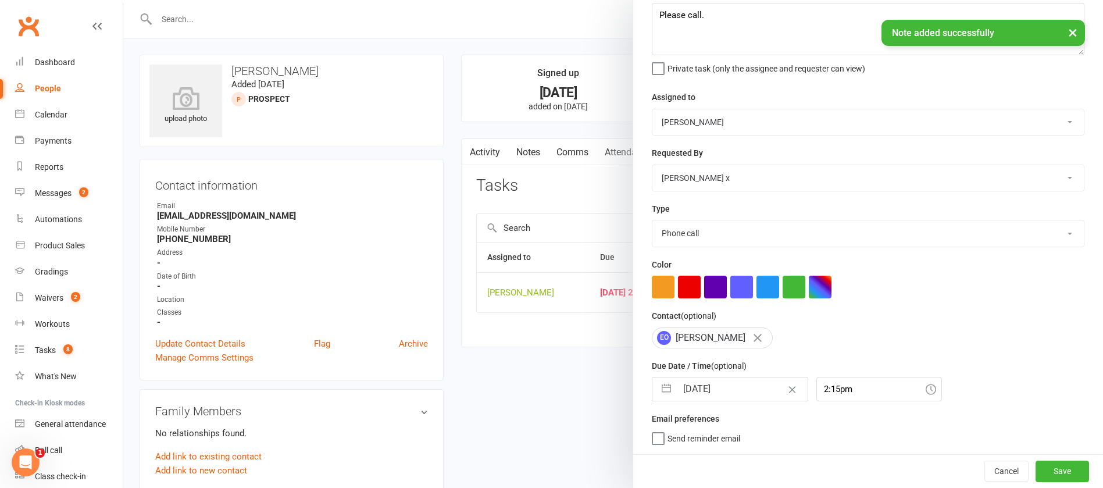
scroll to position [69, 0]
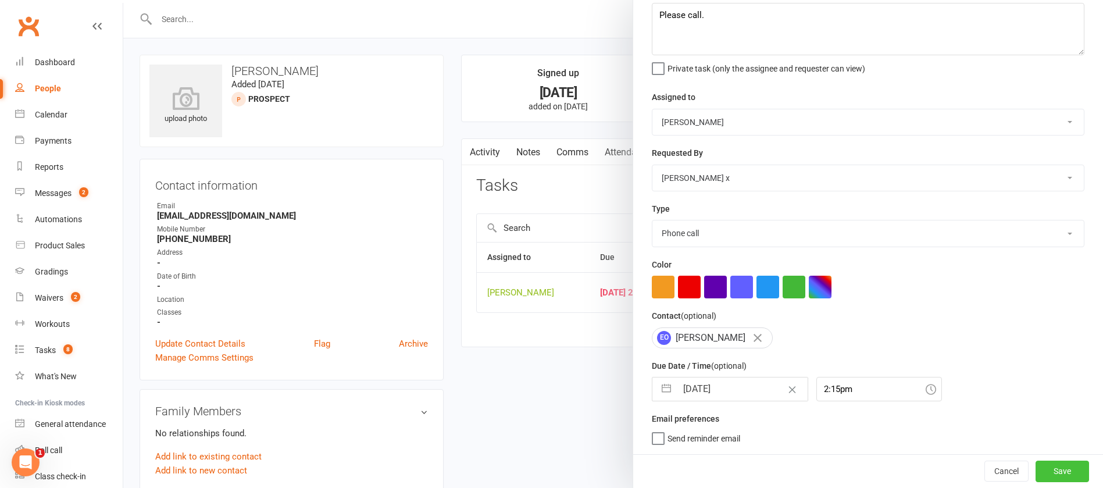
click at [1035, 469] on button "Save" at bounding box center [1061, 470] width 53 height 21
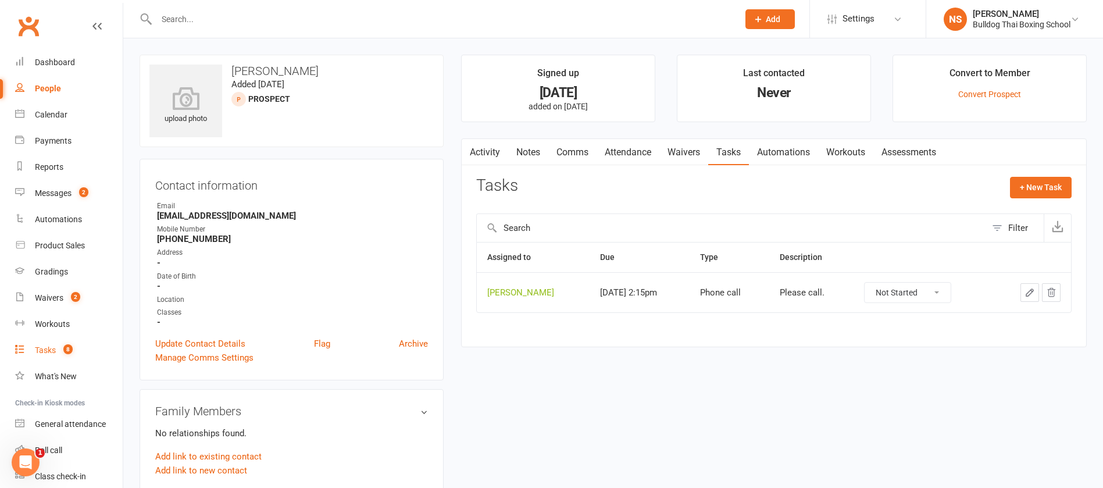
click at [46, 343] on link "Tasks 8" at bounding box center [69, 350] width 108 height 26
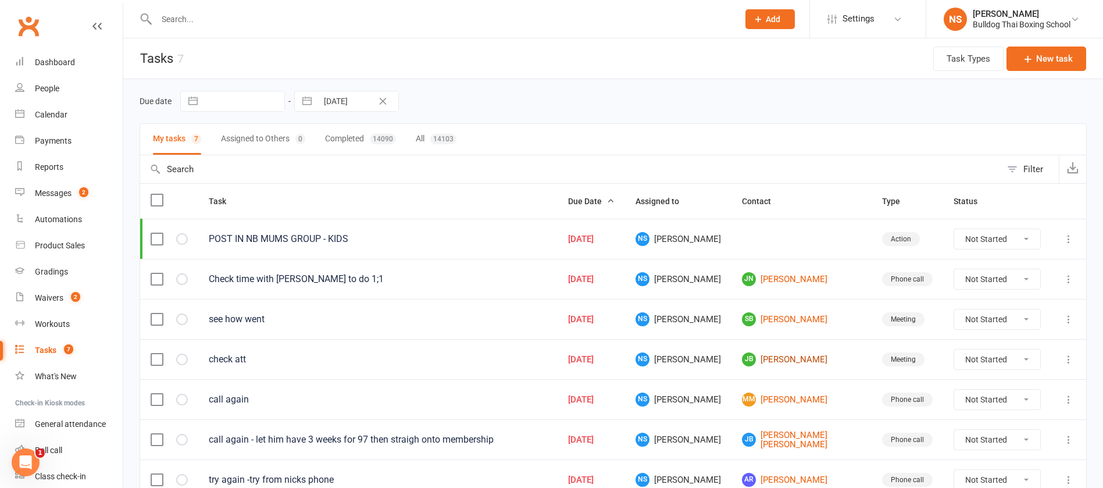
click at [792, 358] on link "[PERSON_NAME]" at bounding box center [801, 359] width 119 height 14
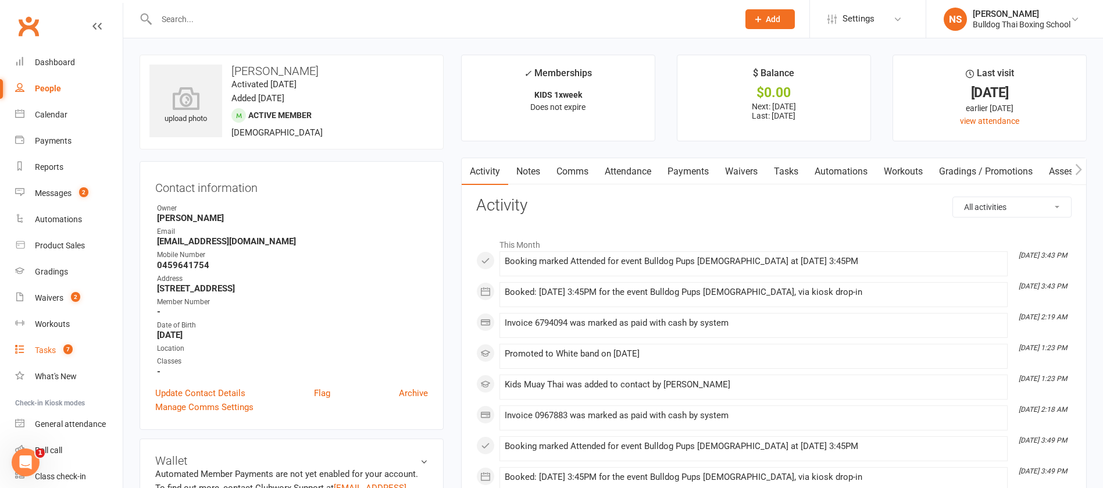
click at [46, 349] on div "Tasks" at bounding box center [45, 349] width 21 height 9
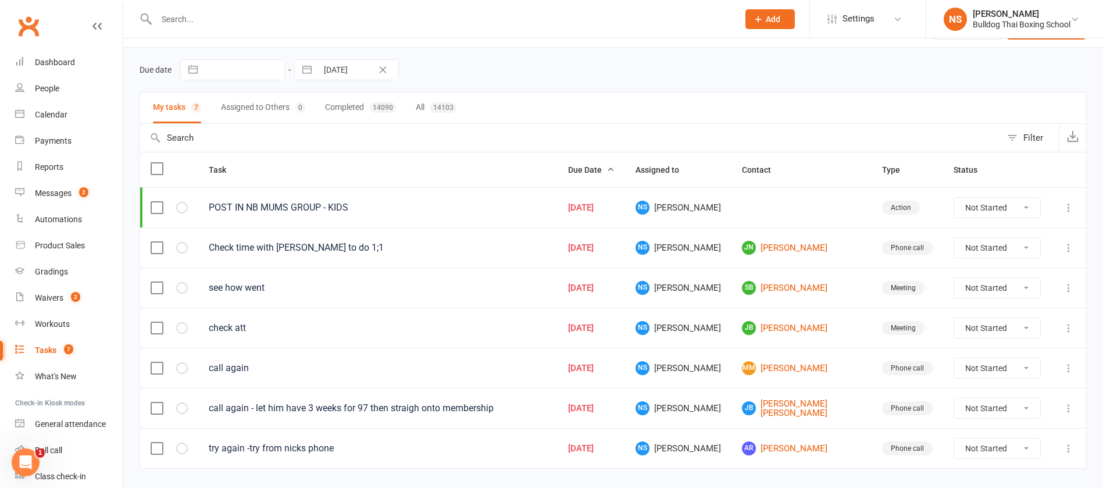
scroll to position [61, 0]
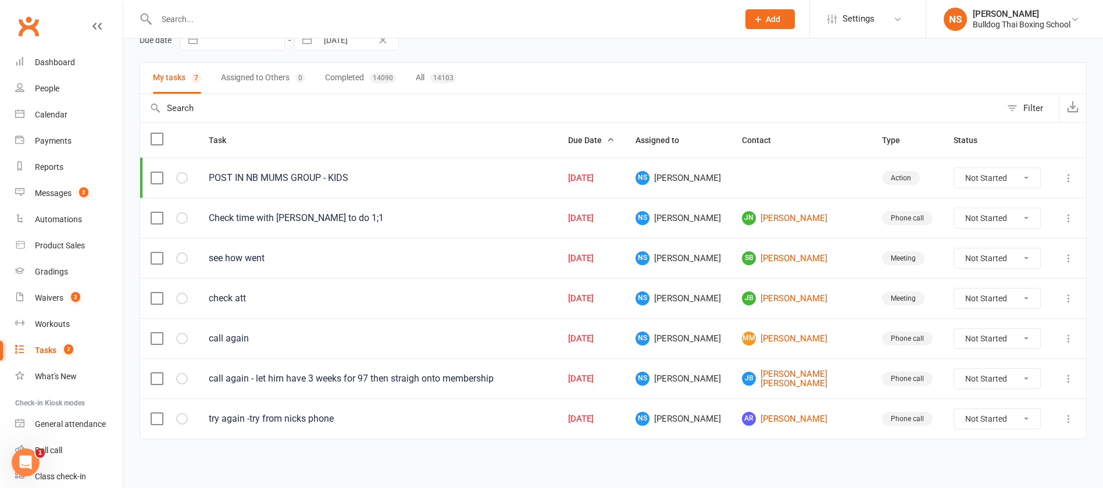
click at [1067, 296] on icon at bounding box center [1068, 298] width 12 height 12
click at [1004, 341] on link "Edit" at bounding box center [1003, 343] width 115 height 23
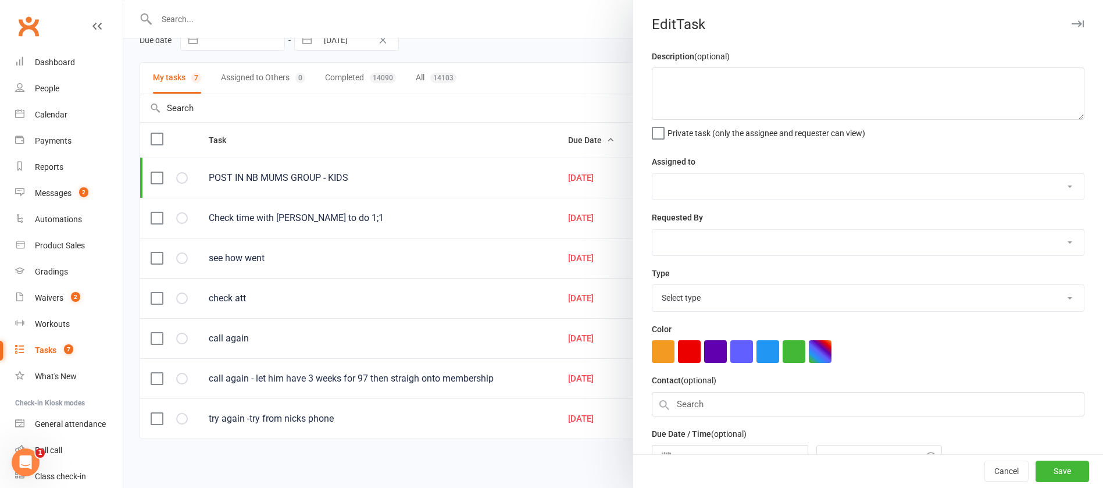
type textarea "check att"
select select "12940"
type input "[DATE]"
type input "6:00pm"
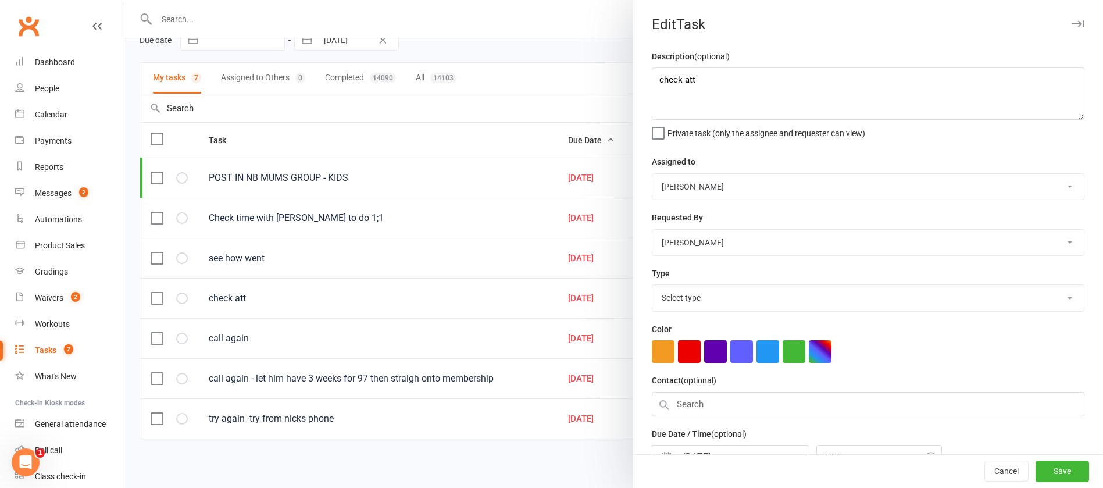
select select "12049"
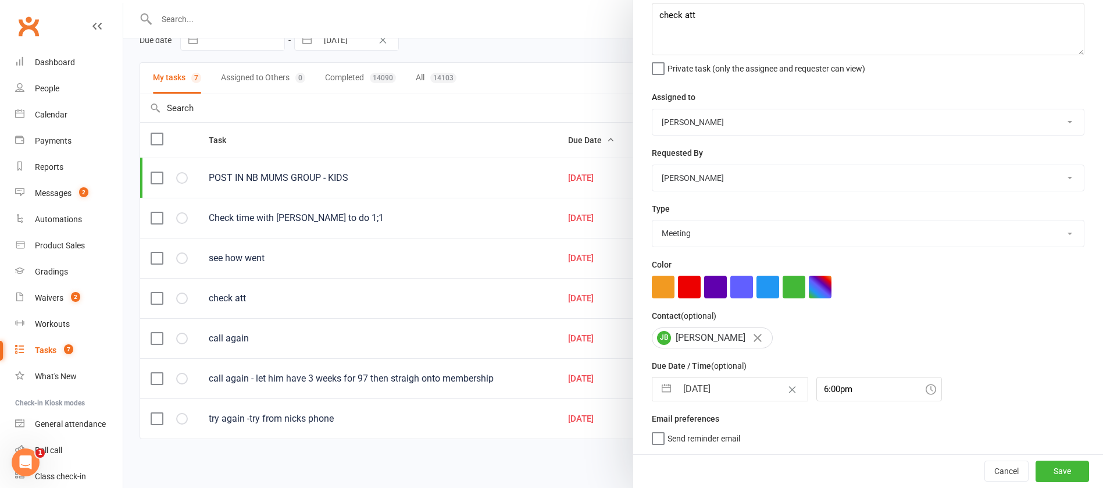
click at [740, 392] on input "[DATE]" at bounding box center [742, 388] width 131 height 23
select select "7"
select select "2025"
select select "8"
select select "2025"
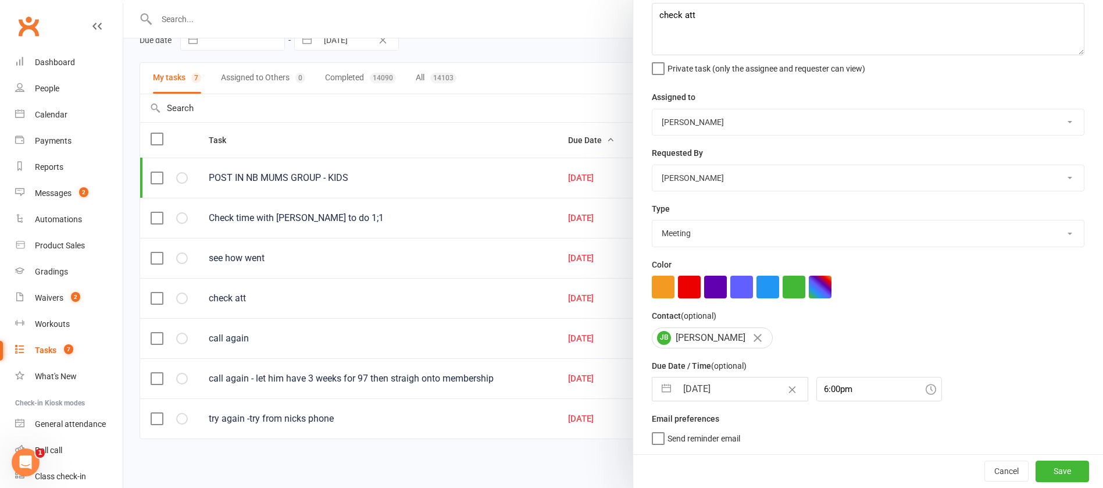
select select "9"
select select "2025"
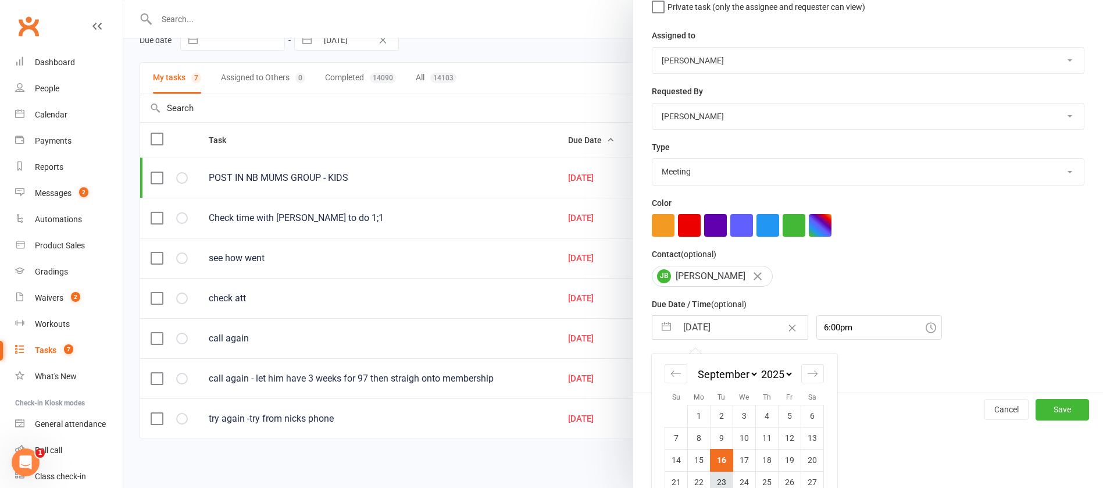
scroll to position [171, 0]
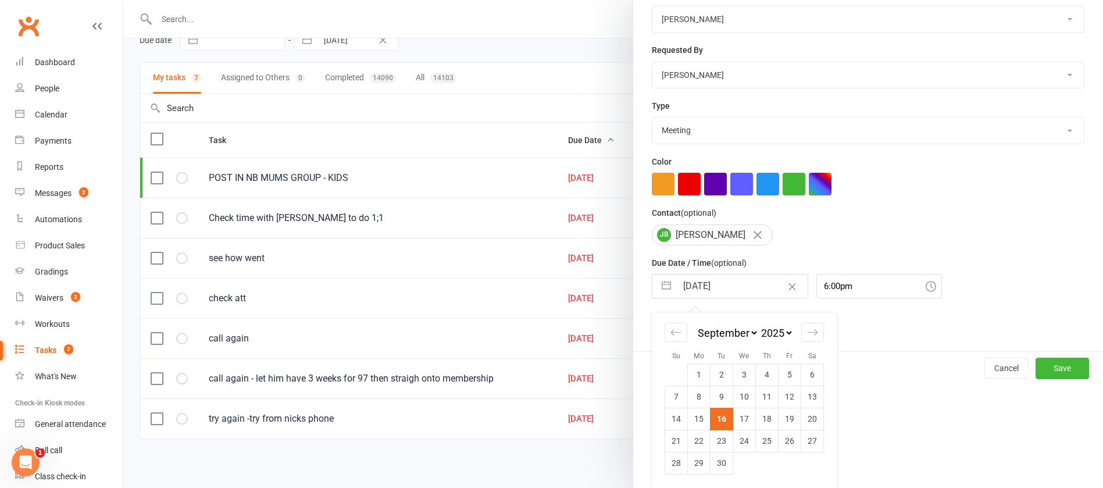
drag, startPoint x: 713, startPoint y: 462, endPoint x: 732, endPoint y: 457, distance: 19.2
click at [714, 463] on td "30" at bounding box center [721, 463] width 23 height 22
type input "[DATE]"
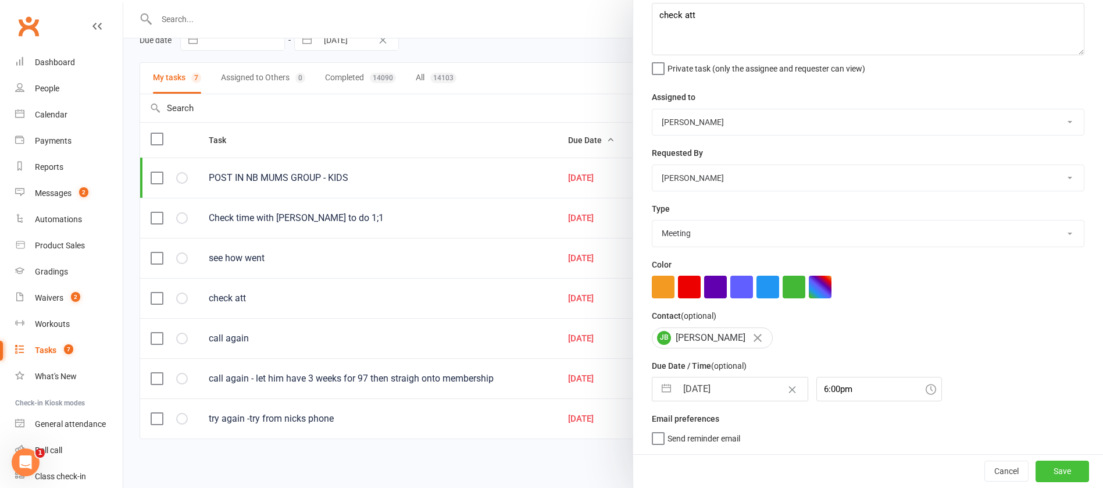
click at [1035, 470] on button "Save" at bounding box center [1061, 470] width 53 height 21
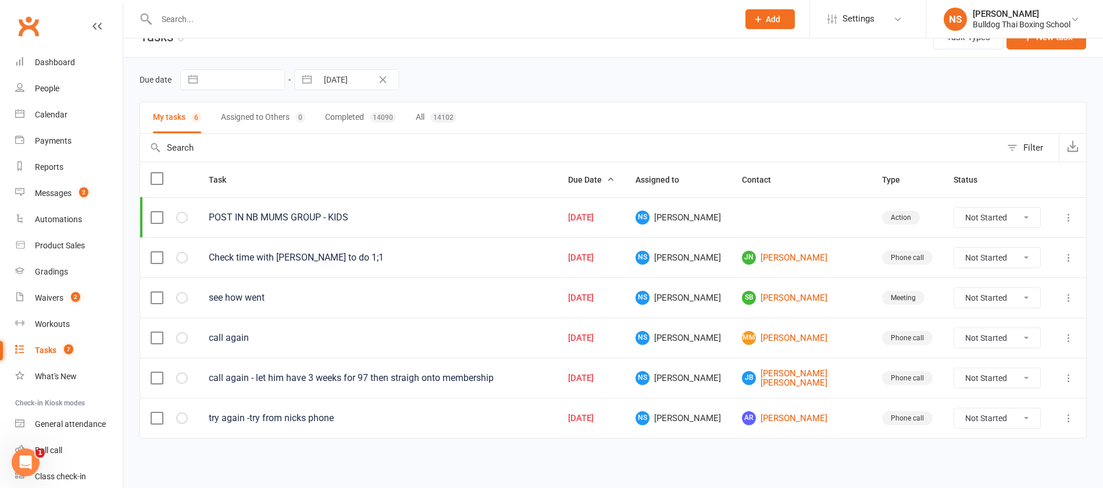
scroll to position [21, 0]
click at [792, 334] on link "MM [PERSON_NAME]" at bounding box center [801, 338] width 119 height 14
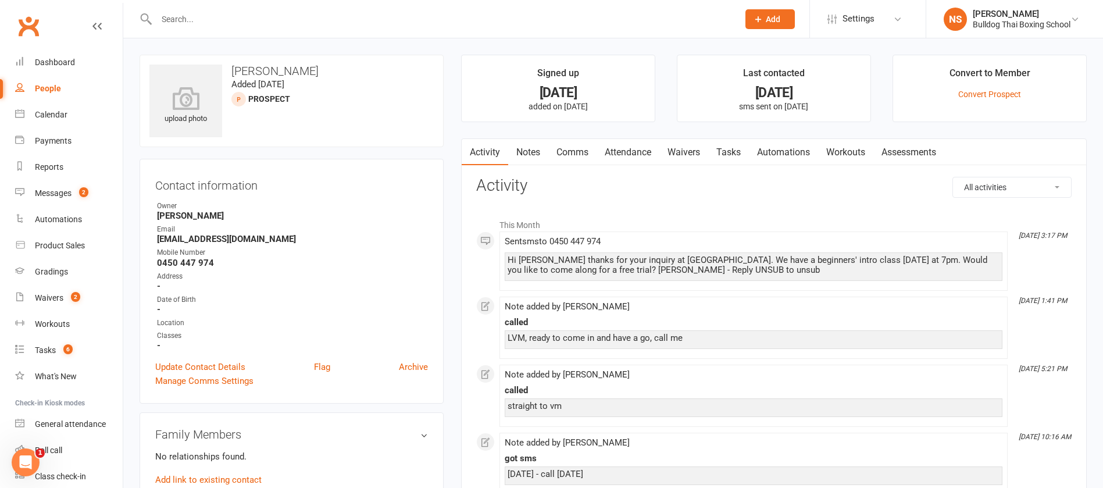
click at [528, 154] on link "Notes" at bounding box center [528, 152] width 40 height 27
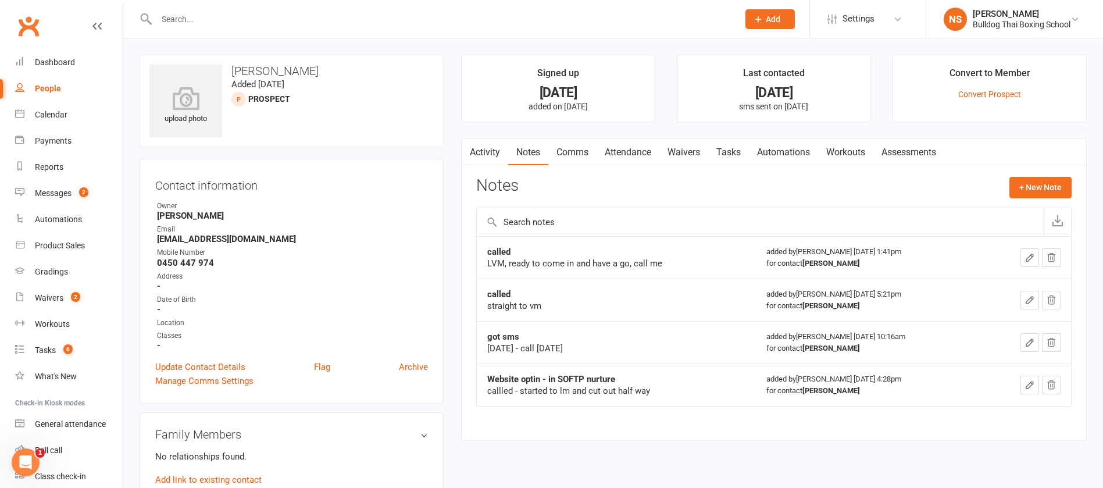
click at [735, 153] on link "Tasks" at bounding box center [728, 152] width 41 height 27
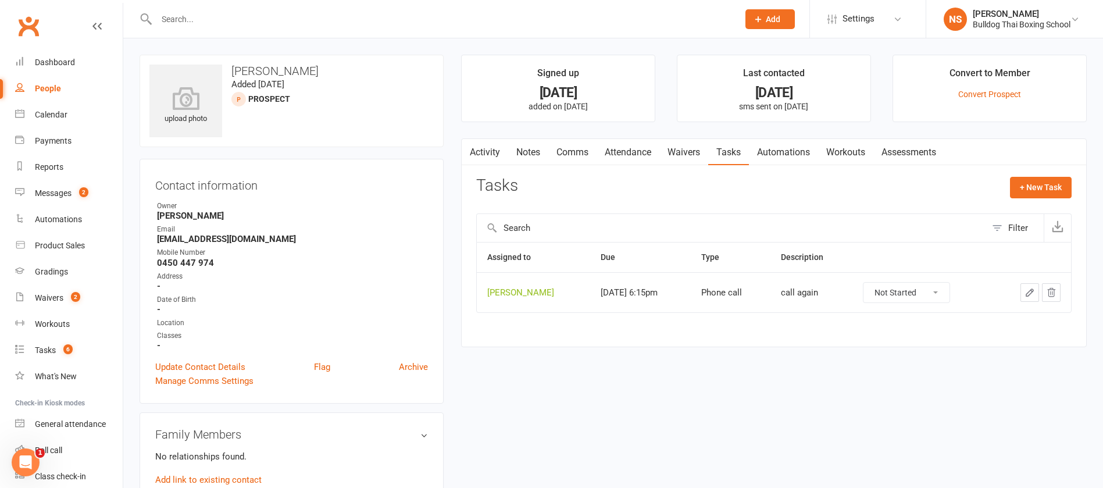
click at [1028, 292] on icon "button" at bounding box center [1029, 292] width 10 height 10
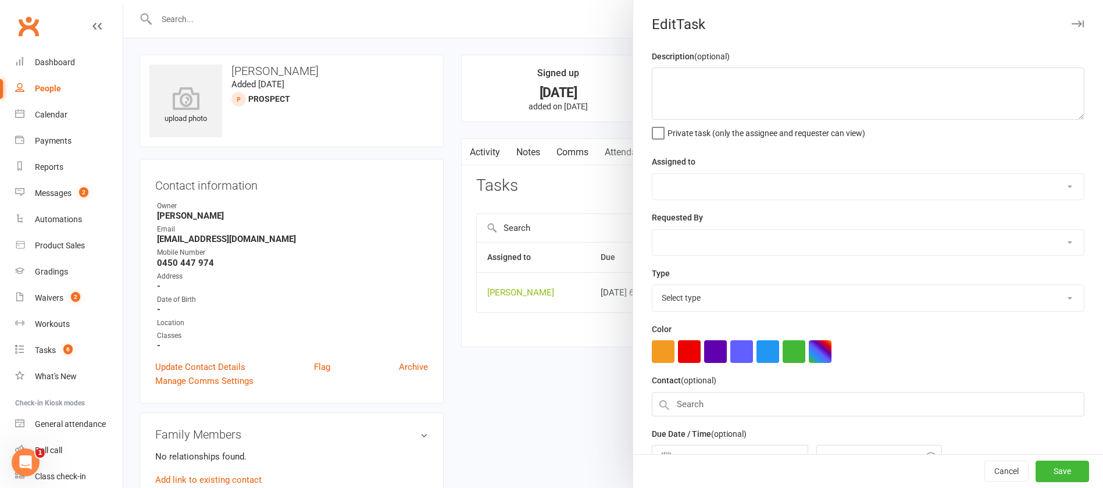
type textarea "call again"
select select "12940"
type input "[DATE]"
type input "6:15pm"
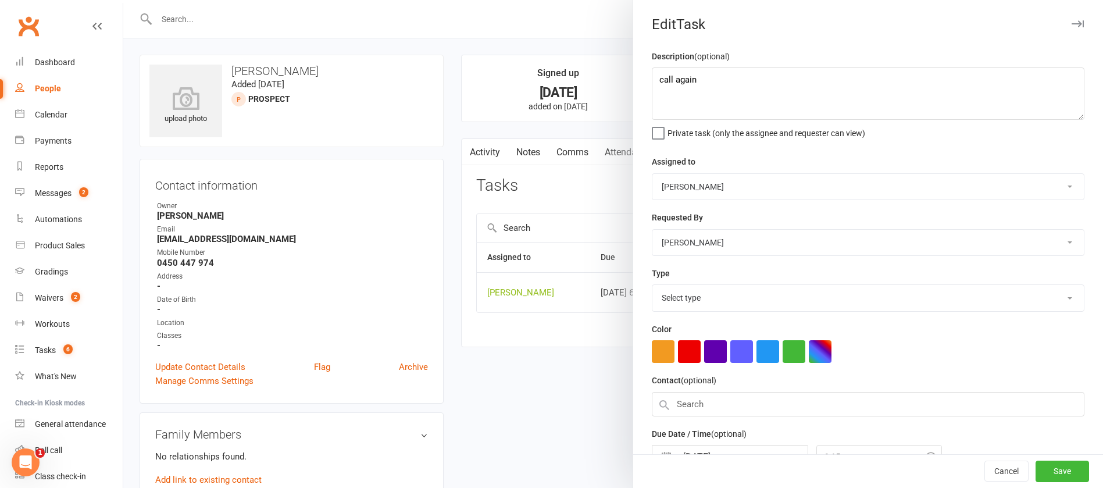
select select "12048"
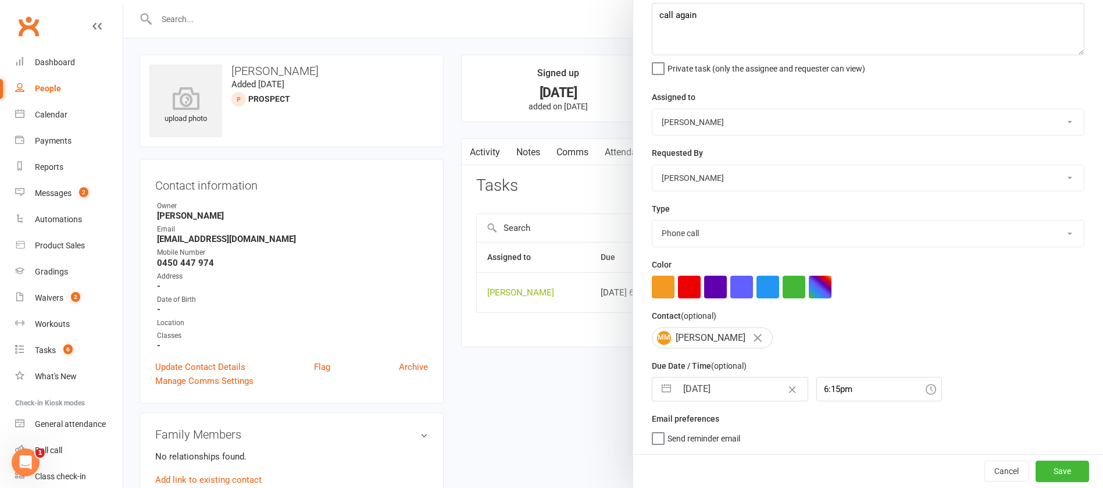
click at [743, 386] on input "[DATE]" at bounding box center [742, 388] width 131 height 23
select select "7"
select select "2025"
select select "8"
select select "2025"
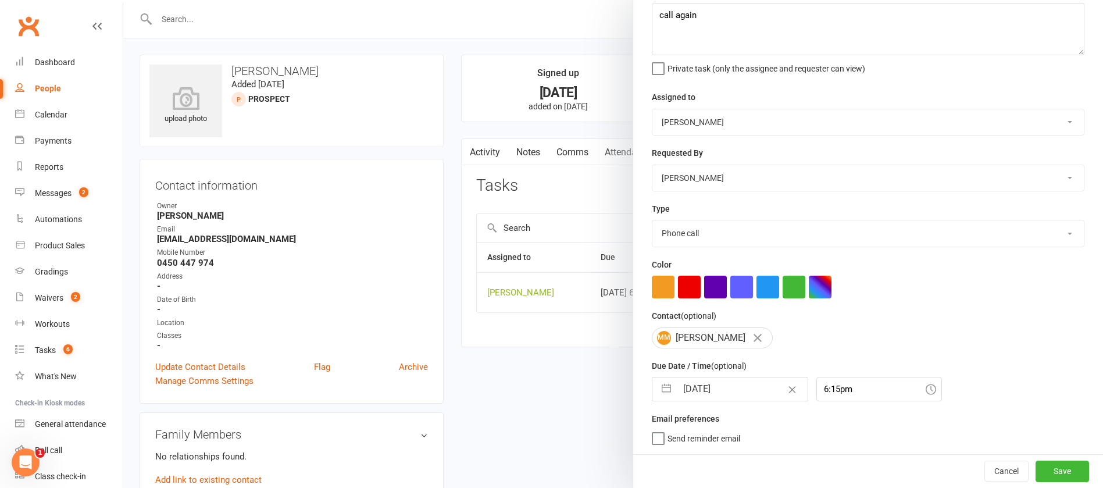
select select "9"
select select "2025"
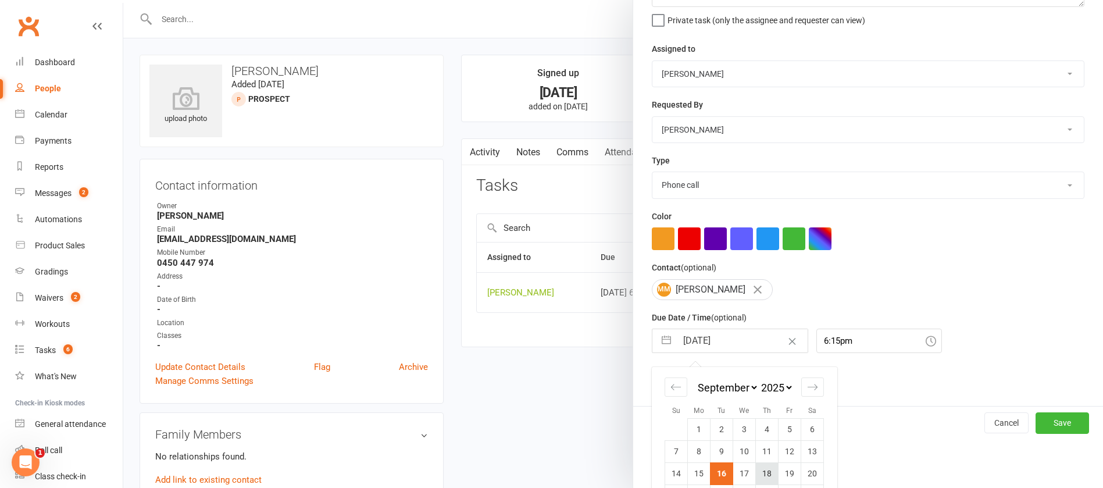
scroll to position [171, 0]
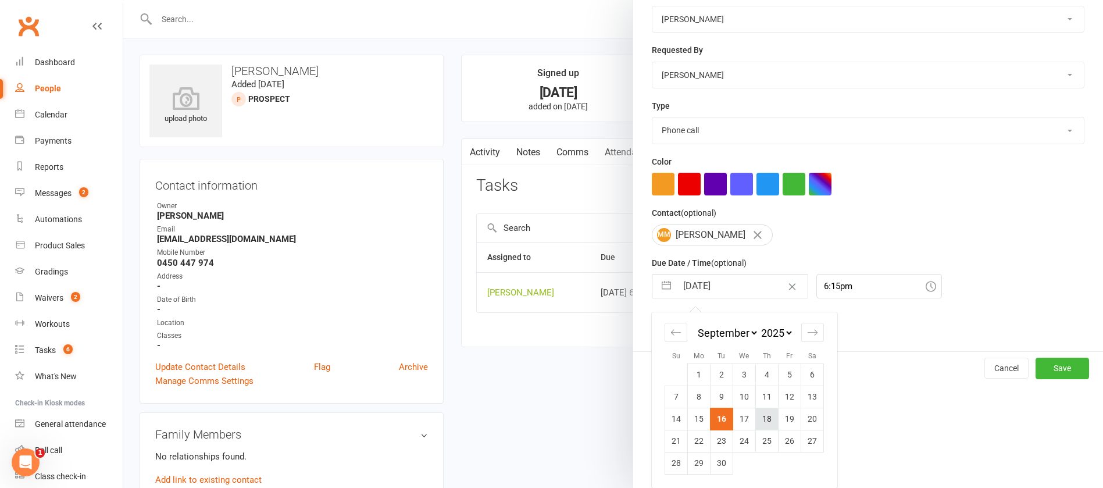
click at [765, 417] on td "18" at bounding box center [767, 418] width 23 height 22
type input "[DATE]"
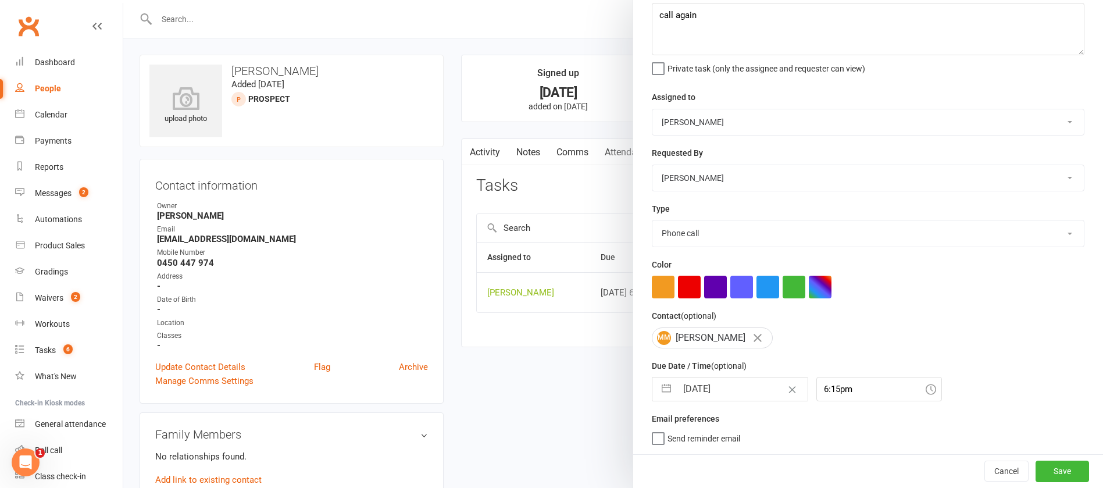
scroll to position [69, 0]
click at [1044, 468] on button "Save" at bounding box center [1061, 470] width 53 height 21
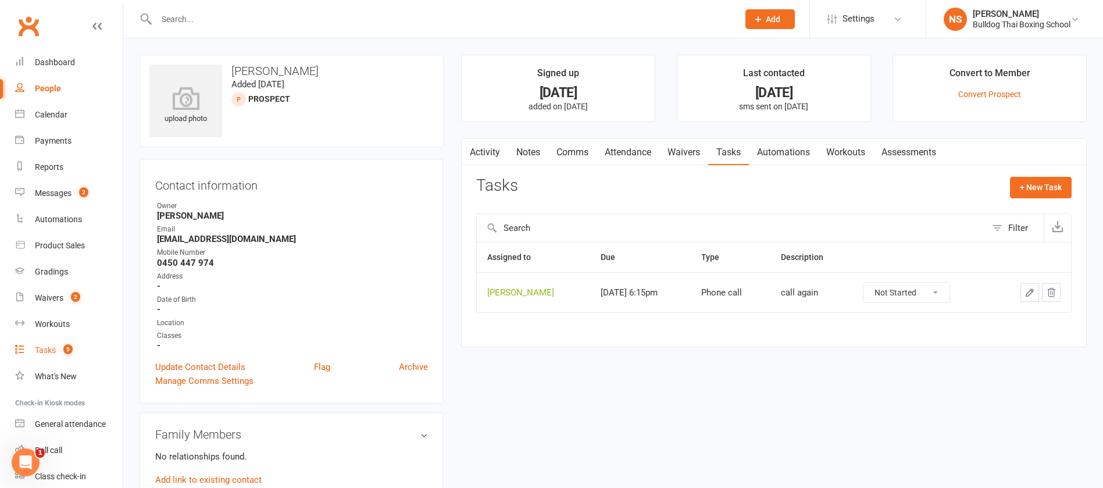
click at [50, 348] on div "Tasks" at bounding box center [45, 349] width 21 height 9
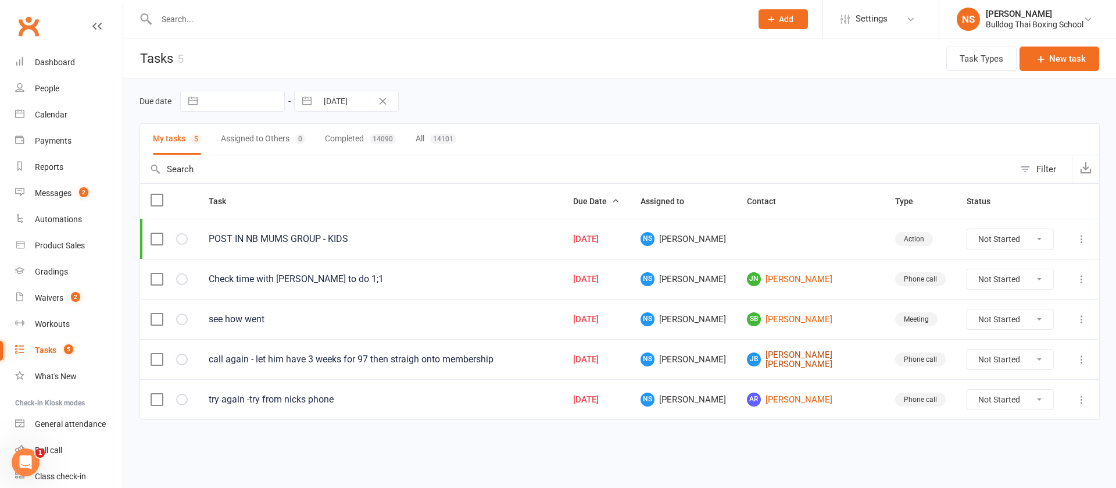
click at [800, 361] on link "[PERSON_NAME]" at bounding box center [810, 359] width 127 height 19
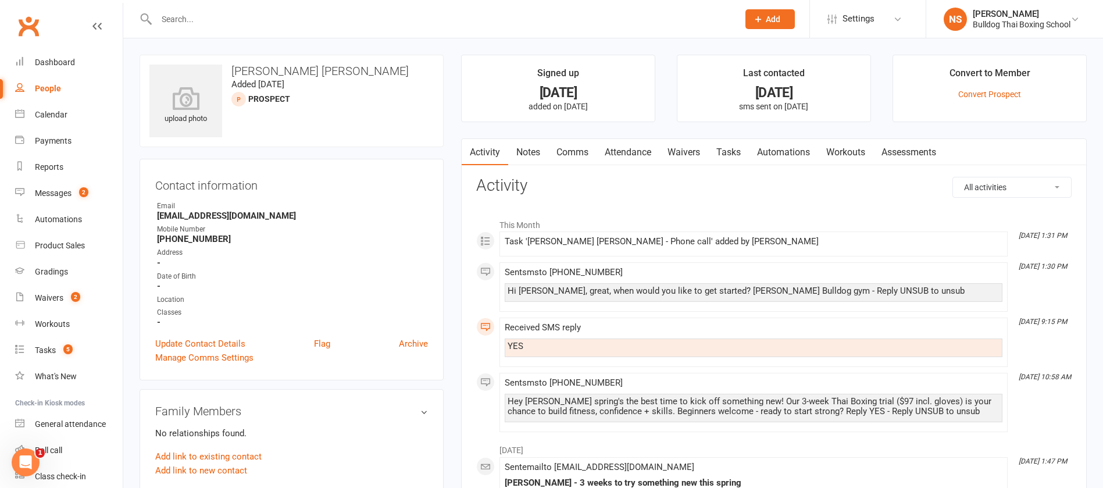
click at [567, 153] on link "Comms" at bounding box center [572, 152] width 48 height 27
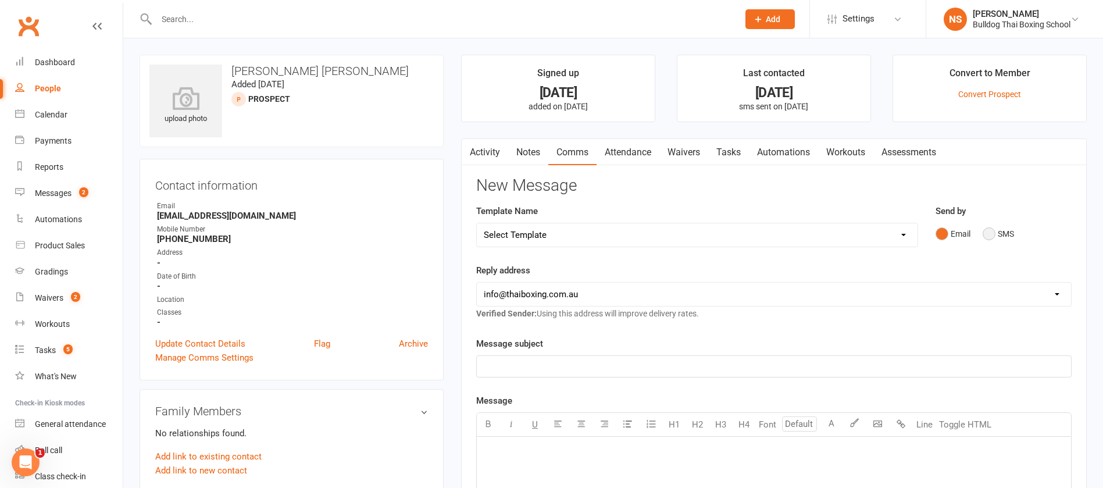
click at [990, 232] on button "SMS" at bounding box center [997, 234] width 31 height 22
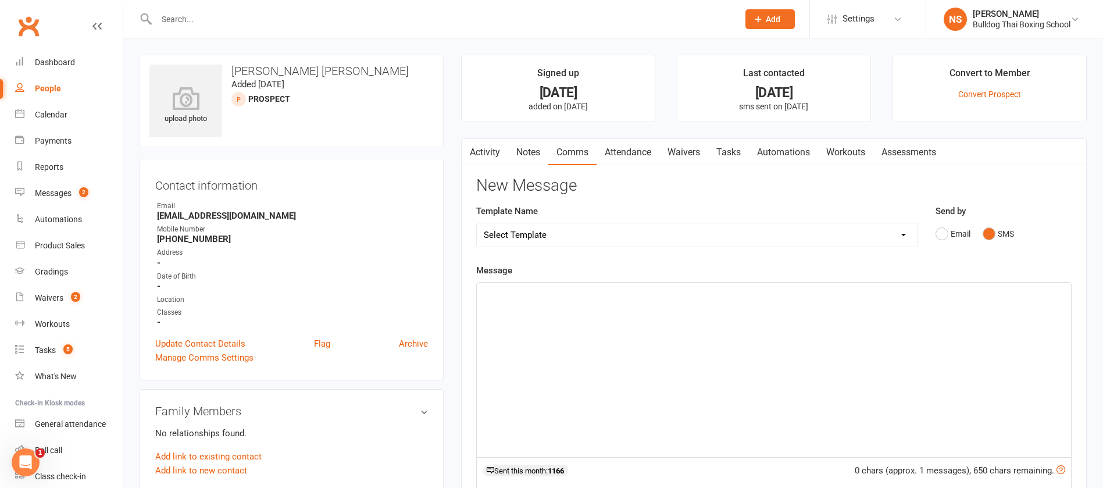
click at [541, 309] on div "﻿" at bounding box center [774, 369] width 594 height 174
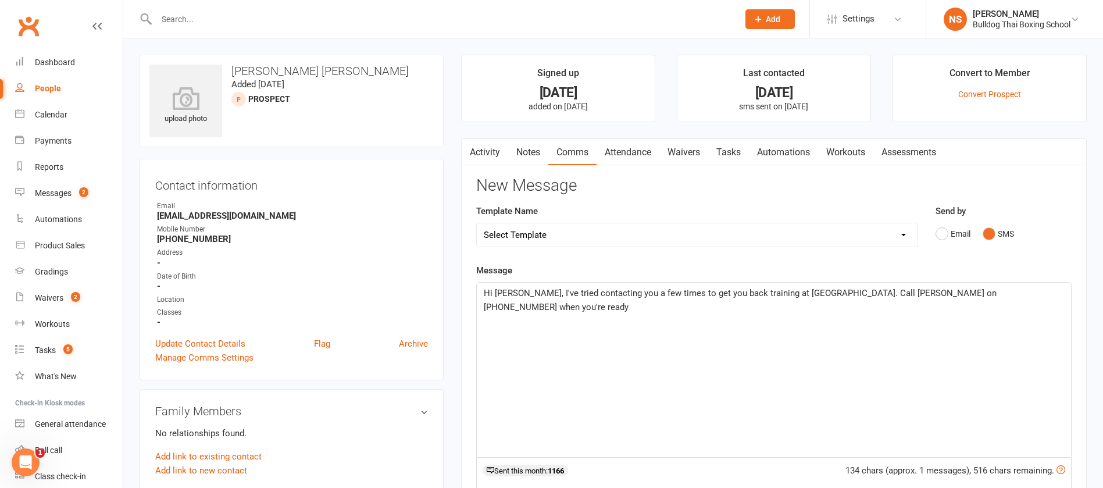
click at [542, 294] on span "Hi [PERSON_NAME], I've tried contacting you a few times to get you back trainin…" at bounding box center [741, 300] width 515 height 24
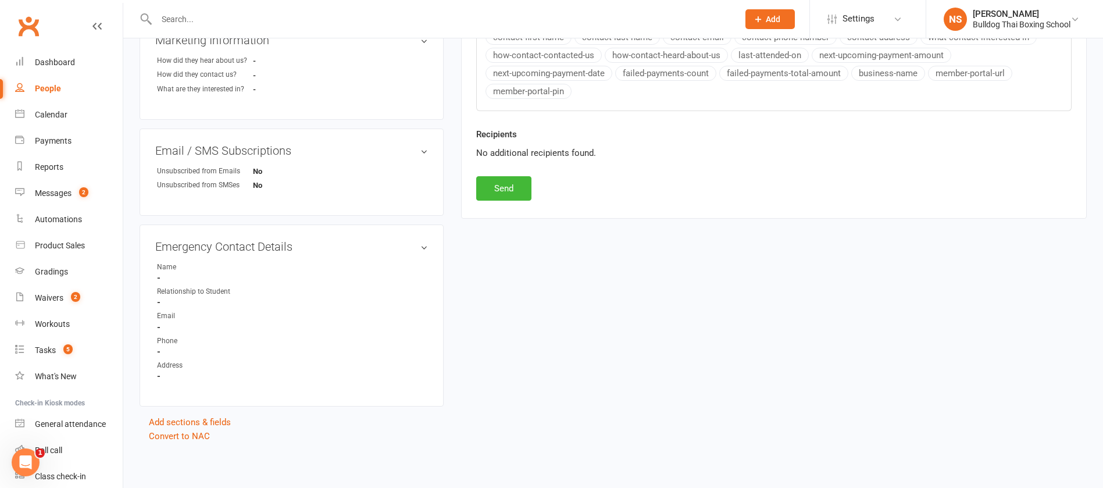
scroll to position [485, 0]
click at [507, 188] on button "Send" at bounding box center [503, 187] width 55 height 24
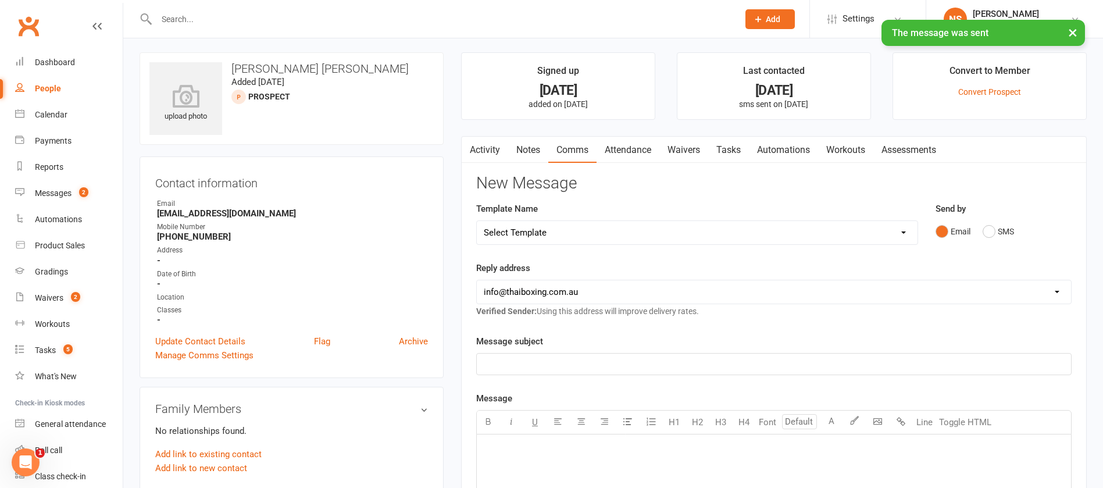
scroll to position [0, 0]
click at [731, 151] on link "Tasks" at bounding box center [728, 152] width 41 height 27
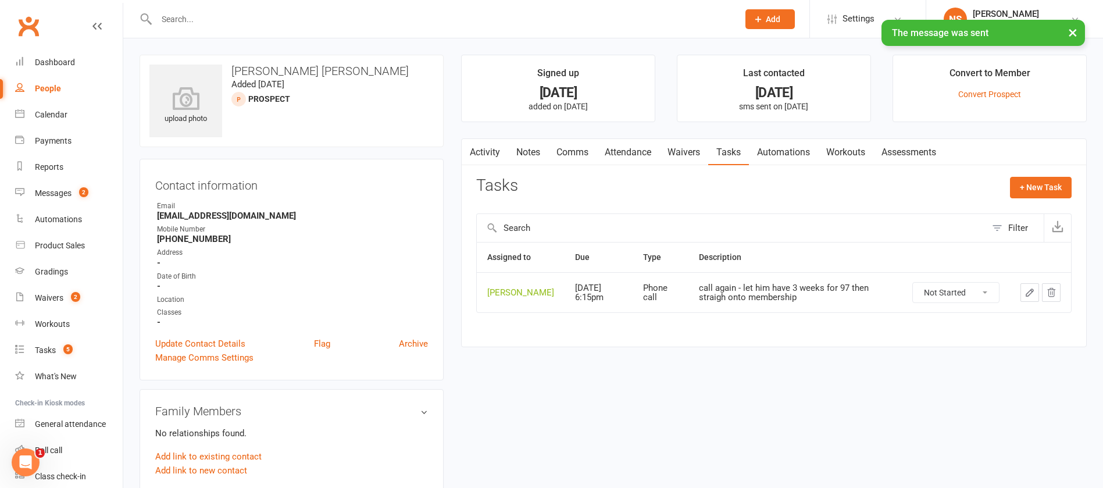
click at [1032, 298] on icon "button" at bounding box center [1029, 292] width 10 height 10
type textarea "call again - let him have 3 weeks for 97 then straigh onto membership"
select select "12940"
type input "[DATE]"
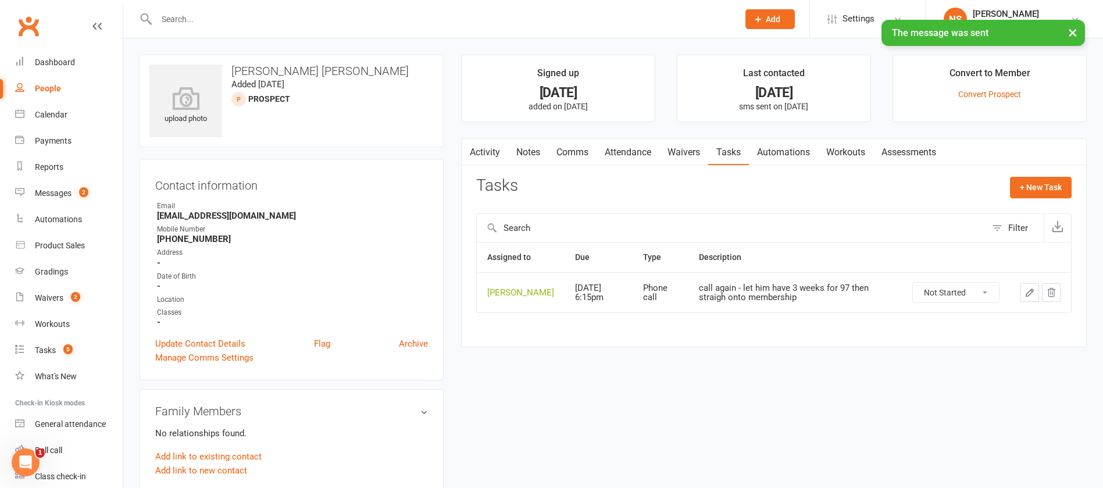
type input "6:15pm"
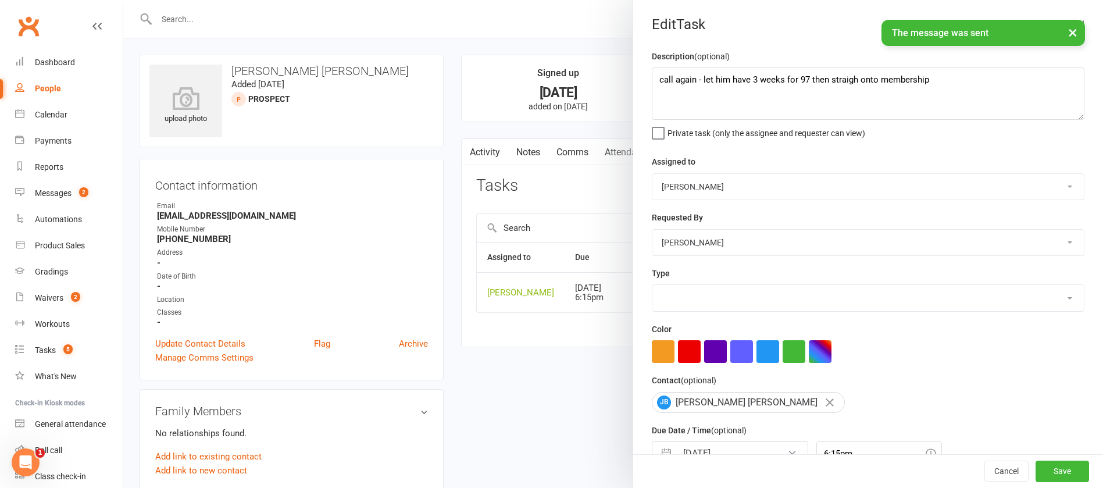
select select "12048"
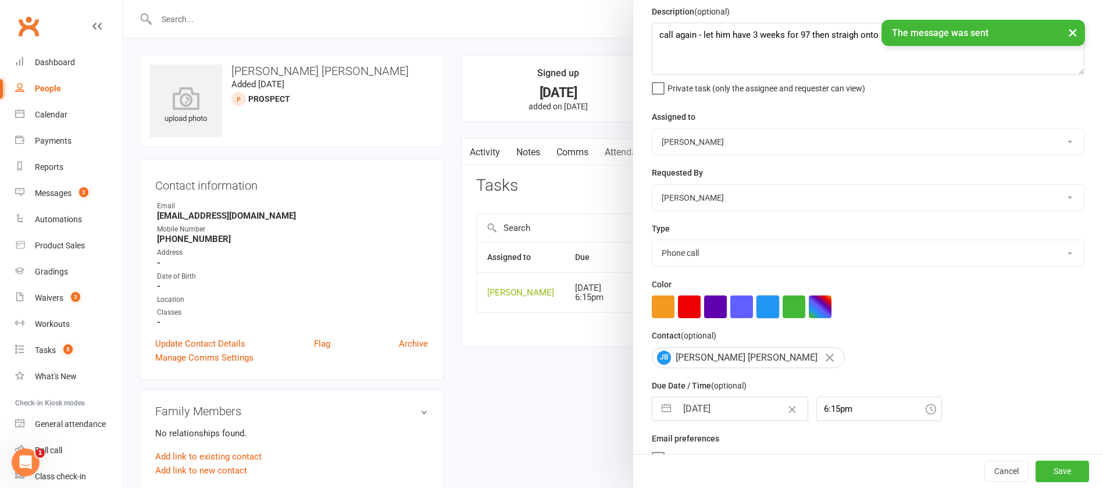
scroll to position [69, 0]
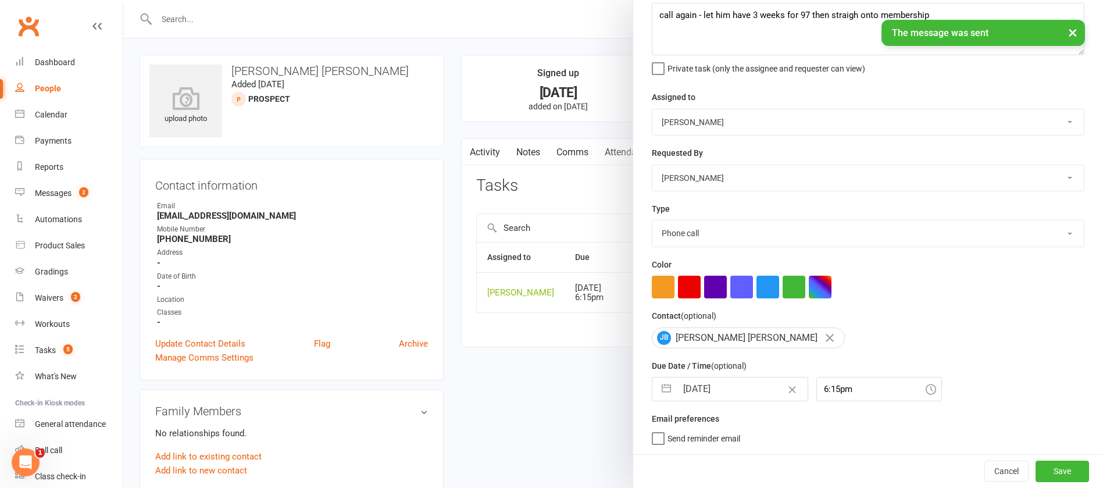
click at [735, 388] on input "[DATE]" at bounding box center [742, 388] width 131 height 23
select select "7"
select select "2025"
select select "8"
select select "2025"
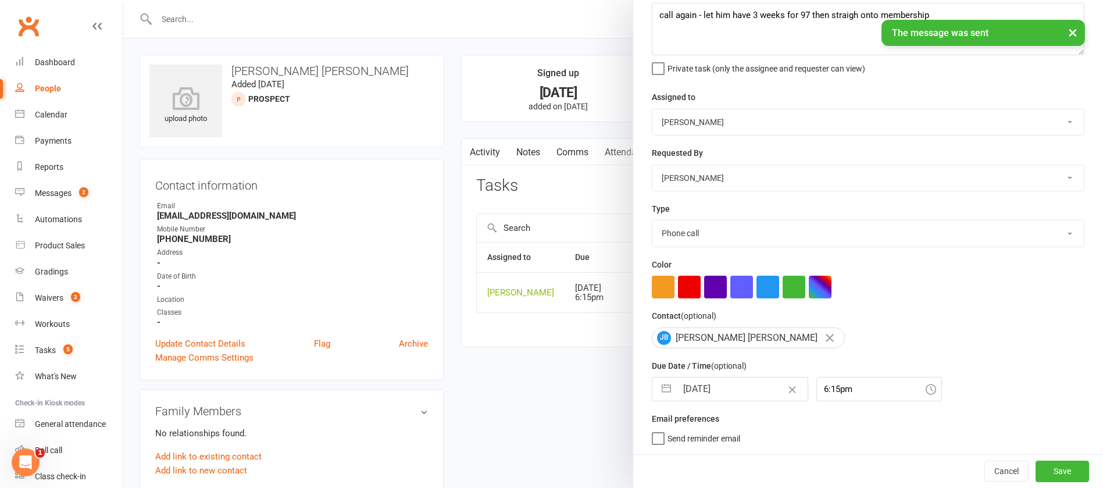
select select "9"
select select "2025"
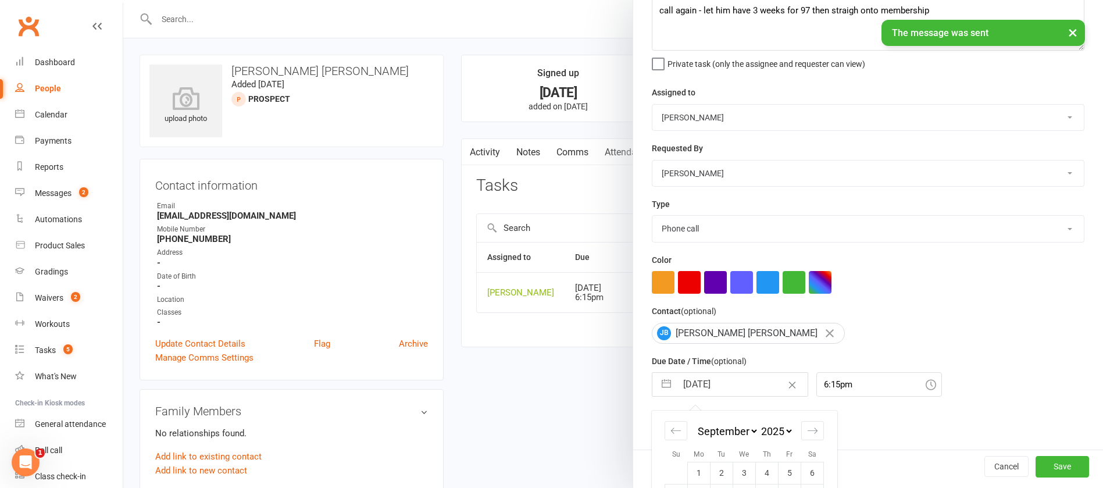
scroll to position [171, 0]
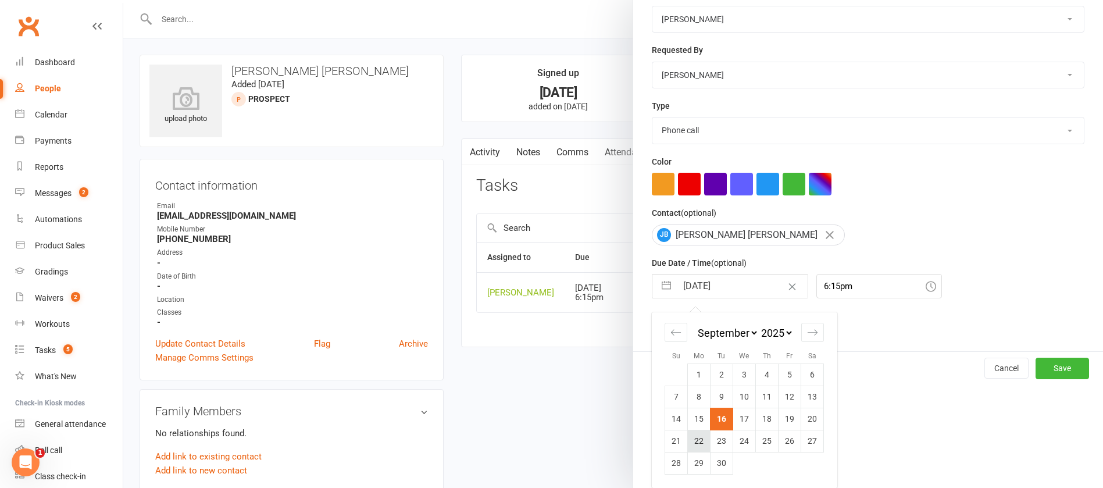
click at [691, 442] on td "22" at bounding box center [699, 441] width 23 height 22
type input "[DATE]"
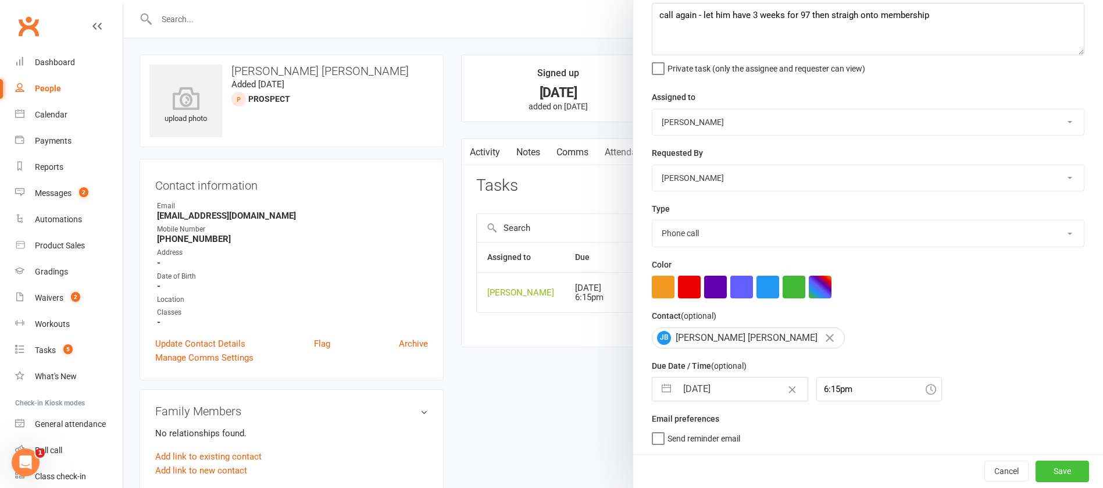
click at [1035, 470] on button "Save" at bounding box center [1061, 470] width 53 height 21
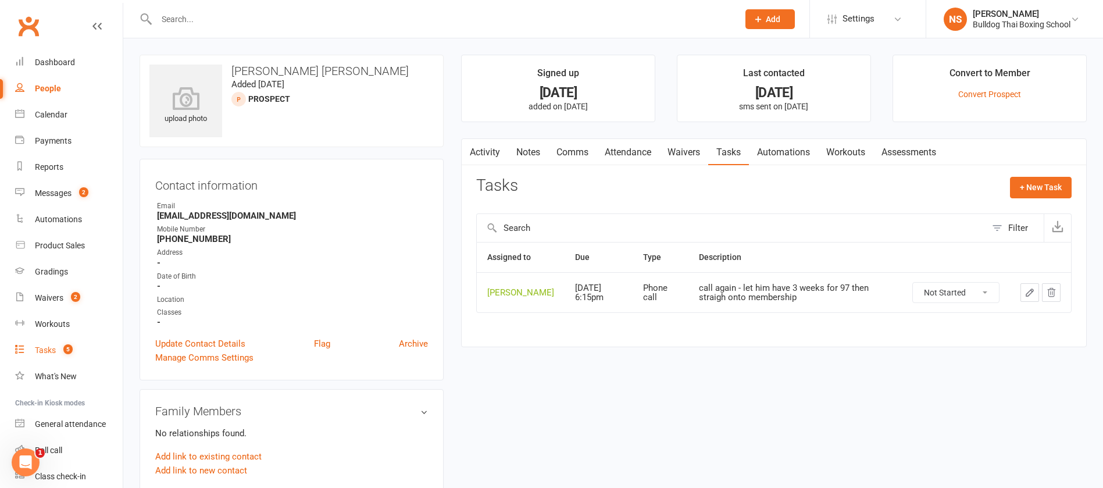
click at [39, 345] on div "Tasks" at bounding box center [45, 349] width 21 height 9
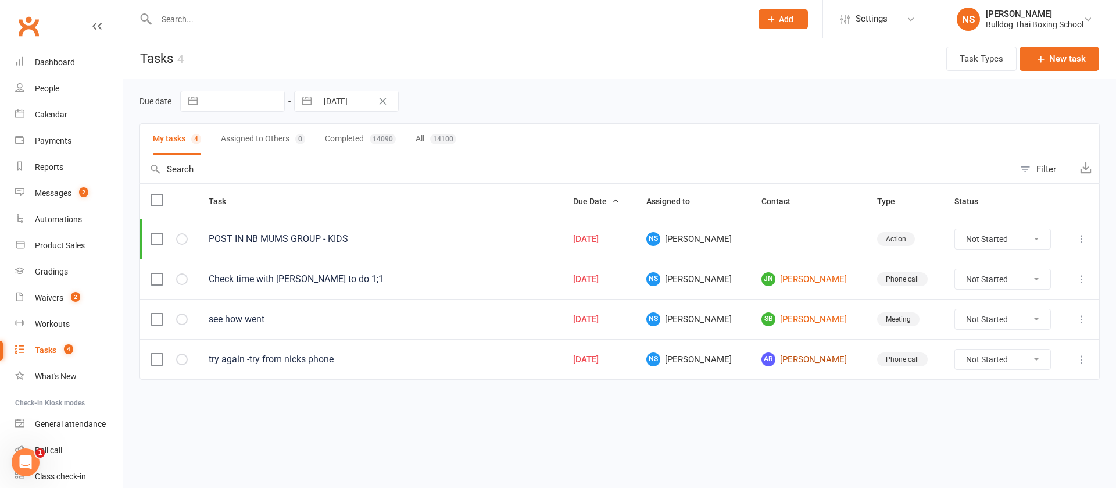
click at [817, 355] on link "AR [PERSON_NAME]" at bounding box center [808, 359] width 94 height 14
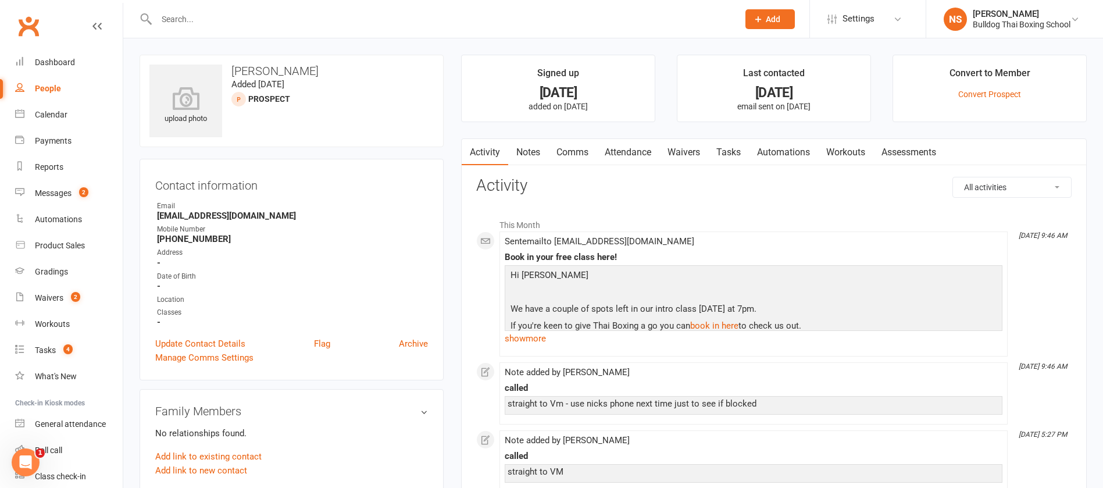
click at [538, 149] on link "Notes" at bounding box center [528, 152] width 40 height 27
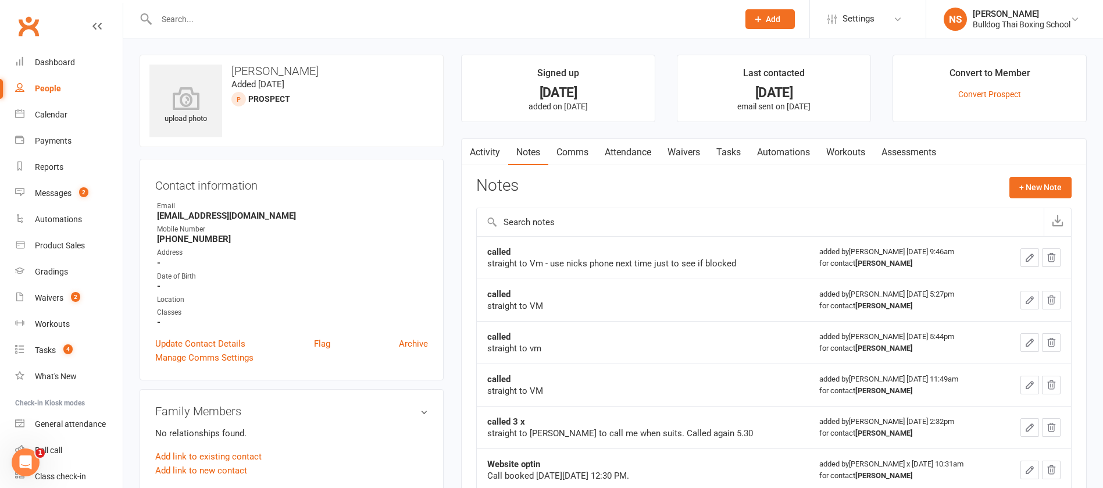
click at [1008, 192] on div "Notes + New Note" at bounding box center [773, 192] width 595 height 30
click at [1031, 191] on button "+ New Note" at bounding box center [1040, 187] width 62 height 21
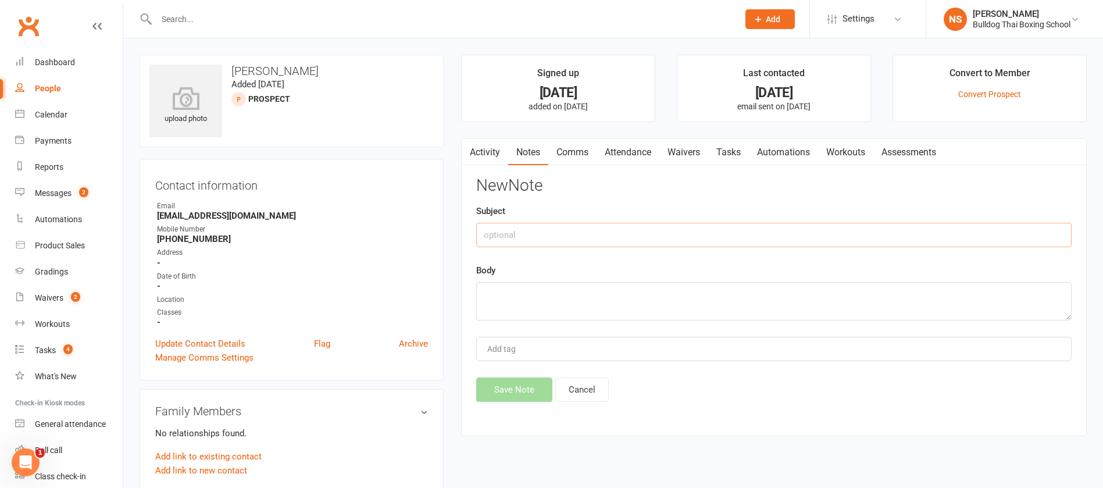
click at [578, 229] on input "text" at bounding box center [773, 235] width 595 height 24
type input "called"
click at [482, 290] on textarea at bounding box center [773, 301] width 595 height 38
type textarea "straight to vm"
click at [530, 384] on button "Save Note" at bounding box center [514, 389] width 76 height 24
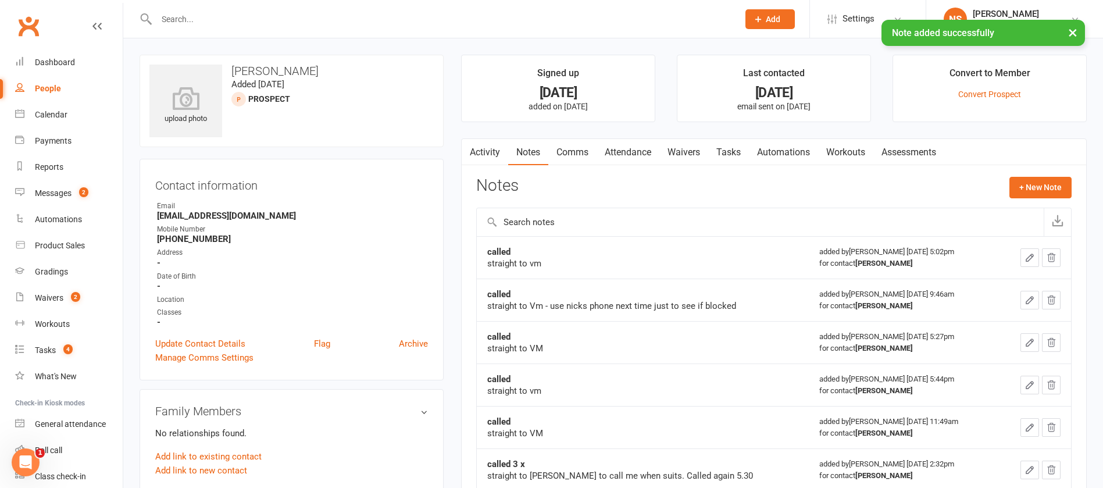
click at [727, 145] on link "Tasks" at bounding box center [728, 152] width 41 height 27
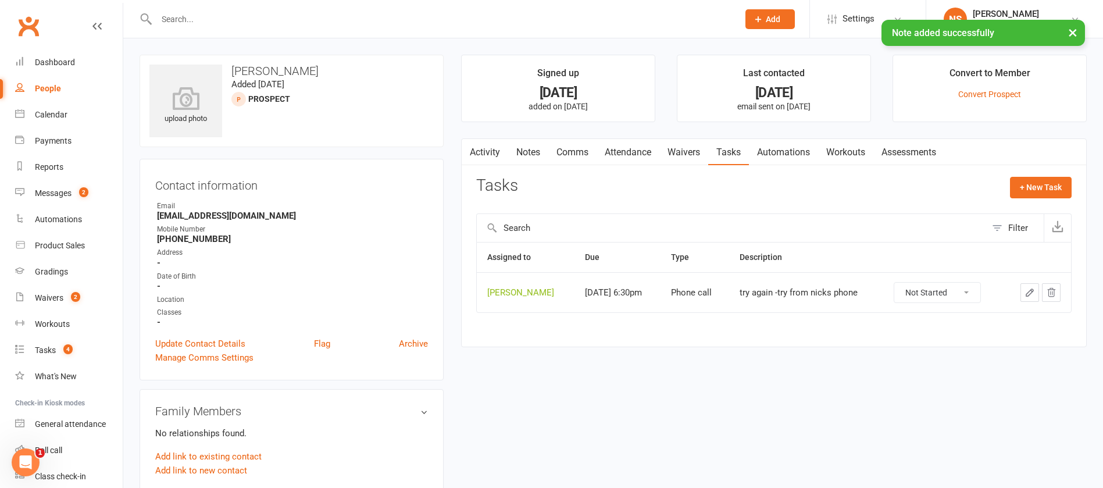
click at [1027, 292] on icon "button" at bounding box center [1029, 292] width 7 height 7
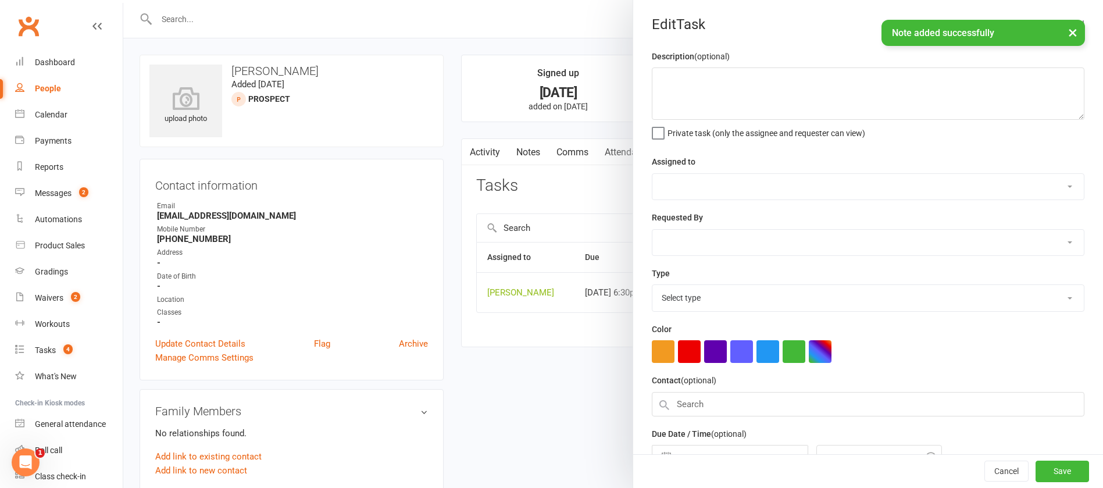
type textarea "try again -try from nicks phone"
select select "12940"
select select "45795"
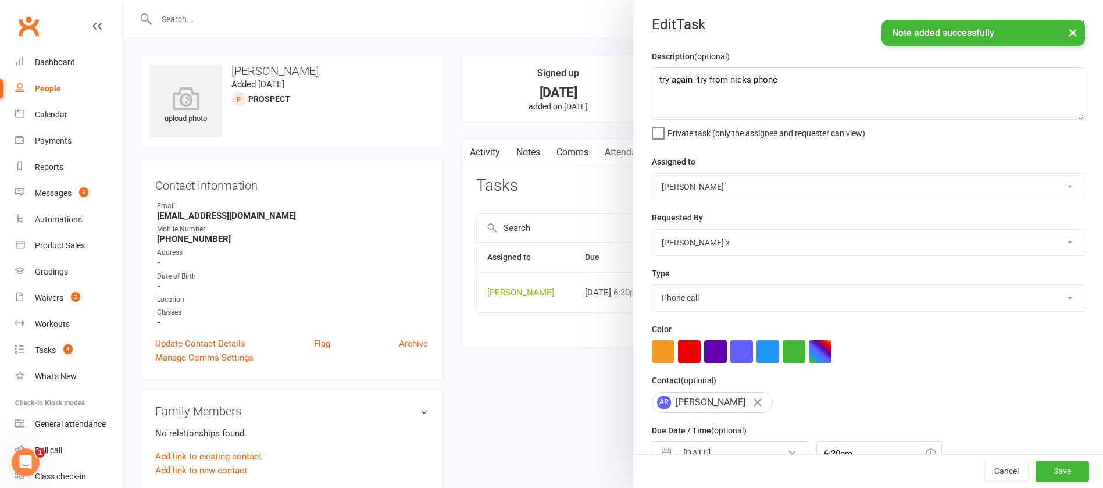
scroll to position [69, 0]
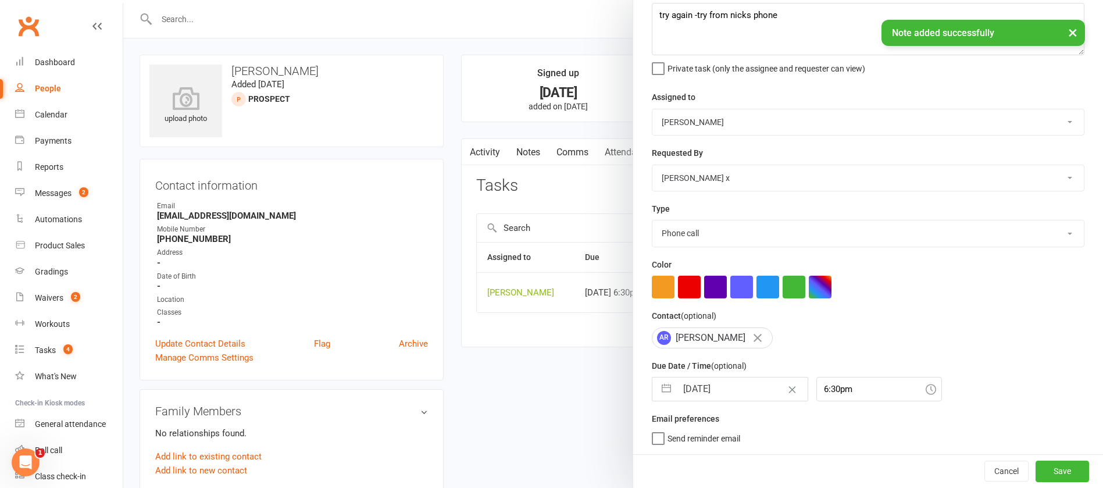
click at [740, 385] on input "[DATE]" at bounding box center [742, 388] width 131 height 23
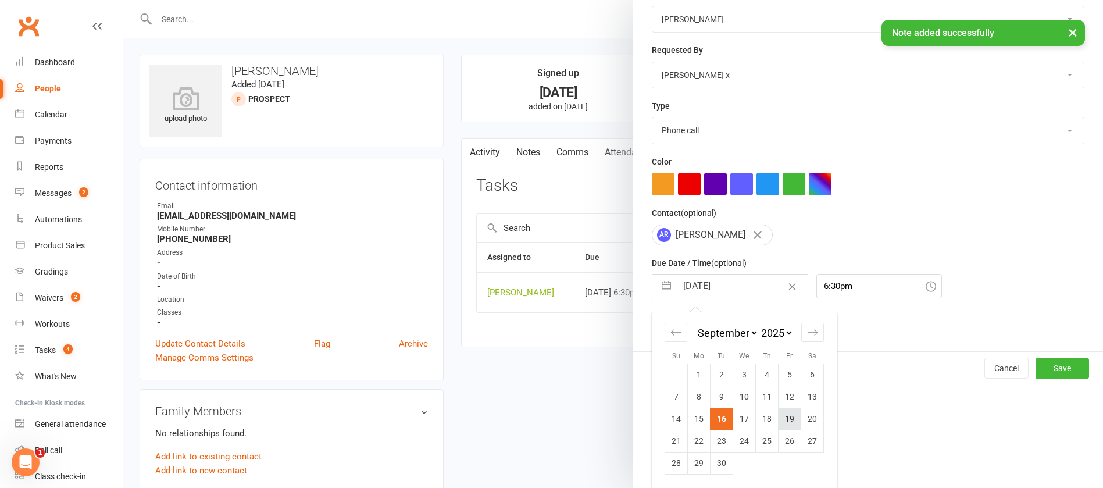
click at [785, 418] on td "19" at bounding box center [789, 418] width 23 height 22
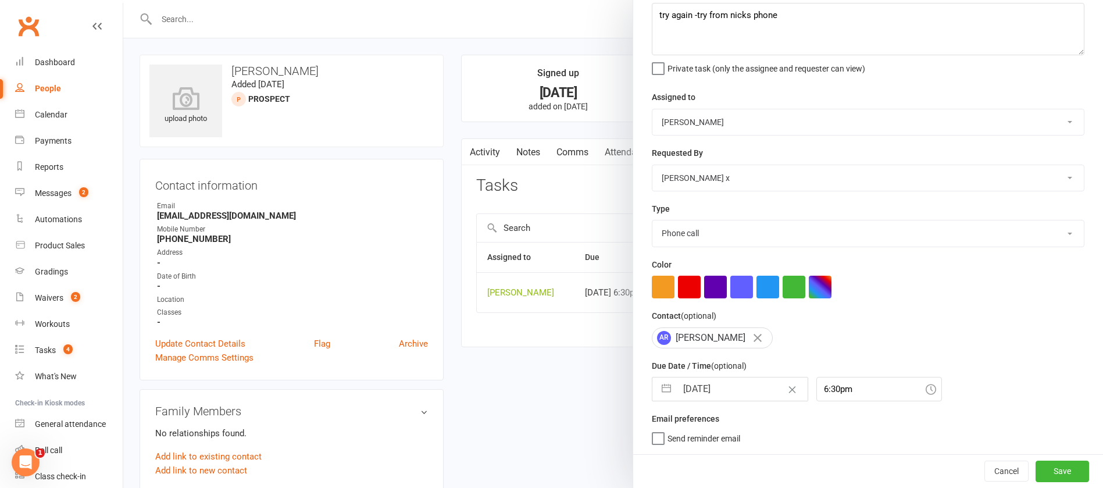
click at [730, 382] on input "[DATE]" at bounding box center [742, 388] width 131 height 23
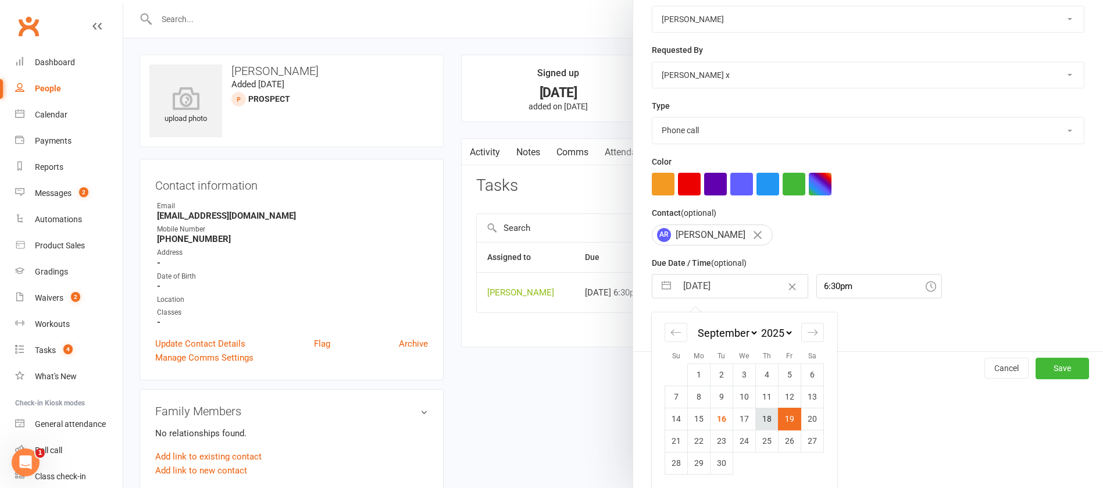
click at [761, 421] on td "18" at bounding box center [767, 418] width 23 height 22
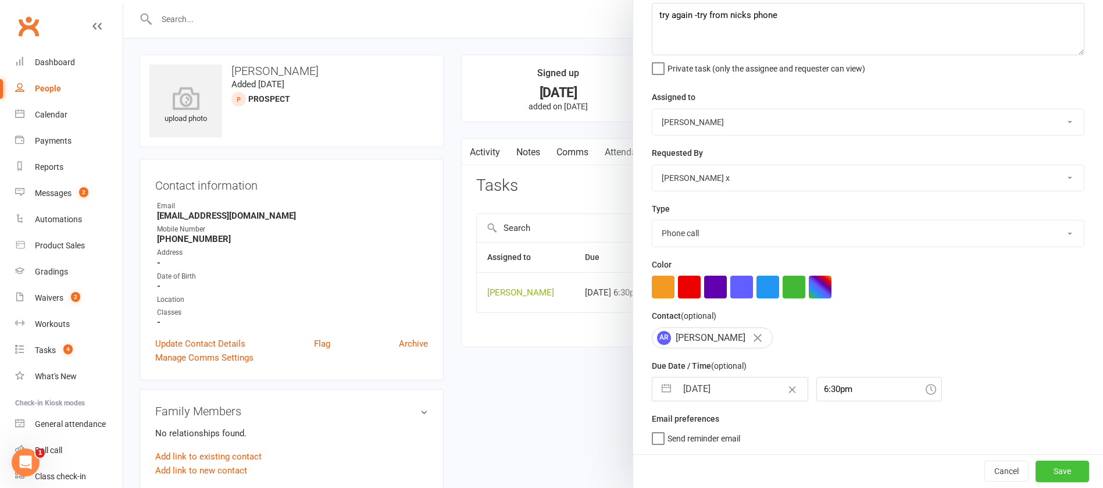
click at [1037, 473] on button "Save" at bounding box center [1061, 470] width 53 height 21
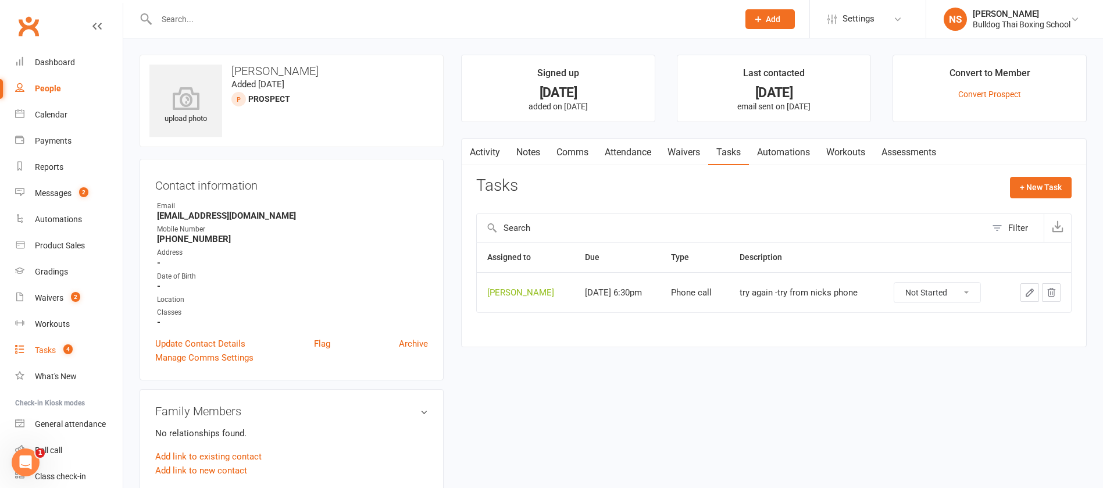
click at [56, 350] on div "Tasks" at bounding box center [45, 349] width 21 height 9
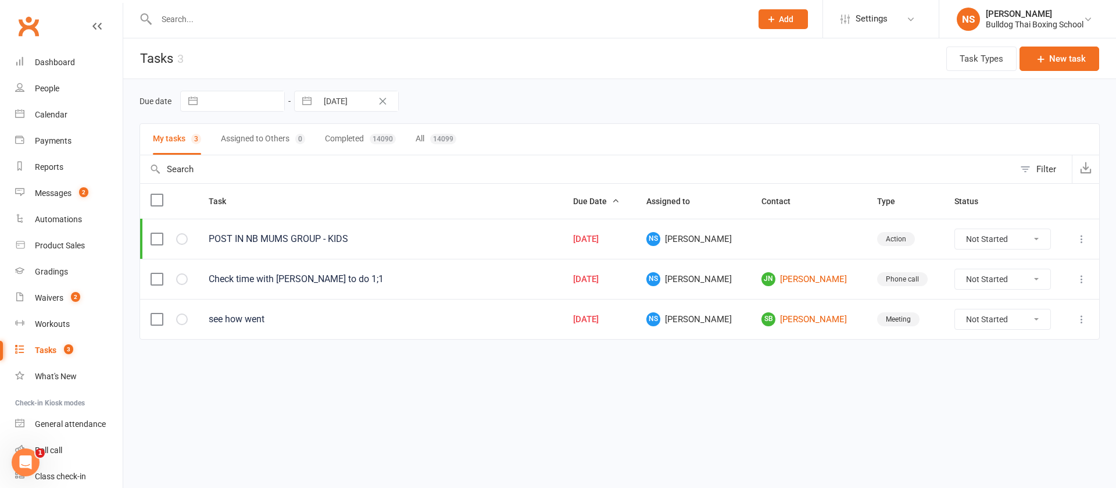
click at [344, 98] on input "[DATE]" at bounding box center [357, 101] width 81 height 20
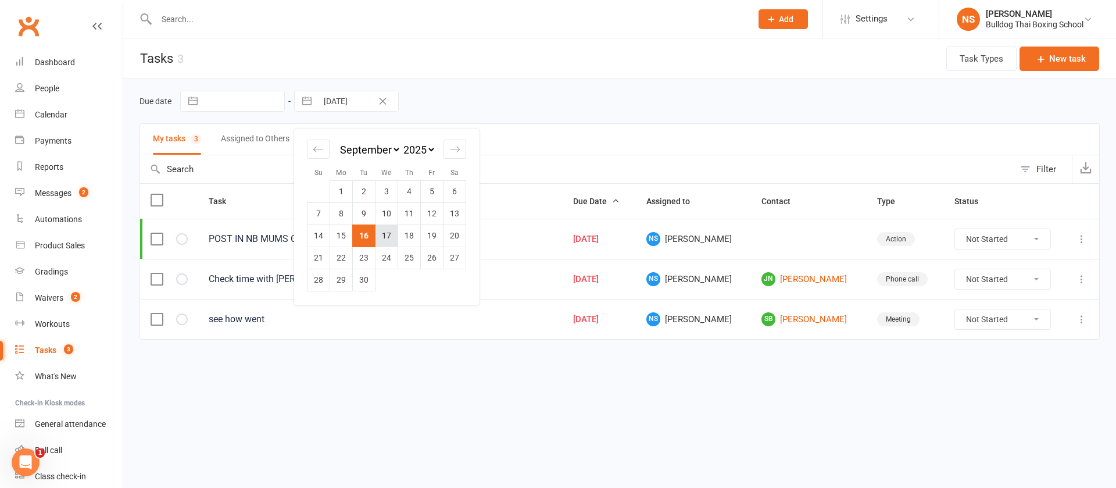
click at [387, 234] on td "17" at bounding box center [386, 235] width 23 height 22
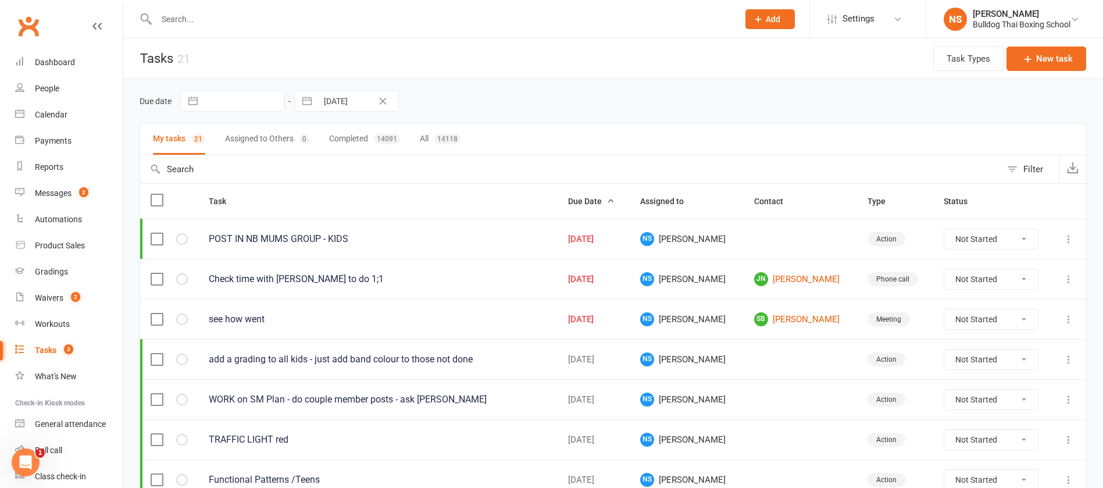
click at [246, 99] on input "text" at bounding box center [243, 101] width 81 height 20
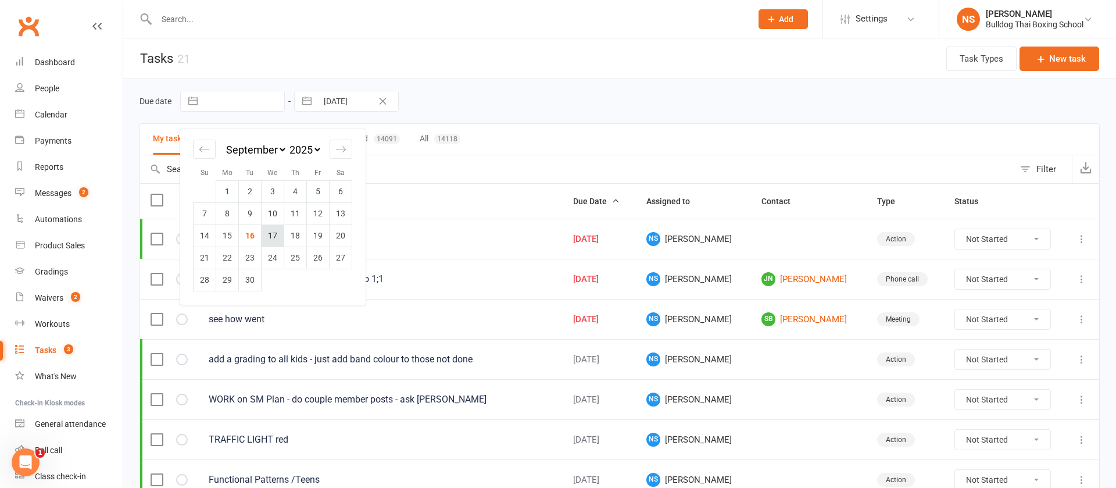
click at [270, 233] on td "17" at bounding box center [273, 235] width 23 height 22
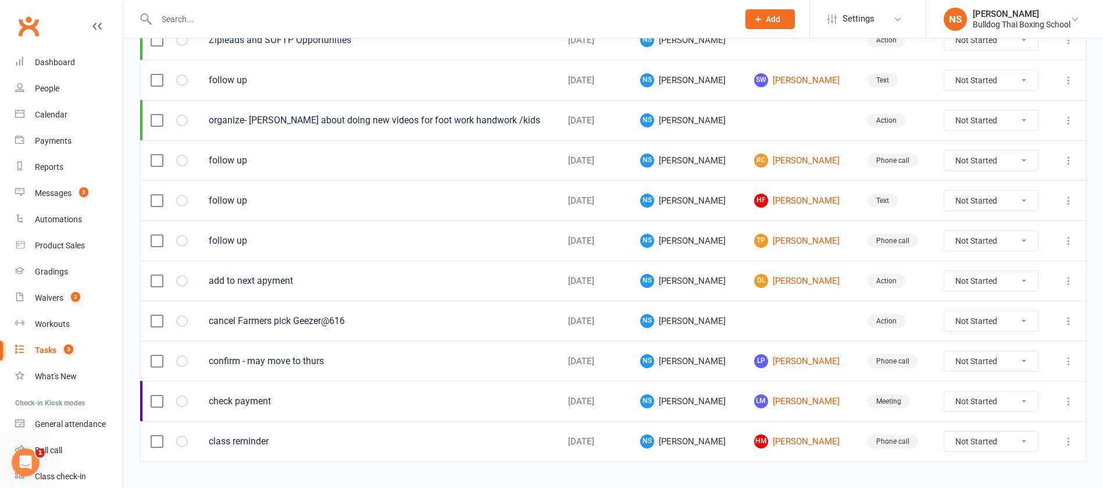
scroll to position [504, 0]
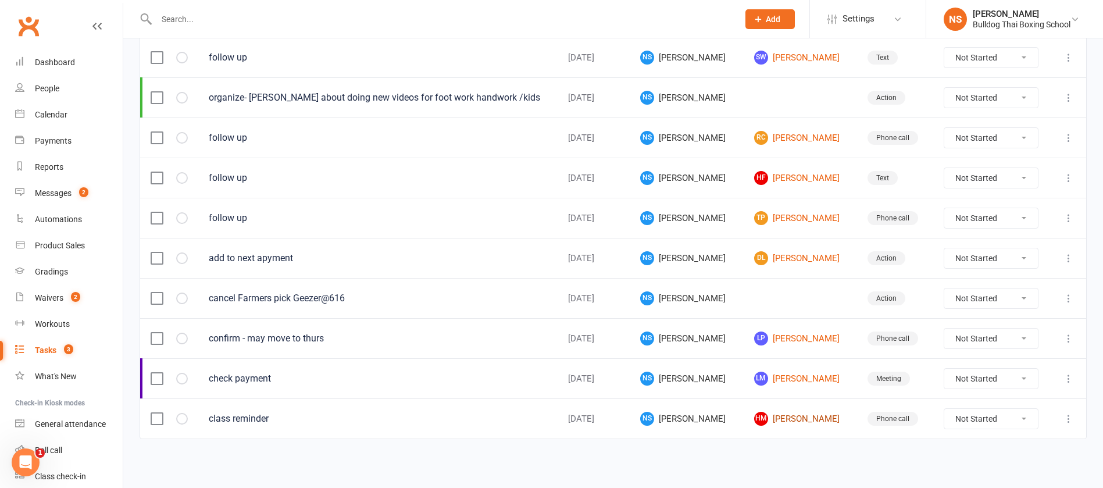
click at [782, 419] on link "HM [PERSON_NAME]" at bounding box center [800, 419] width 92 height 14
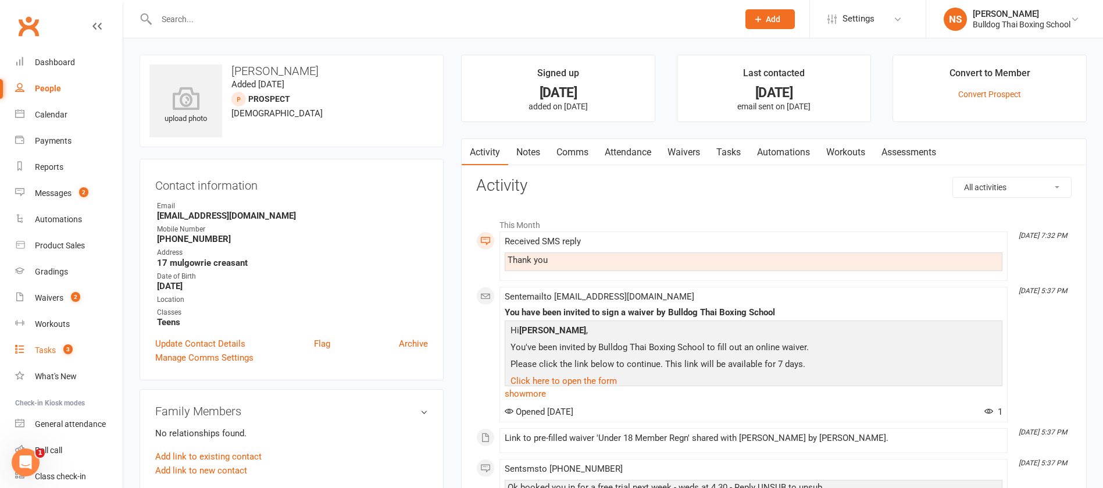
click at [52, 349] on div "Tasks" at bounding box center [45, 349] width 21 height 9
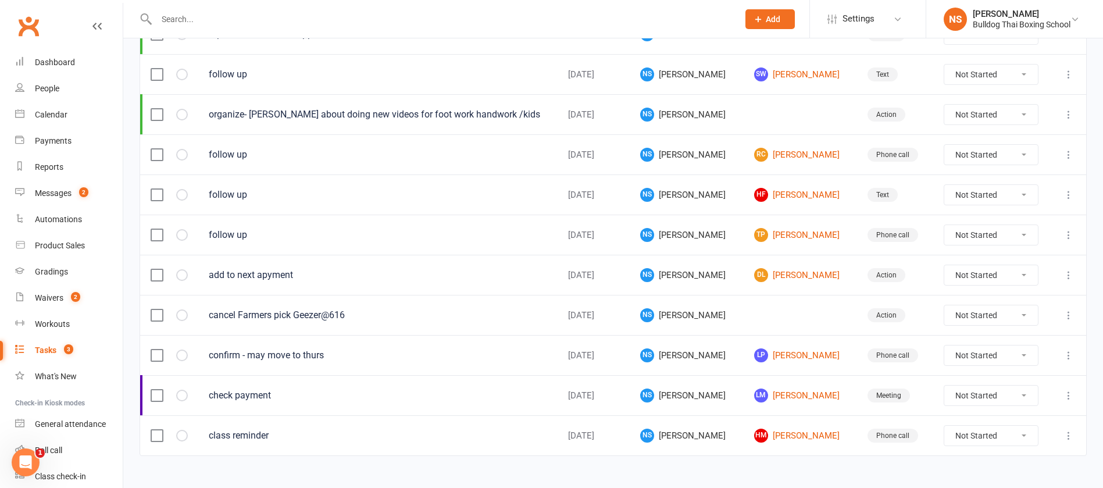
scroll to position [504, 0]
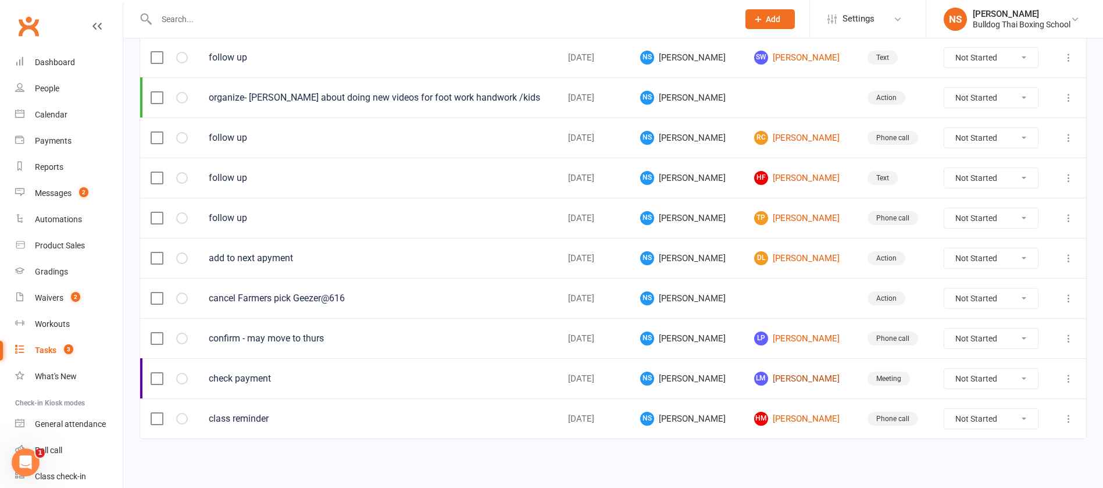
click at [788, 374] on link "LM [PERSON_NAME]" at bounding box center [800, 378] width 92 height 14
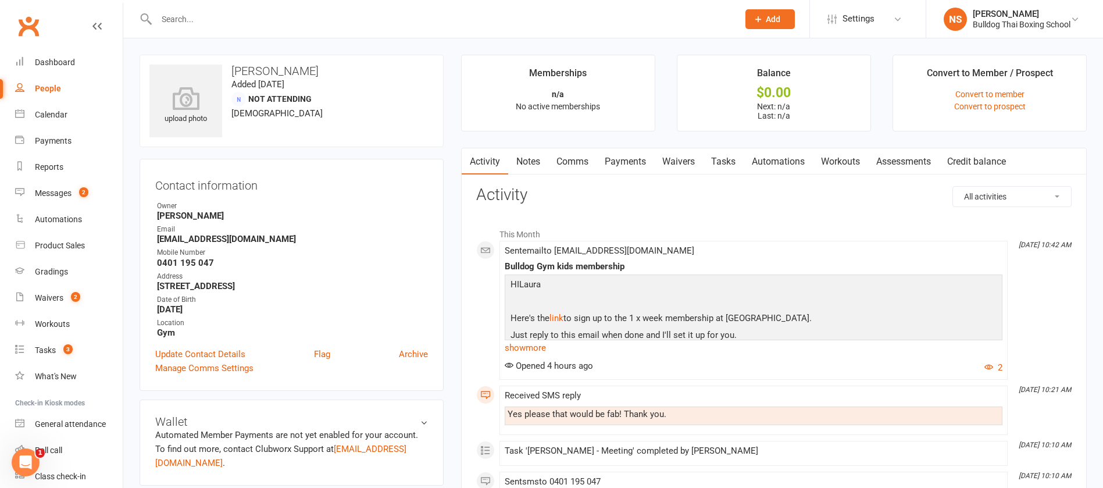
click at [722, 159] on link "Tasks" at bounding box center [723, 161] width 41 height 27
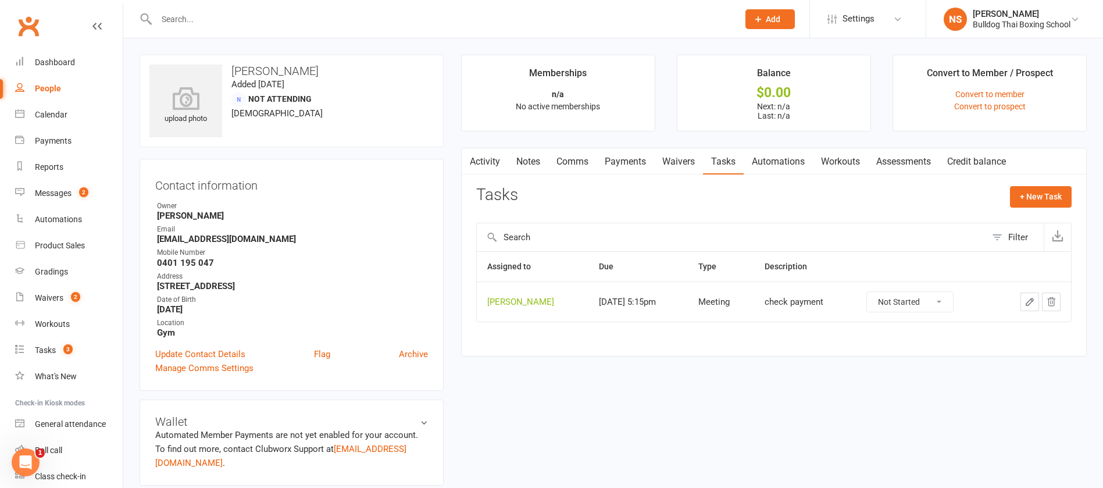
click at [1030, 299] on icon "button" at bounding box center [1029, 301] width 7 height 7
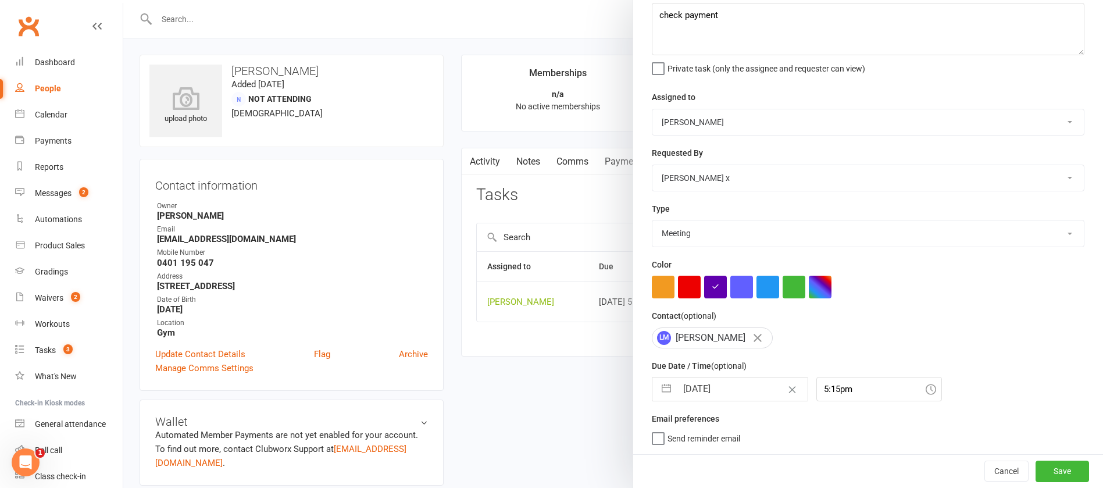
click at [726, 389] on input "[DATE]" at bounding box center [742, 388] width 131 height 23
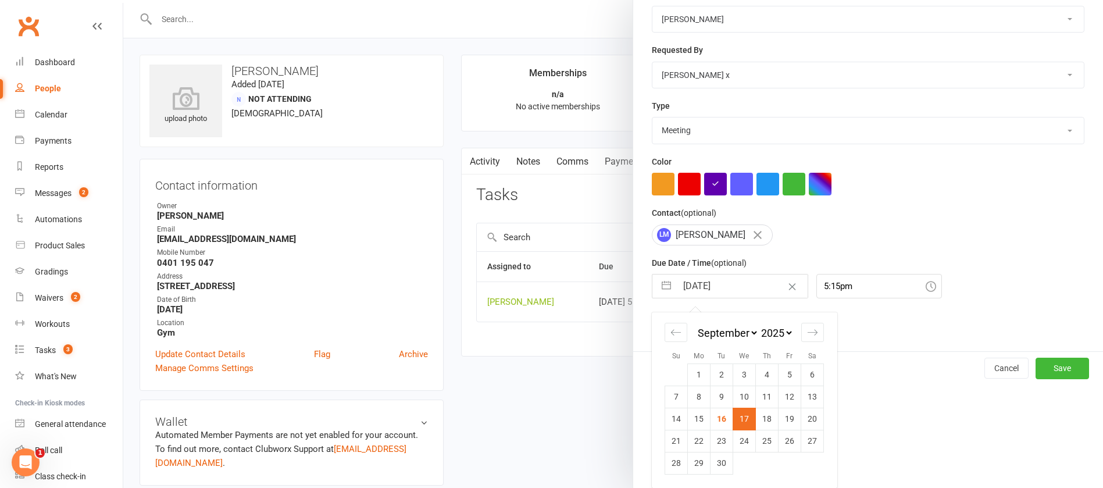
click at [761, 418] on td "18" at bounding box center [767, 418] width 23 height 22
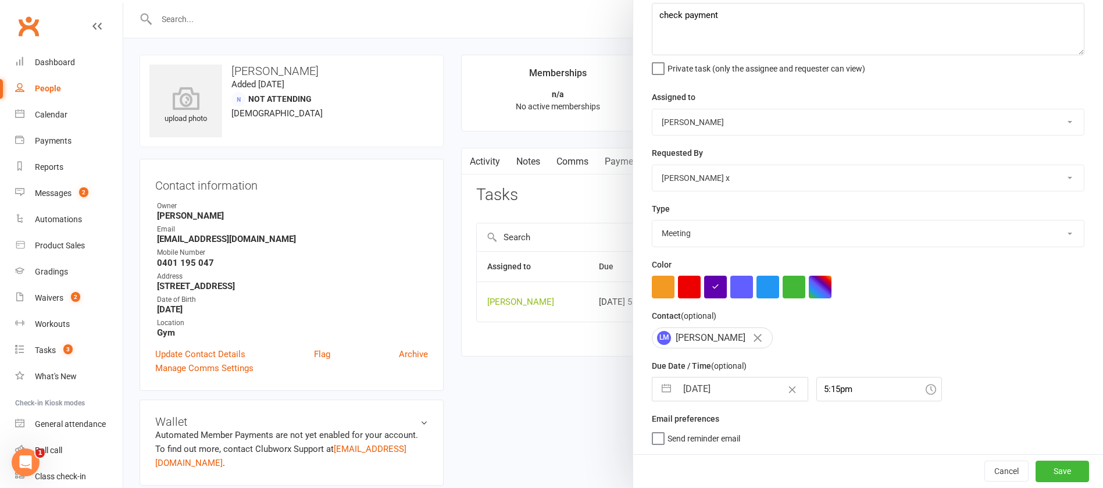
scroll to position [69, 0]
click at [1037, 466] on button "Save" at bounding box center [1061, 470] width 53 height 21
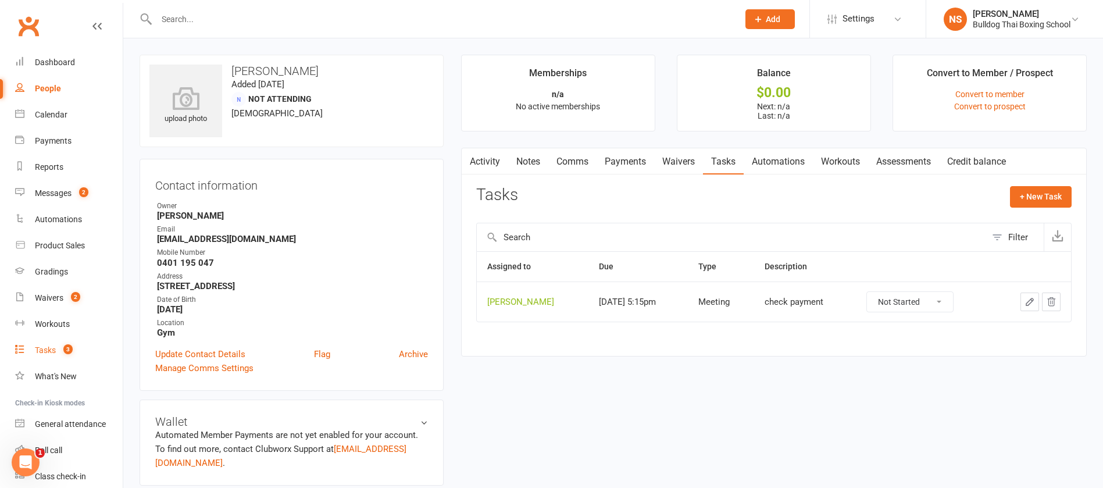
drag, startPoint x: 45, startPoint y: 349, endPoint x: 52, endPoint y: 347, distance: 6.8
click at [46, 349] on div "Tasks" at bounding box center [45, 349] width 21 height 9
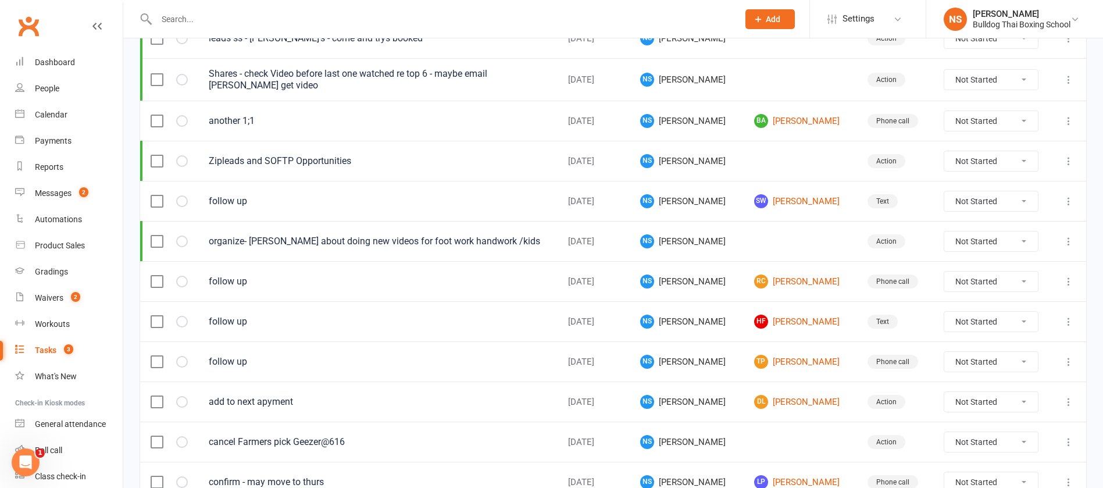
scroll to position [464, 0]
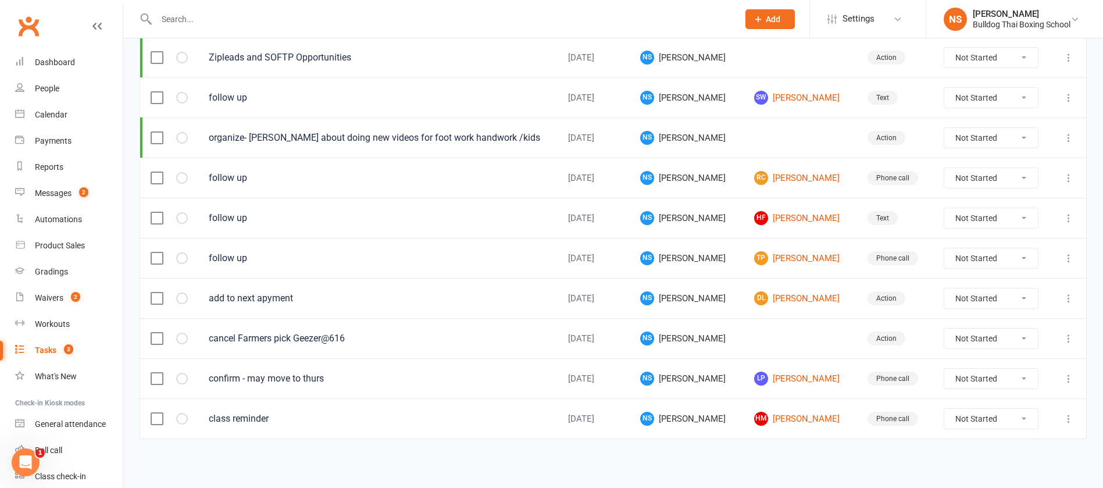
click at [1068, 338] on icon at bounding box center [1068, 338] width 12 height 12
click at [971, 384] on link "Edit" at bounding box center [1003, 383] width 115 height 23
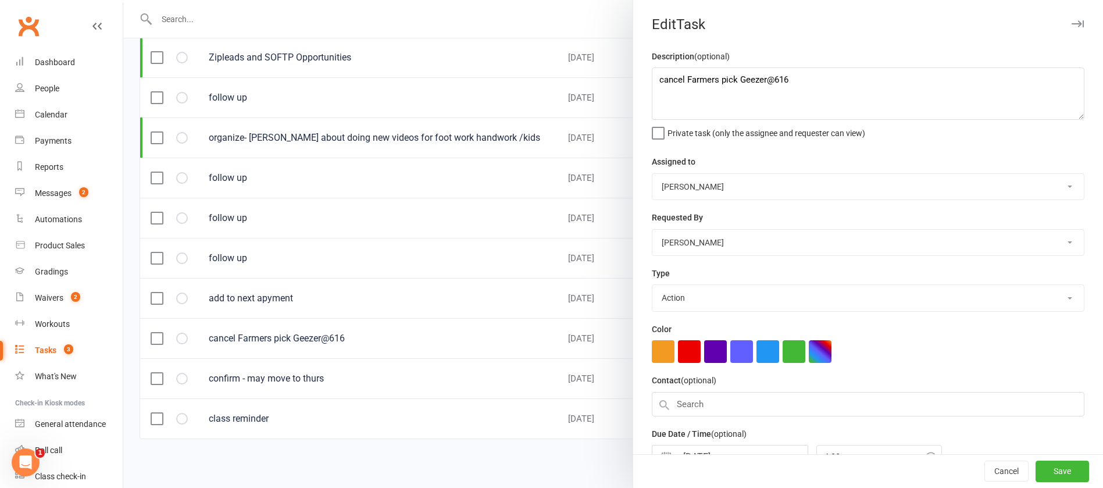
scroll to position [73, 0]
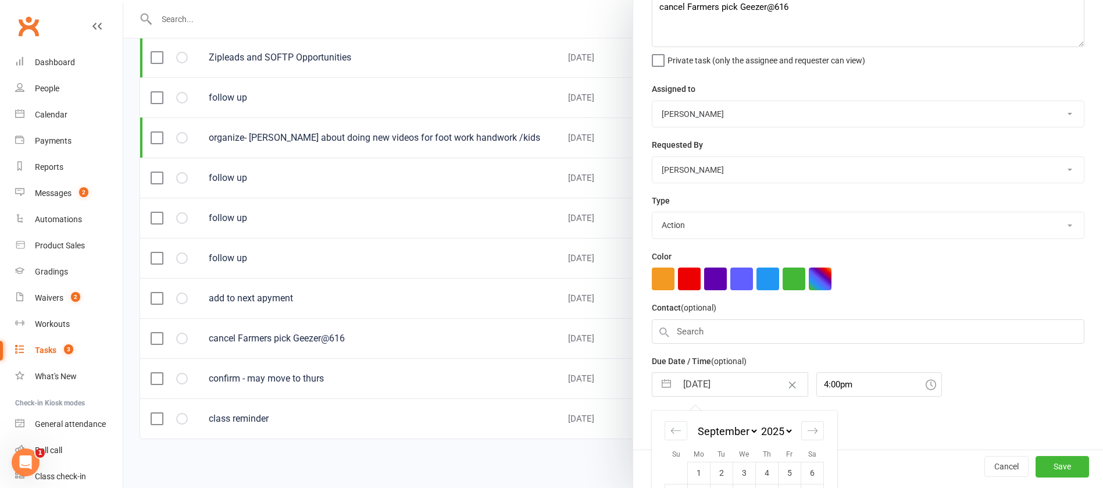
click at [732, 390] on input "[DATE]" at bounding box center [742, 384] width 131 height 23
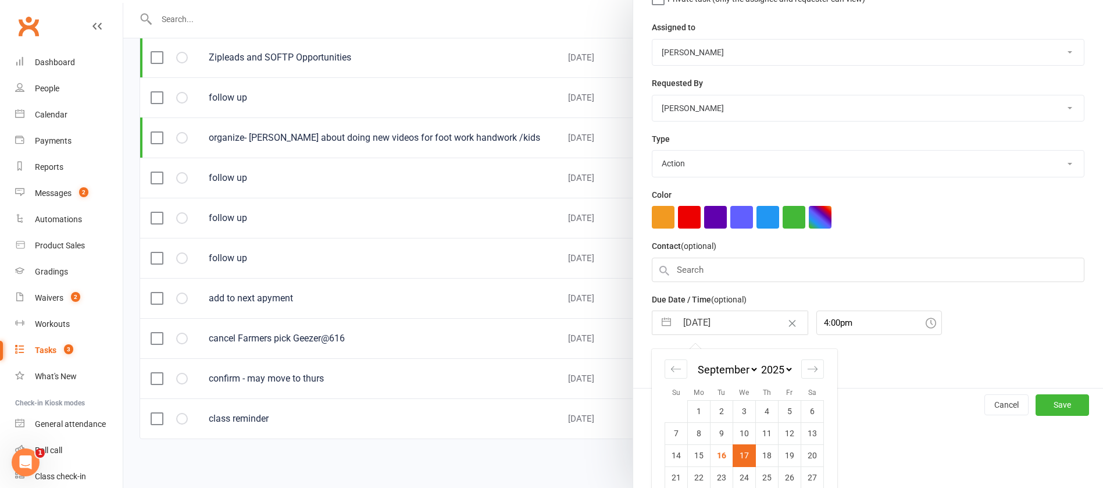
scroll to position [175, 0]
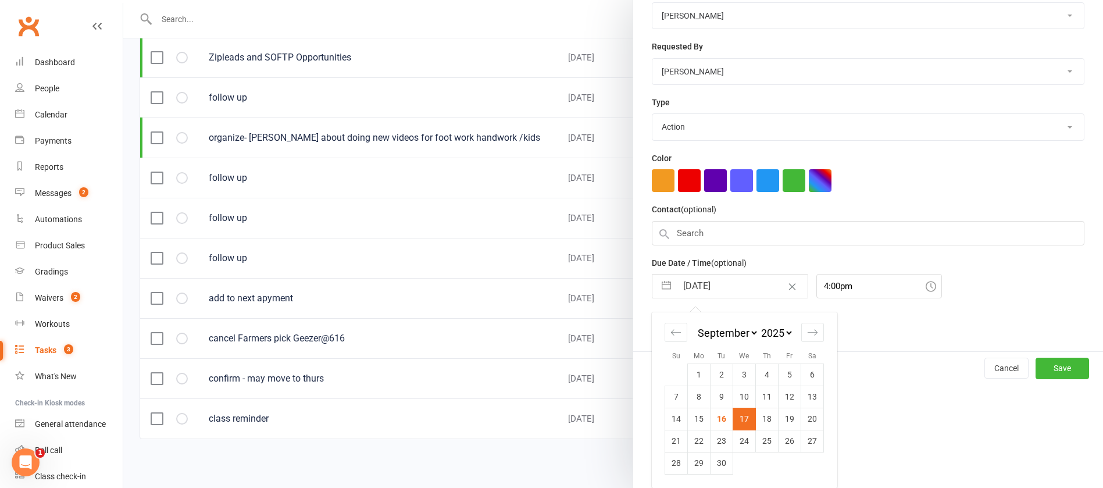
click at [692, 463] on td "29" at bounding box center [699, 463] width 23 height 22
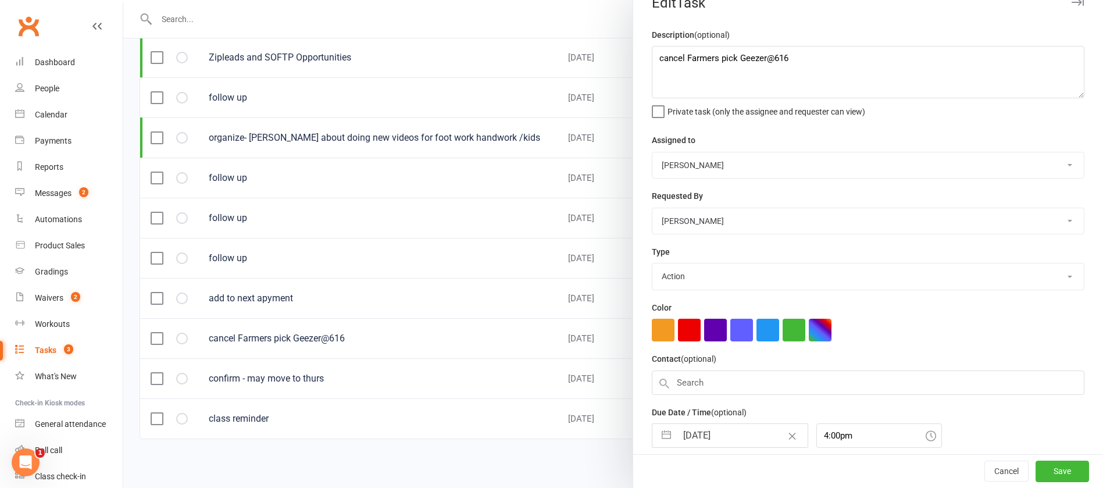
scroll to position [0, 0]
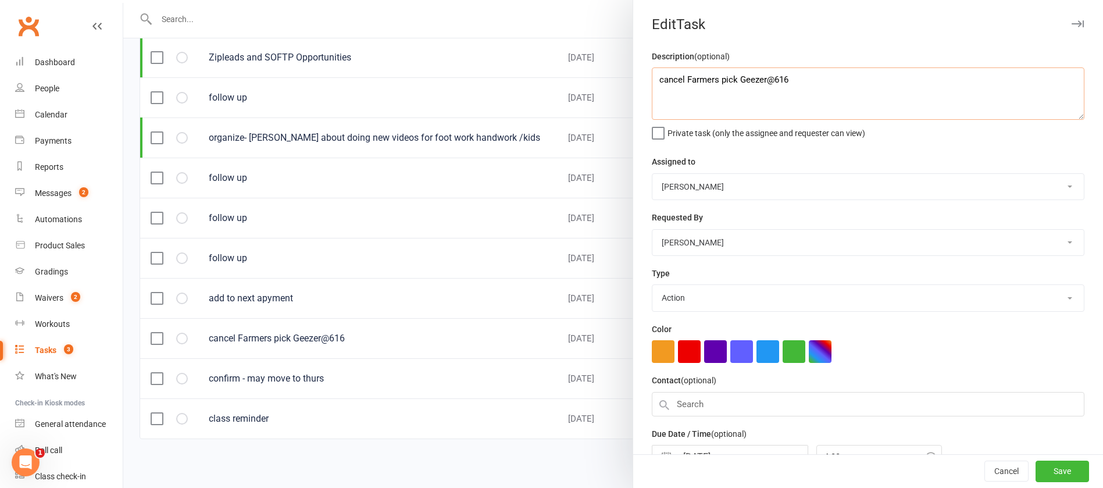
click at [652, 79] on textarea "cancel Farmers pick Geezer@616" at bounding box center [868, 93] width 432 height 52
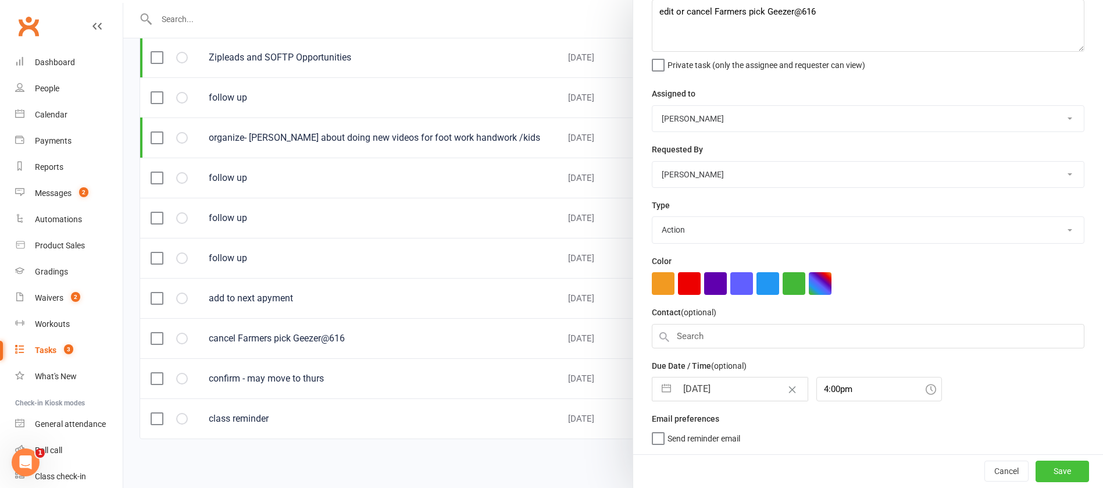
click at [1035, 464] on button "Save" at bounding box center [1061, 470] width 53 height 21
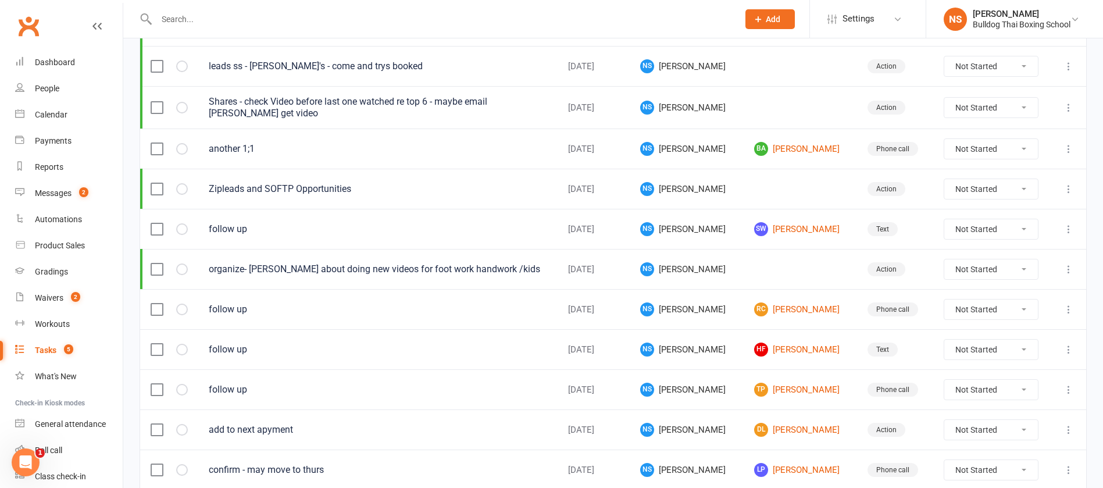
scroll to position [424, 0]
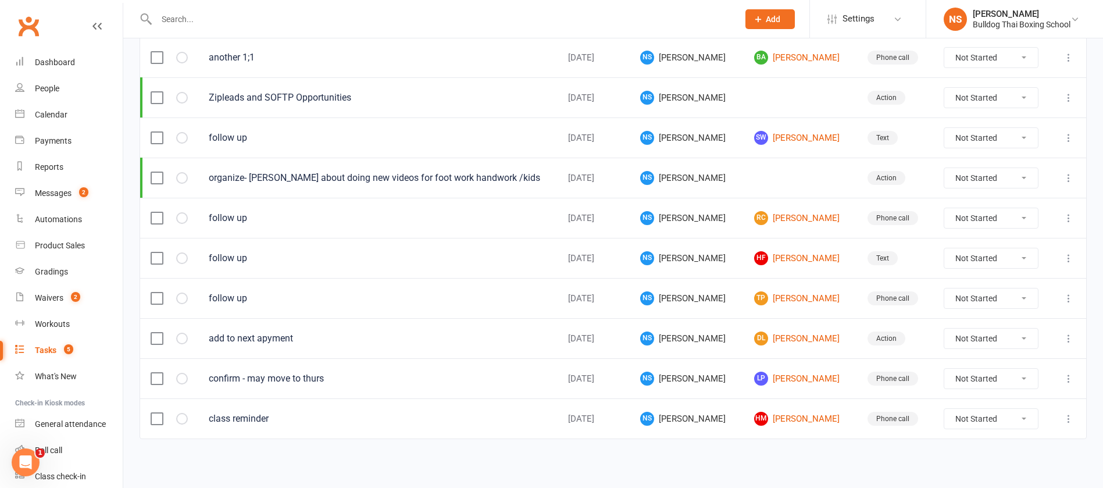
click at [1067, 174] on icon at bounding box center [1068, 178] width 12 height 12
click at [1014, 217] on link "Edit" at bounding box center [1003, 223] width 115 height 23
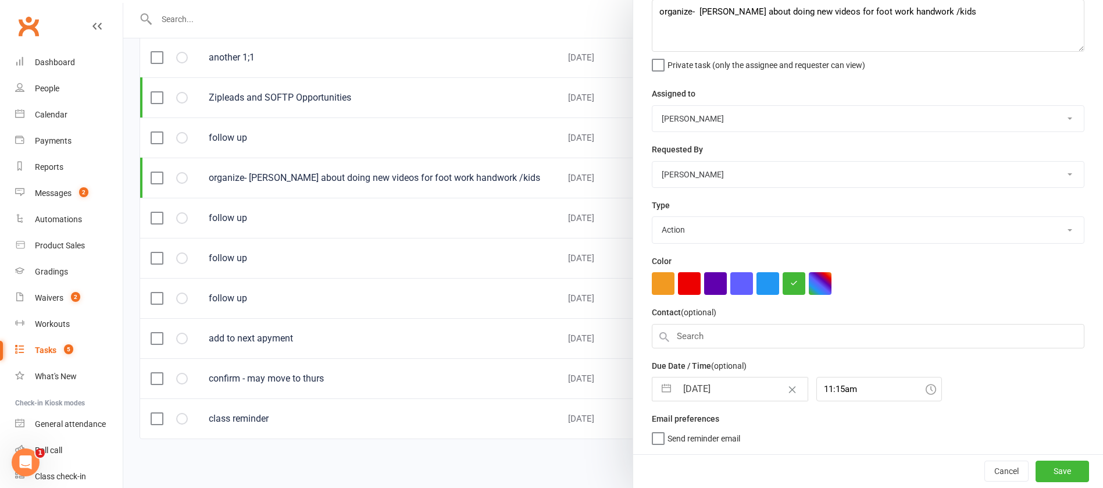
click at [734, 387] on input "[DATE]" at bounding box center [742, 388] width 131 height 23
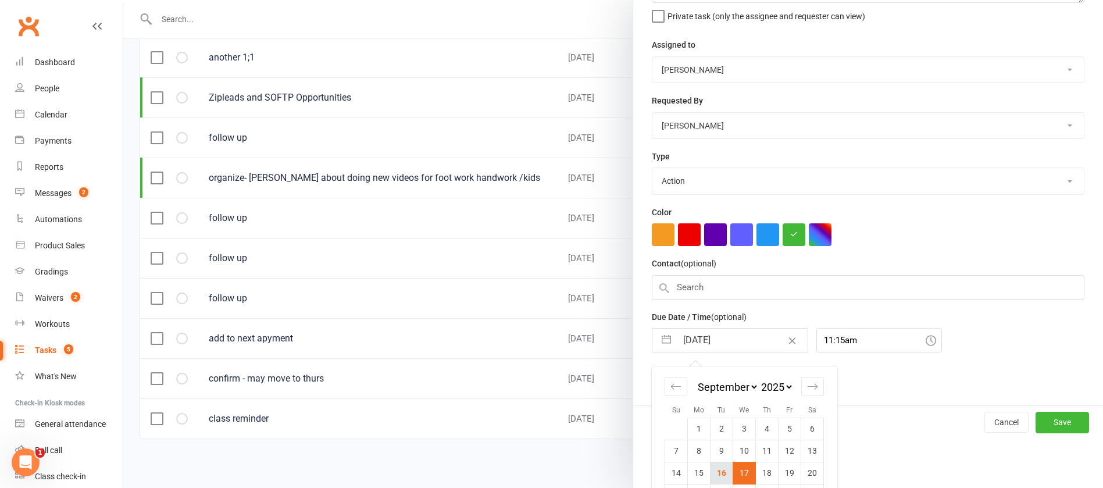
scroll to position [175, 0]
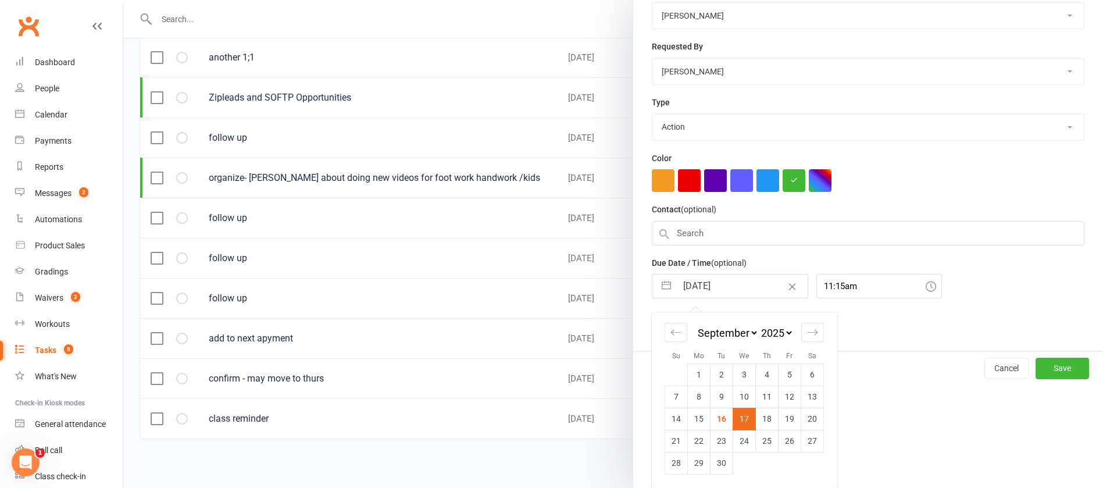
click at [782, 417] on td "19" at bounding box center [789, 418] width 23 height 22
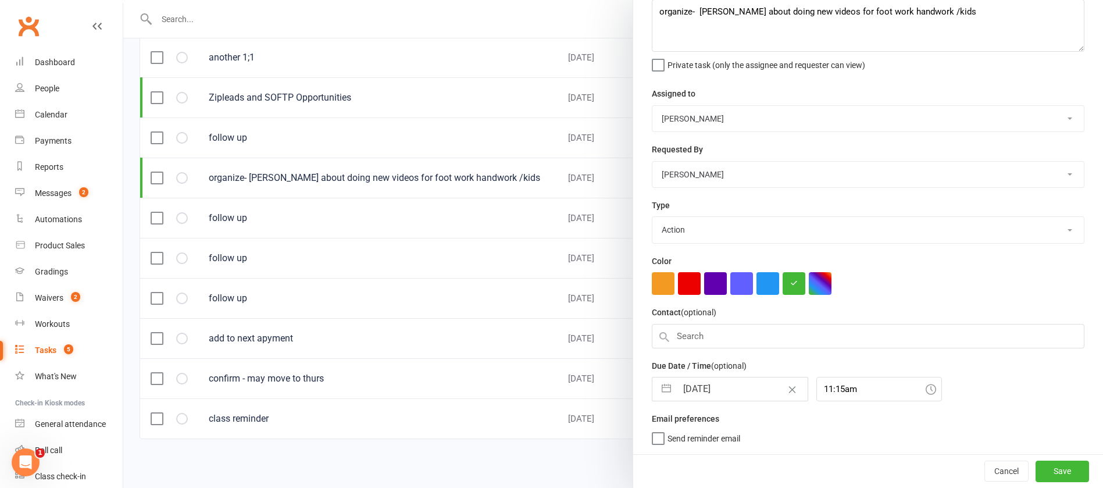
scroll to position [73, 0]
click at [1036, 469] on button "Save" at bounding box center [1061, 470] width 53 height 21
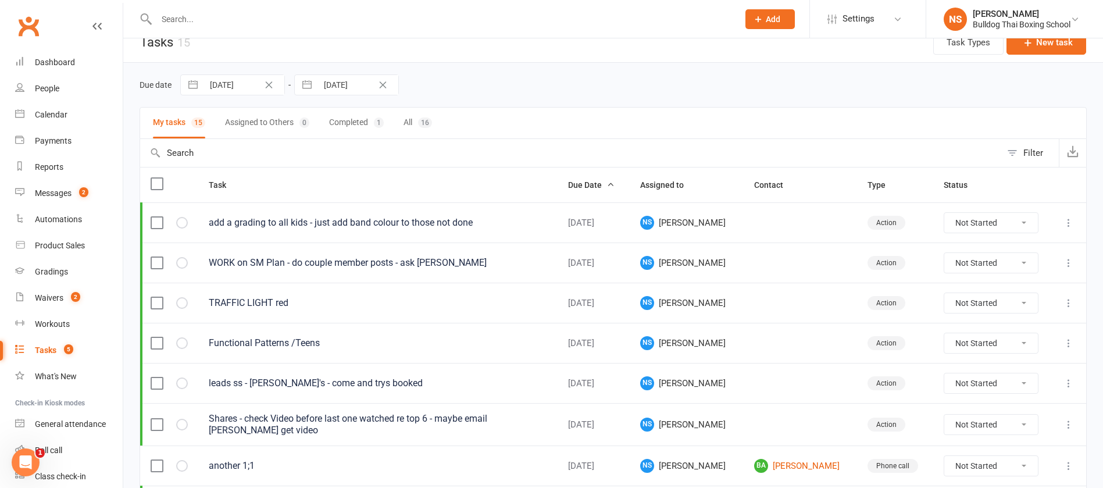
scroll to position [0, 0]
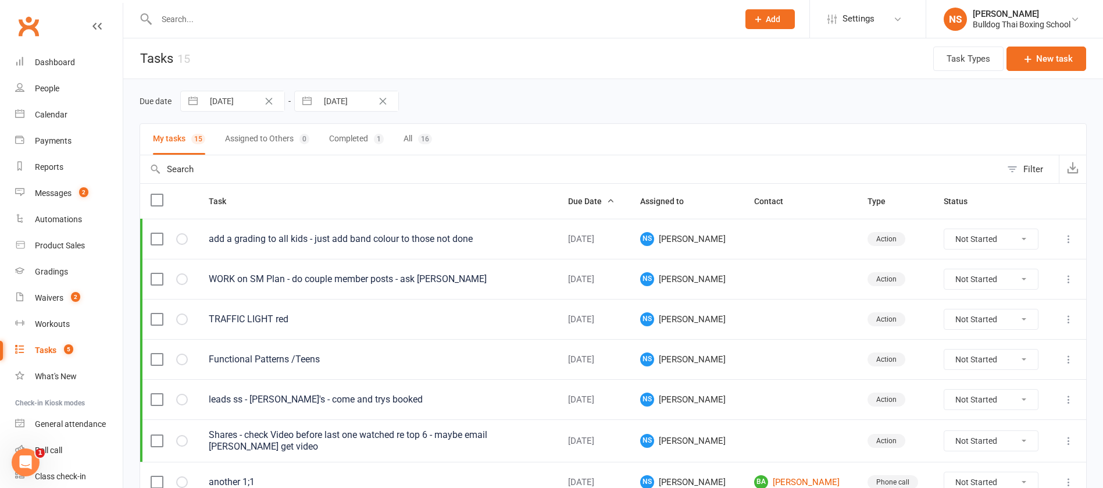
click at [1068, 238] on icon at bounding box center [1068, 239] width 12 height 12
click at [994, 280] on link "Edit" at bounding box center [1003, 284] width 115 height 23
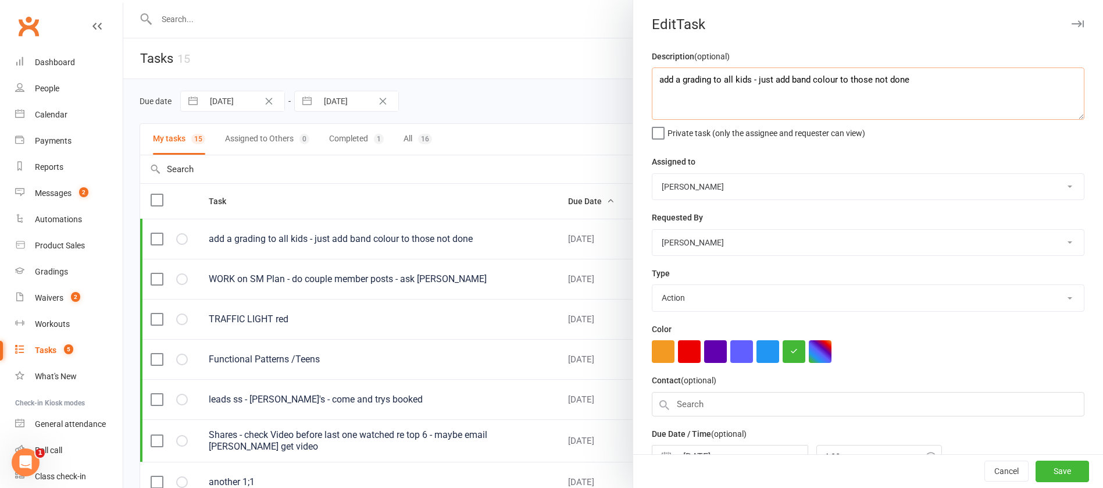
click at [915, 81] on textarea "add a grading to all kids - just add band colour to those not done" at bounding box center [868, 93] width 432 height 52
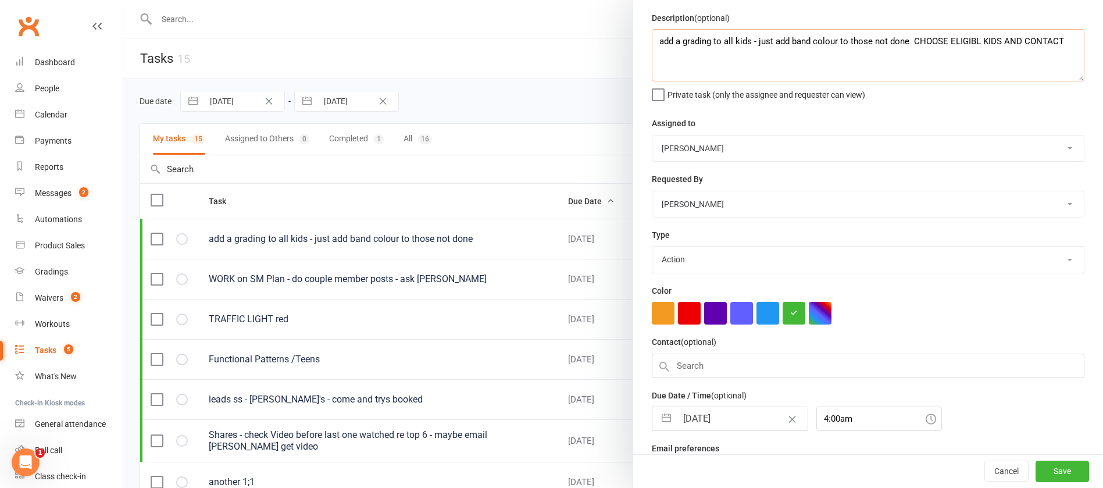
scroll to position [73, 0]
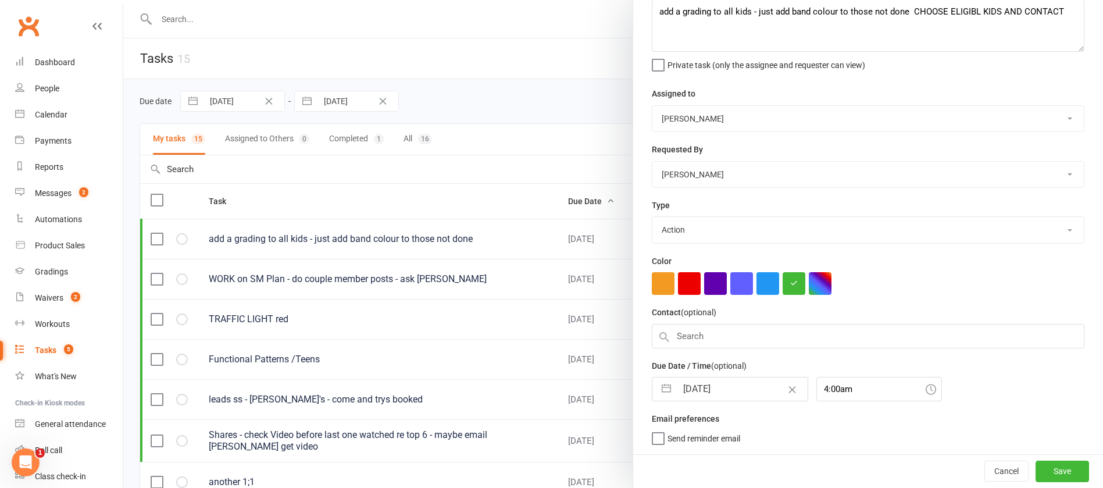
click at [735, 386] on input "[DATE]" at bounding box center [742, 388] width 131 height 23
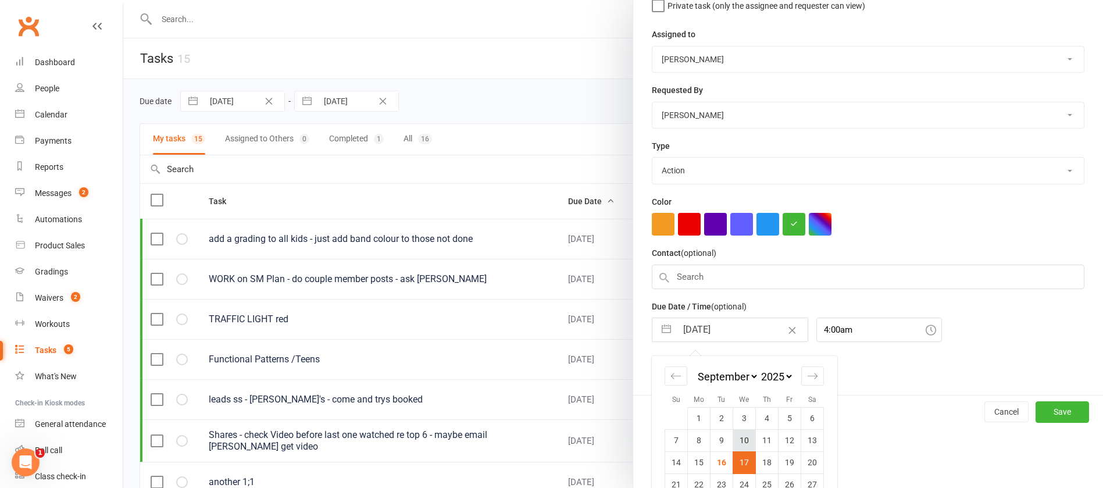
scroll to position [175, 0]
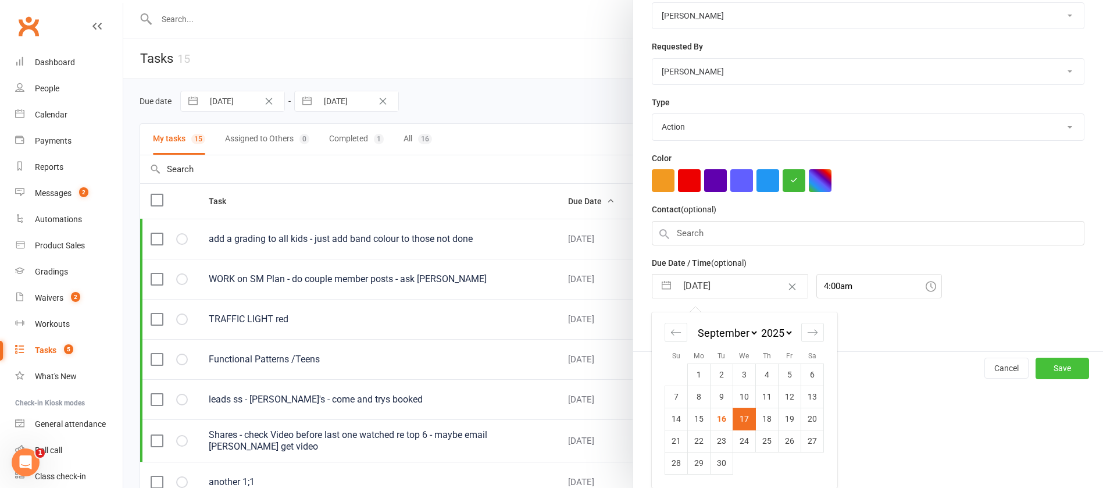
click at [1051, 364] on button "Save" at bounding box center [1061, 367] width 53 height 21
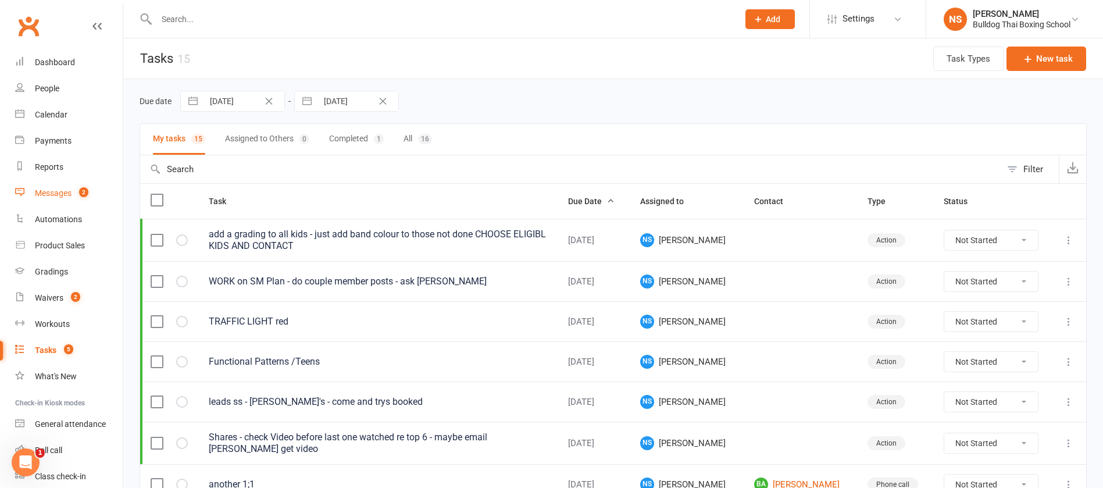
click at [56, 194] on div "Messages" at bounding box center [53, 192] width 37 height 9
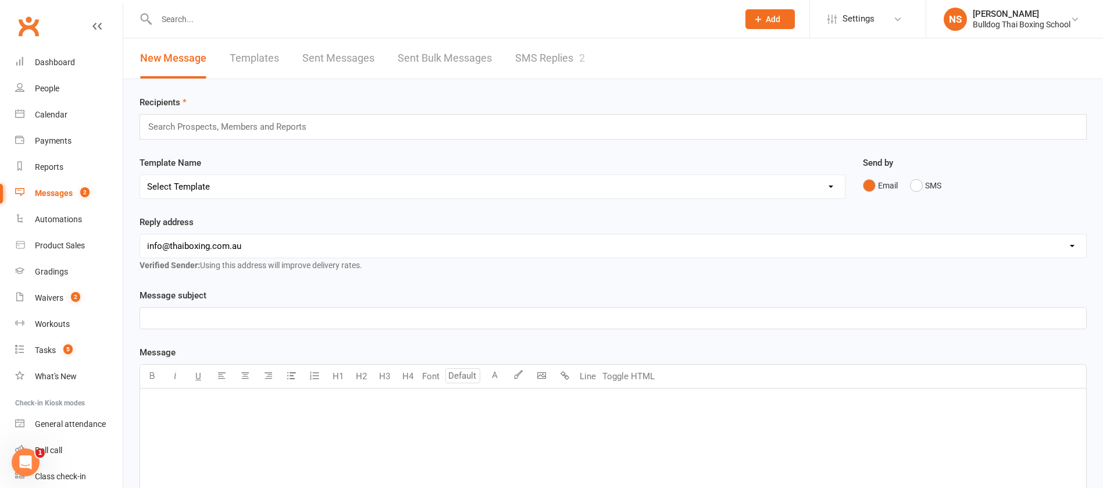
click at [539, 60] on link "SMS Replies 2" at bounding box center [550, 58] width 70 height 40
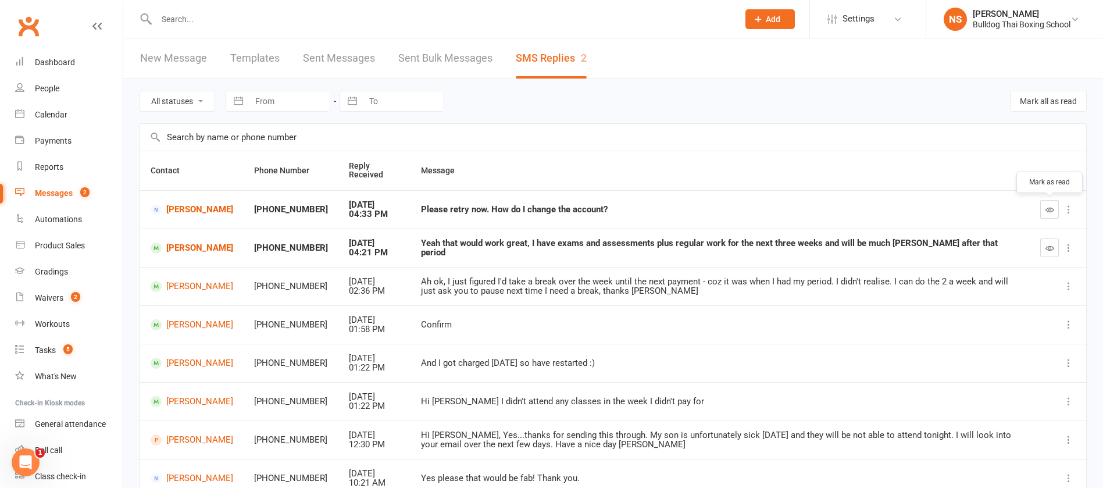
click at [1049, 206] on icon "button" at bounding box center [1049, 209] width 9 height 9
click at [191, 210] on link "[PERSON_NAME]" at bounding box center [192, 209] width 83 height 11
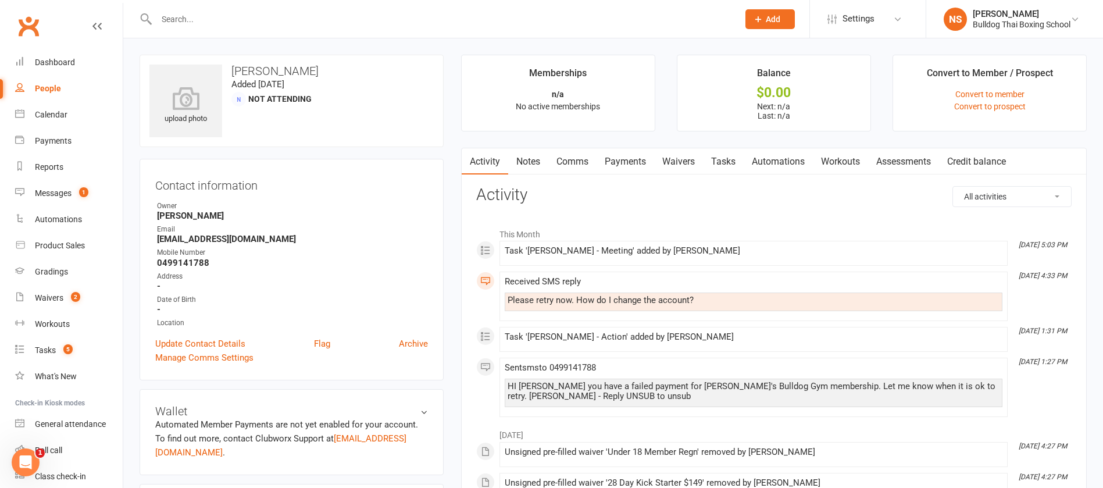
click at [573, 158] on link "Comms" at bounding box center [572, 161] width 48 height 27
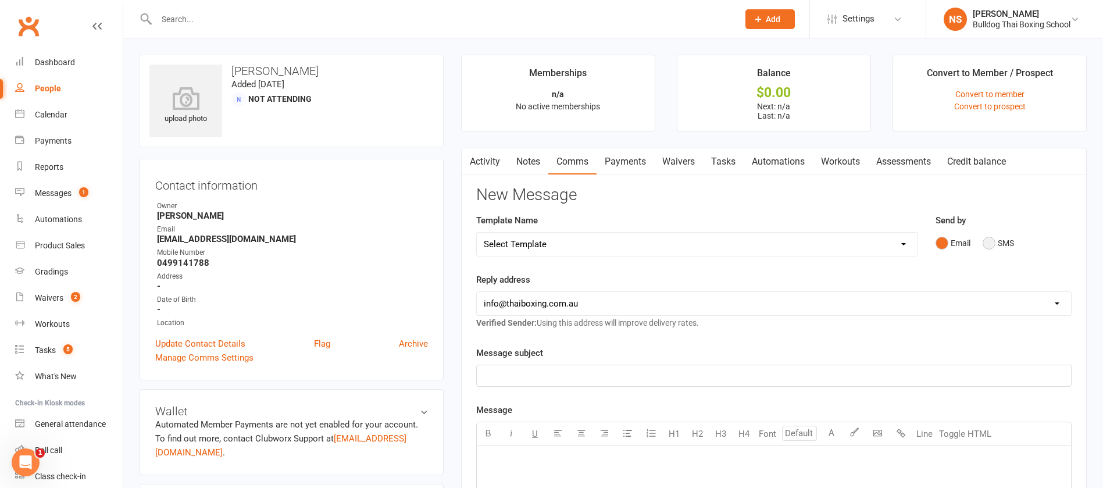
click at [988, 241] on button "SMS" at bounding box center [997, 243] width 31 height 22
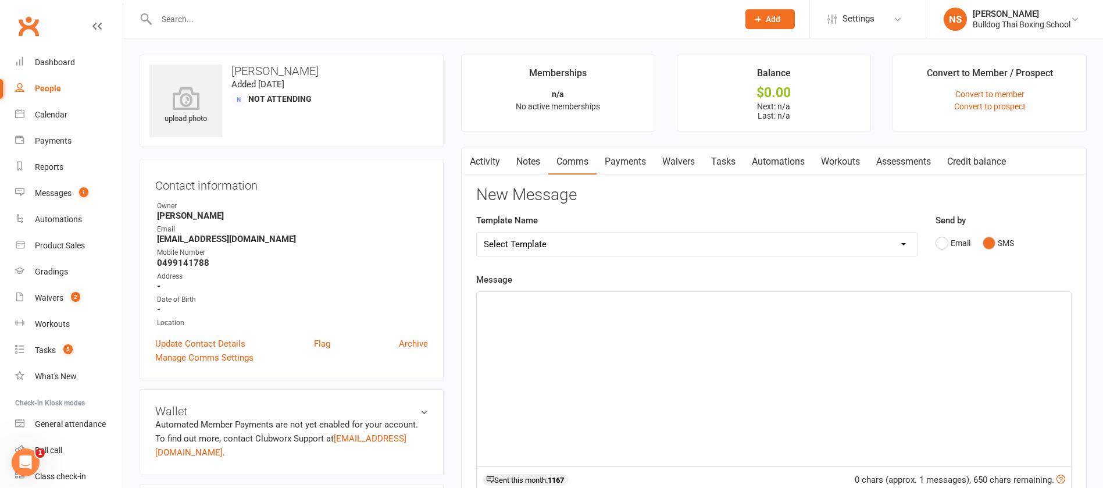
click at [574, 296] on p "﻿" at bounding box center [774, 302] width 580 height 14
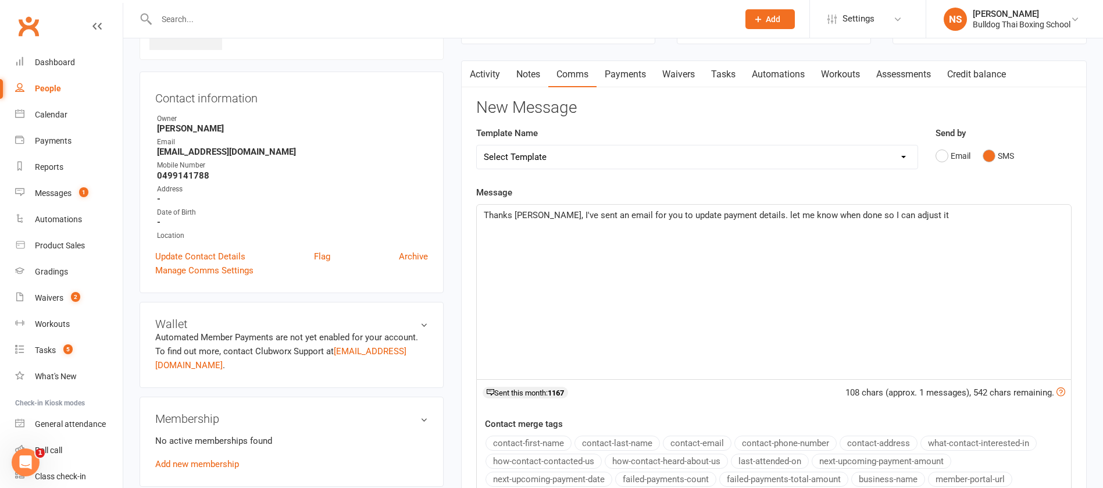
scroll to position [349, 0]
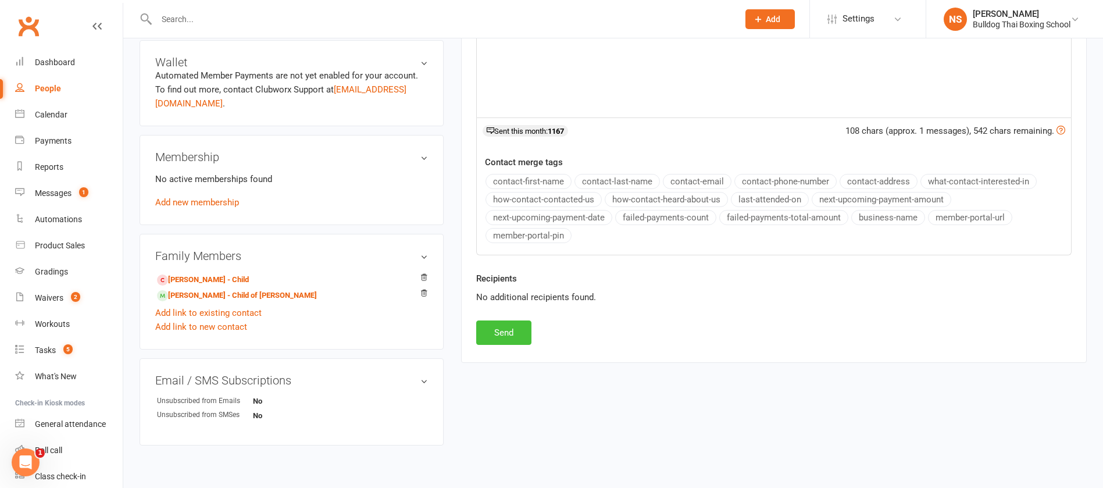
click at [492, 326] on button "Send" at bounding box center [503, 332] width 55 height 24
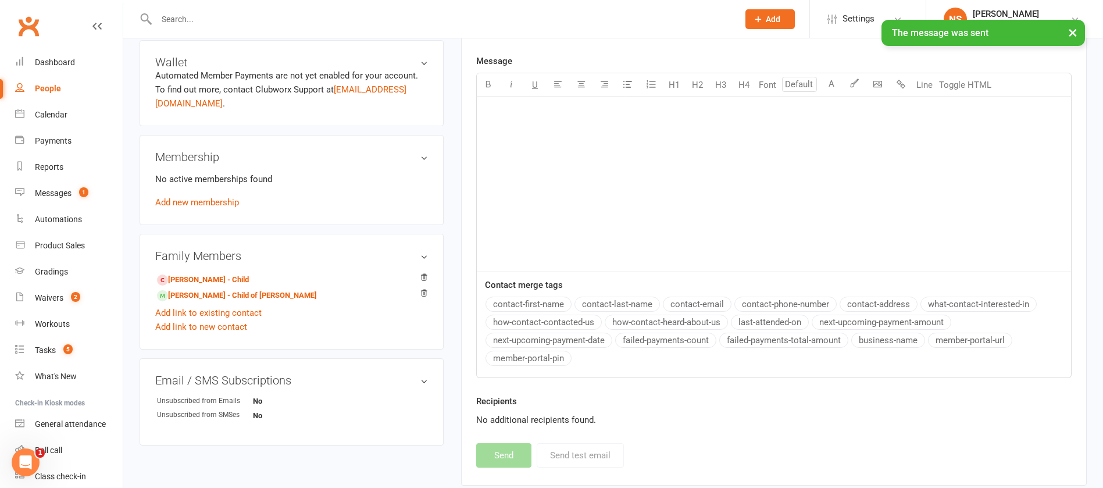
scroll to position [0, 0]
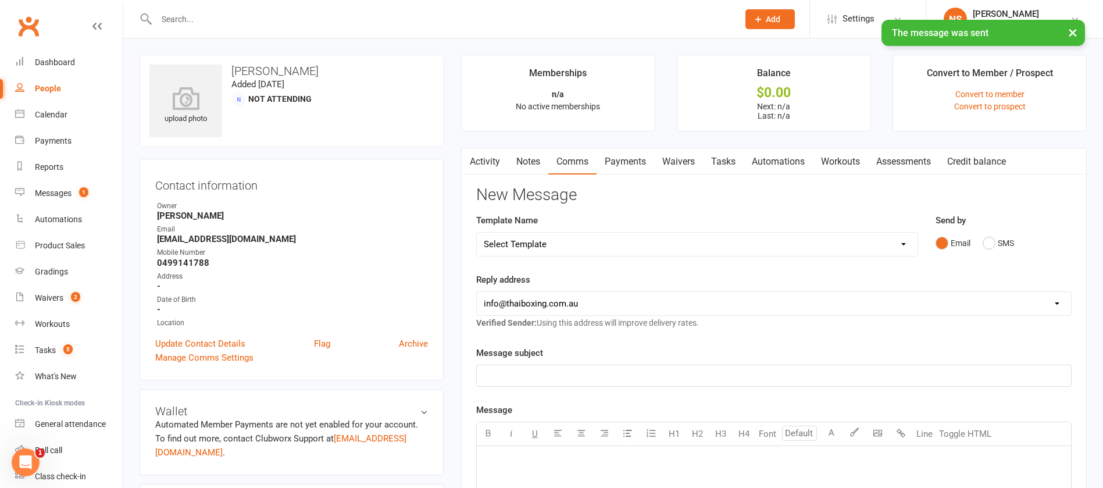
click at [728, 162] on link "Tasks" at bounding box center [723, 161] width 41 height 27
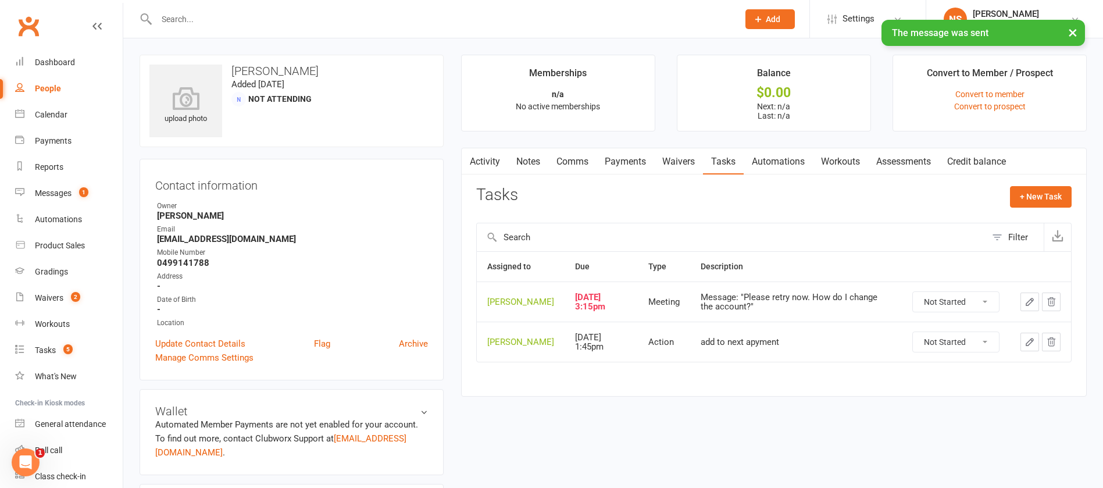
drag, startPoint x: 981, startPoint y: 306, endPoint x: 980, endPoint y: 319, distance: 12.3
click at [982, 306] on select "Not Started In Progress Waiting Complete" at bounding box center [956, 302] width 86 height 20
click at [913, 300] on select "Not Started In Progress Waiting Complete" at bounding box center [956, 302] width 86 height 20
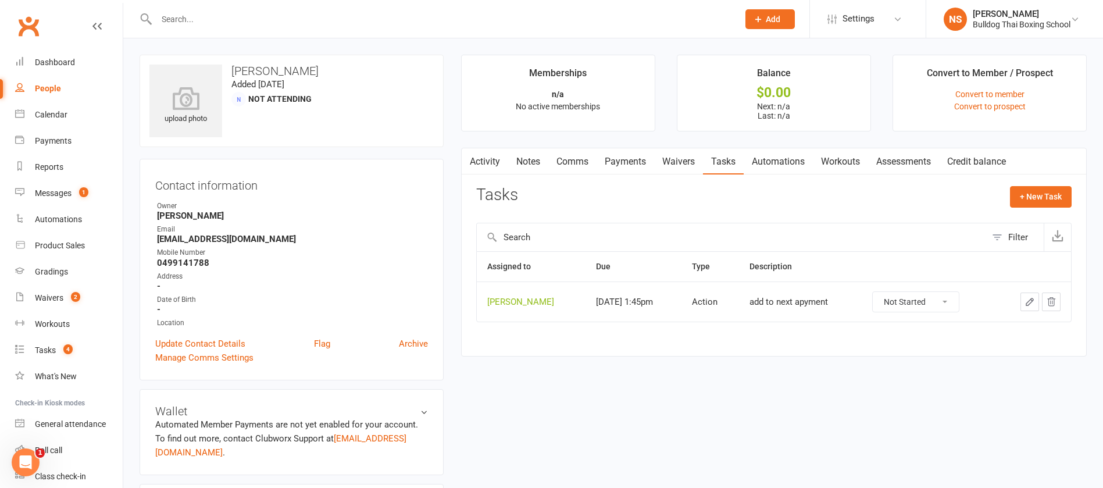
click at [1027, 299] on icon "button" at bounding box center [1029, 301] width 10 height 10
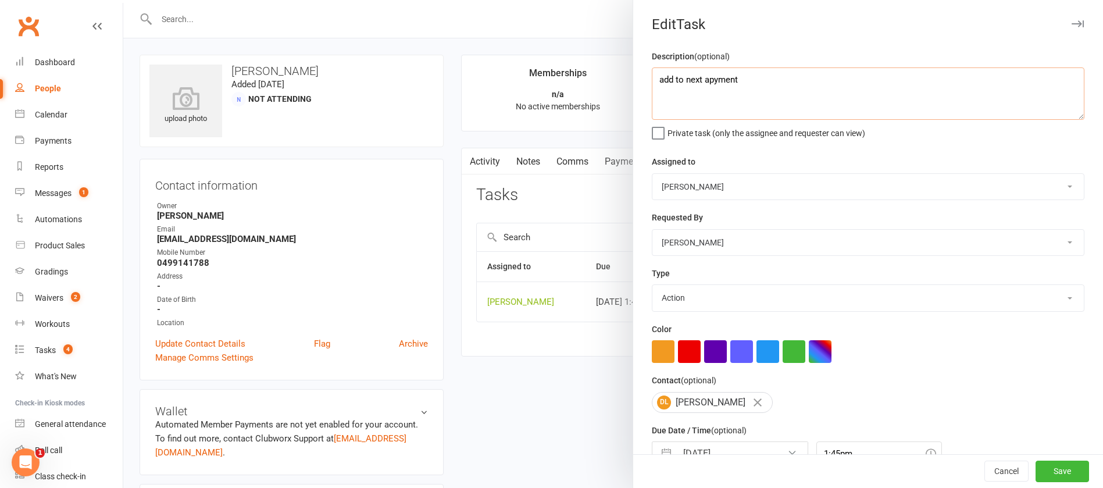
drag, startPoint x: 738, startPoint y: 74, endPoint x: 609, endPoint y: 53, distance: 130.1
click at [123, 0] on react-component "Edit Task Description (optional) add to next apyment Private task (only the ass…" at bounding box center [123, 0] width 0 height 0
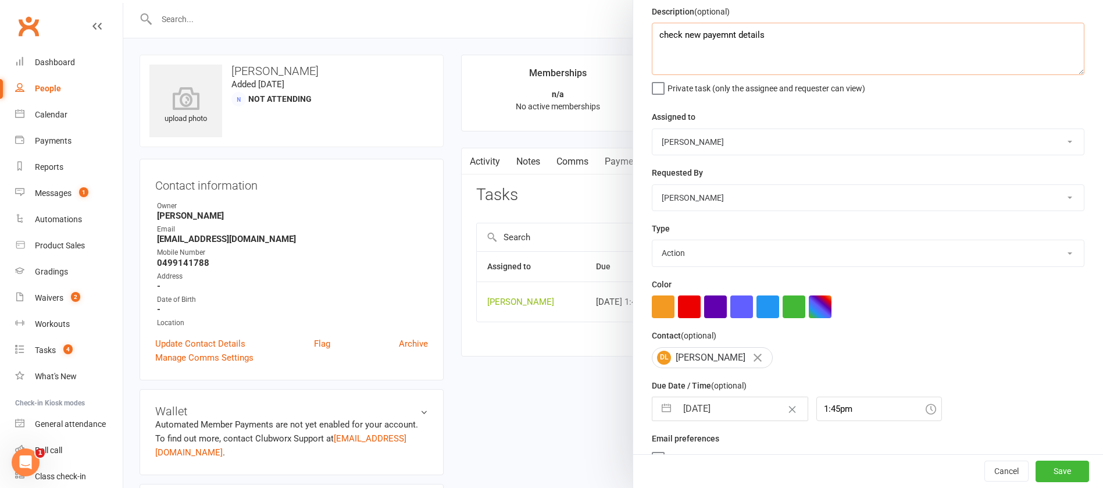
scroll to position [69, 0]
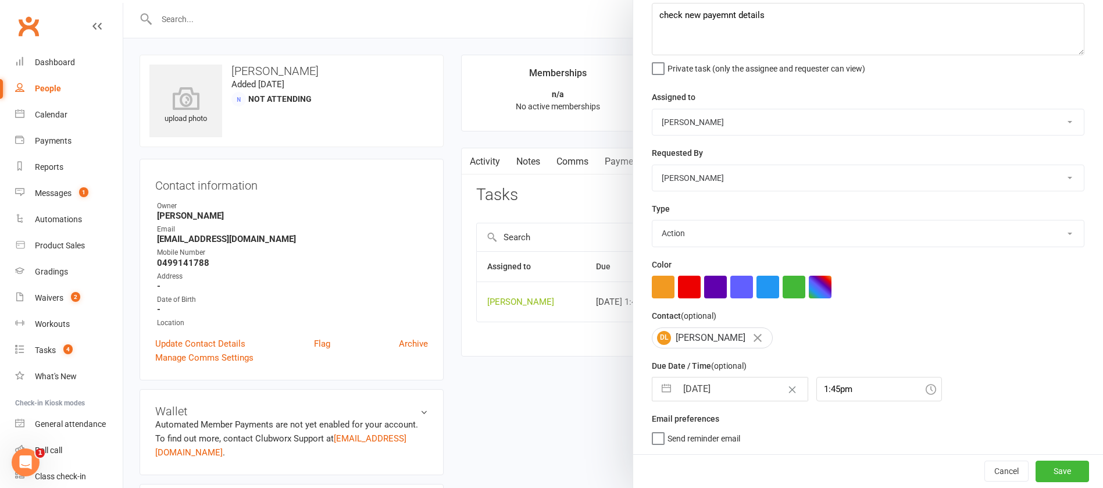
click at [734, 382] on input "[DATE]" at bounding box center [742, 388] width 131 height 23
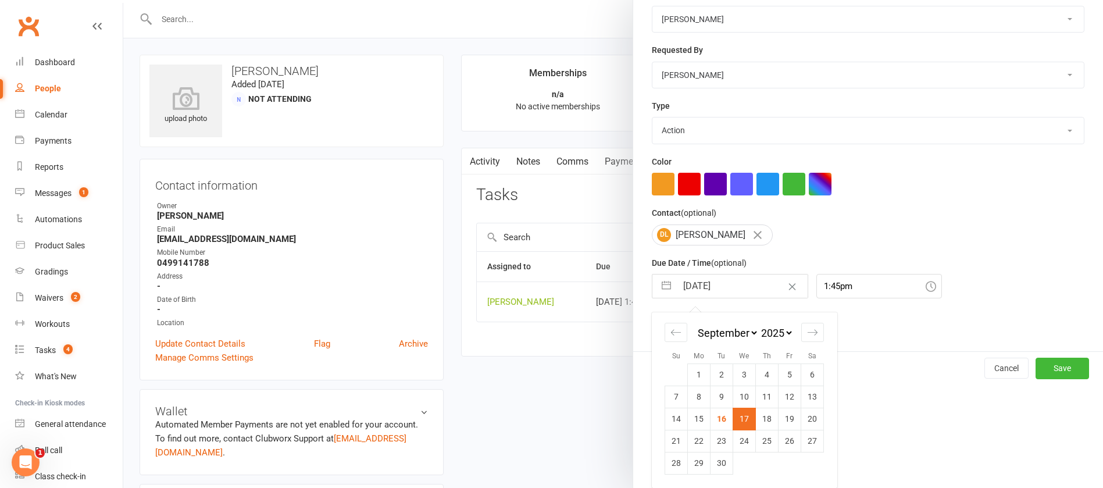
click at [763, 419] on td "18" at bounding box center [767, 418] width 23 height 22
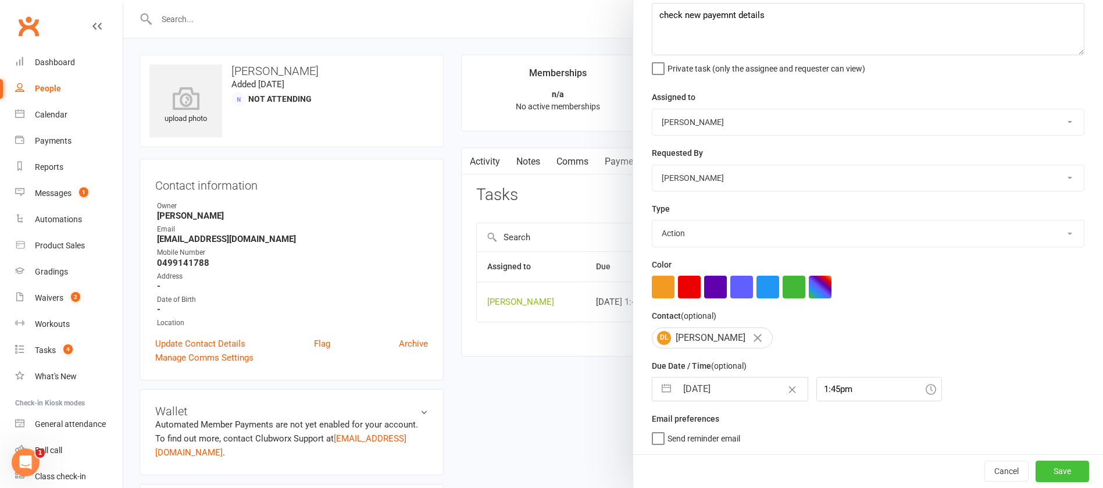
click at [1035, 467] on button "Save" at bounding box center [1061, 470] width 53 height 21
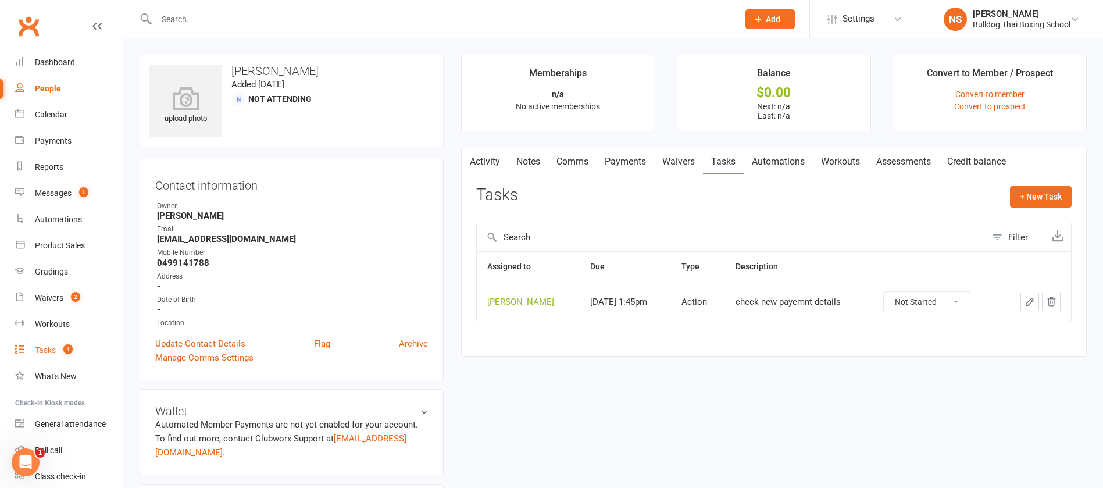
click at [48, 347] on div "Tasks" at bounding box center [45, 349] width 21 height 9
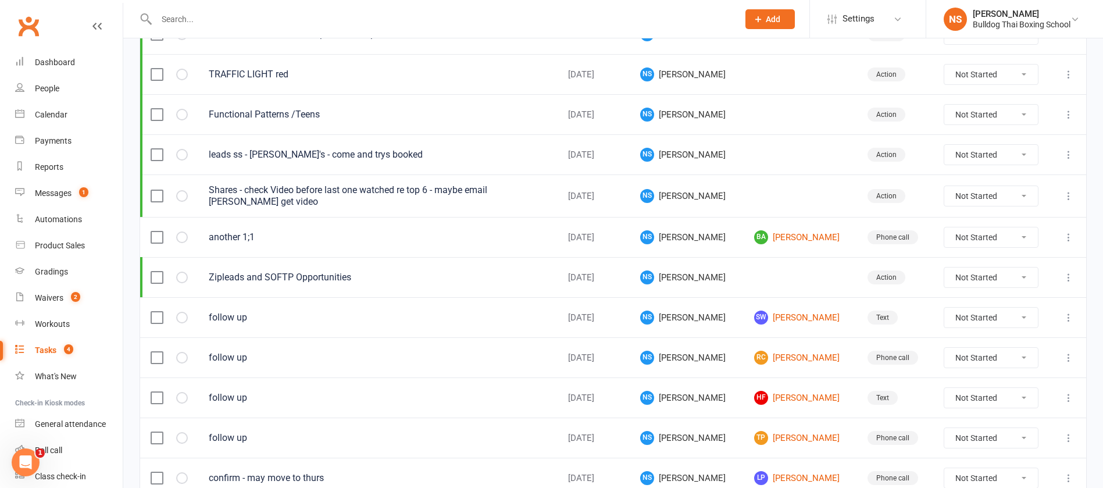
scroll to position [262, 0]
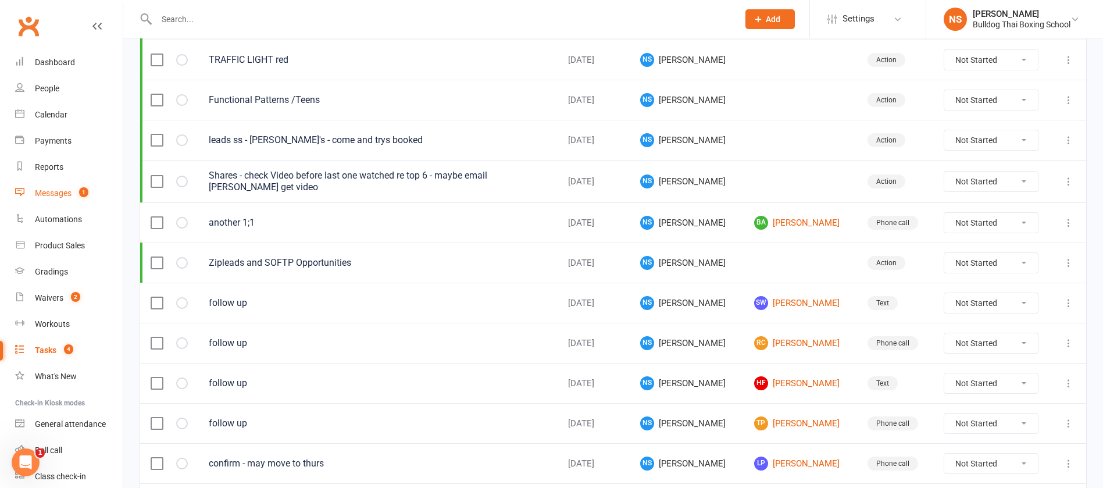
click at [68, 195] on div "Messages" at bounding box center [53, 192] width 37 height 9
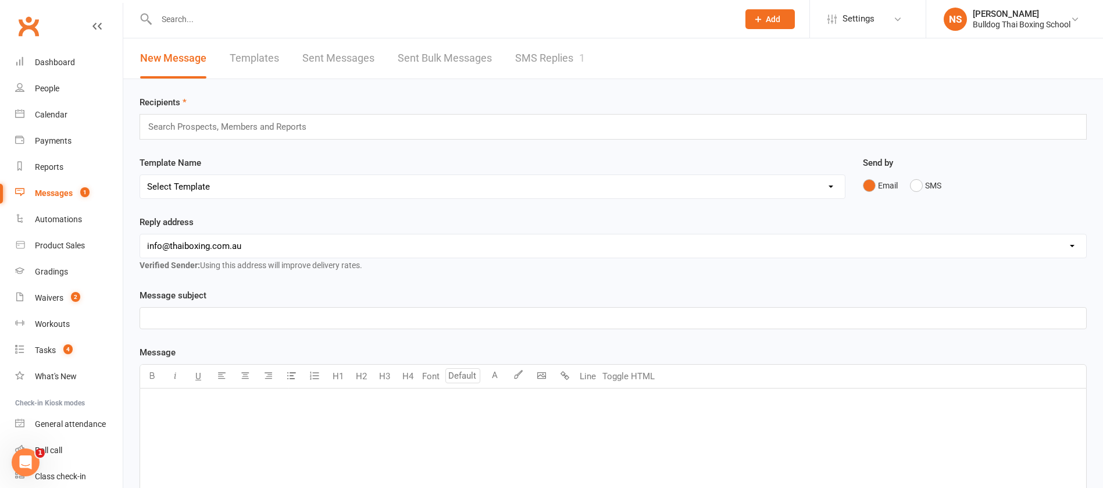
click at [552, 58] on link "SMS Replies 1" at bounding box center [550, 58] width 70 height 40
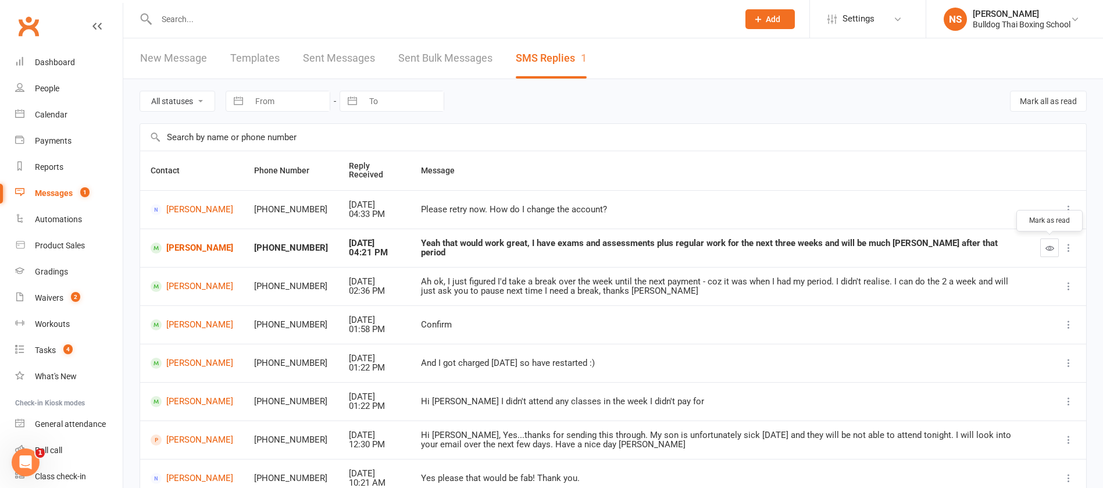
click at [1058, 244] on div at bounding box center [1057, 247] width 35 height 19
drag, startPoint x: 1045, startPoint y: 245, endPoint x: 633, endPoint y: 57, distance: 452.8
click at [1045, 245] on icon "button" at bounding box center [1049, 248] width 9 height 9
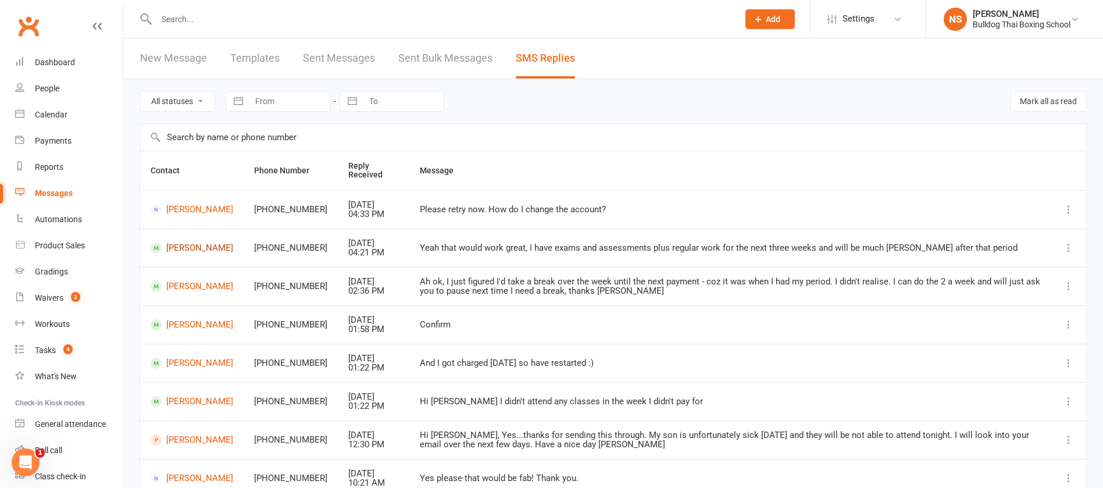
click at [184, 246] on link "[PERSON_NAME]" at bounding box center [192, 247] width 83 height 11
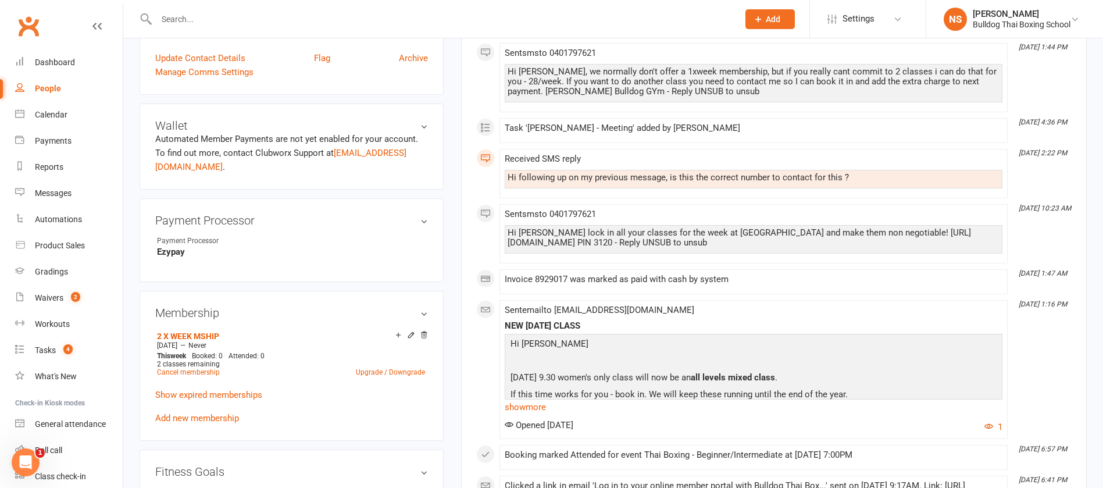
scroll to position [436, 0]
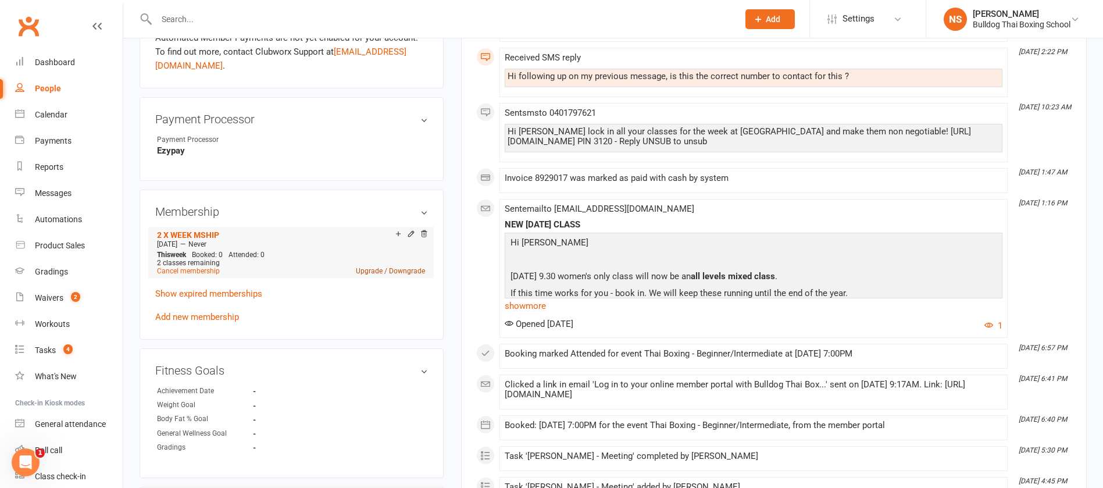
click at [404, 272] on link "Upgrade / Downgrade" at bounding box center [390, 271] width 69 height 8
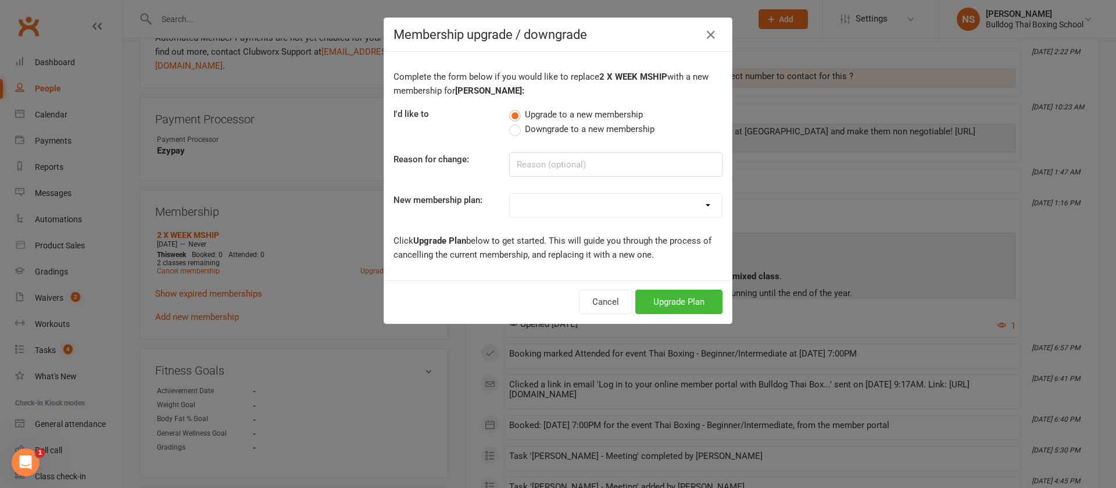
click at [513, 124] on label "Downgrade to a new membership" at bounding box center [581, 129] width 145 height 14
click at [513, 122] on input "Downgrade to a new membership" at bounding box center [513, 122] width 8 height 0
click at [526, 206] on select "2 X WEEK MSHIP 1xWeek 25/week Kids 30/week 50/month 140/month 160/month 10 Clas…" at bounding box center [616, 205] width 212 height 23
click at [510, 194] on select "2 X WEEK MSHIP 1xWeek 25/week Kids 30/week 50/month 140/month 160/month 10 Clas…" at bounding box center [616, 205] width 212 height 23
click at [647, 301] on button "Downgrade Plan" at bounding box center [673, 301] width 99 height 24
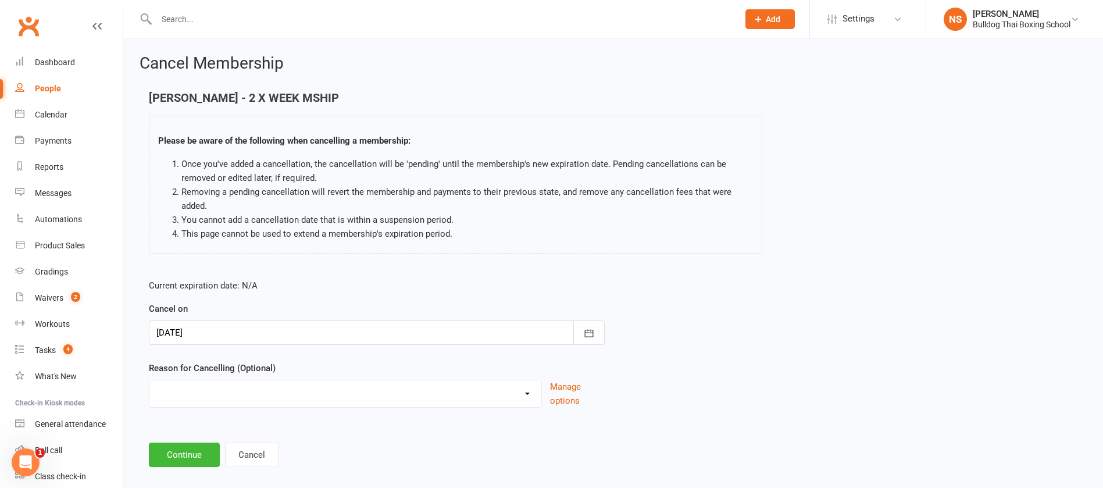
click at [218, 324] on div at bounding box center [377, 332] width 456 height 24
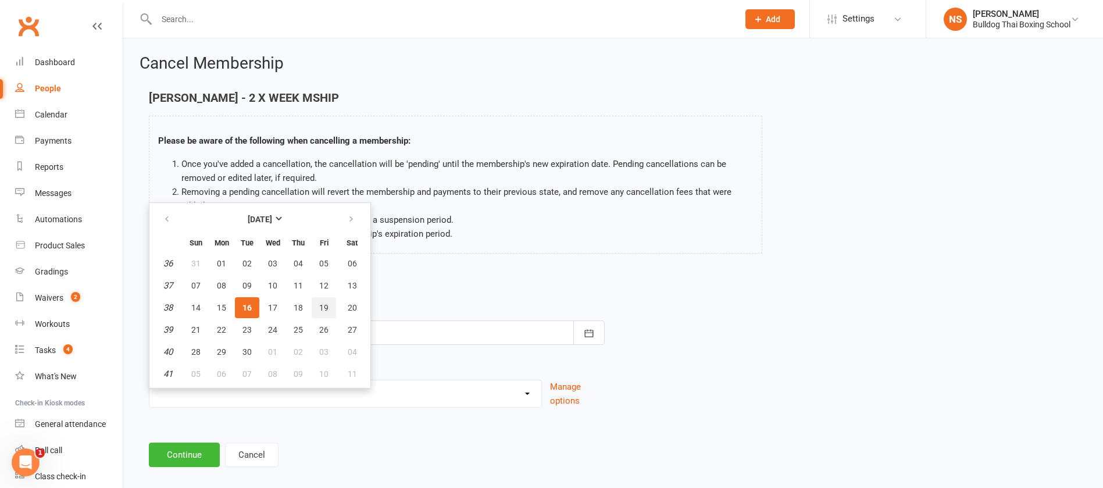
click at [321, 304] on span "19" at bounding box center [323, 307] width 9 height 9
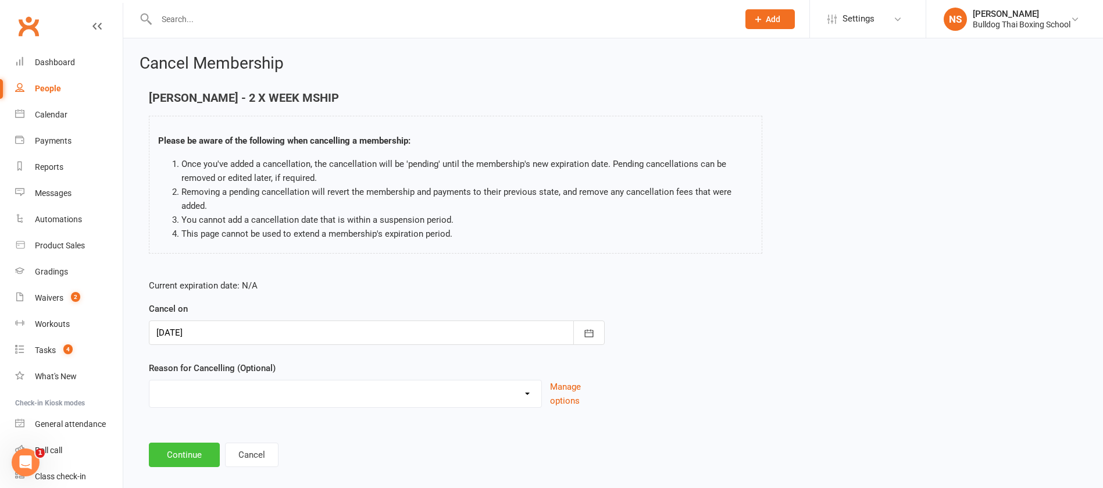
click at [196, 456] on button "Continue" at bounding box center [184, 454] width 71 height 24
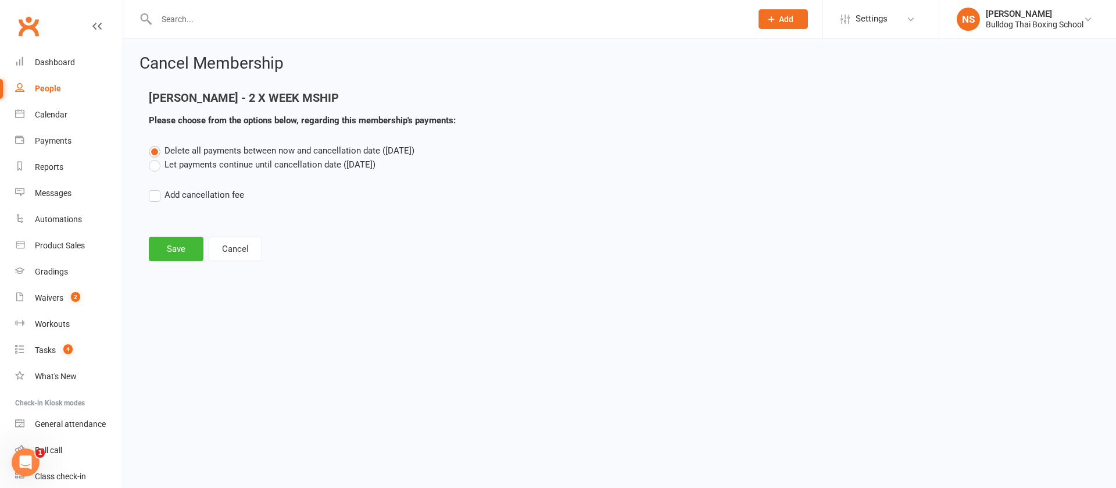
click at [176, 233] on main "[PERSON_NAME] - 2 X WEEK MSHIP Please choose from the options below, regarding …" at bounding box center [619, 176] width 960 height 170
click at [176, 243] on button "Save" at bounding box center [176, 249] width 55 height 24
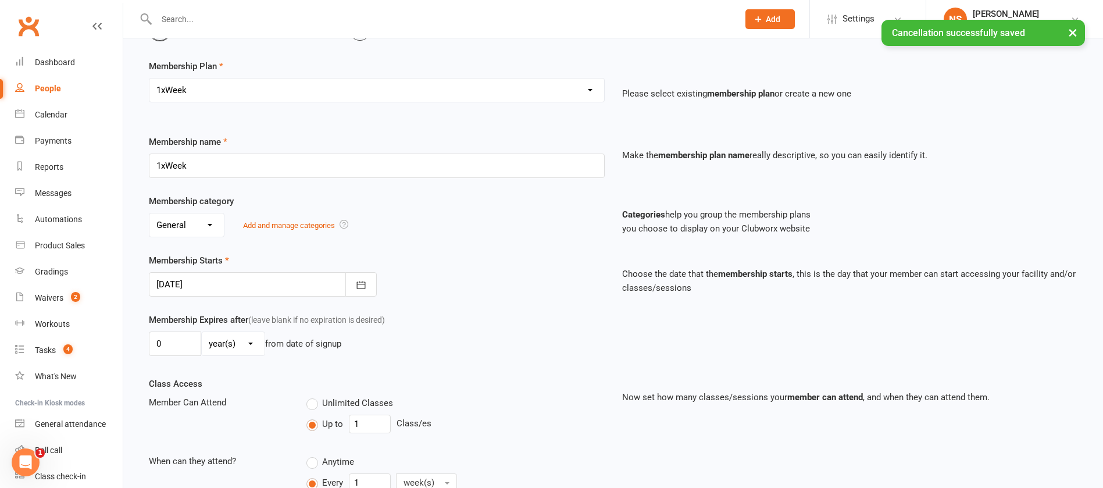
scroll to position [174, 0]
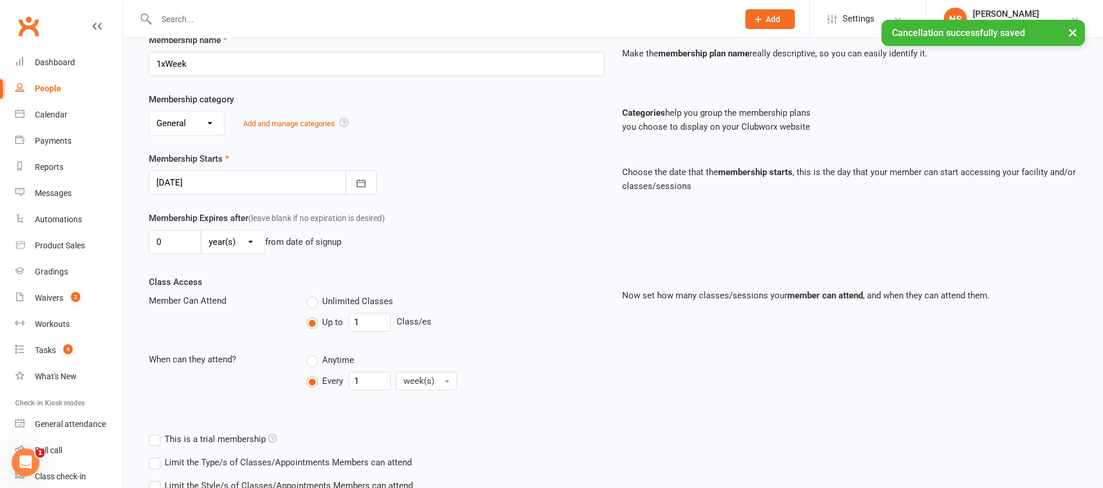
click at [234, 182] on div at bounding box center [263, 182] width 228 height 24
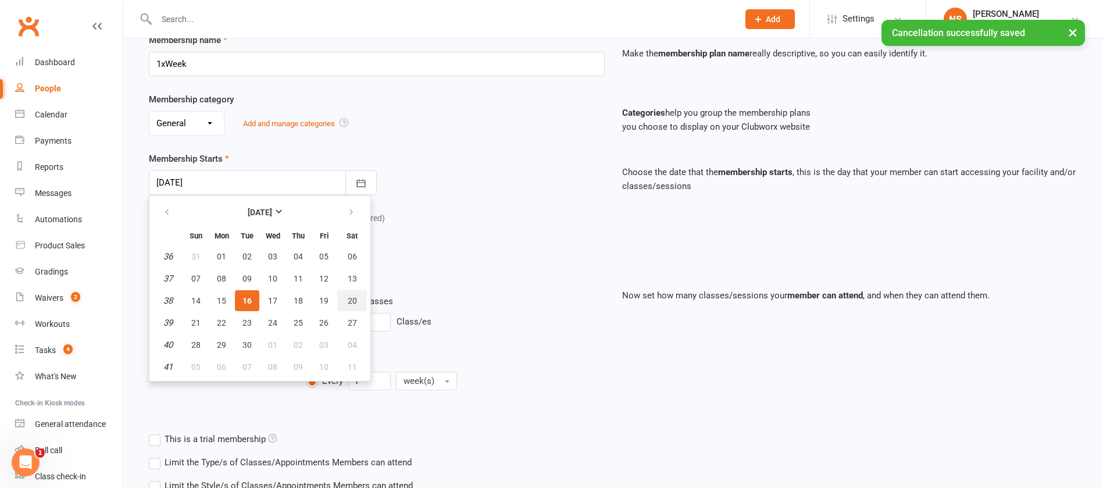
click at [352, 300] on span "20" at bounding box center [352, 300] width 9 height 9
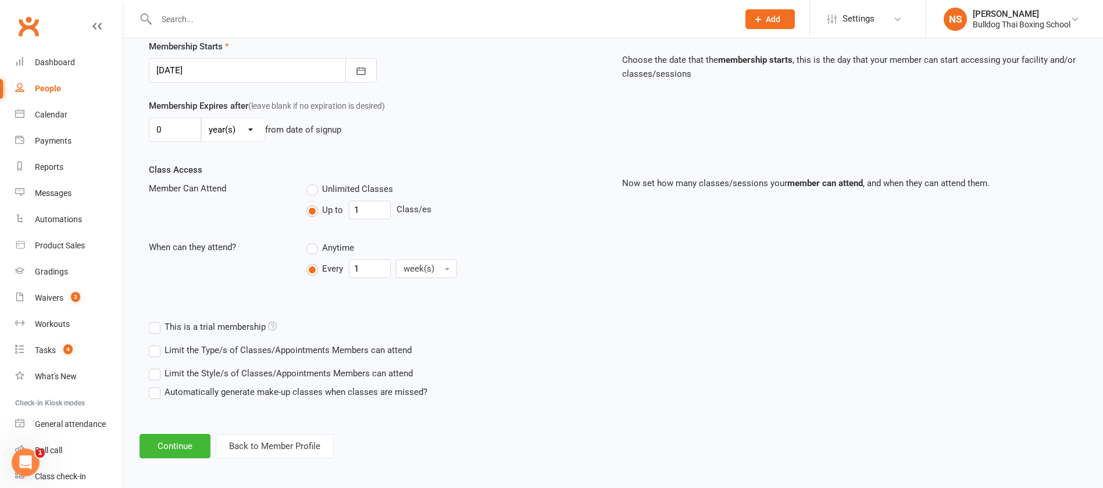
scroll to position [290, 0]
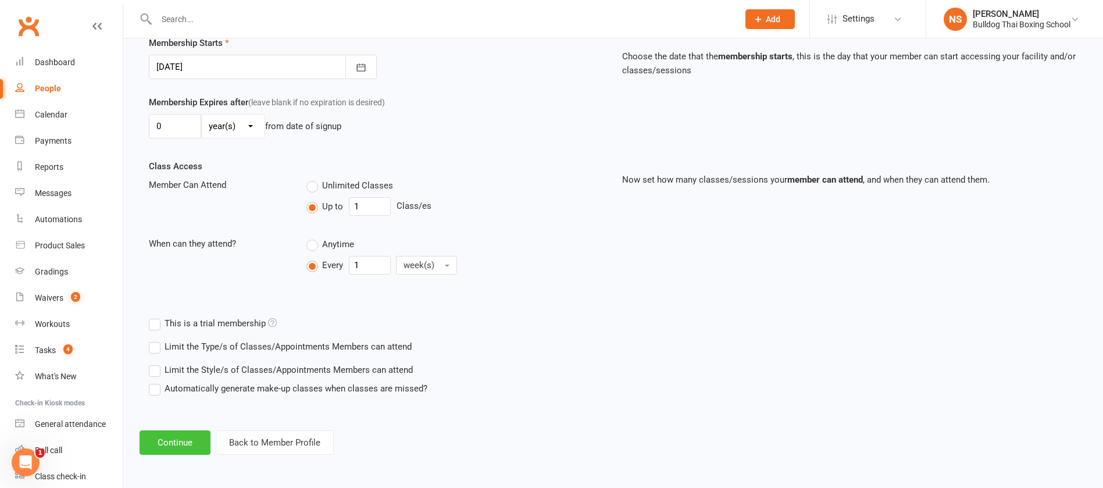
click at [173, 442] on button "Continue" at bounding box center [174, 442] width 71 height 24
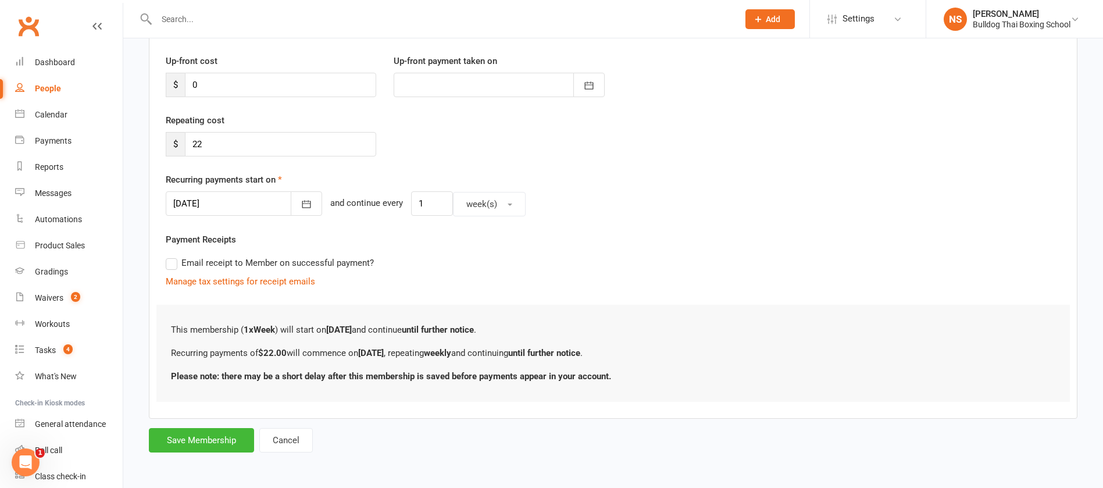
scroll to position [0, 0]
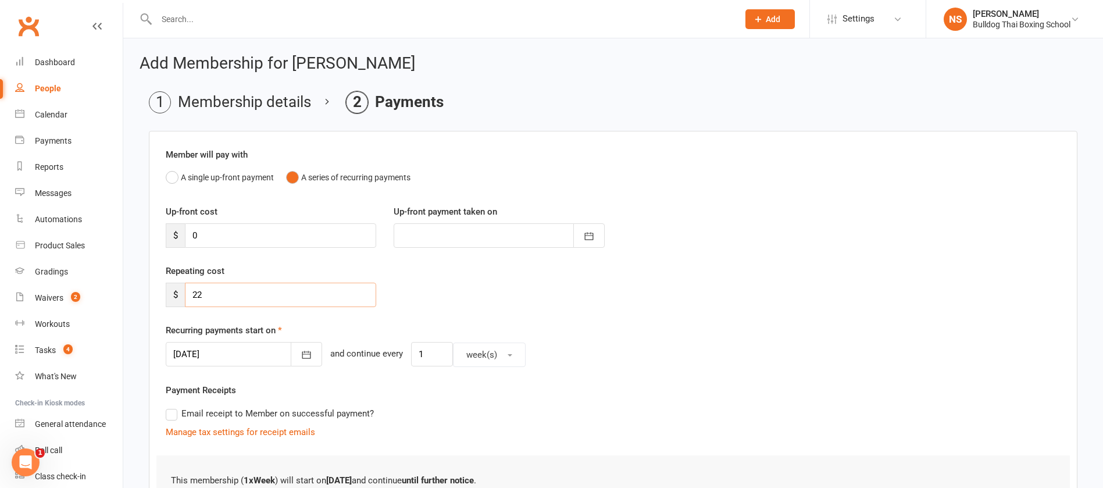
drag, startPoint x: 223, startPoint y: 297, endPoint x: 206, endPoint y: 279, distance: 24.7
click at [196, 288] on input "22" at bounding box center [280, 294] width 191 height 24
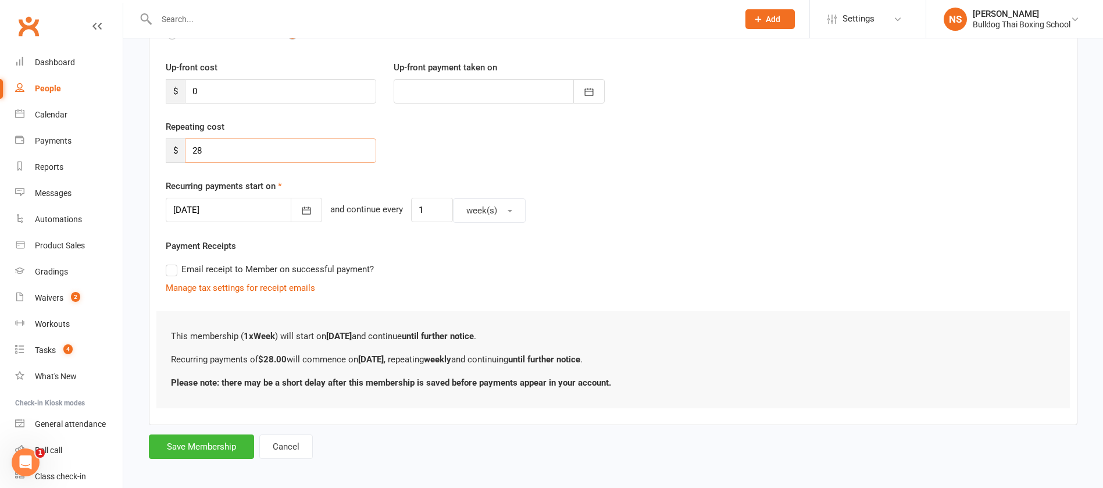
scroll to position [151, 0]
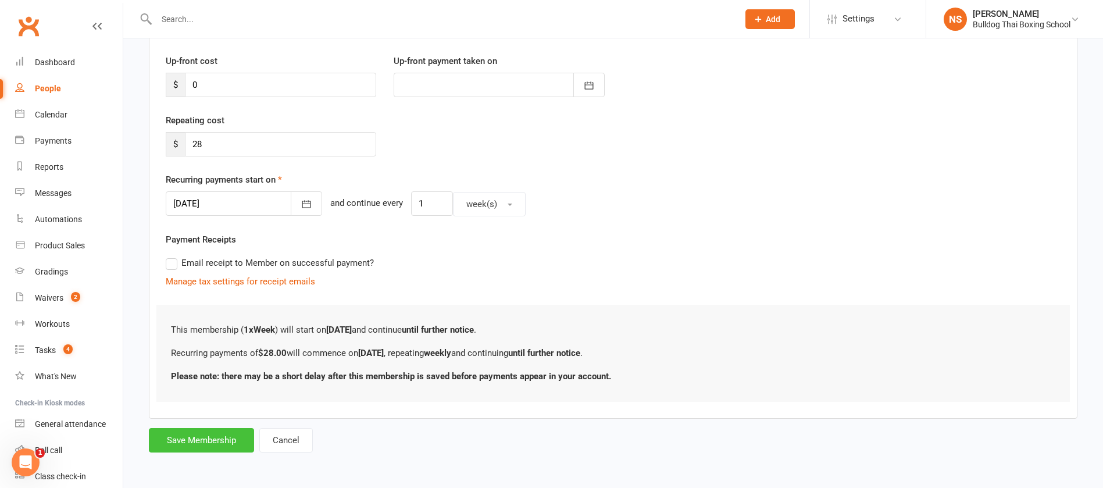
click at [180, 435] on button "Save Membership" at bounding box center [201, 440] width 105 height 24
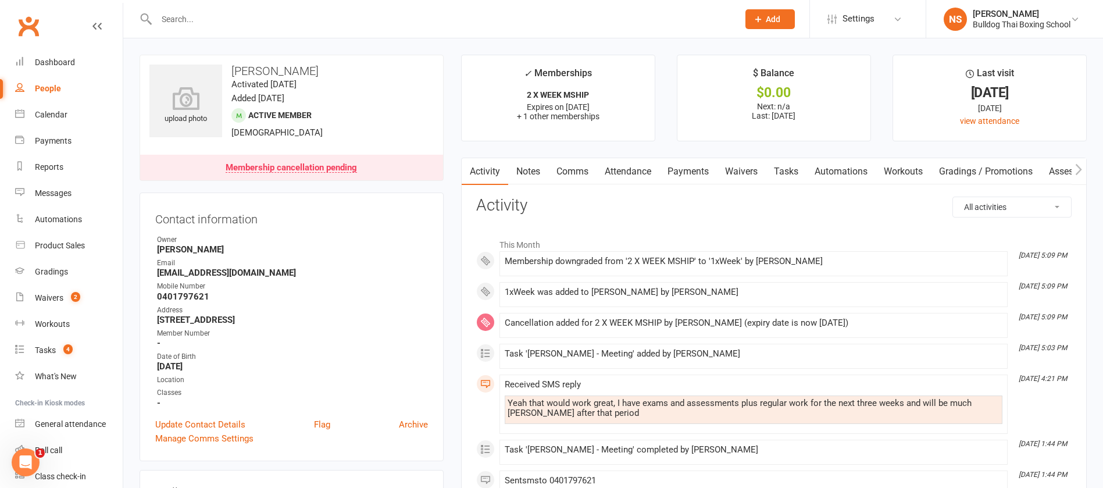
click at [568, 168] on link "Comms" at bounding box center [572, 171] width 48 height 27
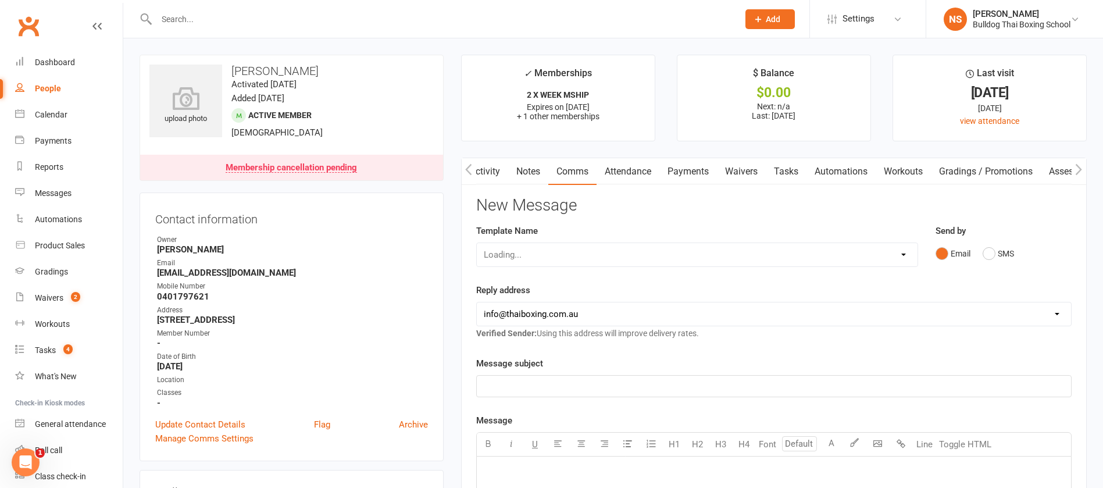
scroll to position [0, 1]
drag, startPoint x: 986, startPoint y: 251, endPoint x: 937, endPoint y: 259, distance: 49.4
click at [986, 251] on button "SMS" at bounding box center [997, 253] width 31 height 22
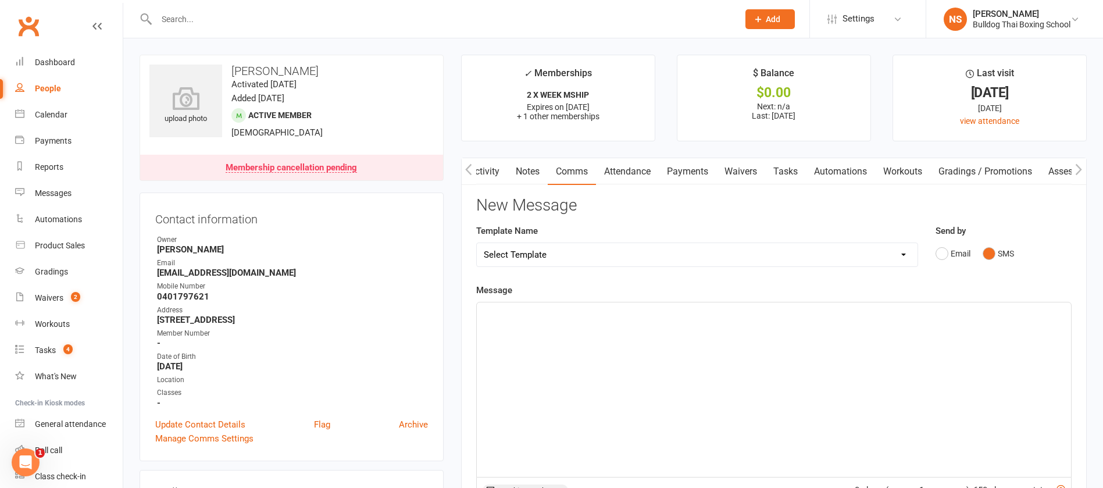
drag, startPoint x: 556, startPoint y: 329, endPoint x: 569, endPoint y: 329, distance: 13.4
click at [556, 327] on div "﻿" at bounding box center [774, 389] width 594 height 174
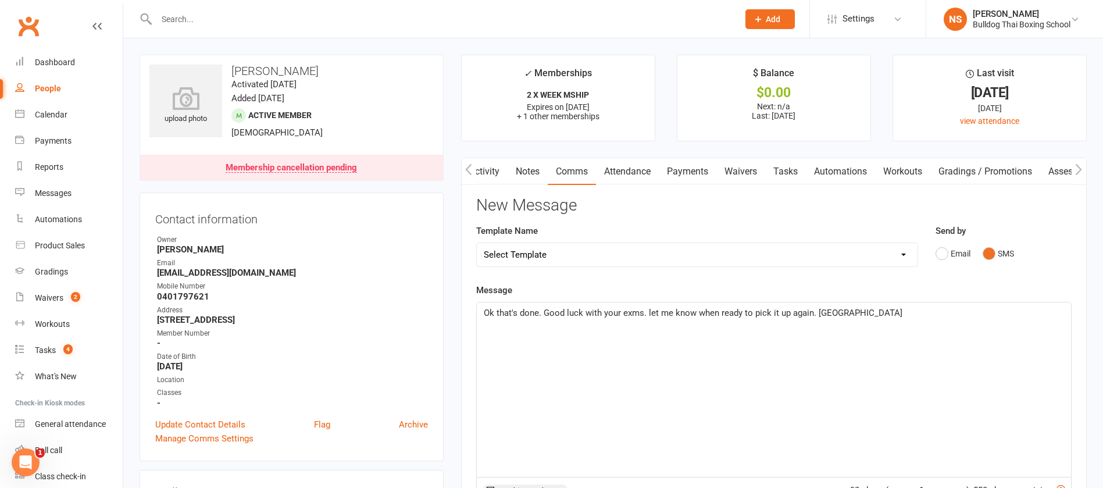
drag, startPoint x: 627, startPoint y: 313, endPoint x: 650, endPoint y: 331, distance: 29.8
click at [650, 332] on div "Ok that's done. Good luck with your exms. let me know when ready to pick it up …" at bounding box center [774, 389] width 594 height 174
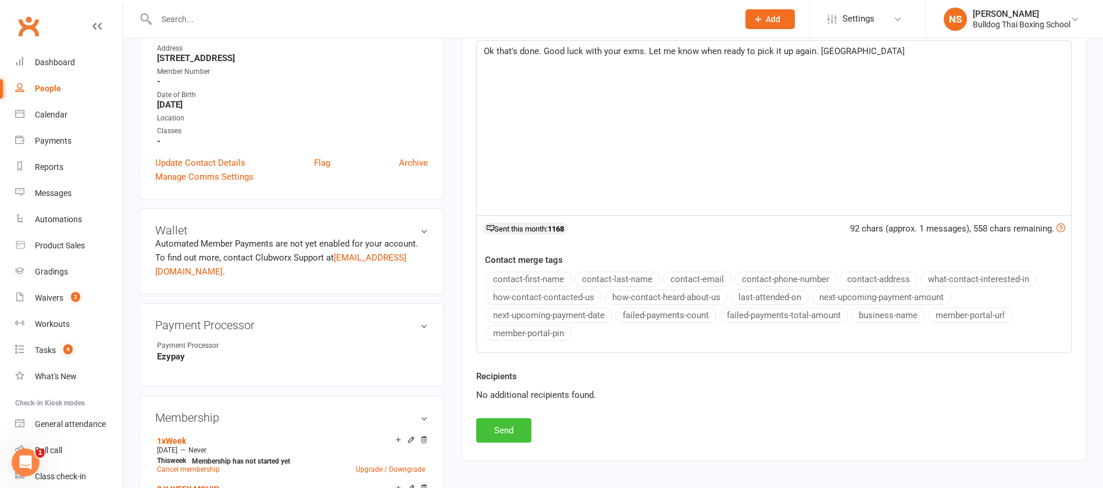
click at [504, 434] on button "Send" at bounding box center [503, 430] width 55 height 24
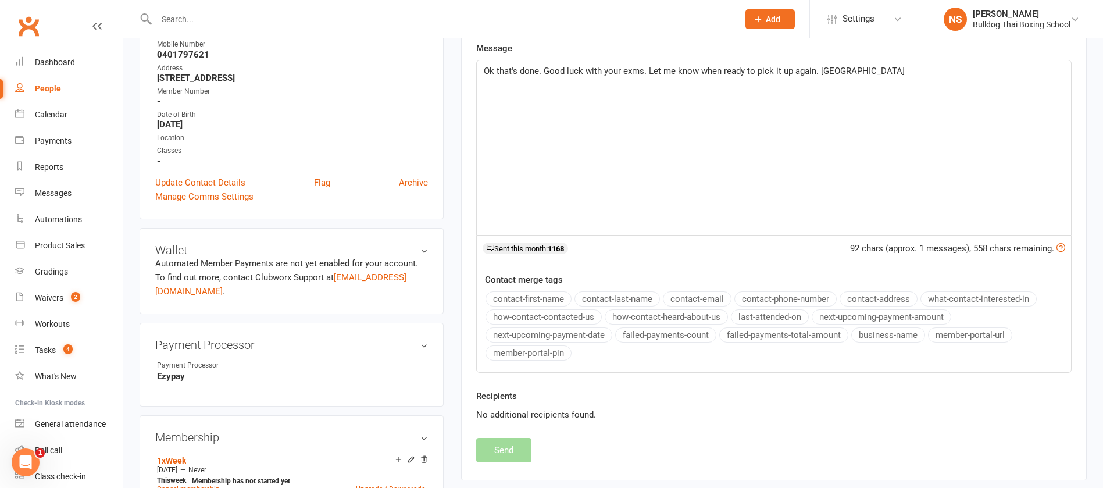
scroll to position [0, 0]
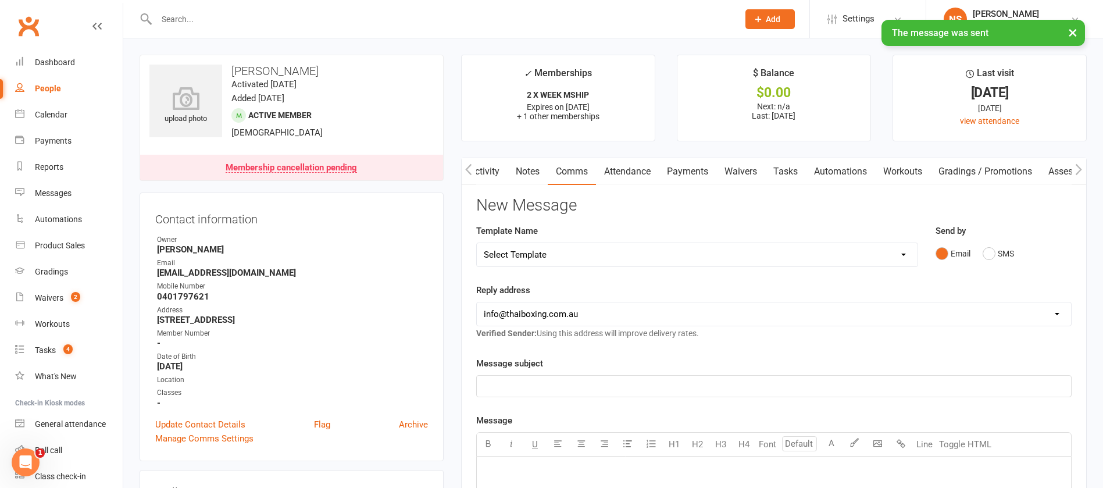
click at [784, 170] on link "Tasks" at bounding box center [785, 171] width 41 height 27
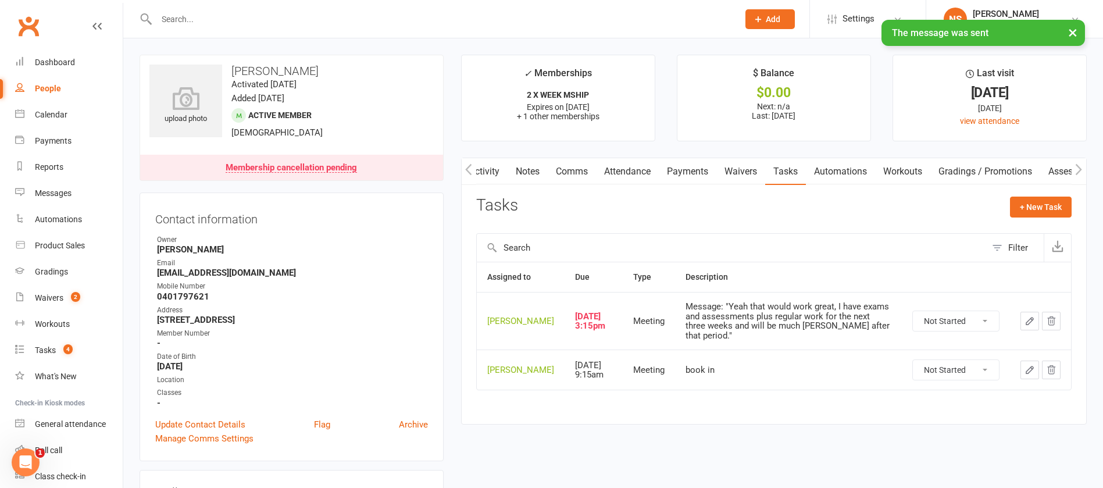
click at [986, 319] on select "Not Started In Progress Waiting Complete" at bounding box center [956, 321] width 86 height 20
click at [913, 315] on select "Not Started In Progress Waiting Complete" at bounding box center [956, 321] width 86 height 20
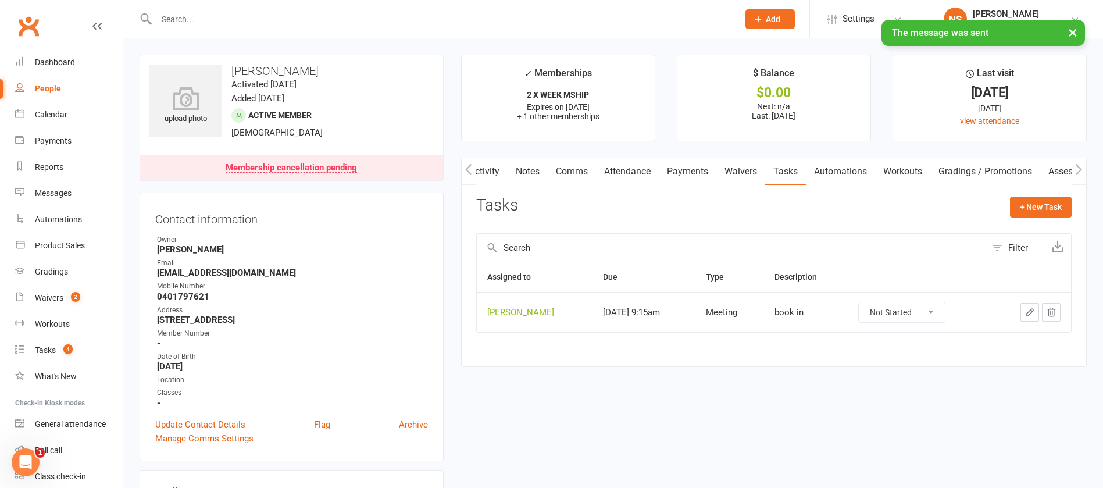
click at [1027, 310] on icon "button" at bounding box center [1029, 312] width 10 height 10
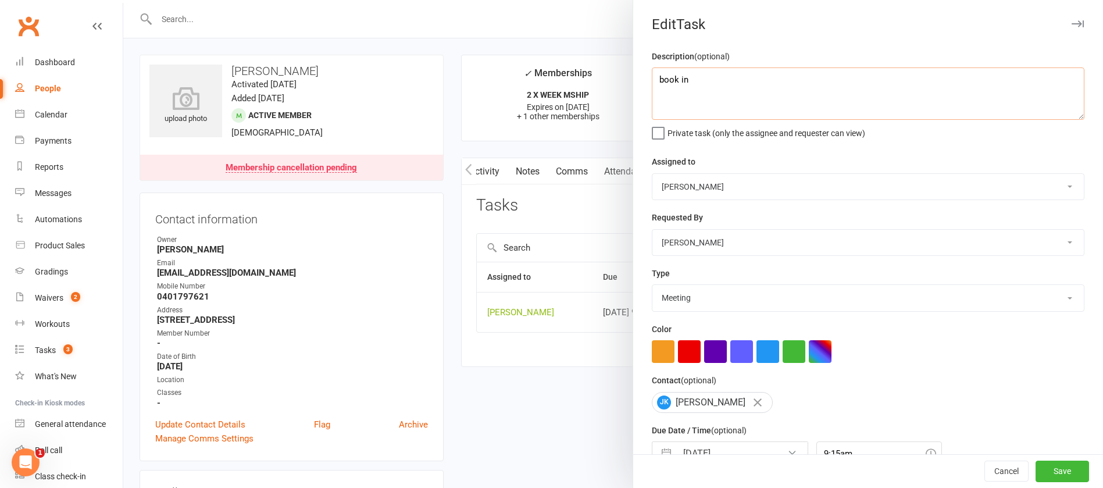
drag, startPoint x: 696, startPoint y: 77, endPoint x: 627, endPoint y: 78, distance: 69.8
click at [633, 80] on div "Description (optional) book in Private task (only the assignee and requester ca…" at bounding box center [868, 283] width 470 height 469
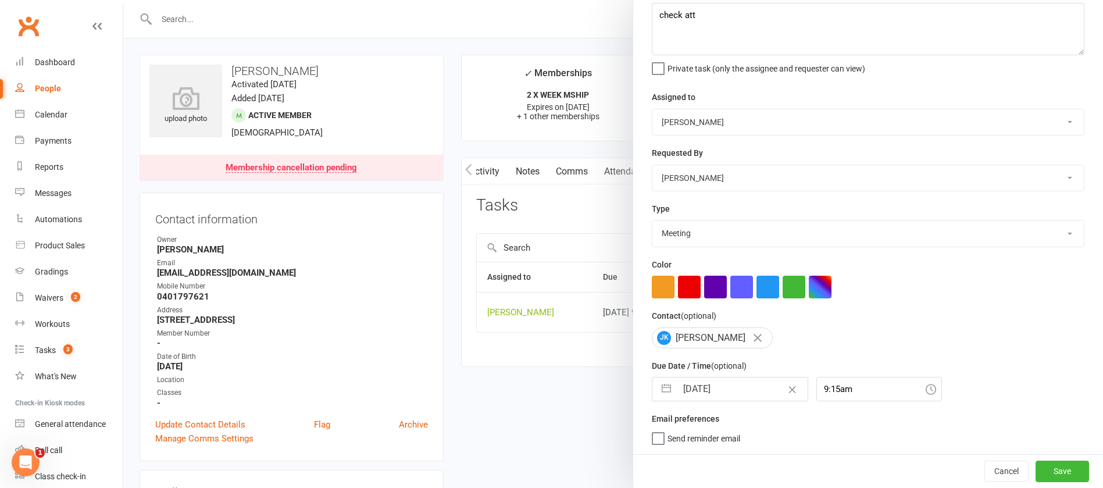
click at [739, 389] on input "[DATE]" at bounding box center [742, 388] width 131 height 23
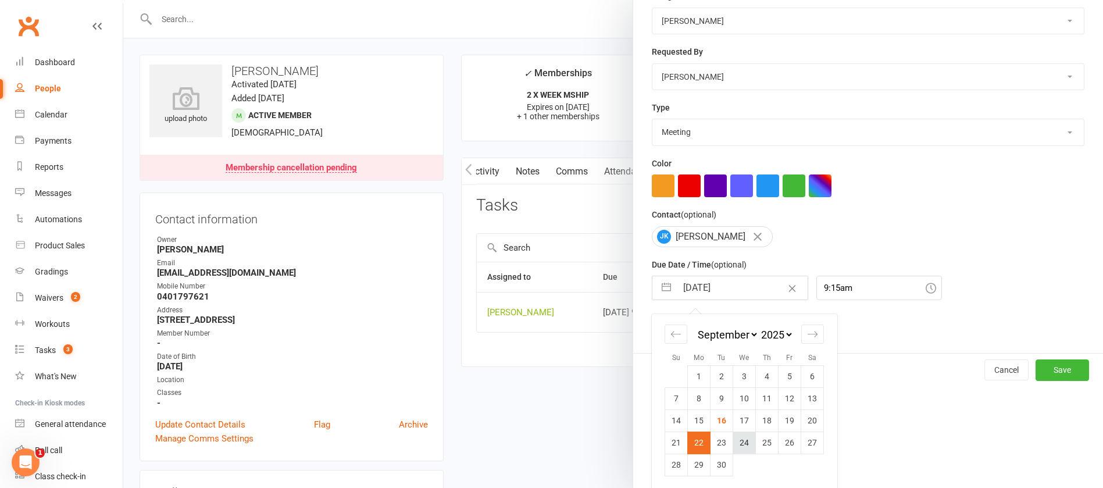
scroll to position [171, 0]
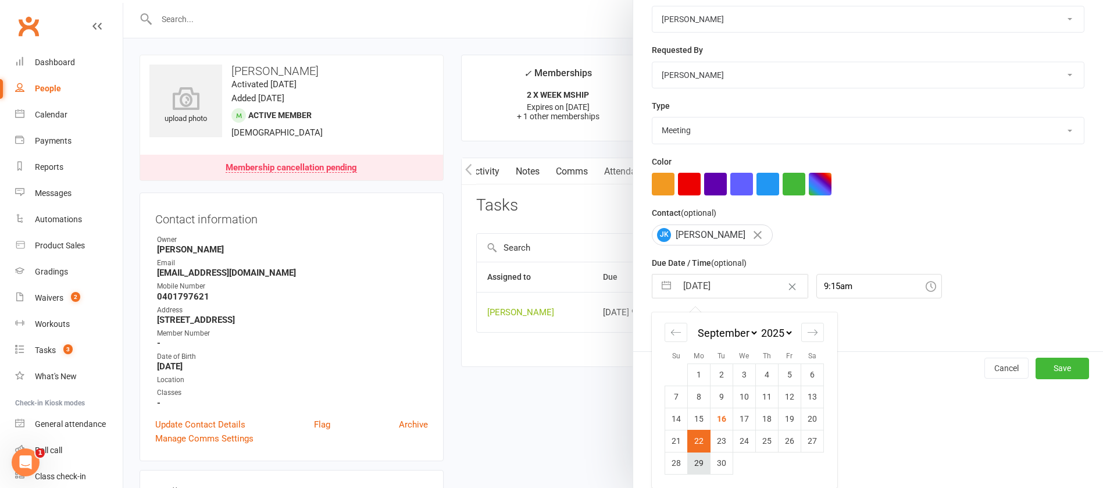
click at [692, 461] on td "29" at bounding box center [699, 463] width 23 height 22
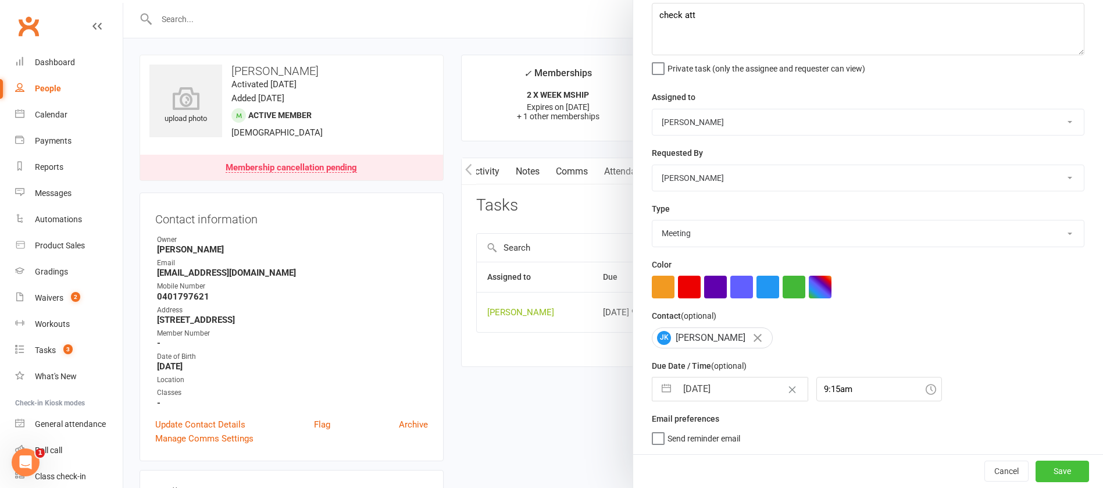
click at [1037, 461] on button "Save" at bounding box center [1061, 470] width 53 height 21
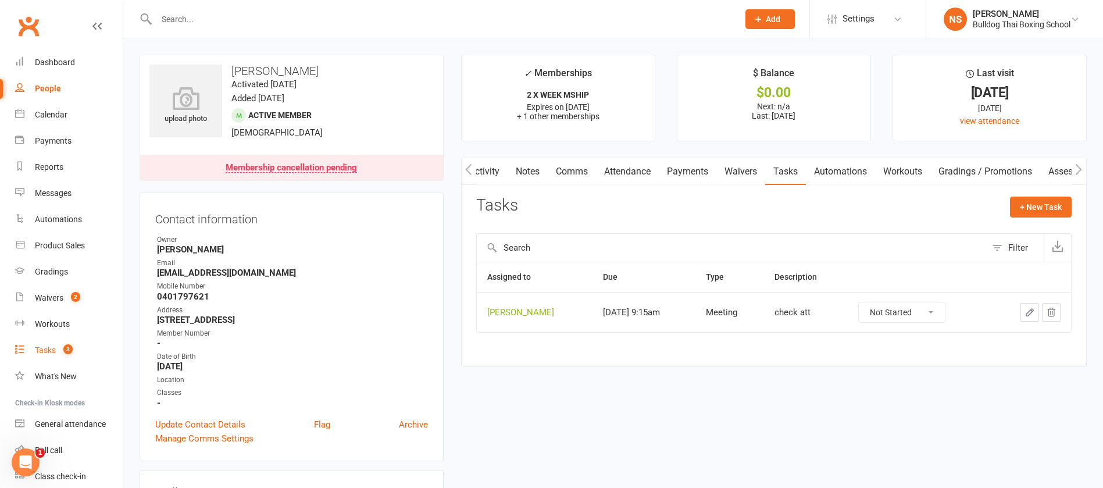
click at [40, 346] on div "Tasks" at bounding box center [45, 349] width 21 height 9
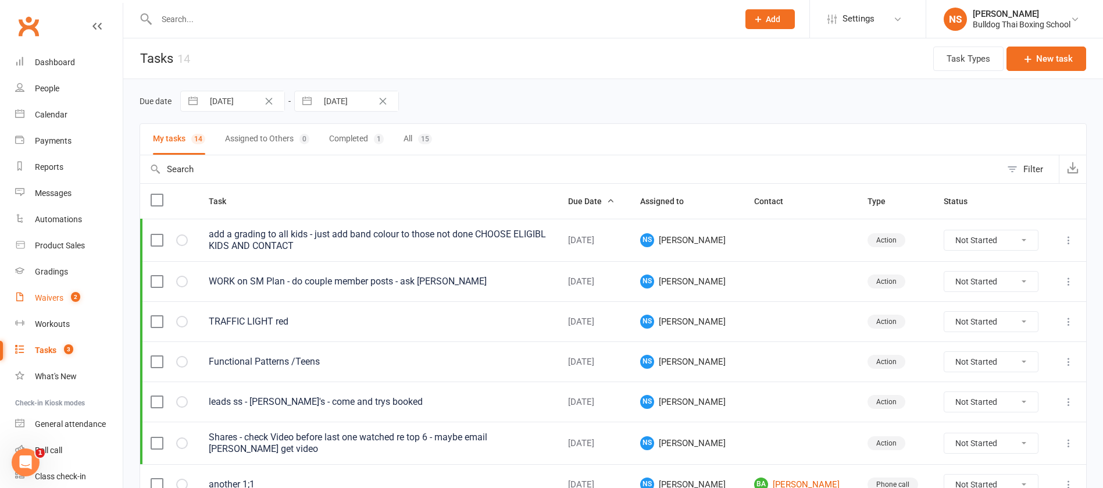
click at [51, 295] on div "Waivers" at bounding box center [49, 297] width 28 height 9
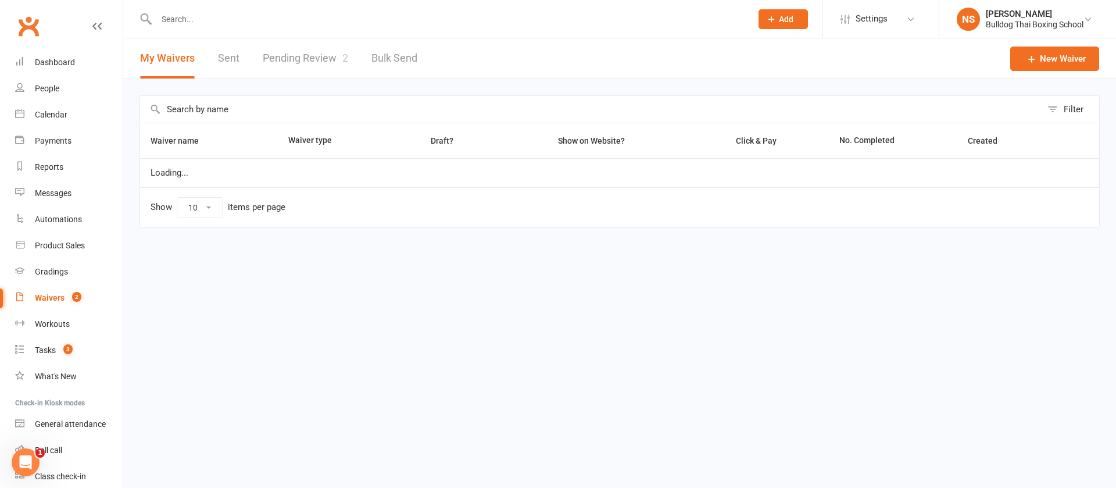
click at [271, 59] on link "Pending Review 2" at bounding box center [305, 58] width 85 height 40
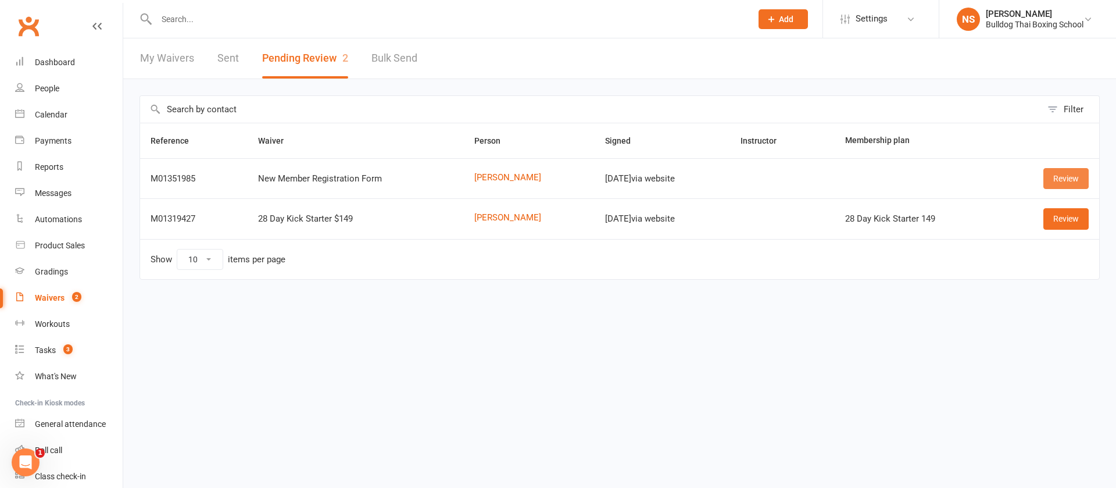
click at [1072, 174] on link "Review" at bounding box center [1065, 178] width 45 height 21
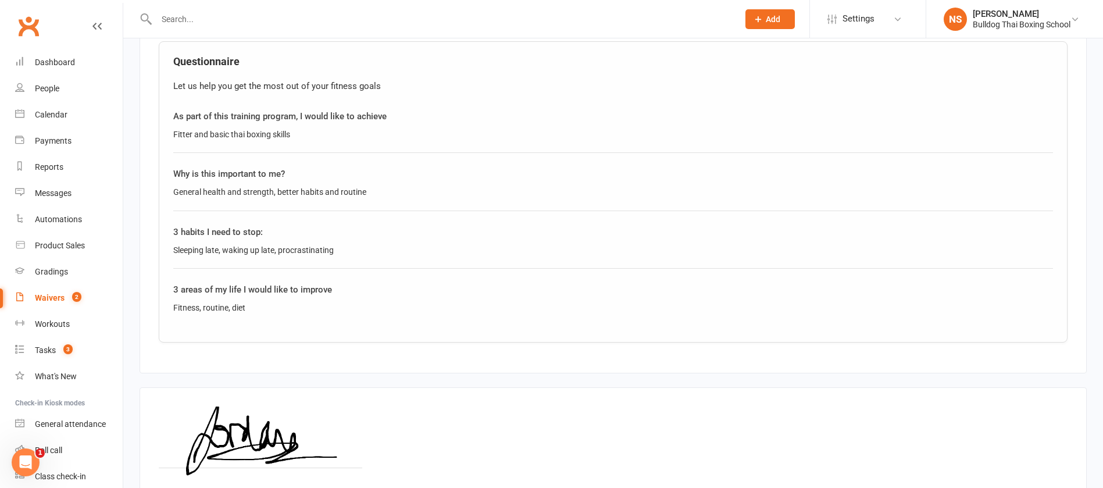
scroll to position [938, 0]
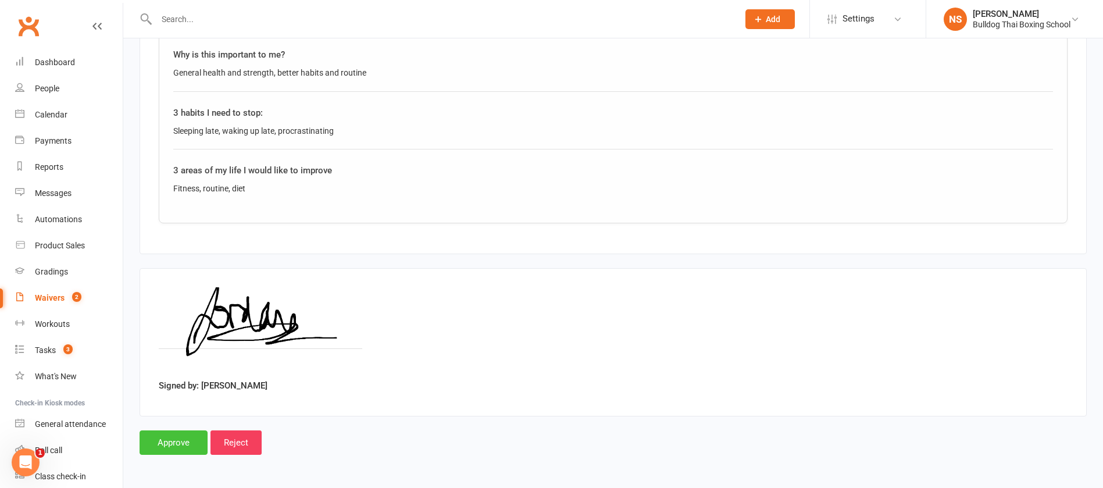
click at [176, 446] on input "Approve" at bounding box center [173, 442] width 68 height 24
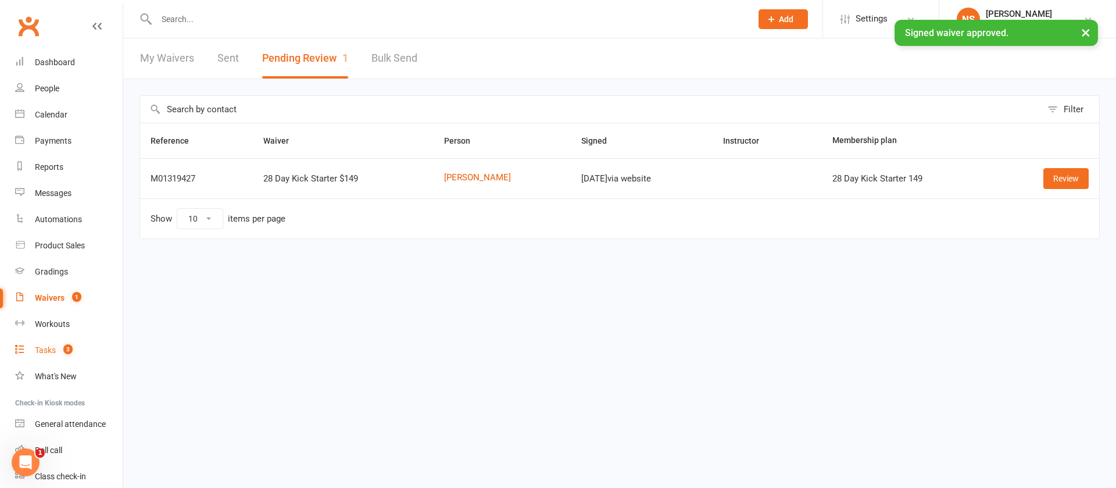
click at [49, 349] on div "Tasks" at bounding box center [45, 349] width 21 height 9
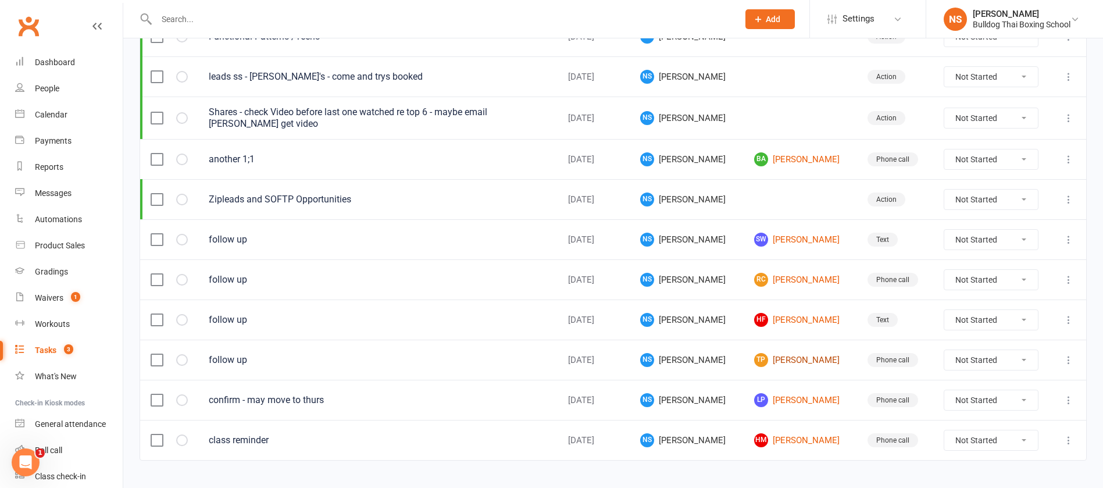
scroll to position [346, 0]
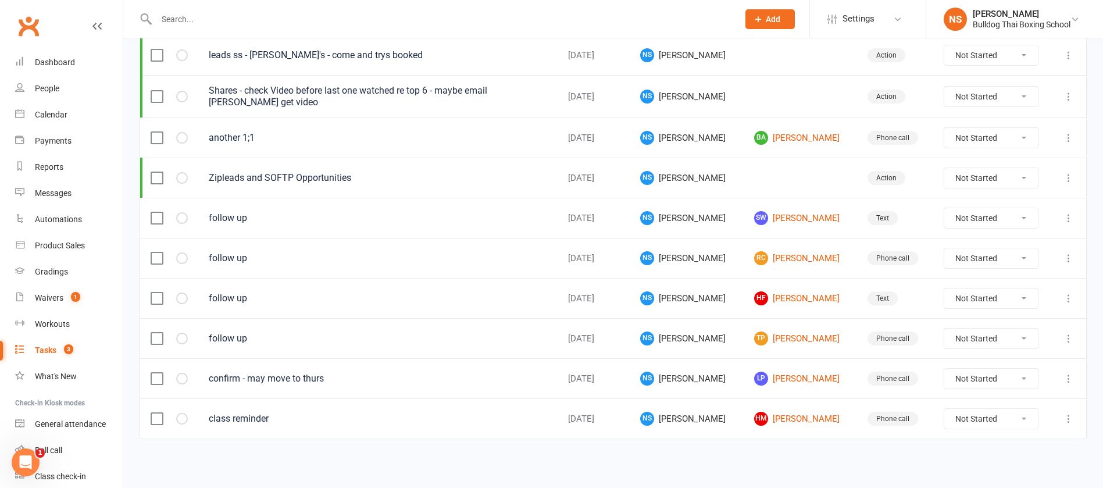
click at [1072, 172] on icon at bounding box center [1068, 178] width 12 height 12
click at [1022, 221] on link "Edit" at bounding box center [1003, 223] width 115 height 23
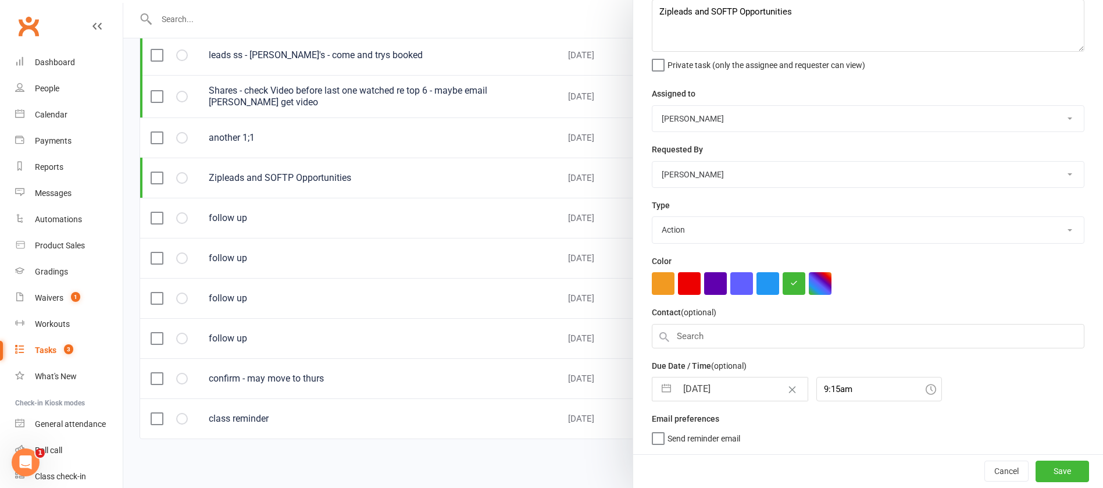
scroll to position [73, 0]
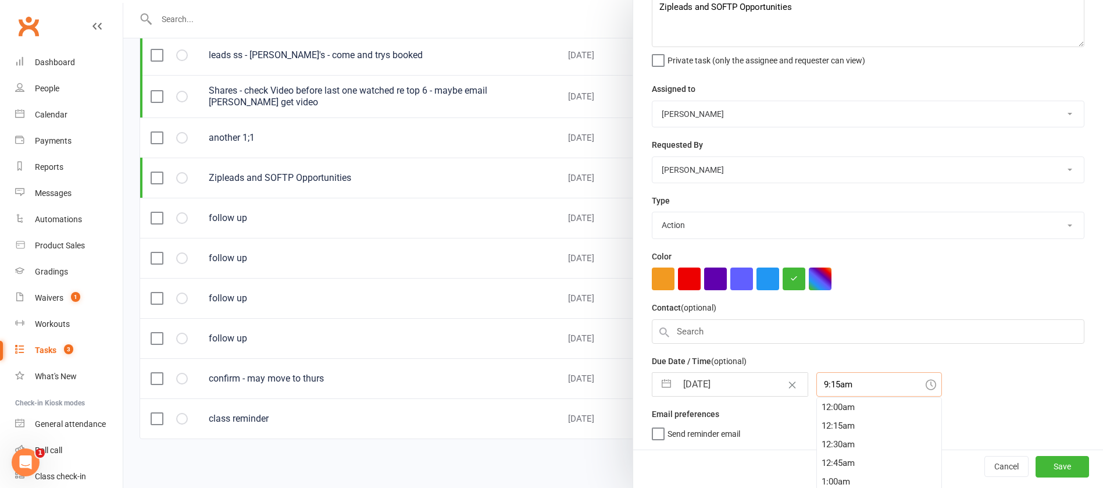
click at [841, 389] on input "9:15am" at bounding box center [879, 384] width 126 height 24
drag, startPoint x: 833, startPoint y: 409, endPoint x: 875, endPoint y: 425, distance: 44.4
click at [833, 410] on div "7:45am" at bounding box center [879, 401] width 124 height 19
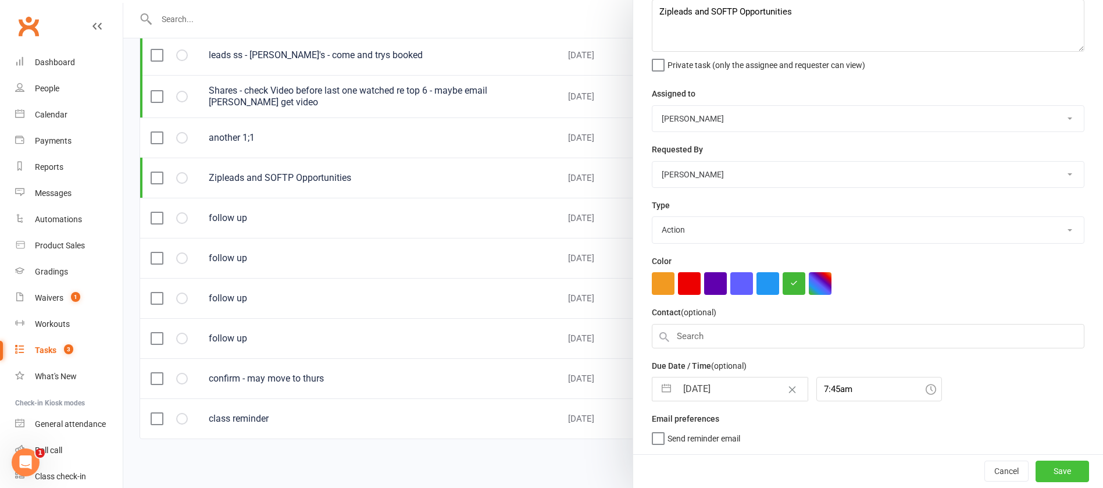
click at [1041, 471] on button "Save" at bounding box center [1061, 470] width 53 height 21
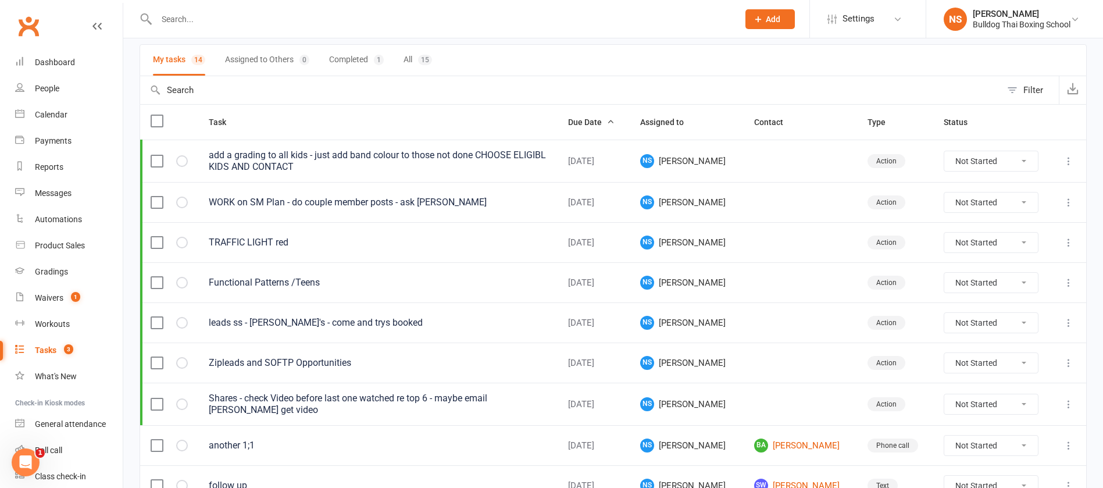
scroll to position [0, 0]
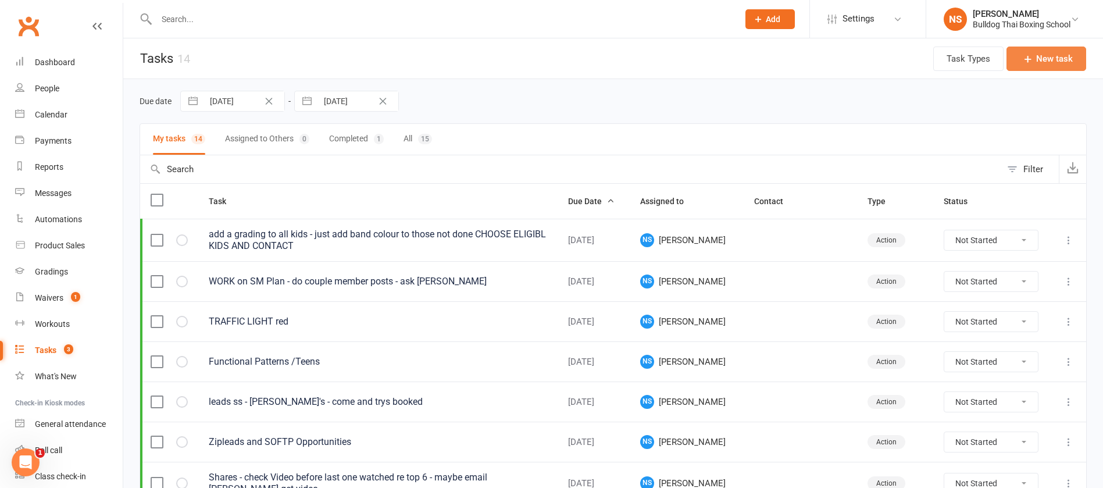
click at [1044, 58] on button "New task" at bounding box center [1046, 58] width 80 height 24
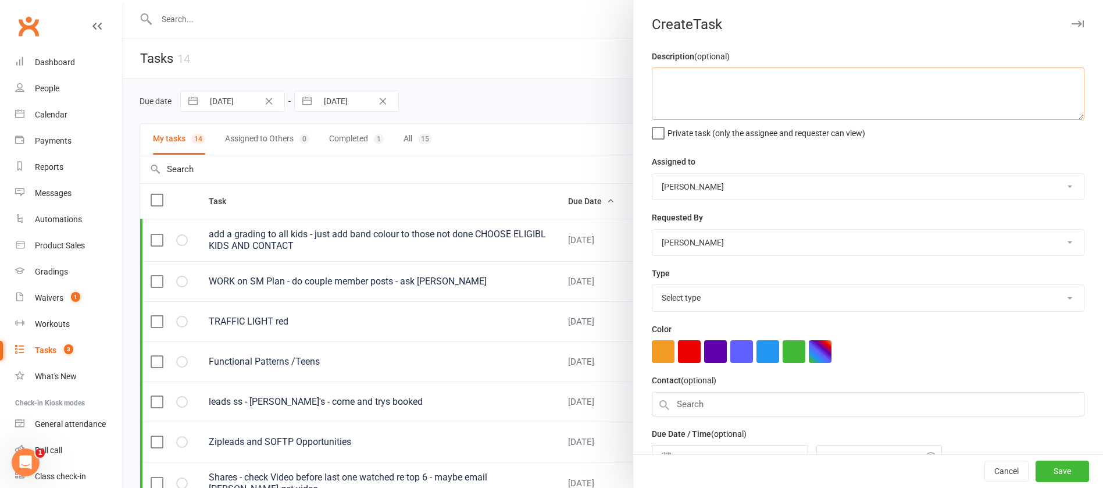
click at [717, 81] on textarea at bounding box center [868, 93] width 432 height 52
click at [715, 299] on select "Select type Action E-mail Meeting Phone call Text Add new task type" at bounding box center [867, 298] width 431 height 26
click at [652, 287] on select "Select type Action E-mail Meeting Phone call Text Add new task type" at bounding box center [867, 298] width 431 height 26
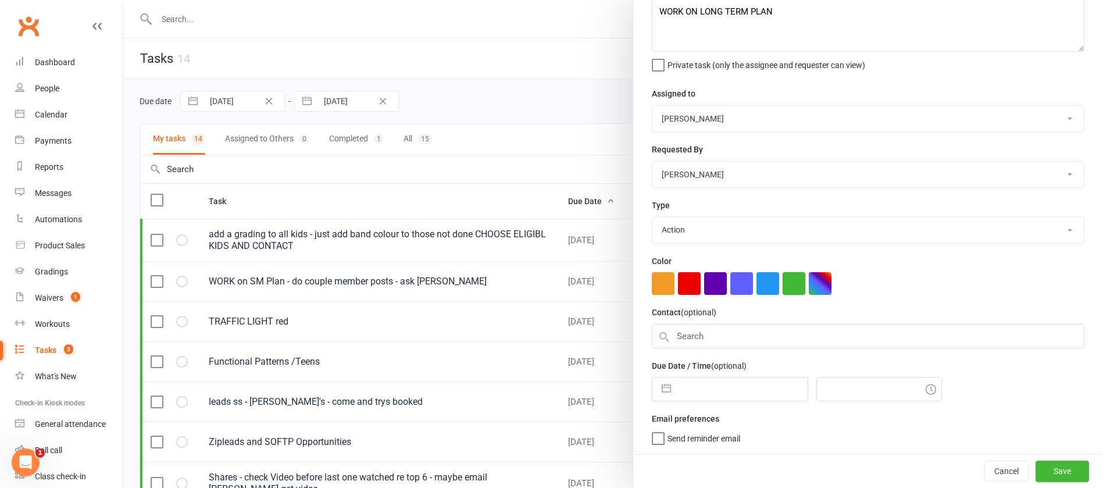
click at [789, 280] on button "button" at bounding box center [793, 283] width 23 height 23
click at [697, 389] on input "text" at bounding box center [742, 388] width 131 height 23
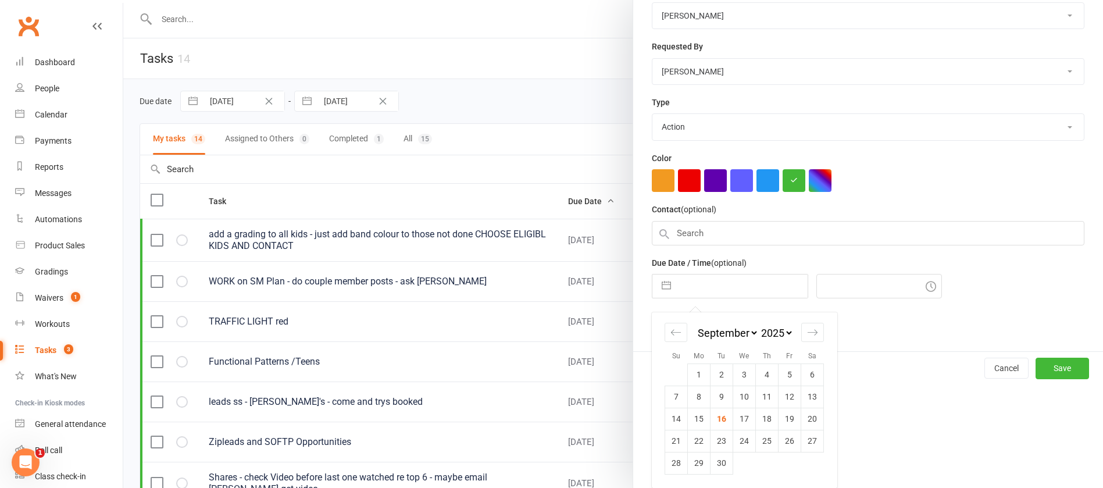
scroll to position [175, 0]
click at [746, 416] on td "17" at bounding box center [744, 418] width 23 height 22
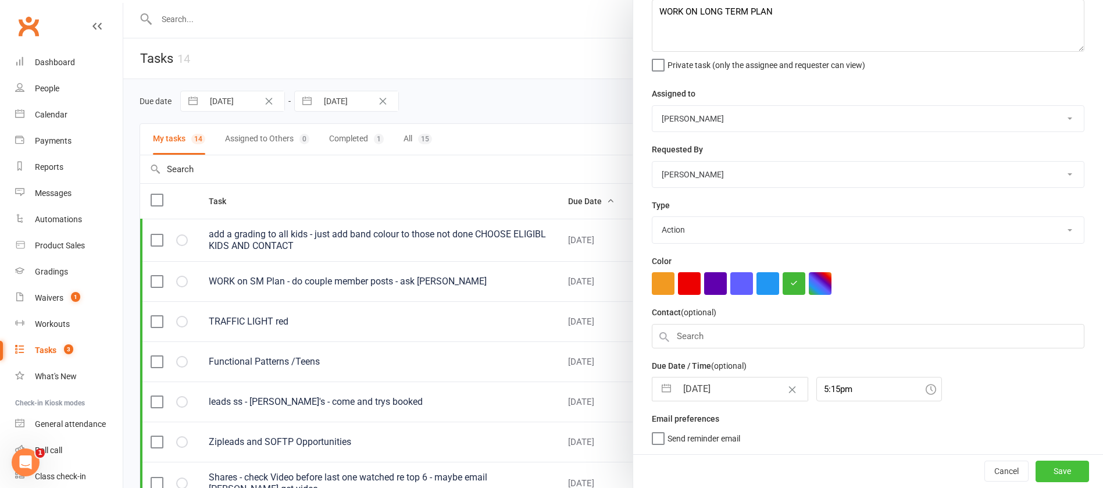
click at [1047, 471] on button "Save" at bounding box center [1061, 470] width 53 height 21
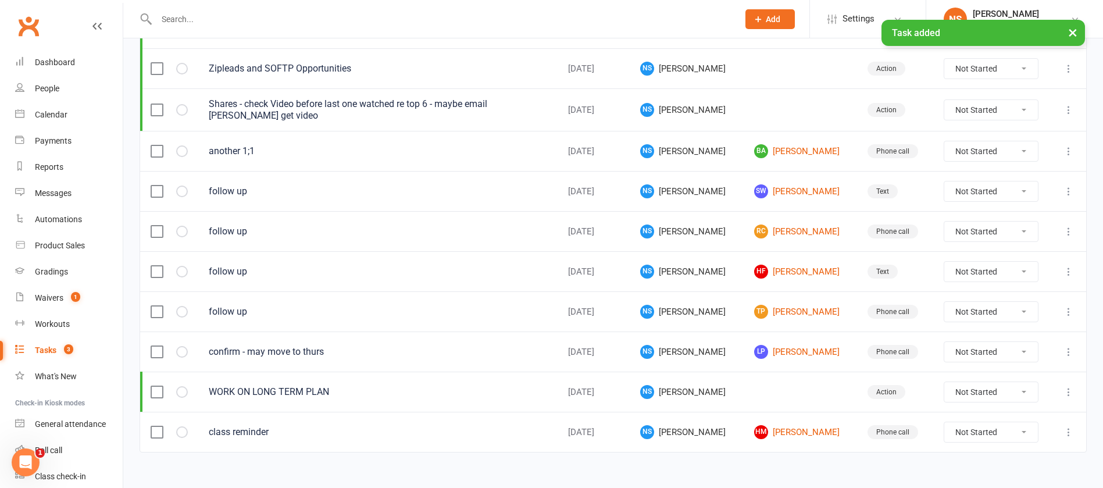
scroll to position [387, 0]
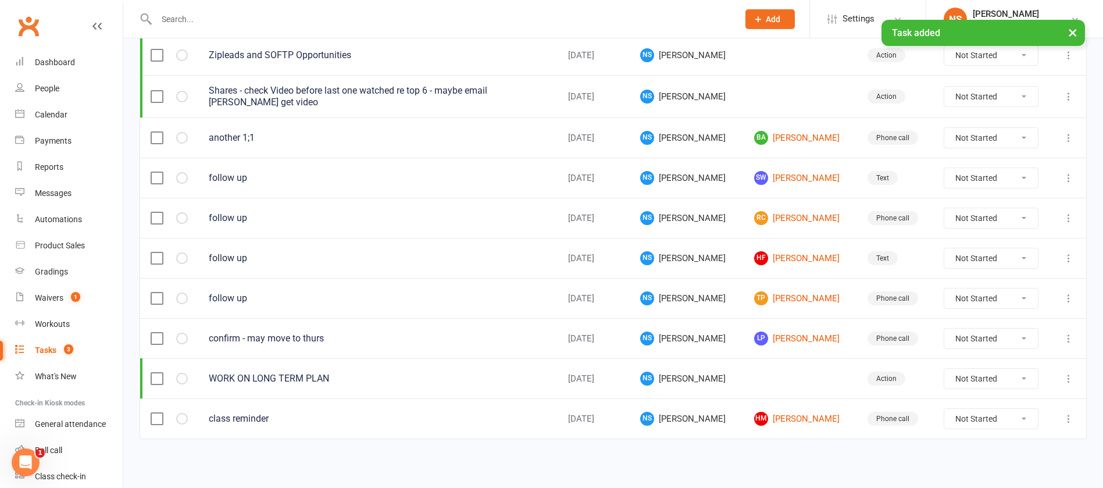
click at [1069, 379] on icon at bounding box center [1068, 379] width 12 height 12
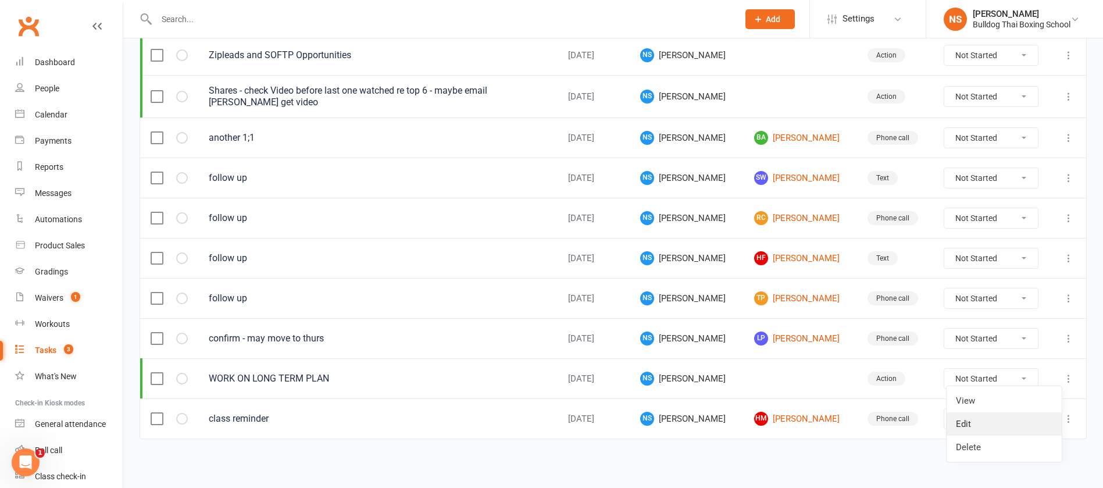
click at [1003, 426] on link "Edit" at bounding box center [1003, 423] width 115 height 23
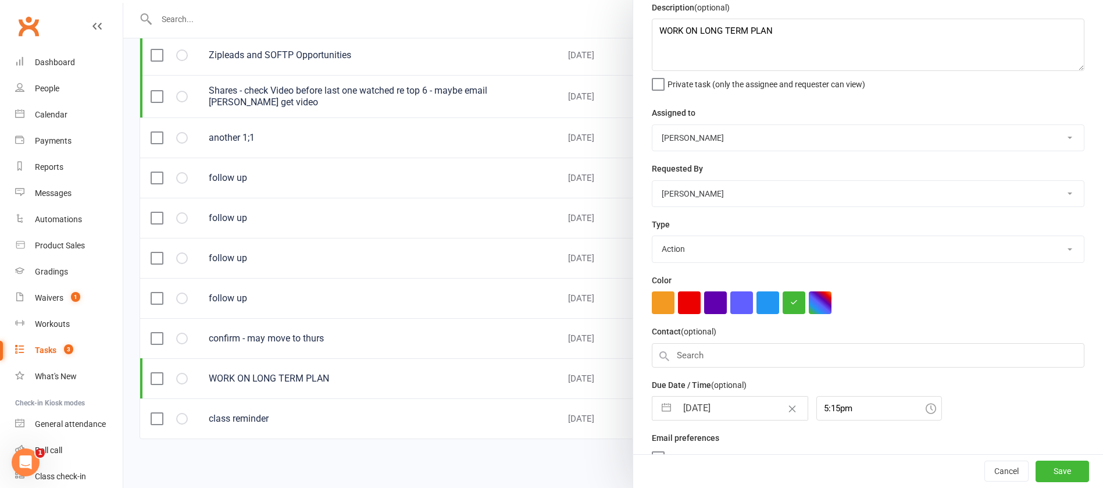
scroll to position [73, 0]
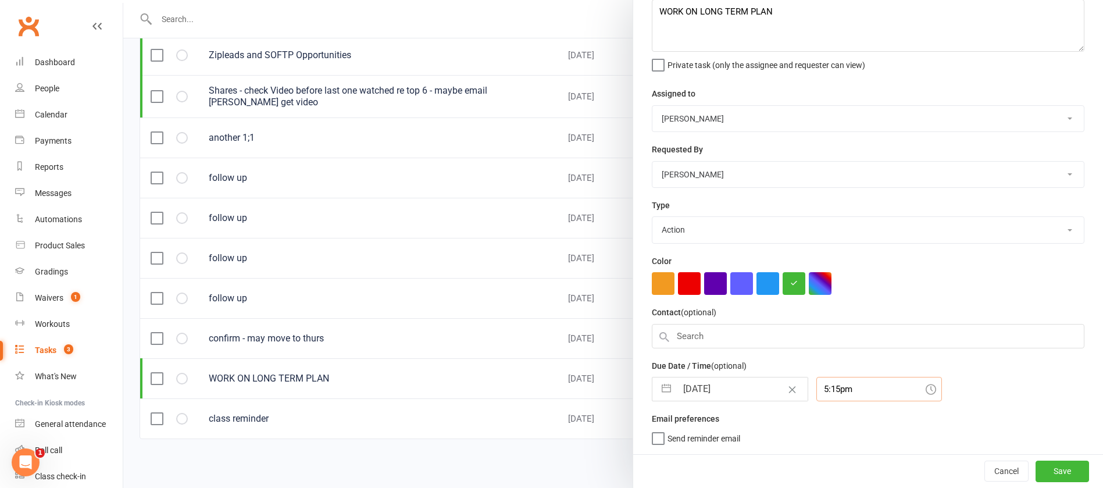
click at [837, 387] on input "5:15pm" at bounding box center [879, 389] width 126 height 24
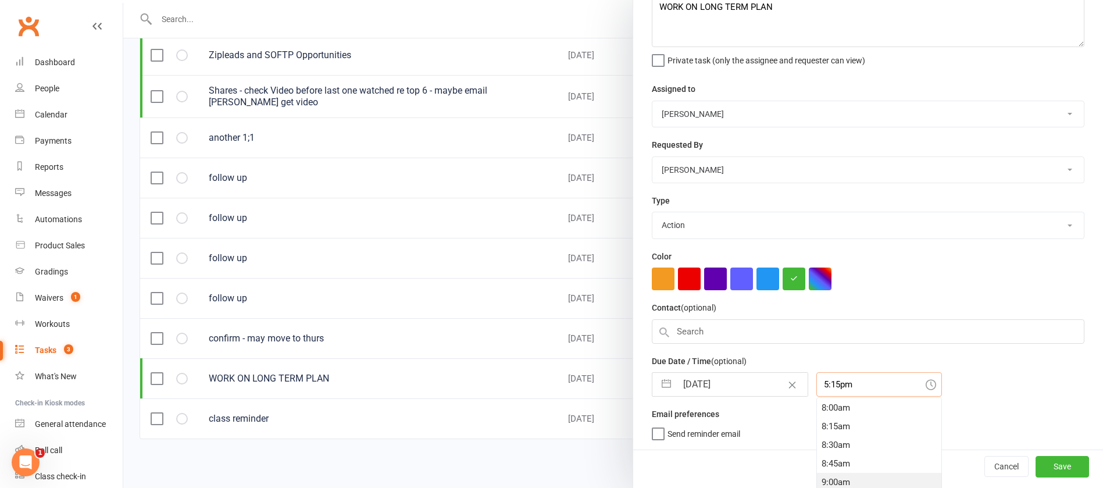
scroll to position [567, 0]
drag, startPoint x: 830, startPoint y: 417, endPoint x: 834, endPoint y: 423, distance: 6.6
click at [830, 419] on div "7:45am" at bounding box center [879, 416] width 124 height 19
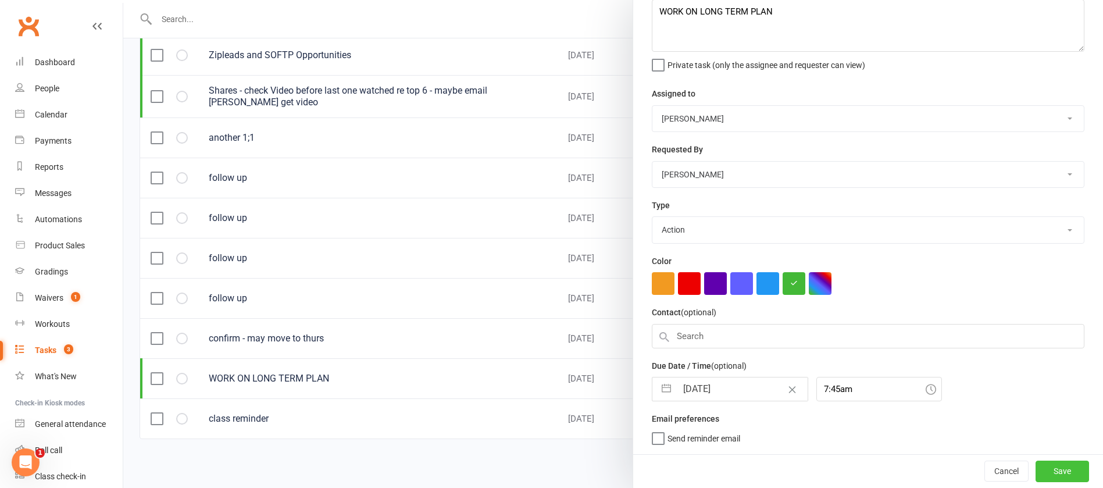
click at [1035, 469] on button "Save" at bounding box center [1061, 470] width 53 height 21
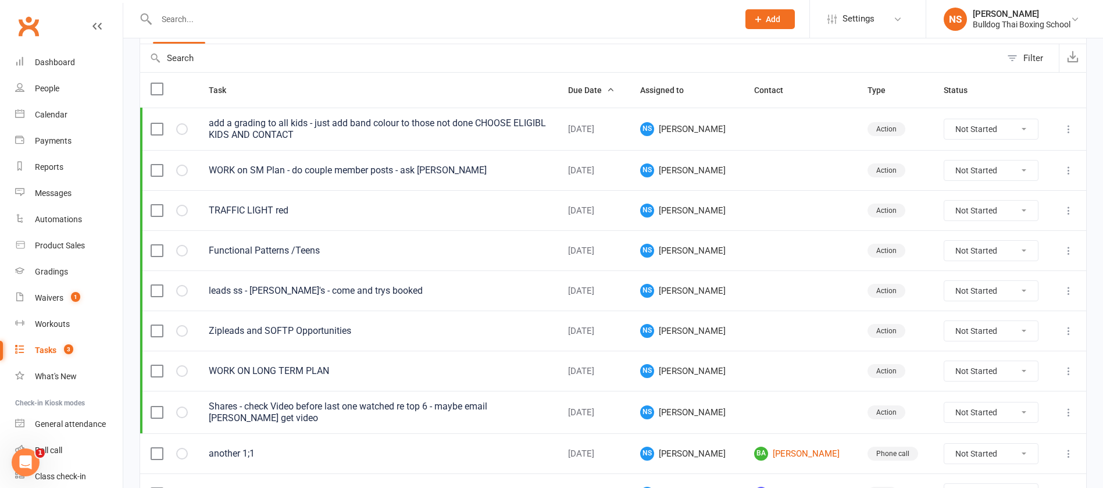
scroll to position [212, 0]
